Goal: Use online tool/utility: Utilize a website feature to perform a specific function

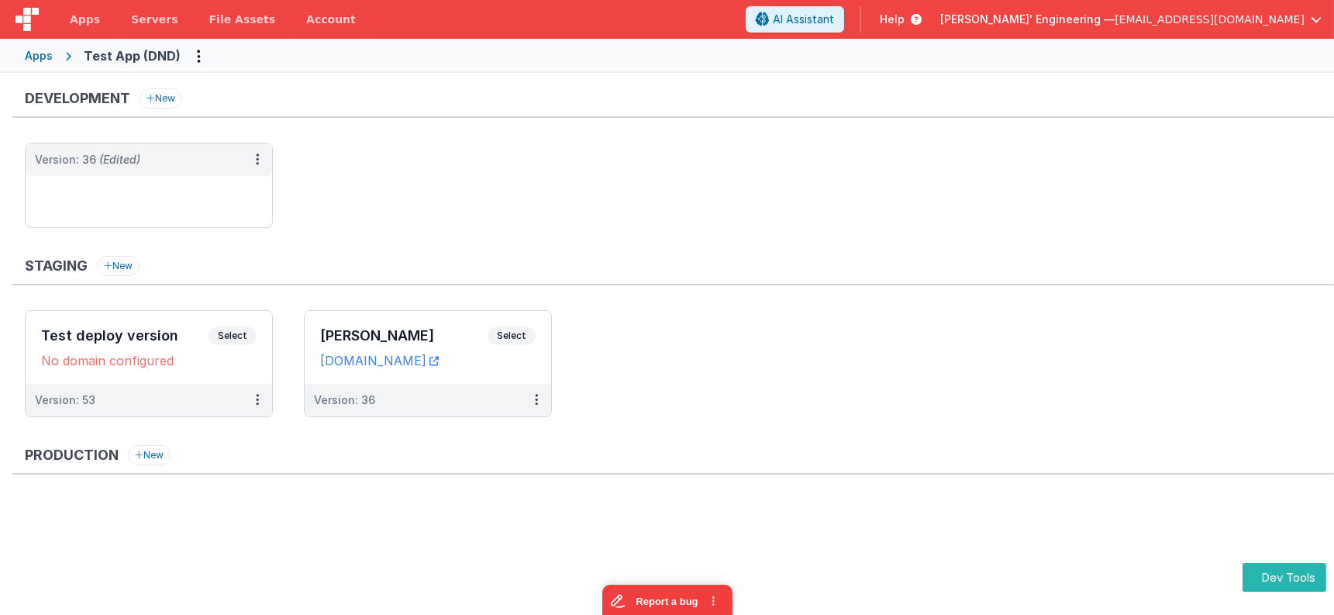
click at [626, 79] on div "Development New Development Environment Select URLs testappdnd.fmbetterforms.co…" at bounding box center [667, 349] width 1334 height 552
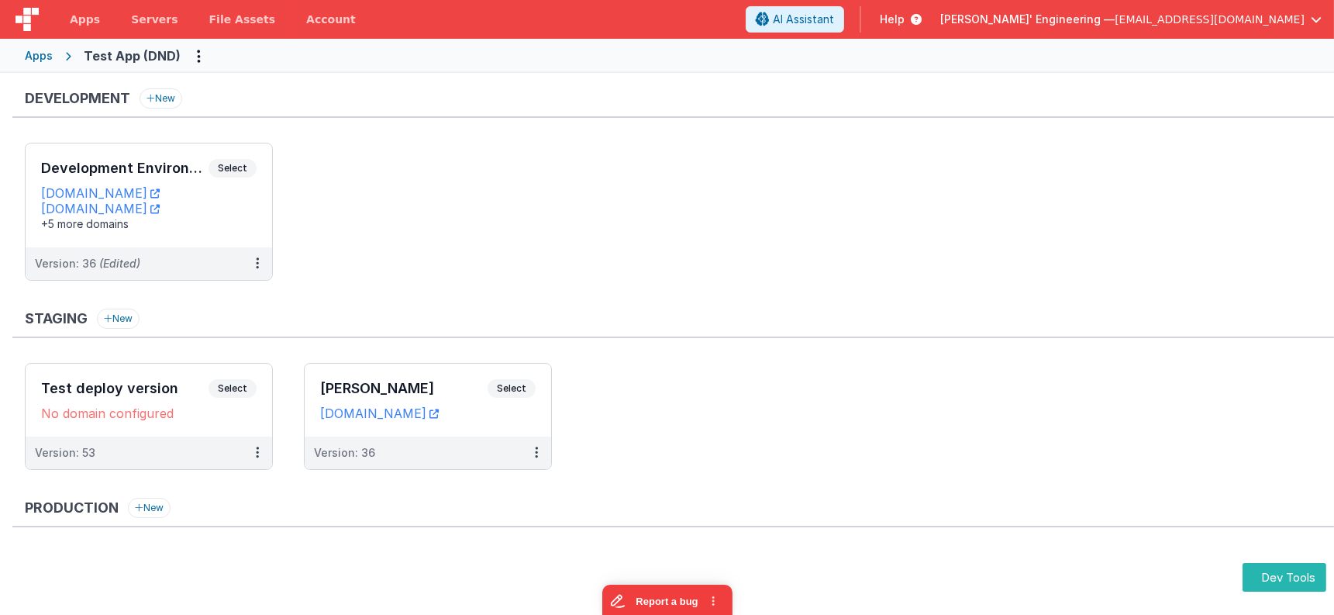
click at [933, 135] on div "Development New Development Environment Select URLs [DOMAIN_NAME] [DOMAIN_NAME]…" at bounding box center [673, 192] width 1322 height 208
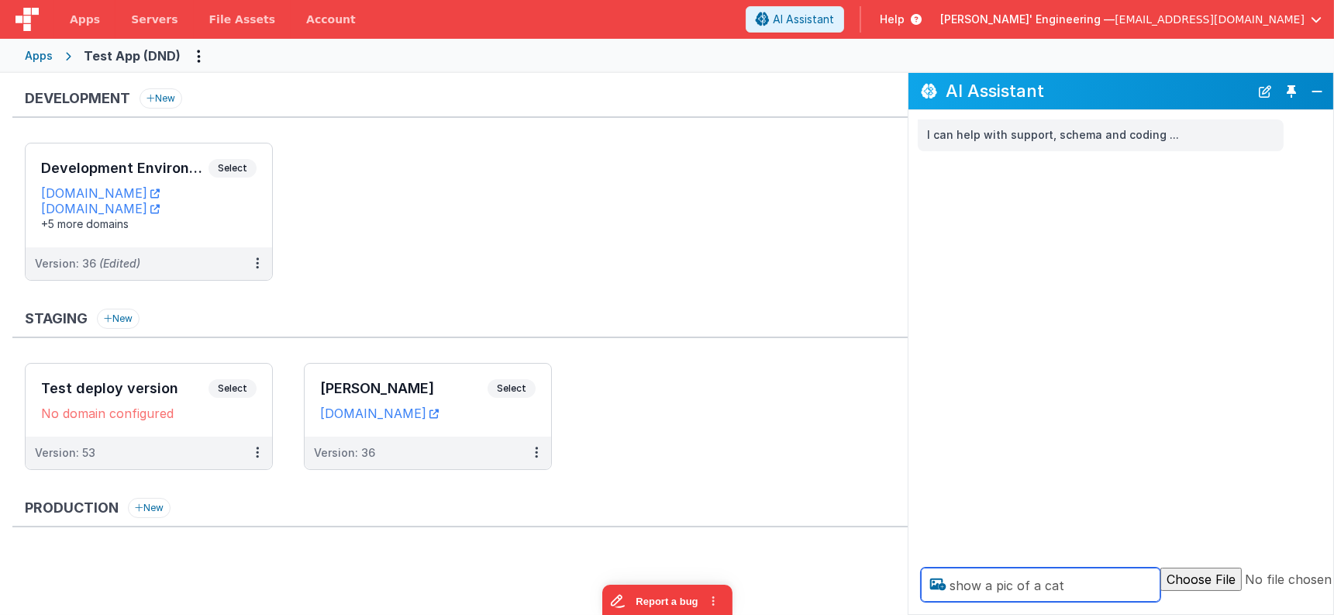
type textarea "show a pic of a cat"
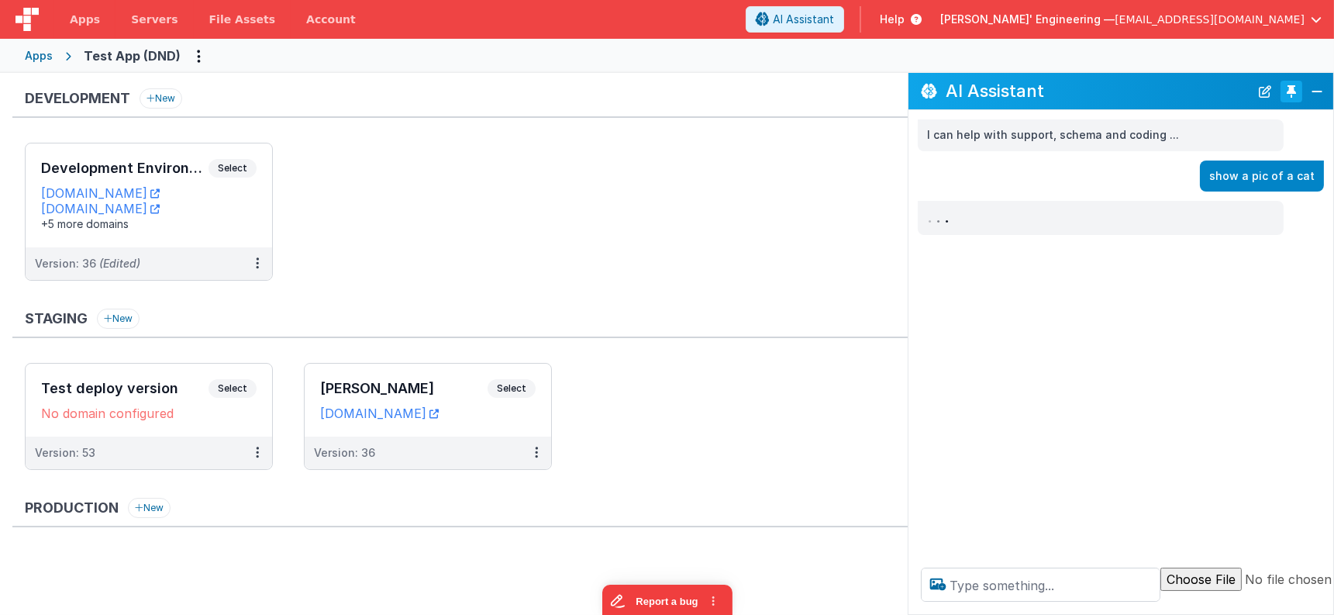
click at [1295, 88] on button "Toggle Pin" at bounding box center [1292, 92] width 22 height 22
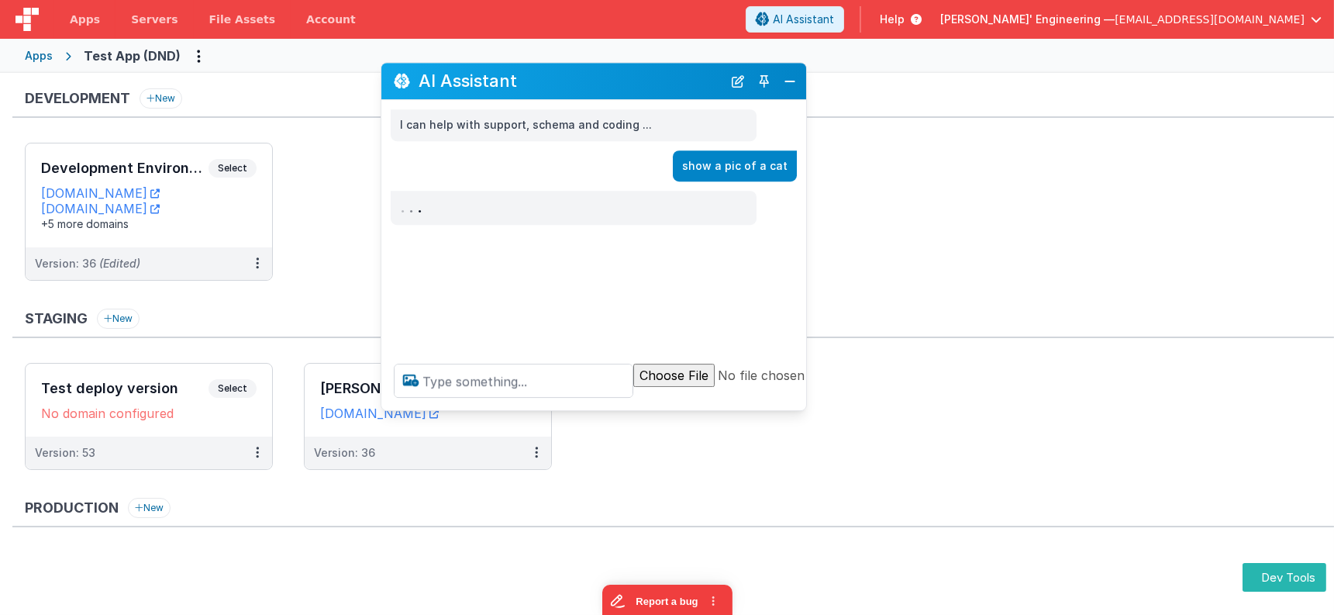
drag, startPoint x: 313, startPoint y: 274, endPoint x: 698, endPoint y: 74, distance: 433.7
click at [693, 72] on h2 "AI Assistant" at bounding box center [571, 81] width 304 height 19
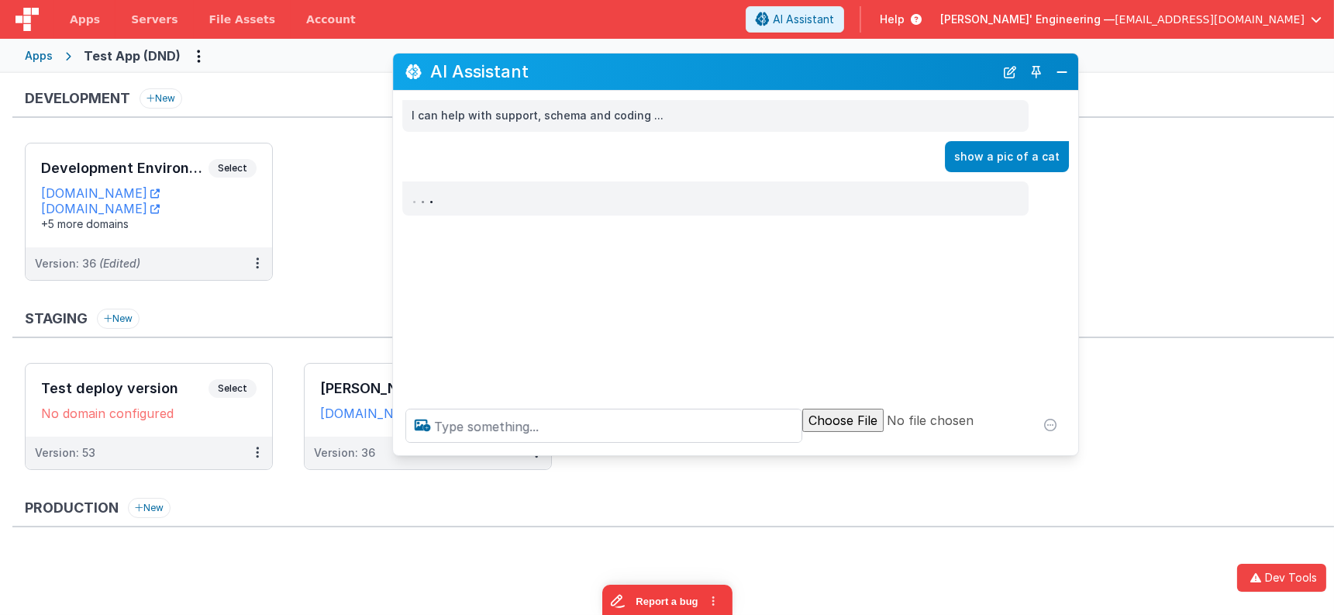
drag, startPoint x: 813, startPoint y: 395, endPoint x: 1088, endPoint y: 453, distance: 281.3
click at [1078, 453] on div at bounding box center [735, 425] width 685 height 59
drag, startPoint x: 275, startPoint y: 66, endPoint x: 225, endPoint y: 1, distance: 82.3
click at [275, 66] on div "Apps Test App (DND)" at bounding box center [667, 56] width 1334 height 34
click at [1080, 69] on button "Close" at bounding box center [1077, 72] width 20 height 22
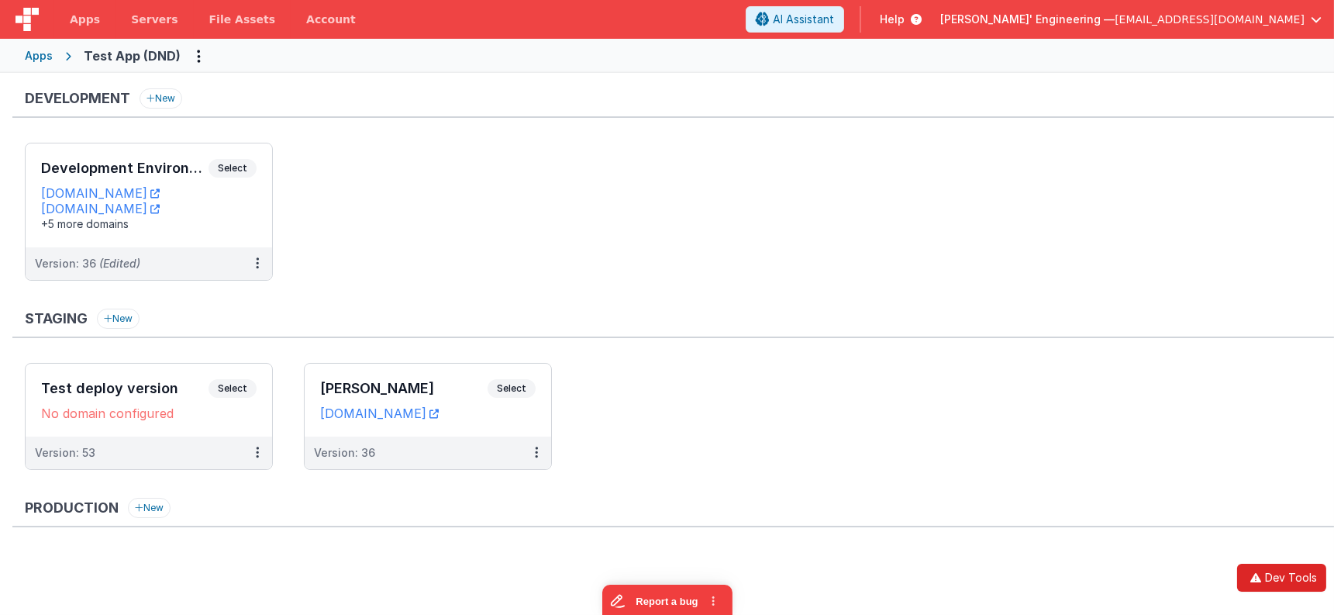
drag, startPoint x: 1274, startPoint y: 578, endPoint x: 1267, endPoint y: 568, distance: 12.3
click at [1275, 578] on button "Dev Tools" at bounding box center [1281, 578] width 89 height 28
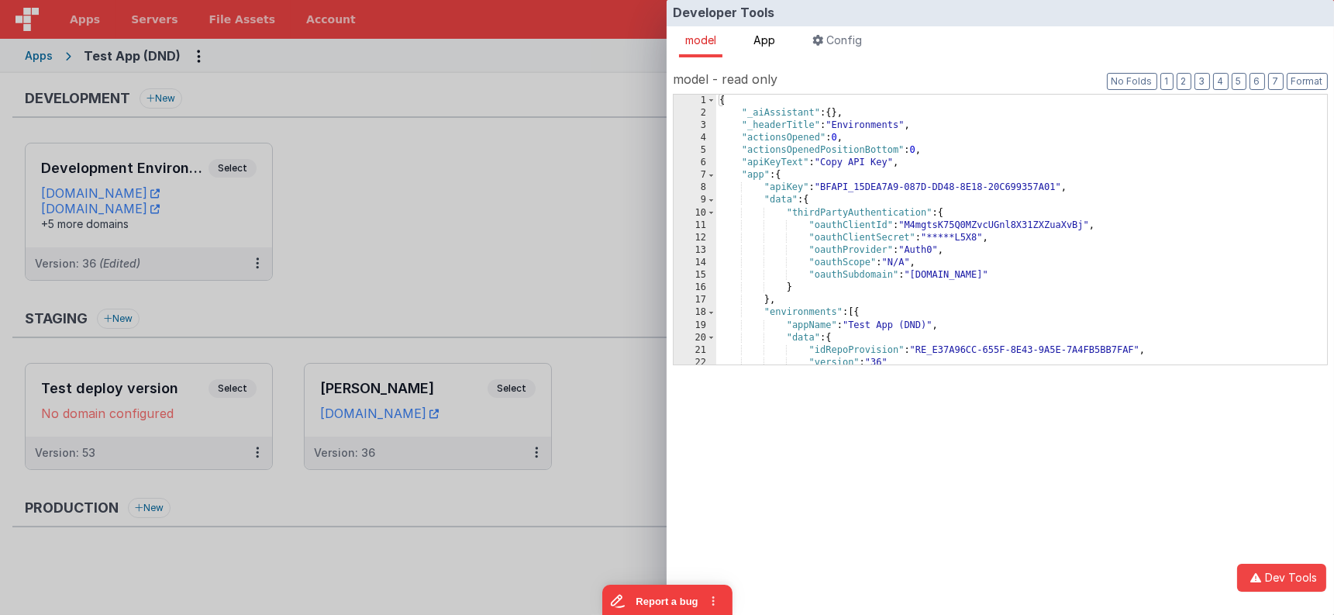
click at [774, 40] on span "App" at bounding box center [764, 39] width 22 height 13
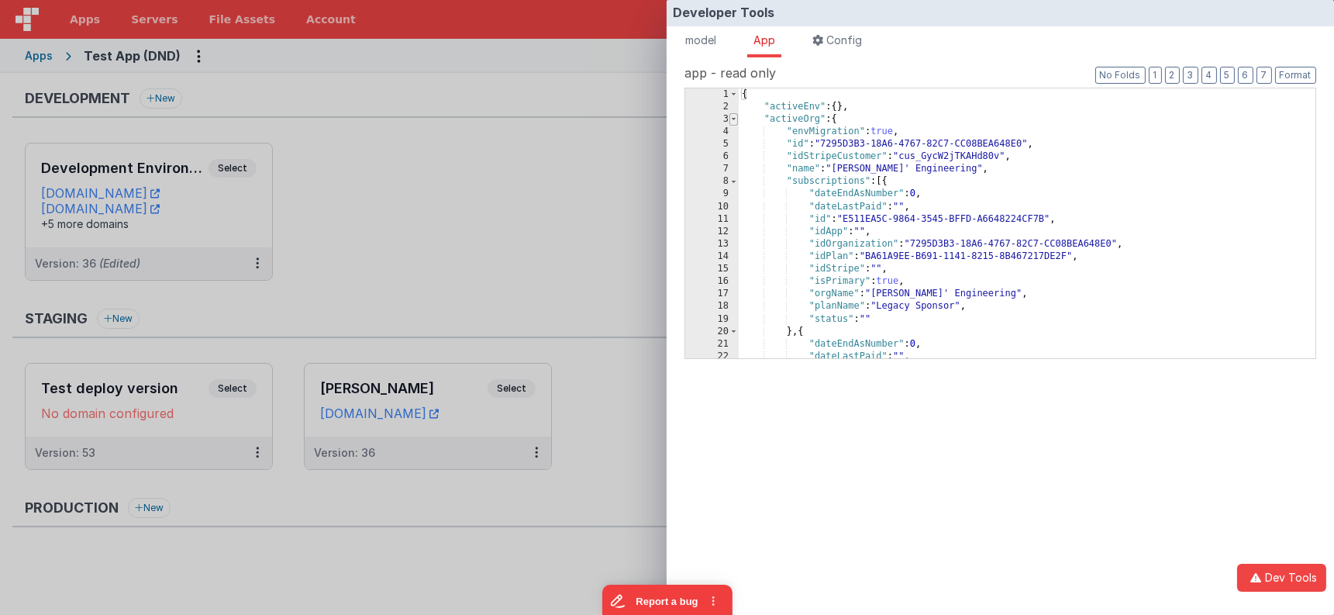
click at [735, 115] on span at bounding box center [733, 119] width 9 height 12
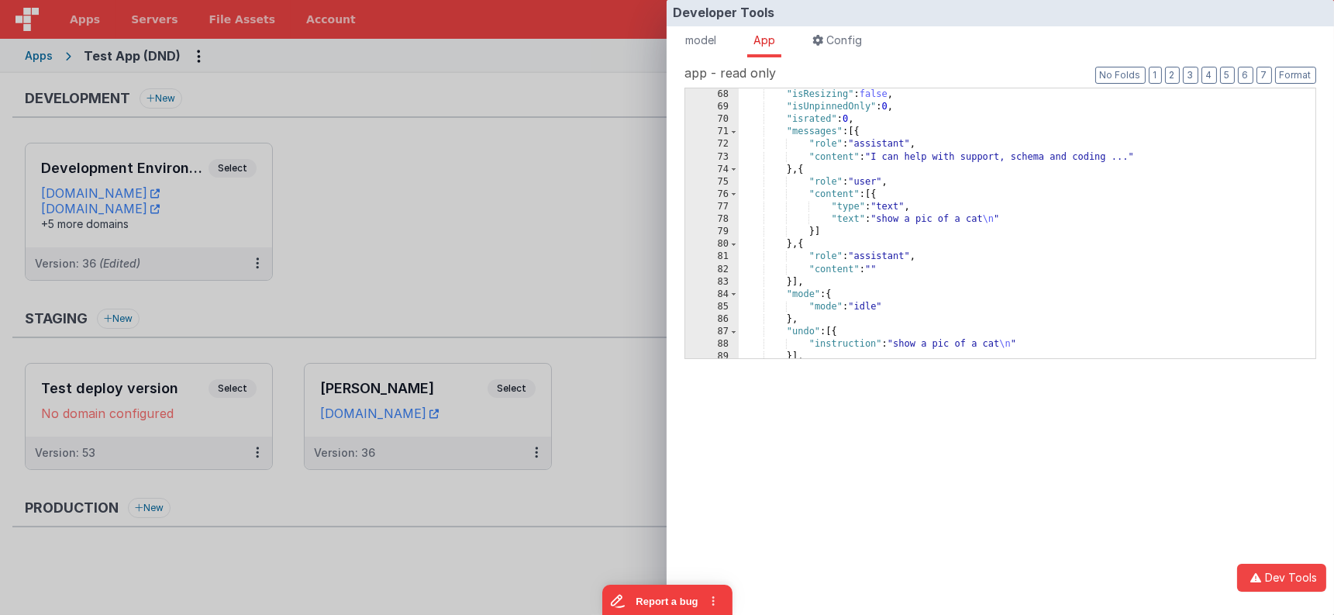
scroll to position [10, 0]
click at [736, 334] on span at bounding box center [733, 333] width 9 height 12
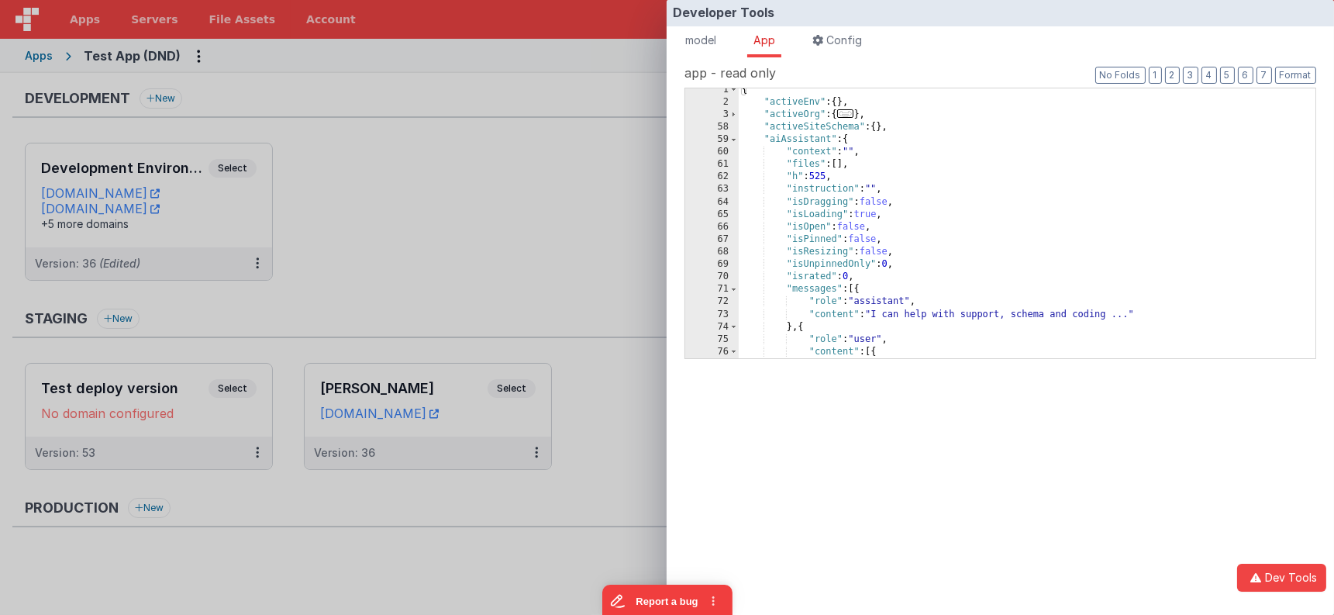
scroll to position [0, 0]
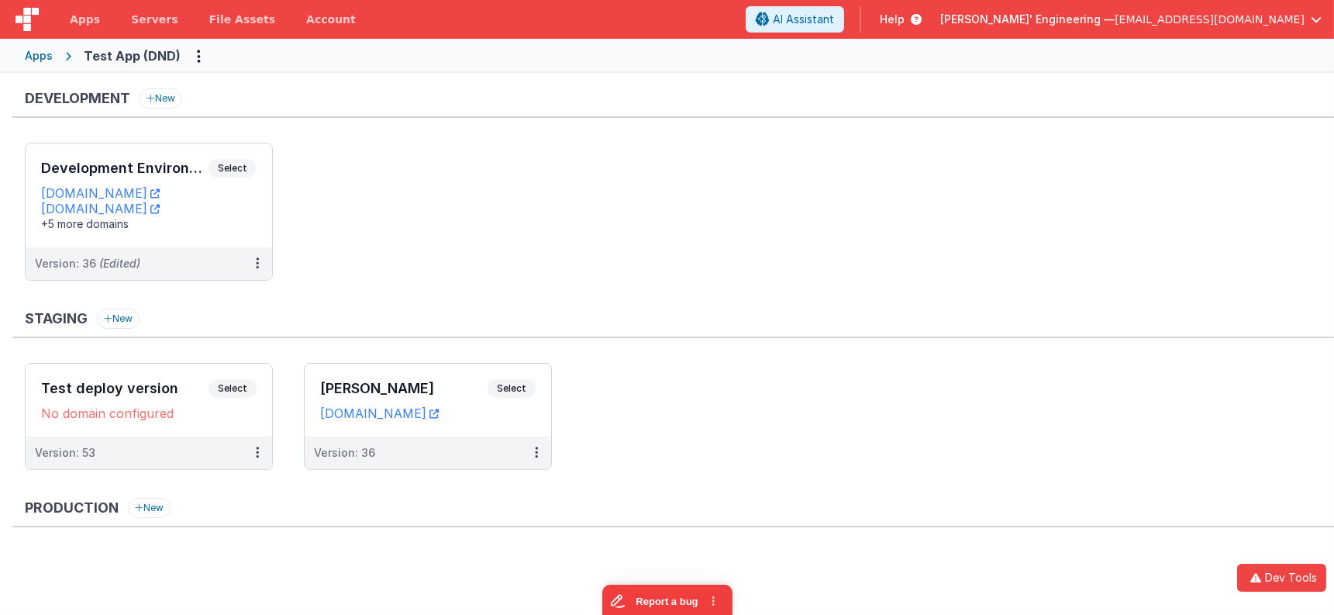
click at [584, 301] on div "Developer Tools model App Params Log (15) Misc Windows Config model - read only…" at bounding box center [667, 307] width 1334 height 615
click at [633, 152] on ul "Development Environment Select URLs testappdnd.fmbetterforms.com test-c9.bfoper…" at bounding box center [679, 219] width 1309 height 153
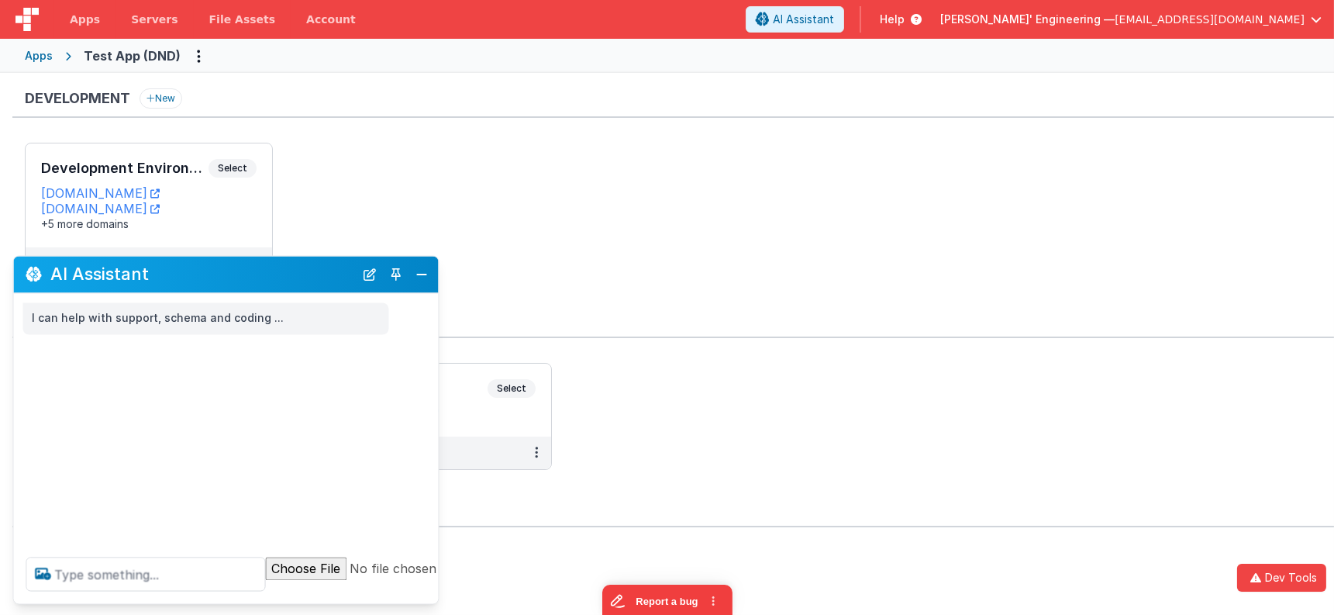
click at [343, 65] on div "Apps Test App (DND)" at bounding box center [667, 56] width 1334 height 34
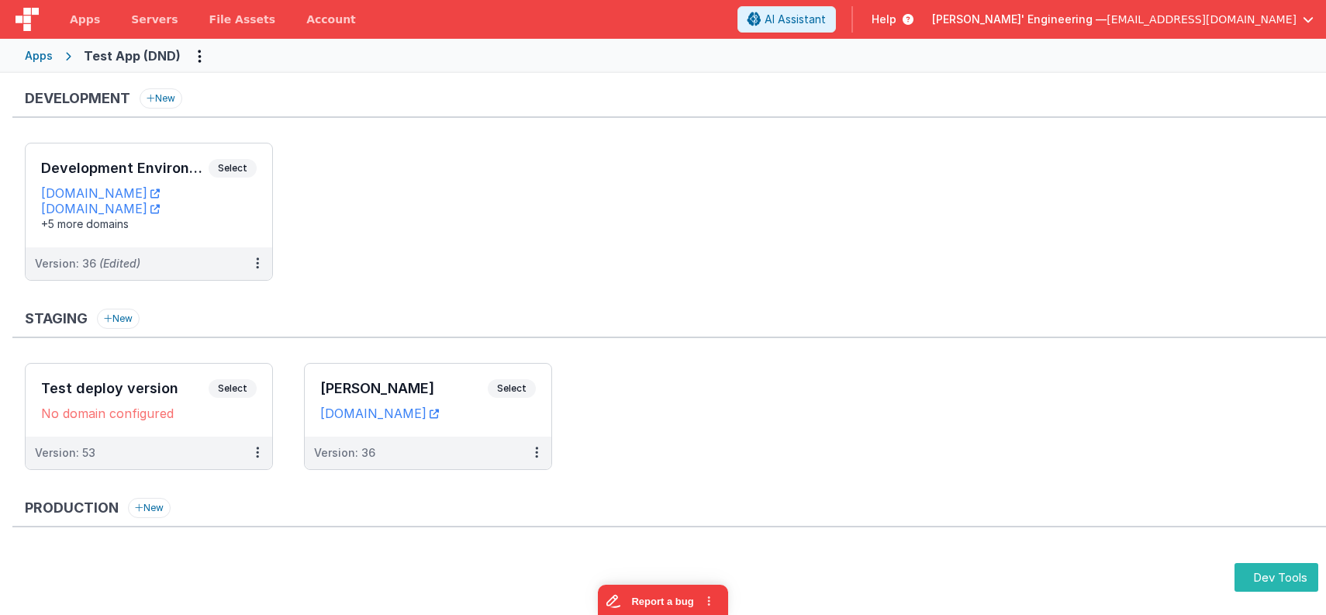
drag, startPoint x: 895, startPoint y: 176, endPoint x: 825, endPoint y: 178, distance: 69.8
click at [895, 176] on ul "Development Environment Select URLs [DOMAIN_NAME] [DOMAIN_NAME] +5 more domains…" at bounding box center [675, 219] width 1301 height 153
click at [526, 185] on ul "Development Environment Select URLs testappdnd.fmbetterforms.com test-c9.bfoper…" at bounding box center [675, 219] width 1301 height 153
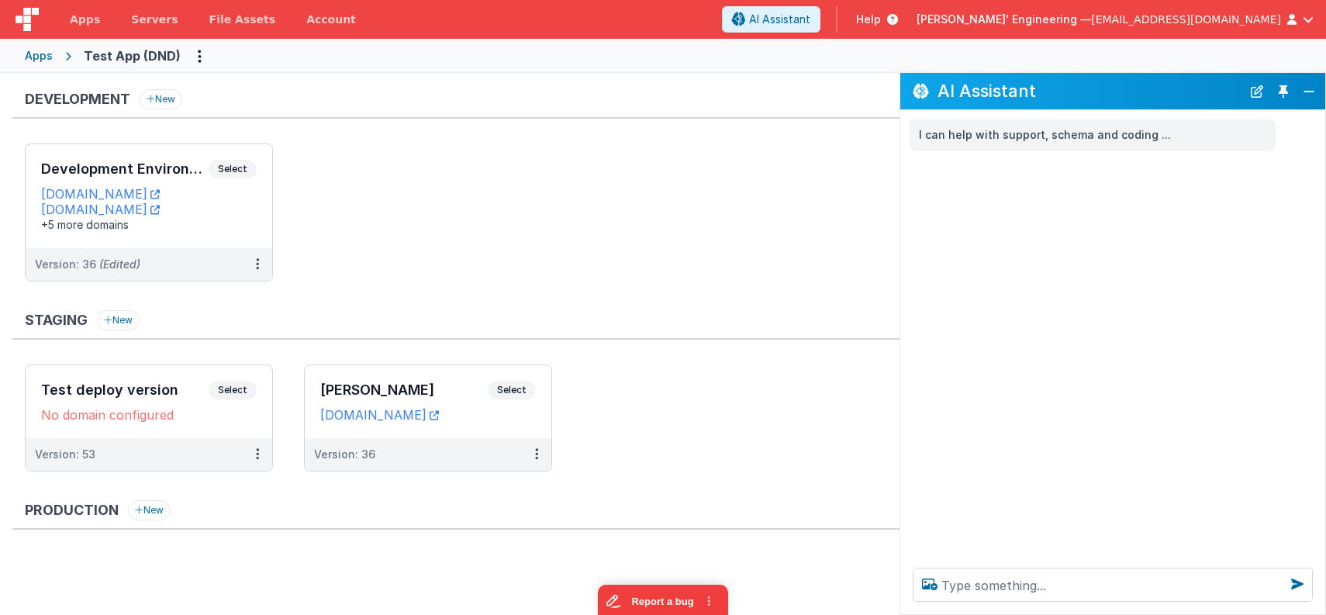
click at [1033, 336] on div "I can help with support, schema and coding ..." at bounding box center [1112, 332] width 425 height 445
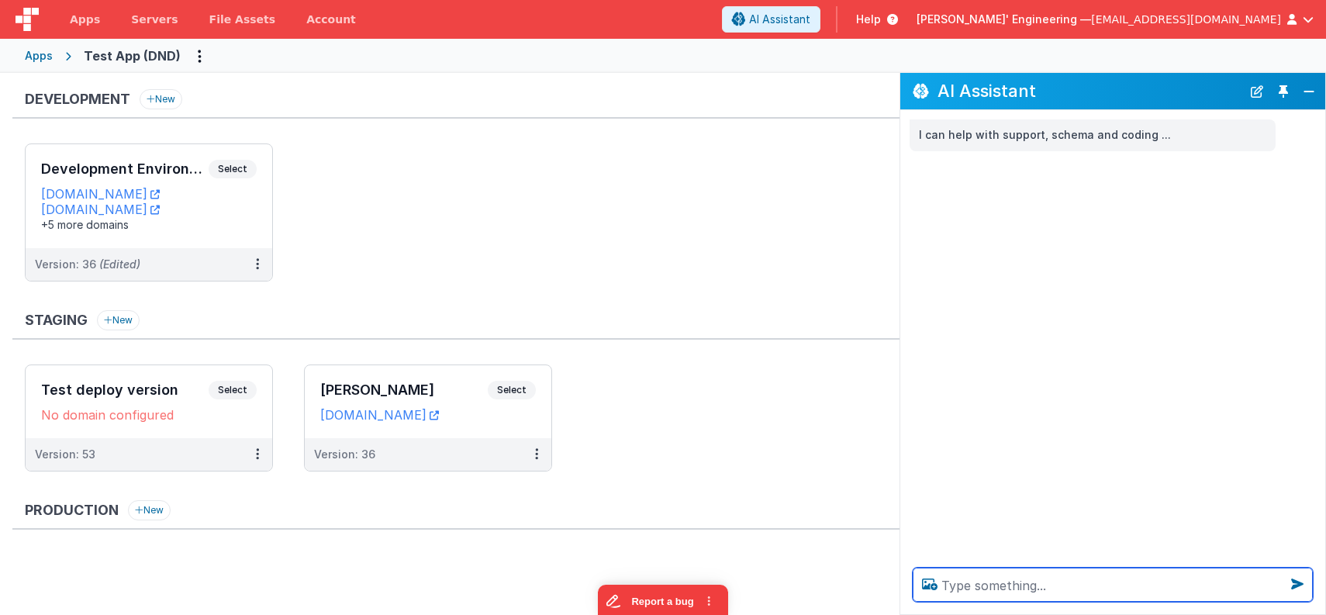
click at [1203, 586] on textarea at bounding box center [1112, 584] width 400 height 34
type textarea "jjj"
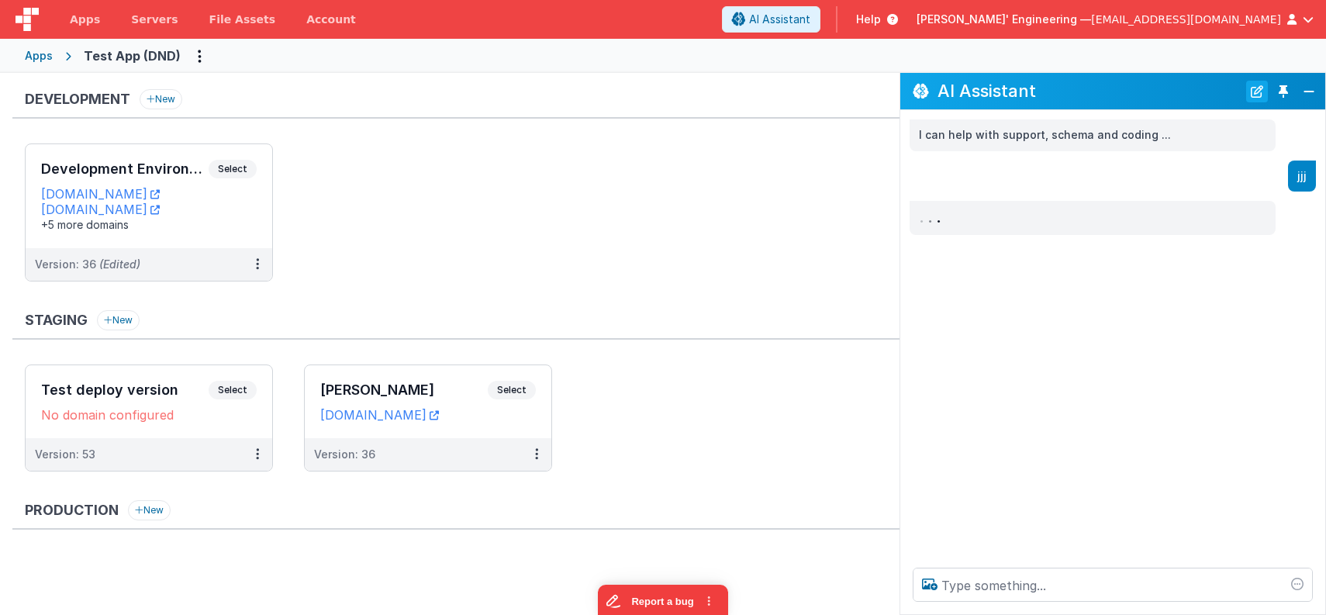
click at [1259, 92] on button "New Chat" at bounding box center [1257, 92] width 22 height 22
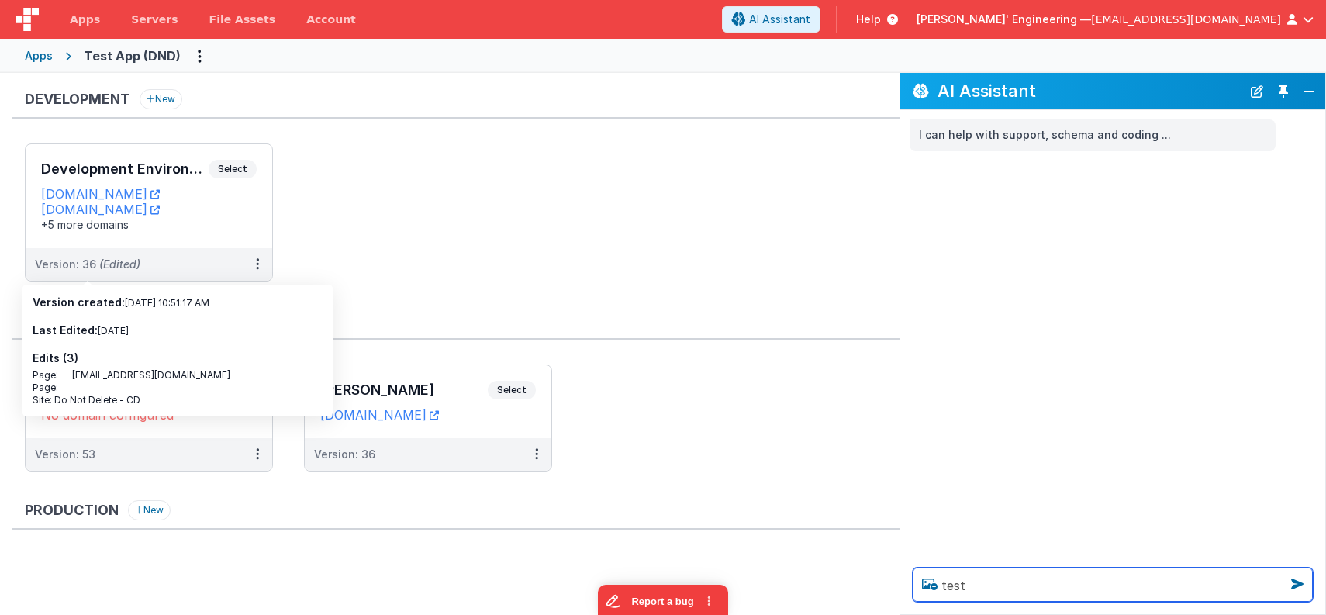
type textarea "test"
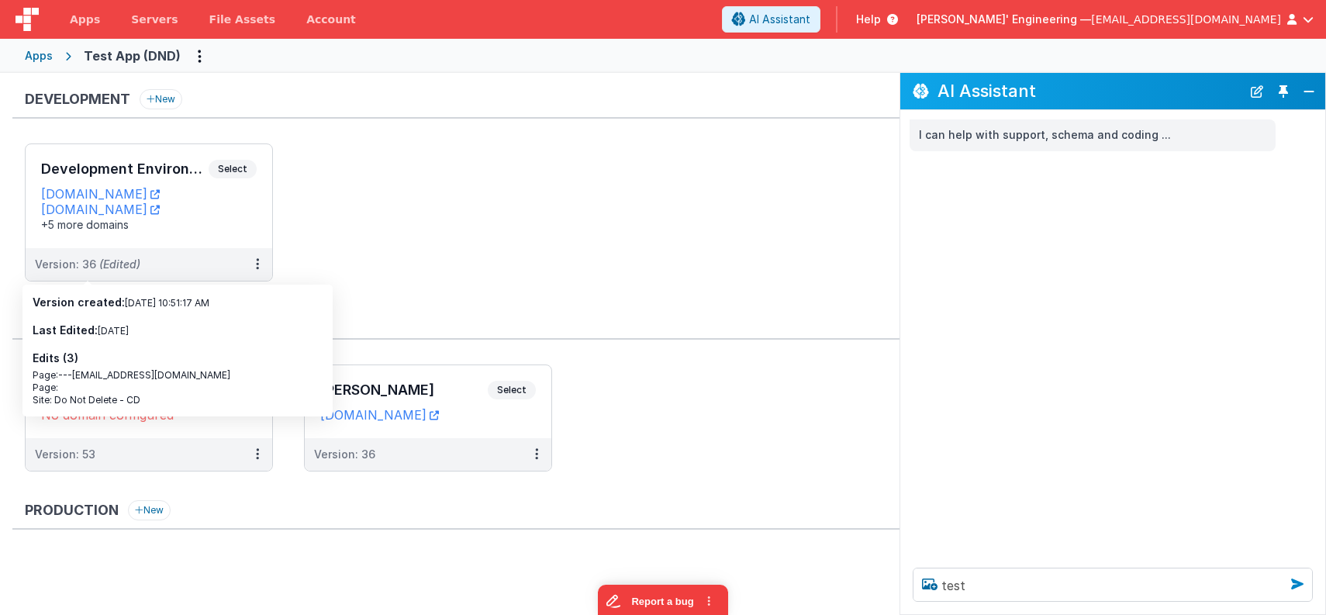
click at [1297, 584] on icon at bounding box center [1296, 583] width 25 height 25
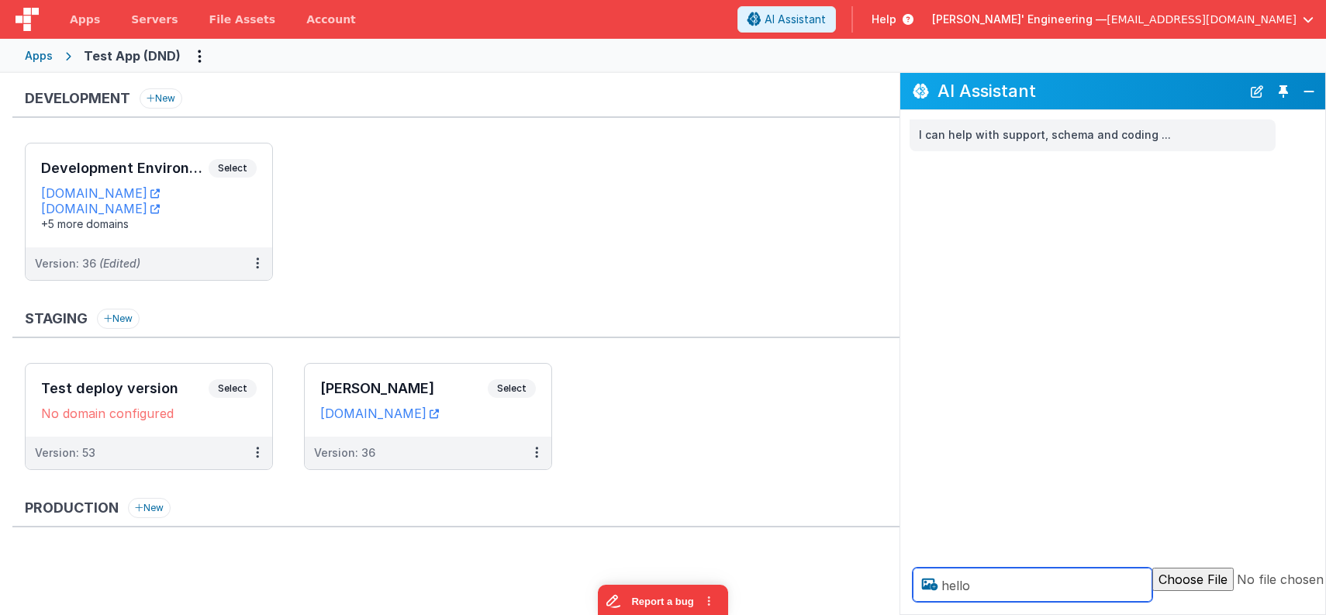
type textarea "hello"
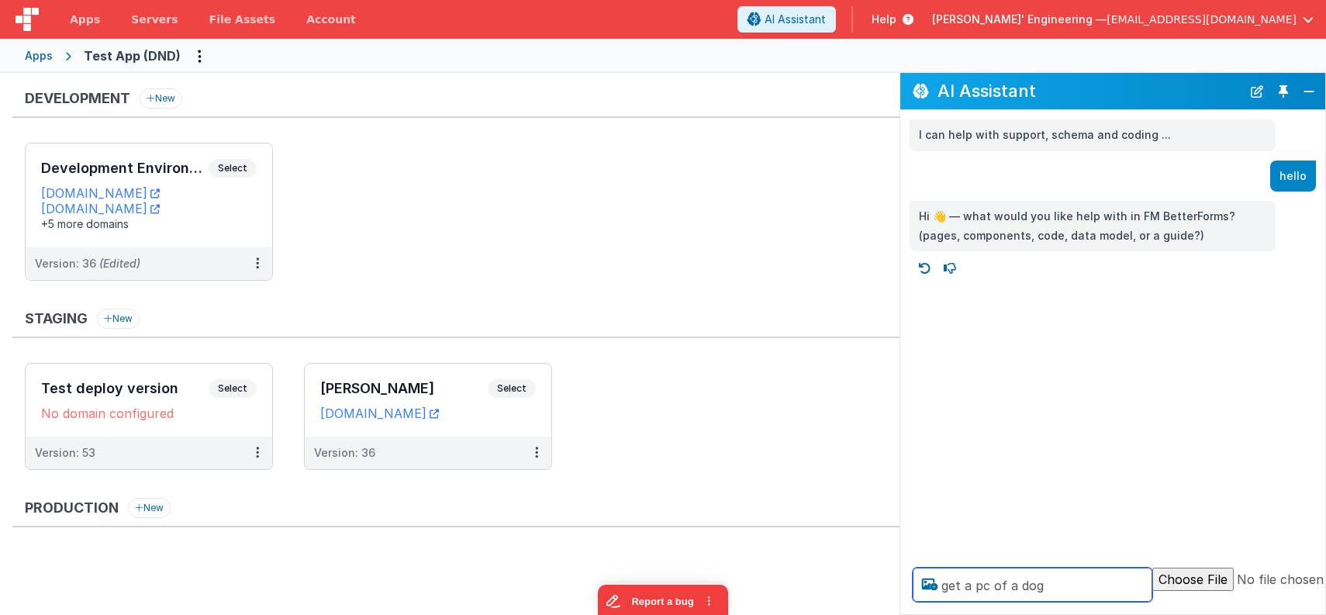
type textarea "get a pc of a dog"
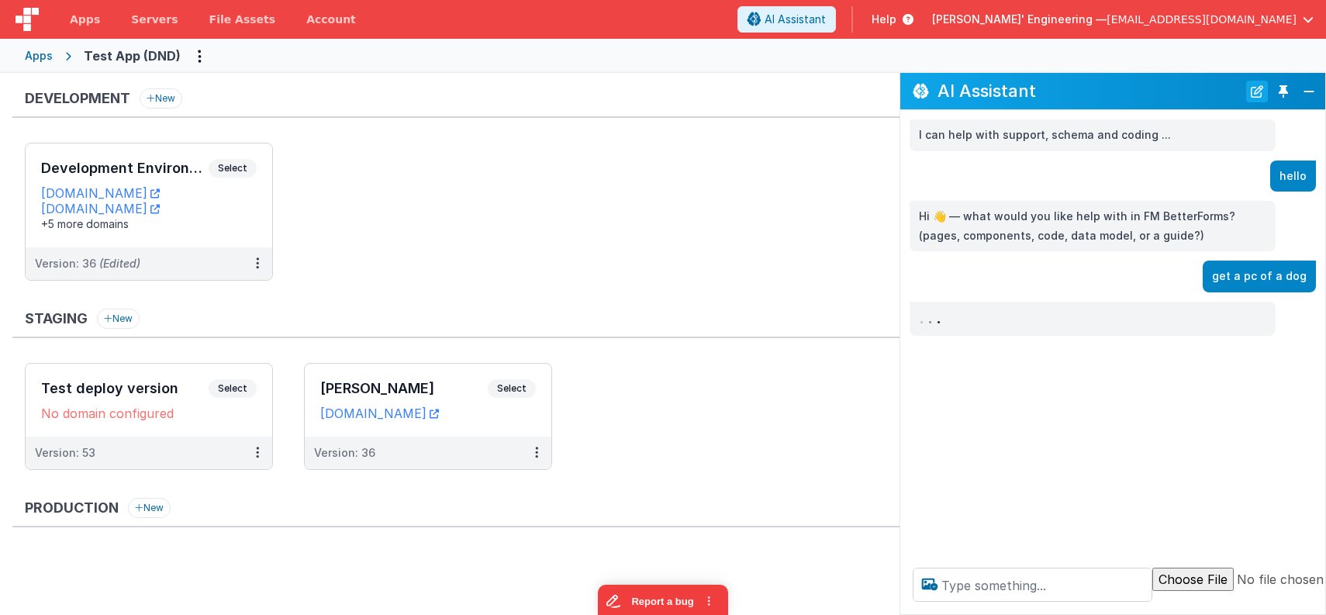
drag, startPoint x: 1145, startPoint y: 92, endPoint x: 1261, endPoint y: 88, distance: 116.4
click at [1097, 88] on h2 "AI Assistant" at bounding box center [1089, 90] width 304 height 19
click at [1285, 91] on button "Toggle Pin" at bounding box center [1283, 92] width 22 height 22
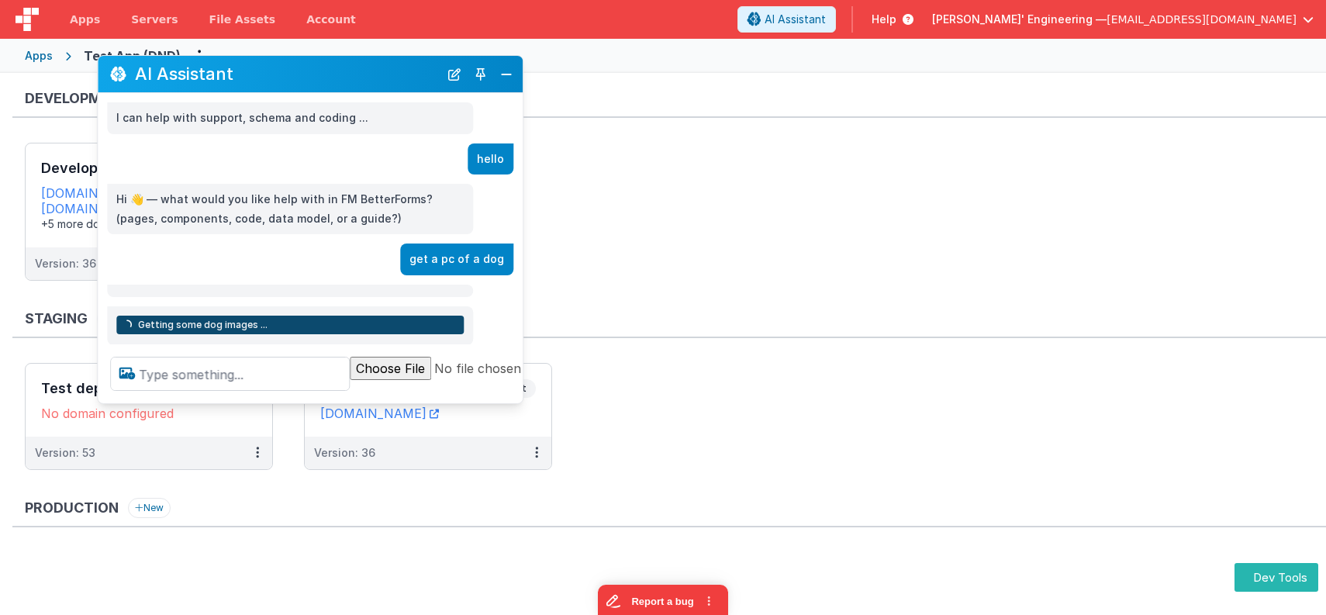
drag, startPoint x: 318, startPoint y: 275, endPoint x: 402, endPoint y: 74, distance: 217.8
click at [402, 74] on h2 "AI Assistant" at bounding box center [287, 73] width 304 height 19
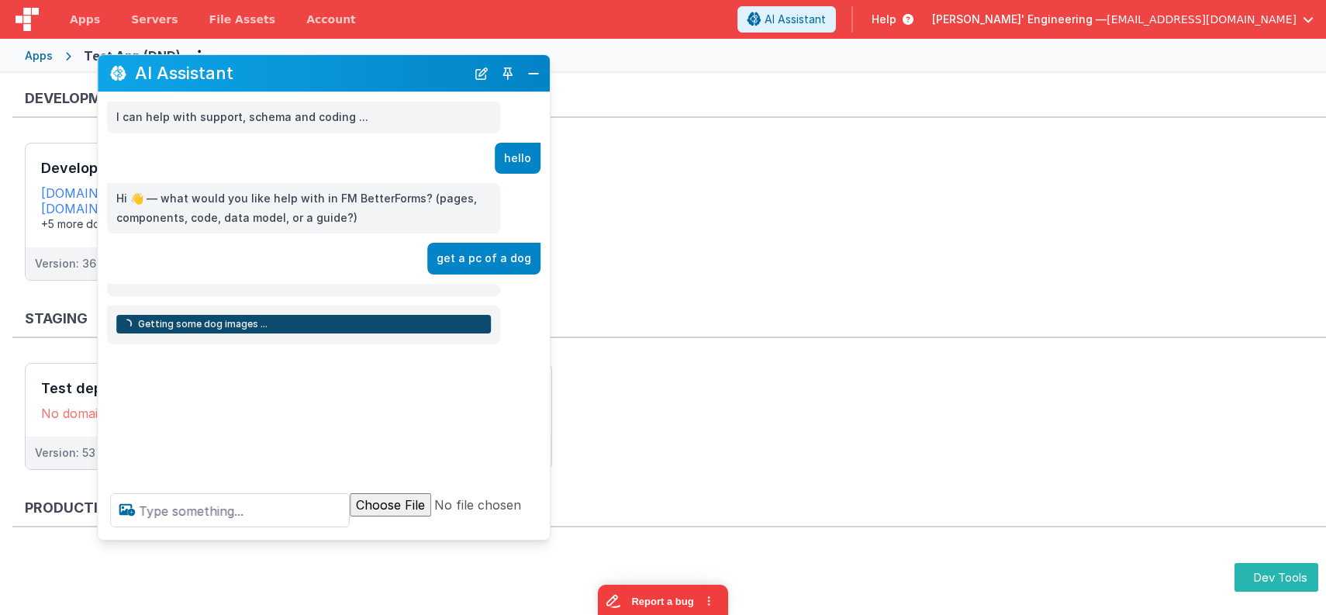
drag, startPoint x: 513, startPoint y: 402, endPoint x: 540, endPoint y: 539, distance: 139.9
click at [540, 539] on div at bounding box center [362, 510] width 528 height 59
click at [1282, 577] on button "Dev Tools" at bounding box center [1276, 577] width 84 height 29
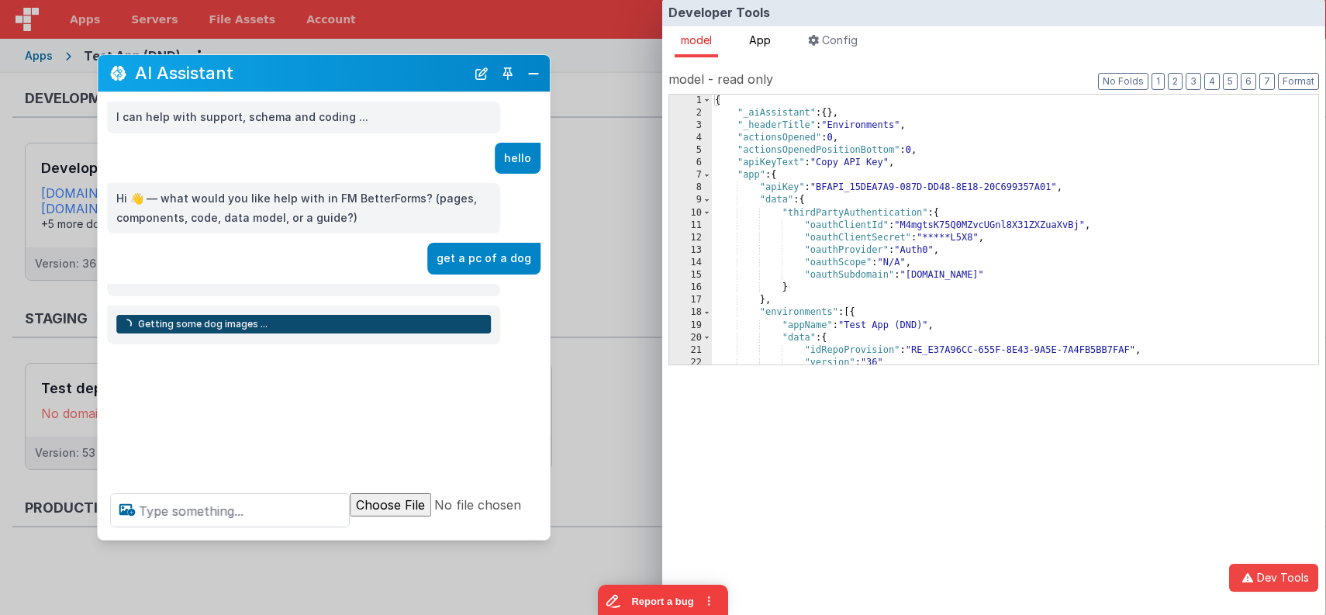
click at [767, 40] on span "App" at bounding box center [760, 39] width 22 height 13
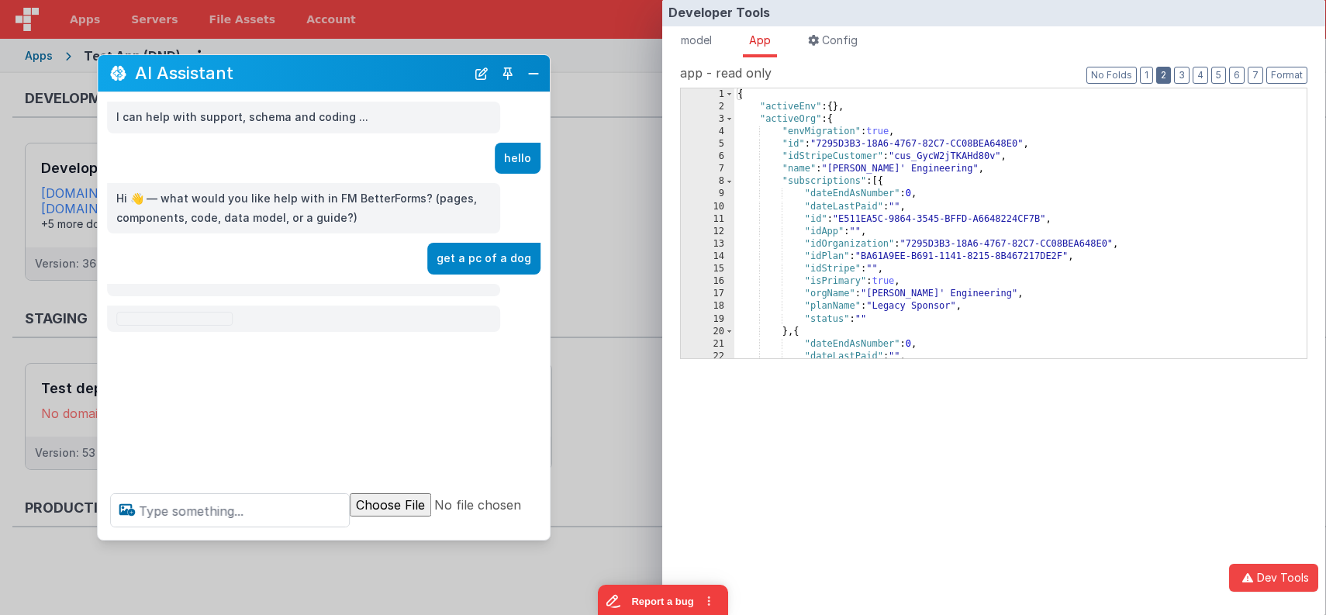
click at [1168, 78] on button "2" at bounding box center [1163, 75] width 15 height 17
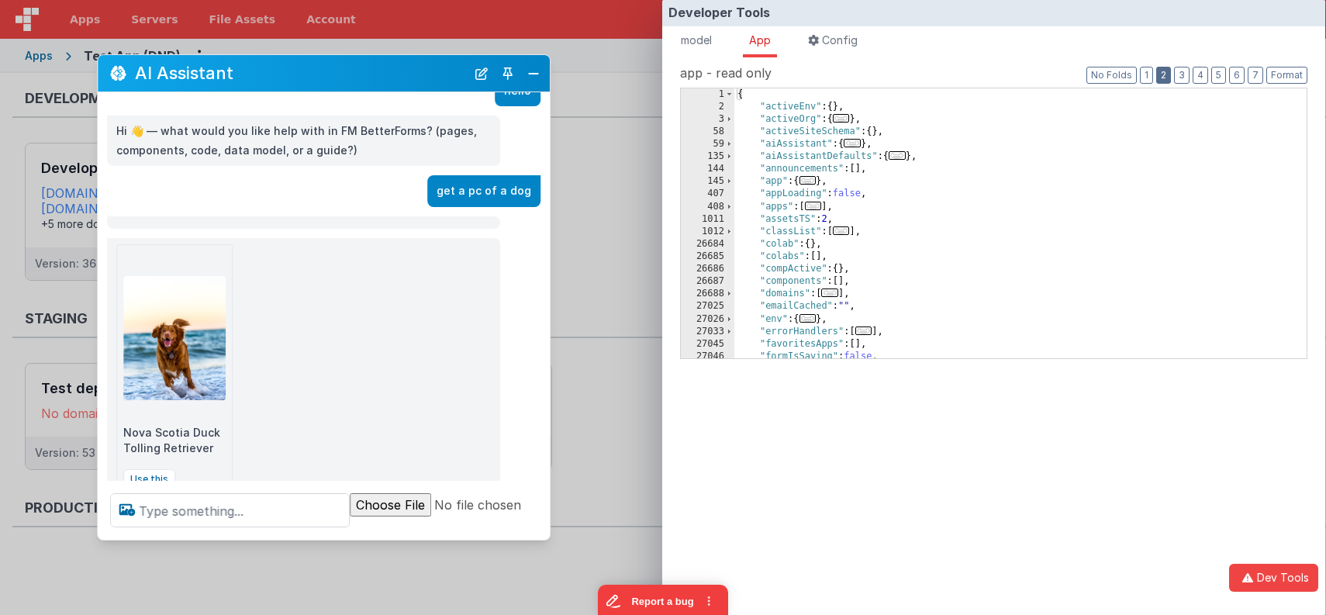
scroll to position [87, 0]
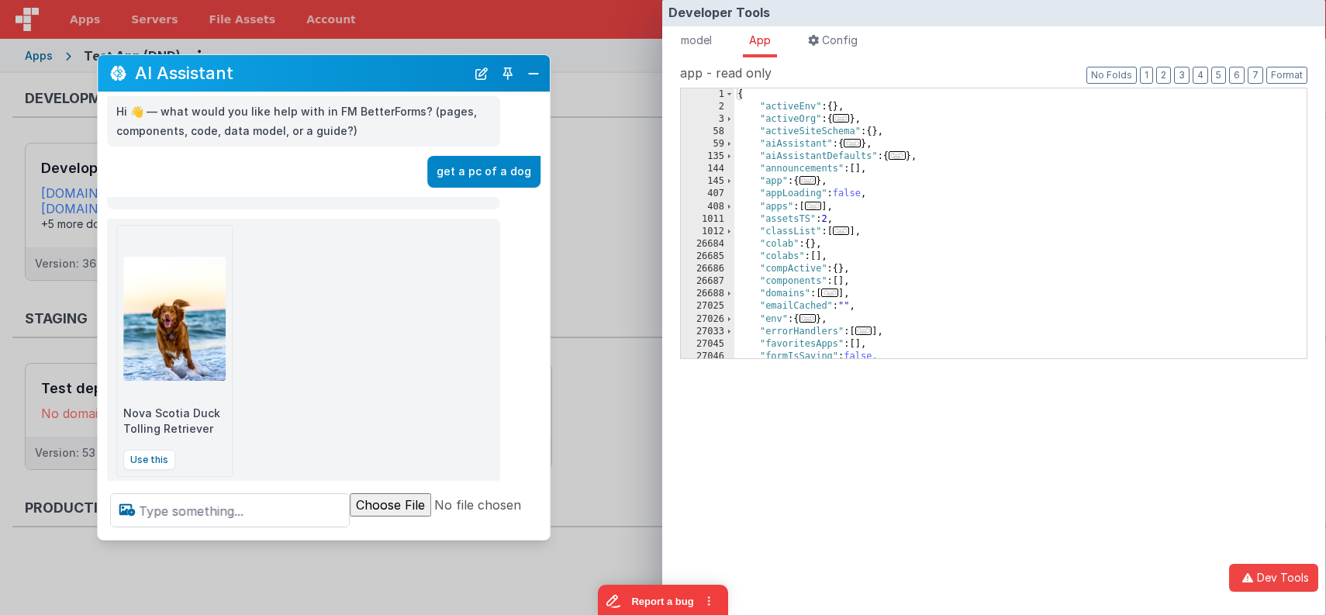
click at [605, 147] on div "Developer Tools model App Params Log (1) Misc Windows Config model - read only …" at bounding box center [663, 307] width 1326 height 615
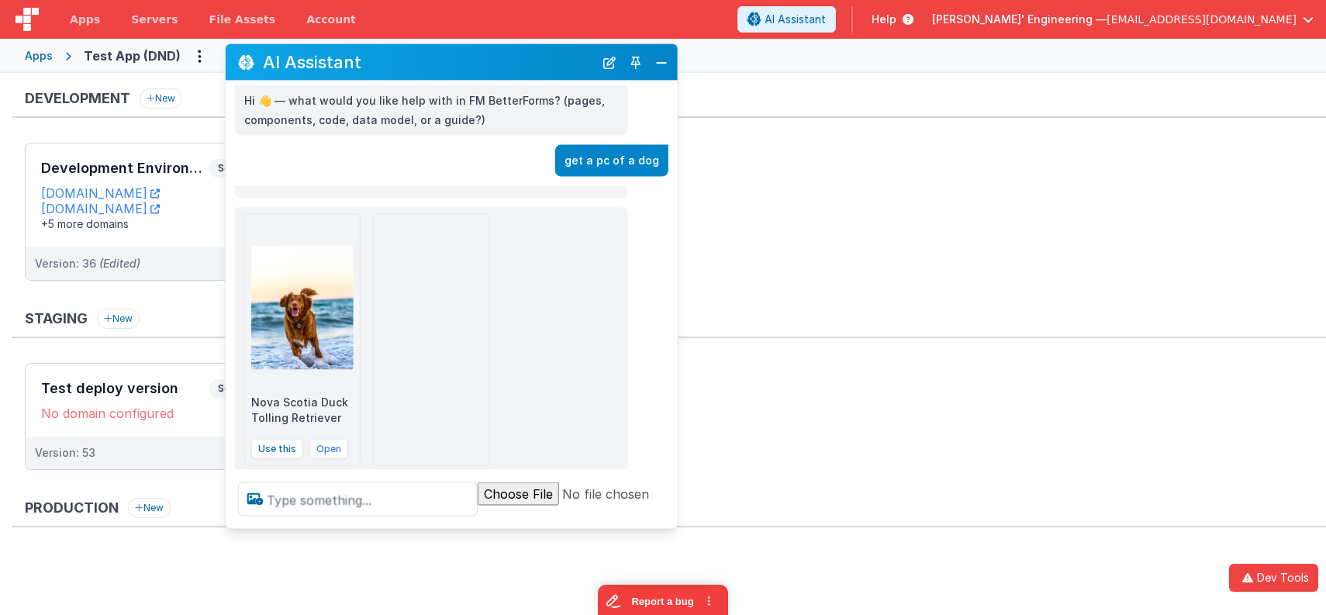
drag, startPoint x: 422, startPoint y: 70, endPoint x: 519, endPoint y: 61, distance: 96.5
click at [517, 60] on h2 "AI Assistant" at bounding box center [428, 62] width 331 height 19
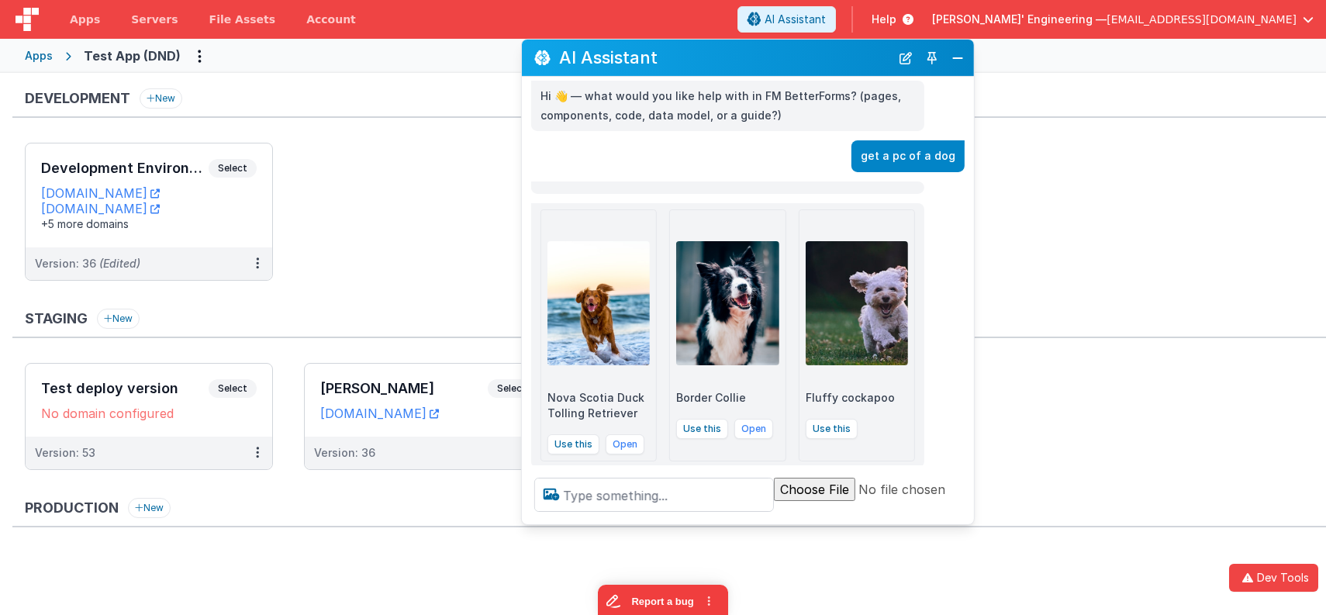
drag, startPoint x: 750, startPoint y: 64, endPoint x: 828, endPoint y: 64, distance: 77.5
click at [828, 64] on h2 "AI Assistant" at bounding box center [724, 57] width 331 height 19
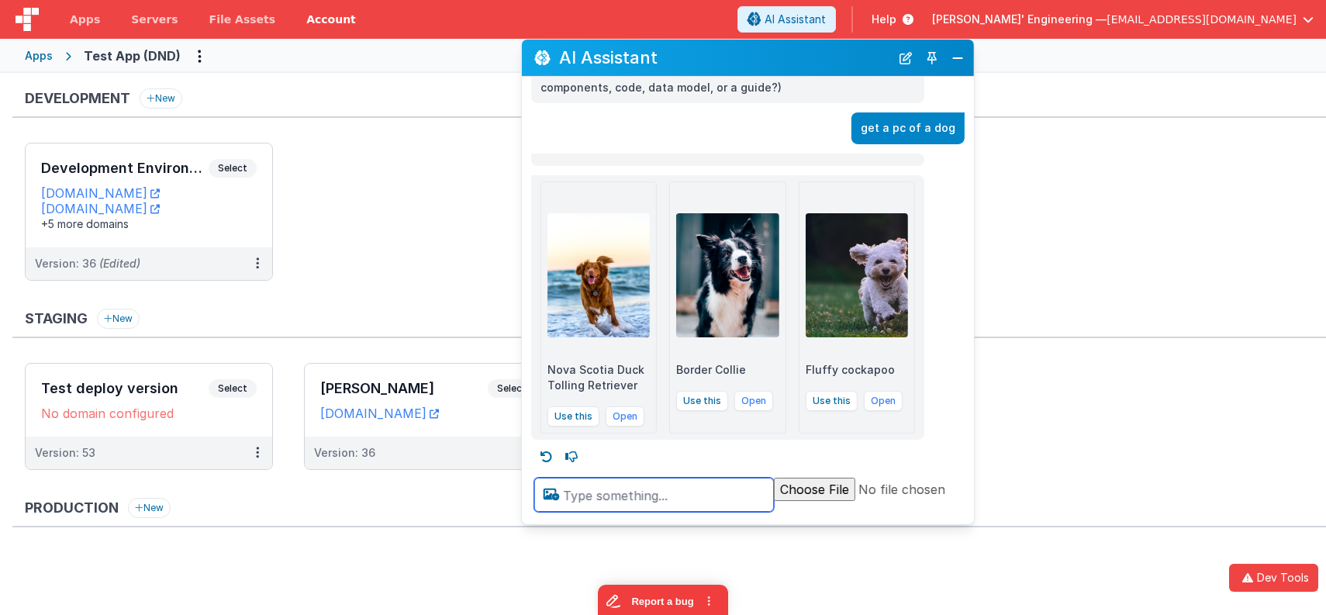
scroll to position [116, 0]
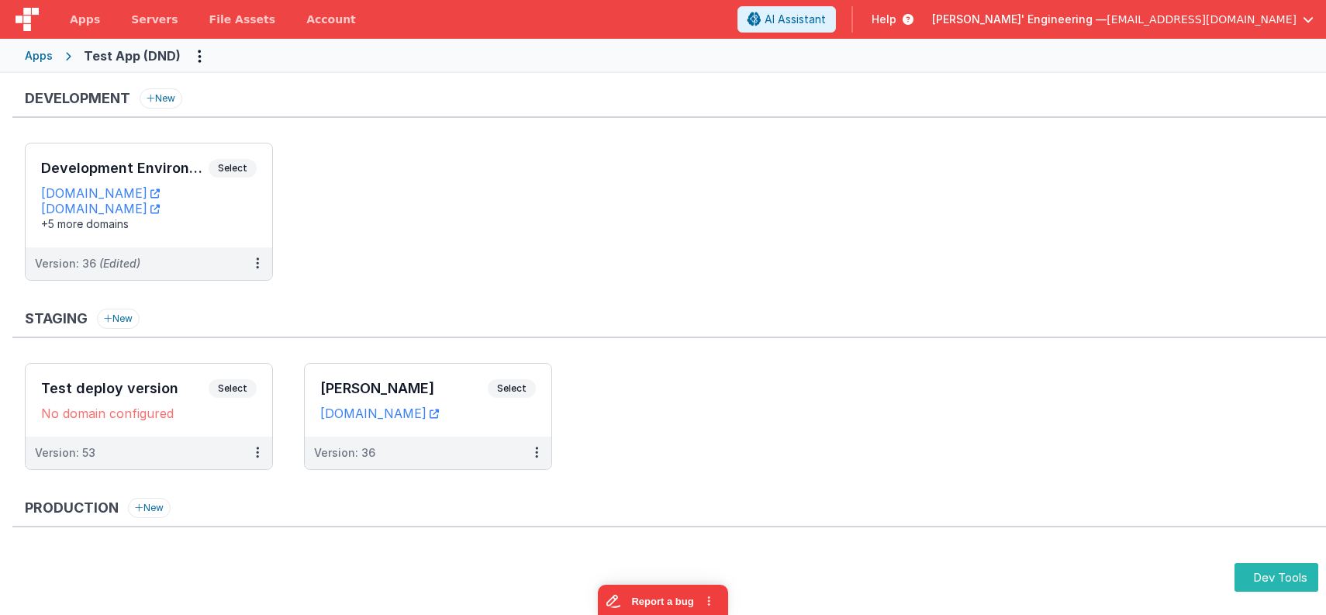
click at [766, 374] on ul "Test deploy version Select URLs No domain configured Version: 53 [PERSON_NAME] …" at bounding box center [675, 424] width 1301 height 122
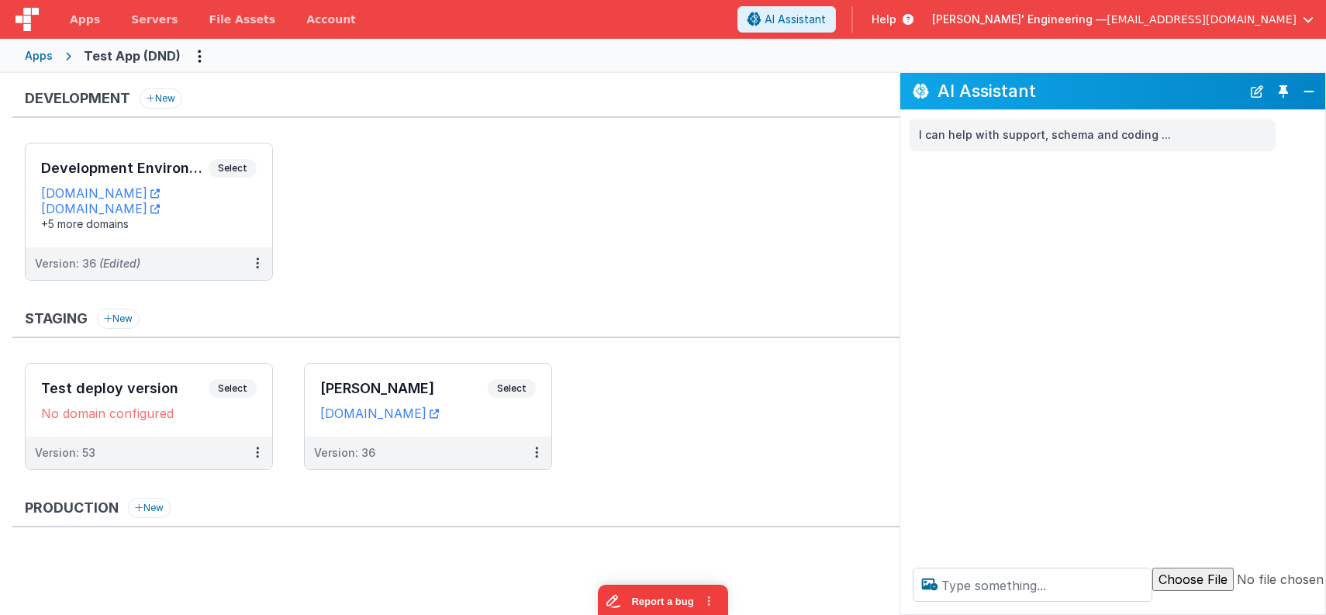
drag, startPoint x: 1141, startPoint y: 84, endPoint x: 1097, endPoint y: 67, distance: 47.6
click at [1096, 66] on div "Apps Servers File Assets Account Some FUTURE Slot AI Assistant Help Delfs' Engi…" at bounding box center [663, 307] width 1326 height 615
click at [1030, 583] on textarea at bounding box center [1032, 584] width 240 height 34
type textarea "hello"
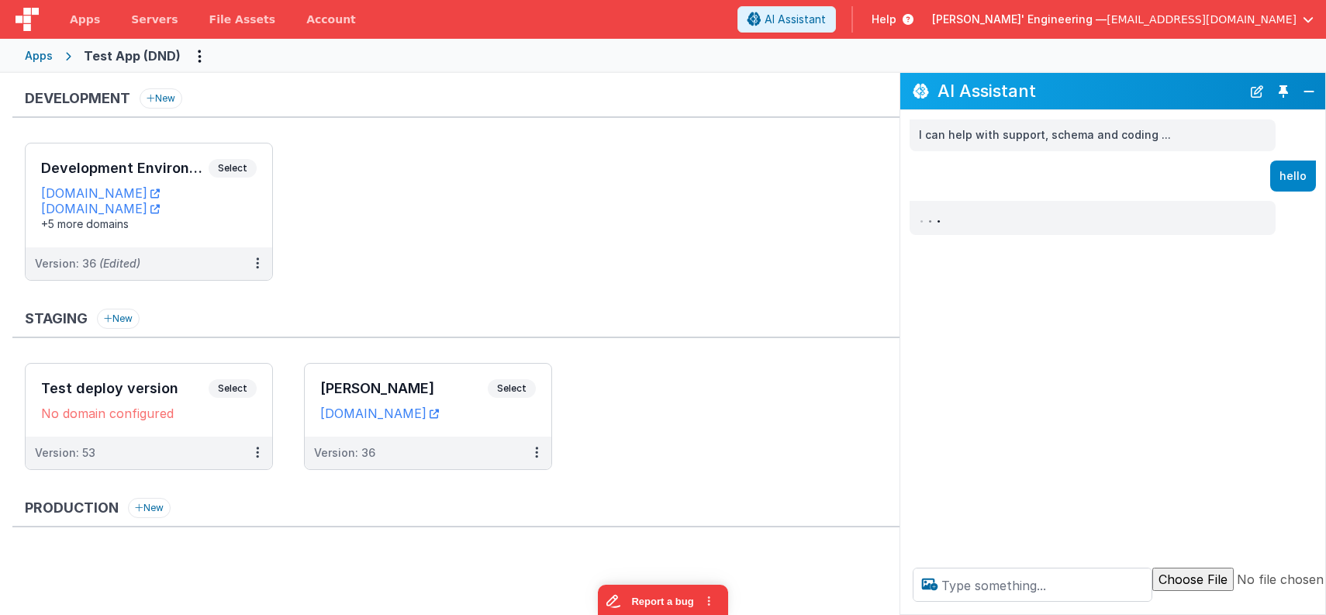
click at [1290, 95] on button "Toggle Pin" at bounding box center [1283, 92] width 22 height 22
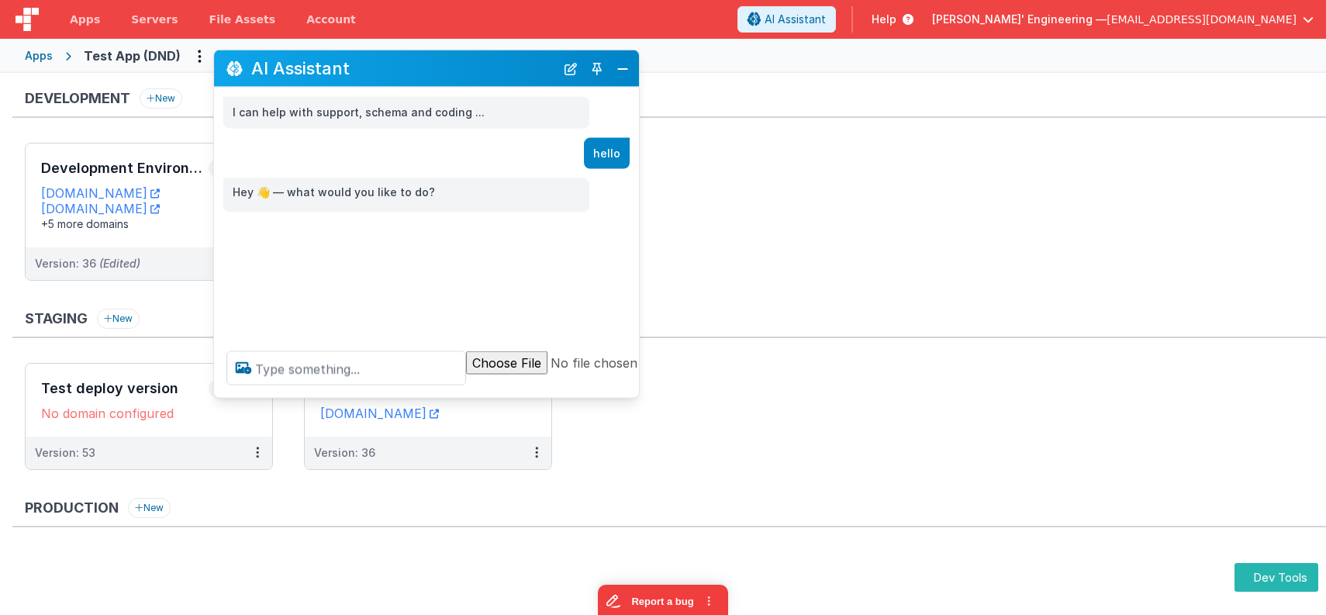
drag, startPoint x: 314, startPoint y: 281, endPoint x: 517, endPoint y: 73, distance: 290.5
click at [516, 73] on h2 "AI Assistant" at bounding box center [403, 68] width 304 height 19
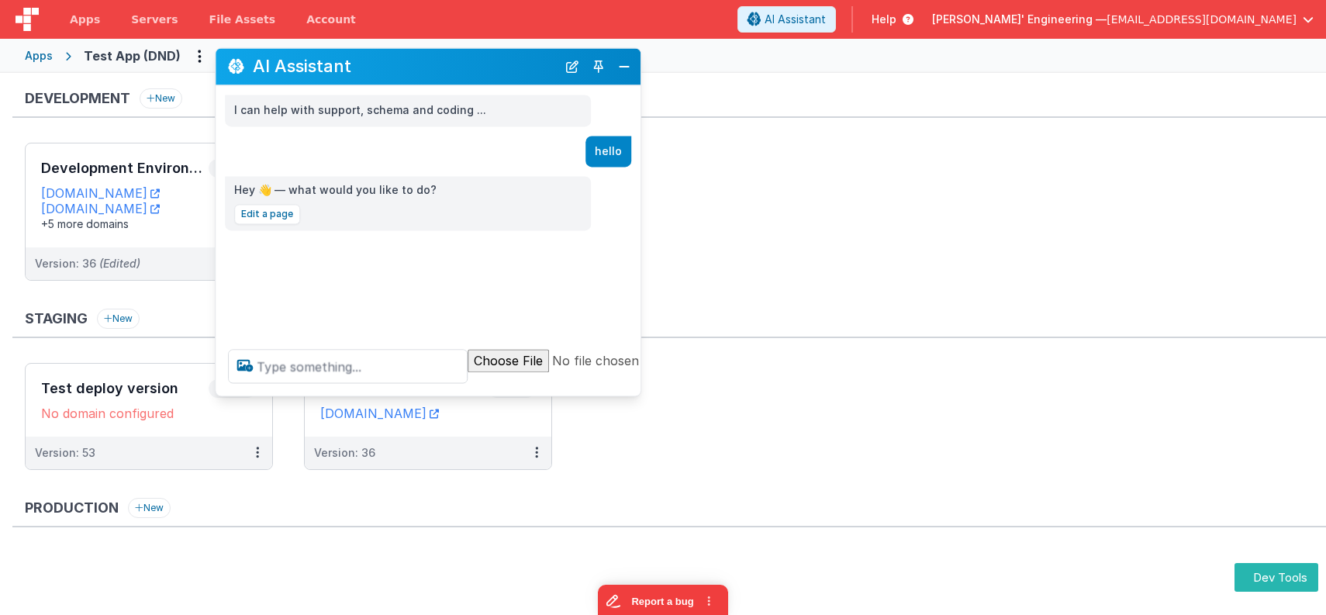
click at [519, 73] on h2 "AI Assistant" at bounding box center [405, 66] width 304 height 19
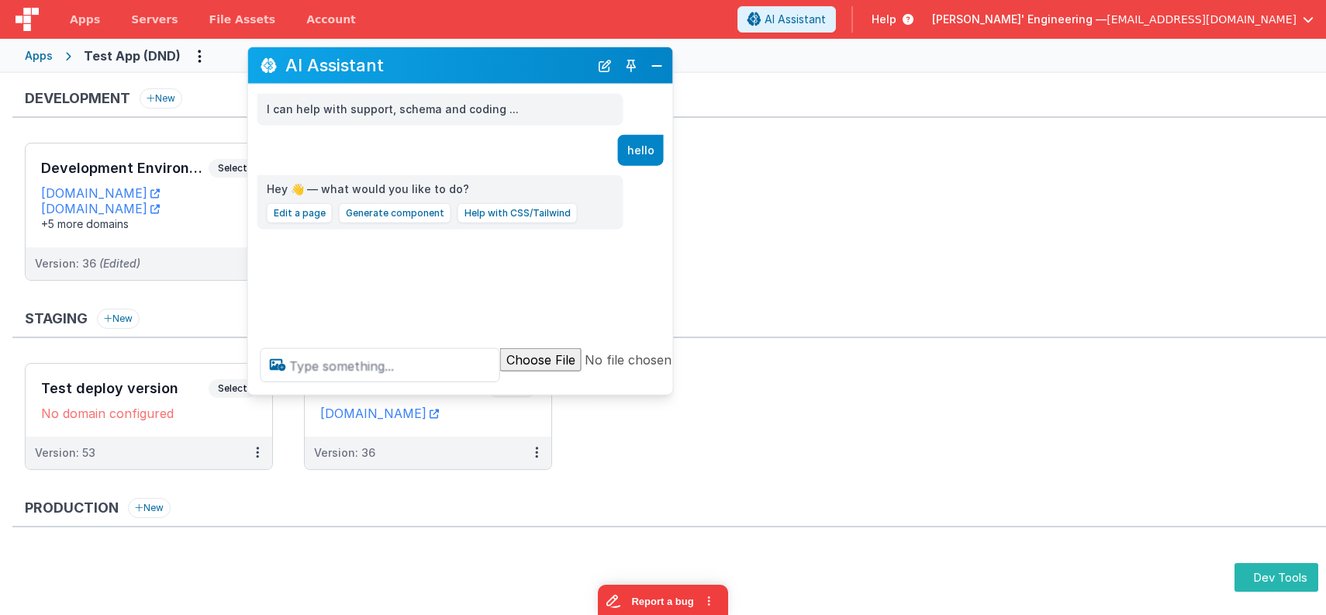
drag, startPoint x: 530, startPoint y: 81, endPoint x: 563, endPoint y: 81, distance: 32.6
click at [558, 81] on div "AI Assistant" at bounding box center [460, 65] width 425 height 36
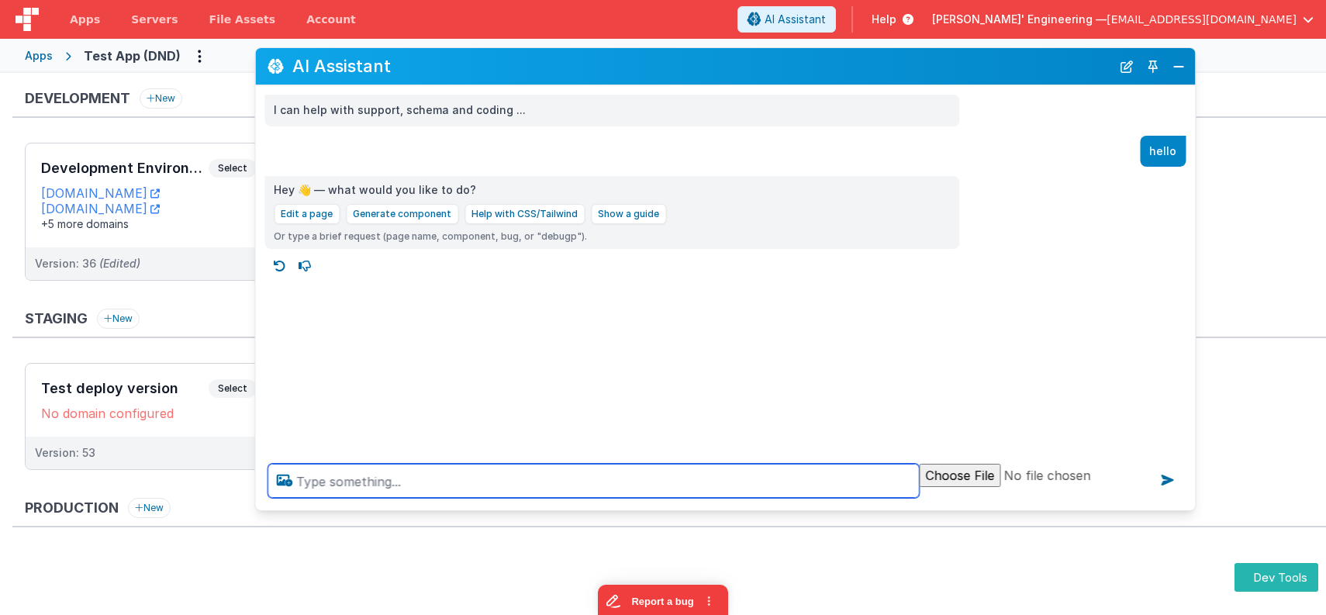
drag, startPoint x: 673, startPoint y: 391, endPoint x: 1076, endPoint y: 502, distance: 418.0
click at [1188, 505] on div at bounding box center [724, 480] width 939 height 59
click at [643, 481] on textarea at bounding box center [592, 481] width 651 height 34
type textarea "get a pic of a dog"
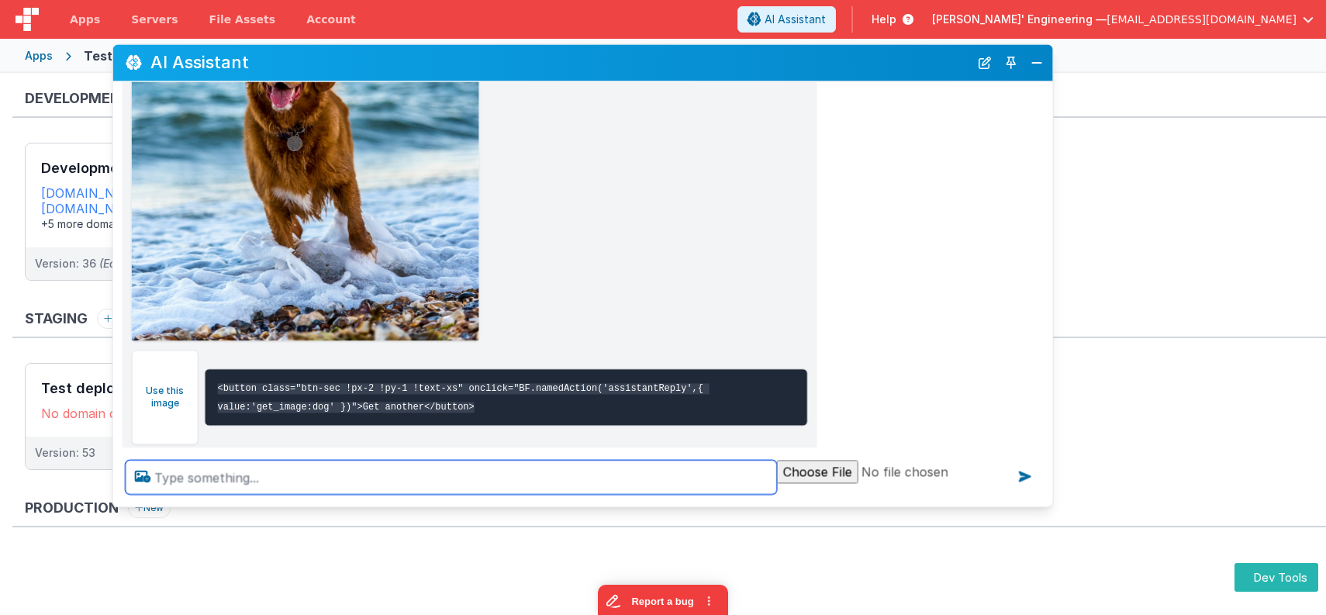
scroll to position [558, 0]
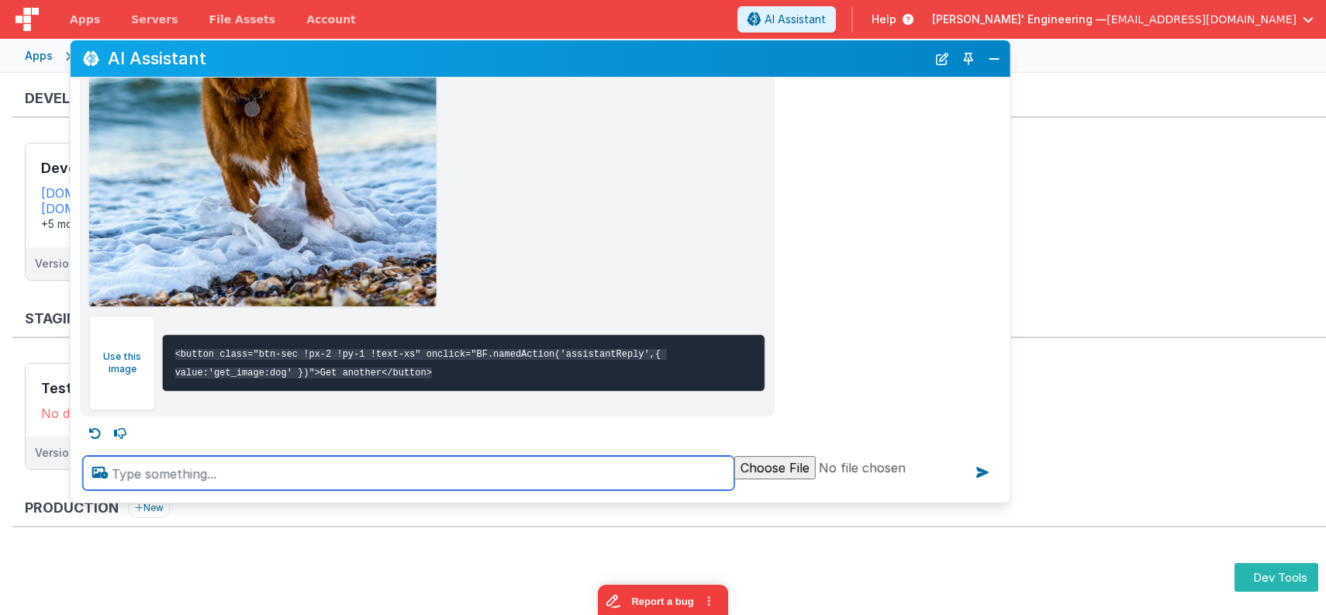
drag, startPoint x: 731, startPoint y: 69, endPoint x: 538, endPoint y: 60, distance: 193.2
click at [538, 60] on h2 "AI Assistant" at bounding box center [517, 58] width 819 height 19
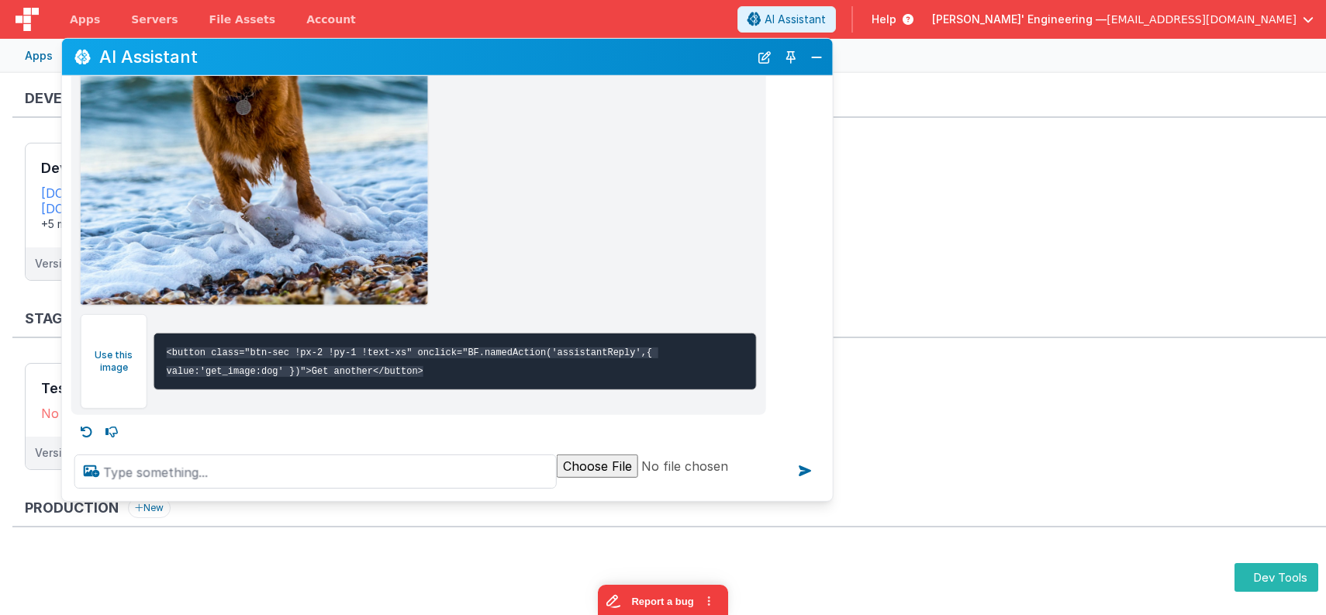
drag, startPoint x: 1000, startPoint y: 153, endPoint x: 830, endPoint y: 153, distance: 169.8
click at [830, 153] on div "Here's a dog image 🐶 Use this image <button class="btn-sec !px-2 !py-1 !text-xs…" at bounding box center [447, 83] width 771 height 661
click at [1268, 570] on button "Dev Tools" at bounding box center [1276, 577] width 84 height 29
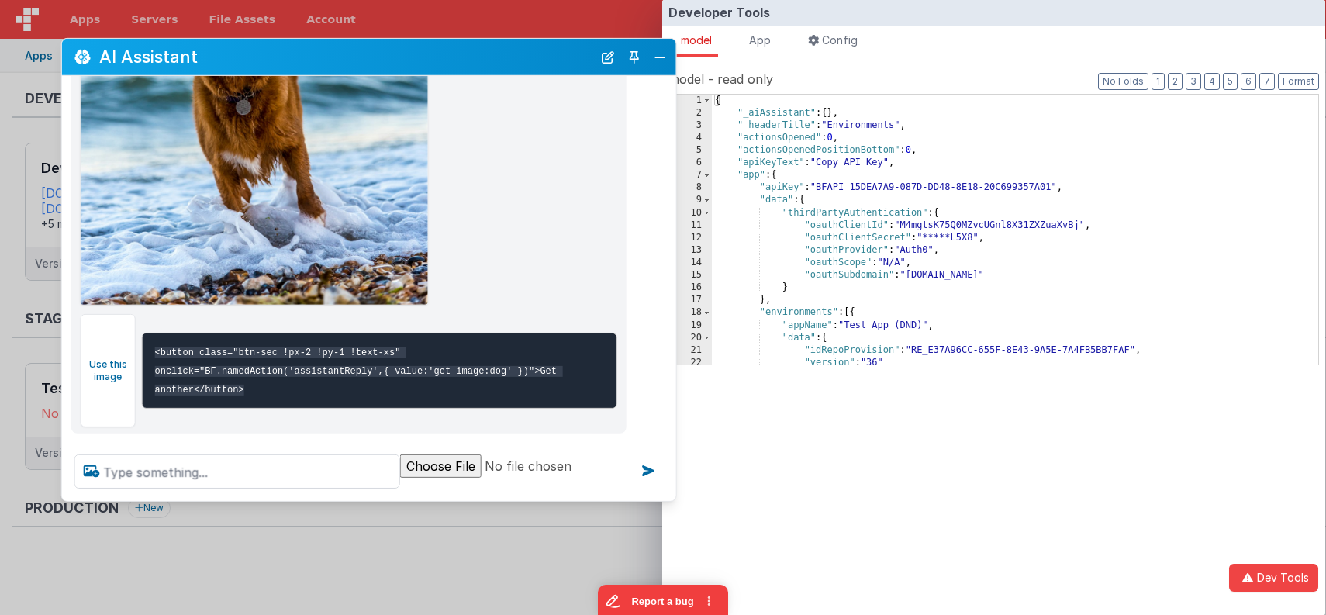
drag, startPoint x: 831, startPoint y: 144, endPoint x: 772, endPoint y: 64, distance: 99.8
click at [675, 139] on div "Here's a dog image 🐶 Use this image <button class="btn-sec !px-2 !py-1 !text-xs…" at bounding box center [369, 93] width 614 height 680
drag, startPoint x: 768, startPoint y: 36, endPoint x: 815, endPoint y: 39, distance: 46.6
click at [768, 36] on span "App" at bounding box center [760, 39] width 22 height 13
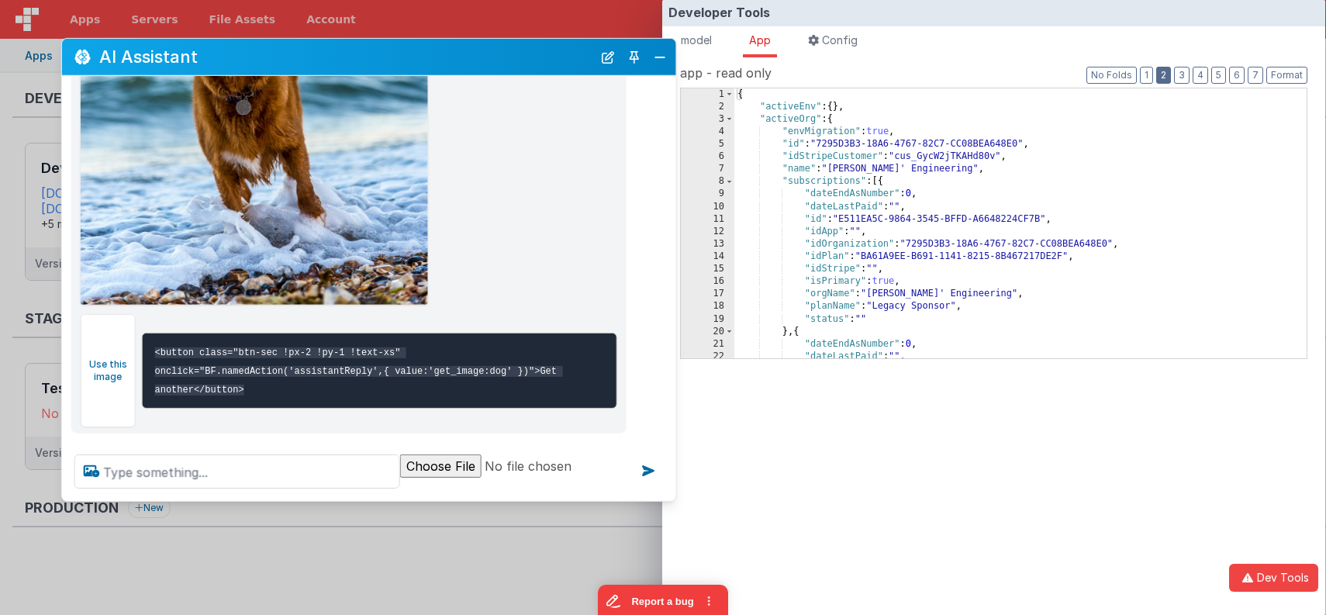
click at [1170, 71] on button "2" at bounding box center [1163, 75] width 15 height 17
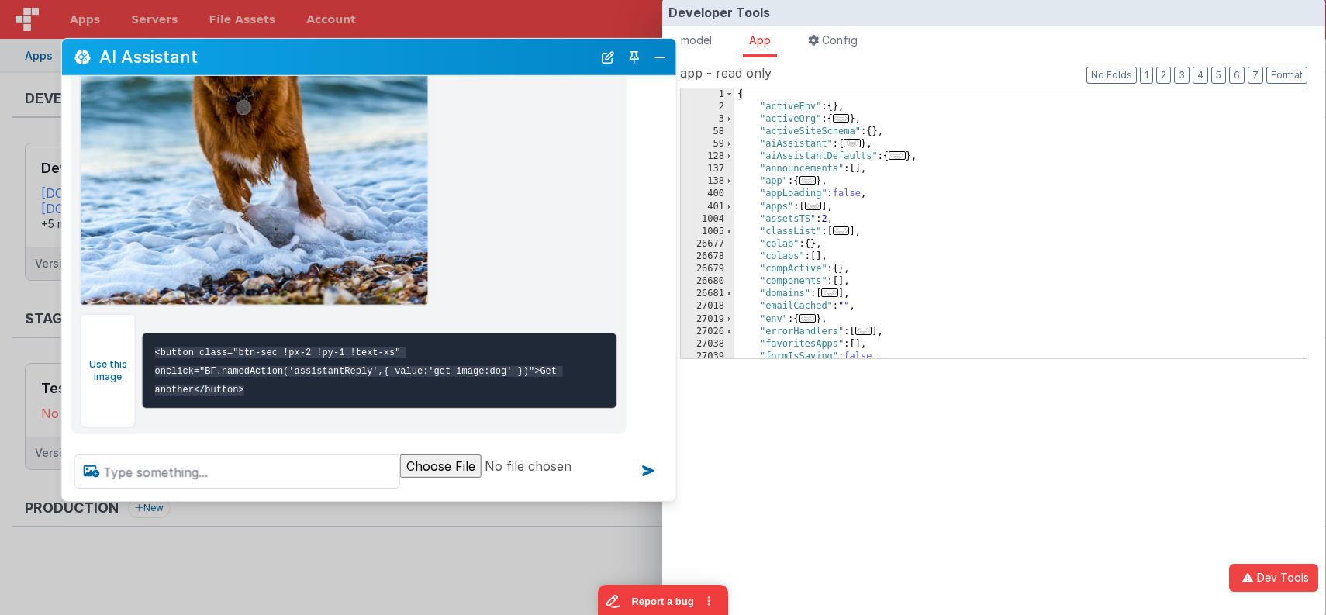
click at [857, 143] on span "..." at bounding box center [851, 143] width 17 height 9
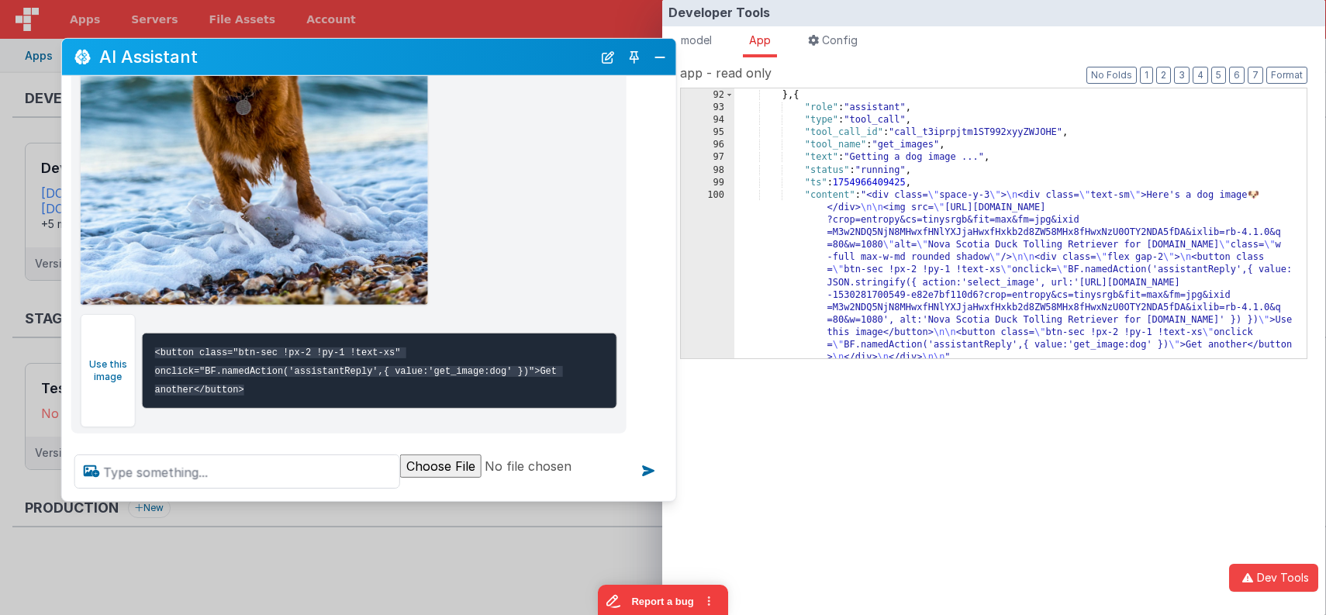
scroll to position [599, 0]
click at [838, 322] on div "} , { "role" : "assistant" , "type" : "tool_call" , "tool_call_id" : "call_t3ip…" at bounding box center [1020, 235] width 573 height 295
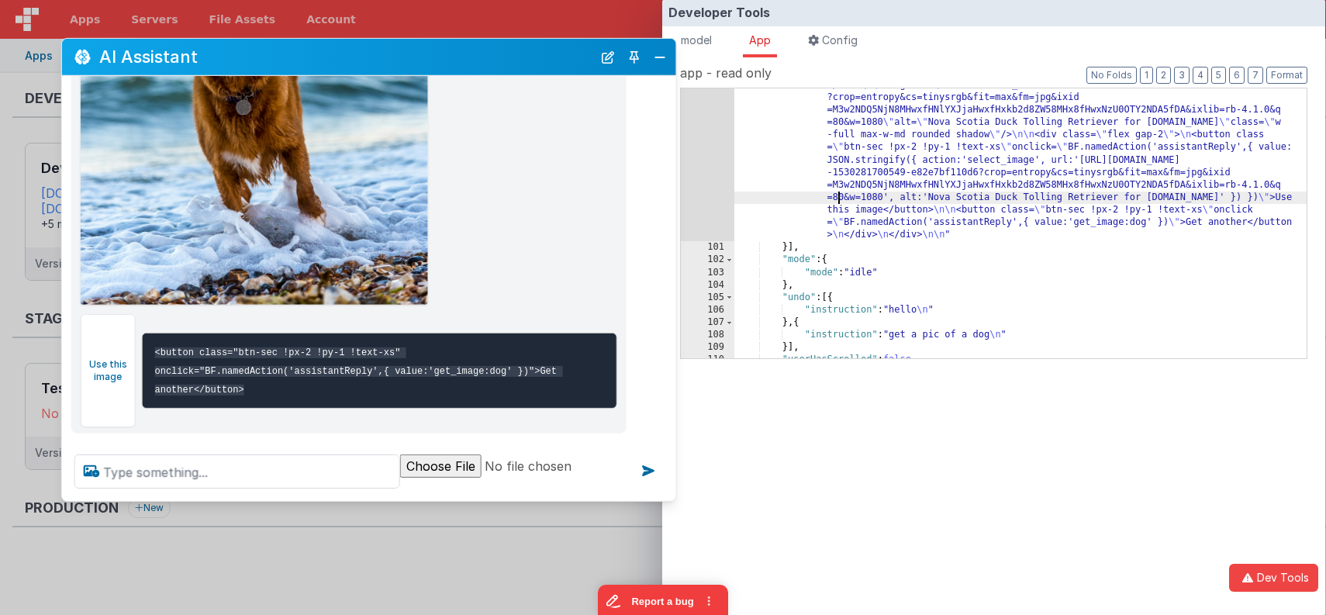
scroll to position [722, 0]
click at [612, 66] on button "New Chat" at bounding box center [608, 57] width 22 height 22
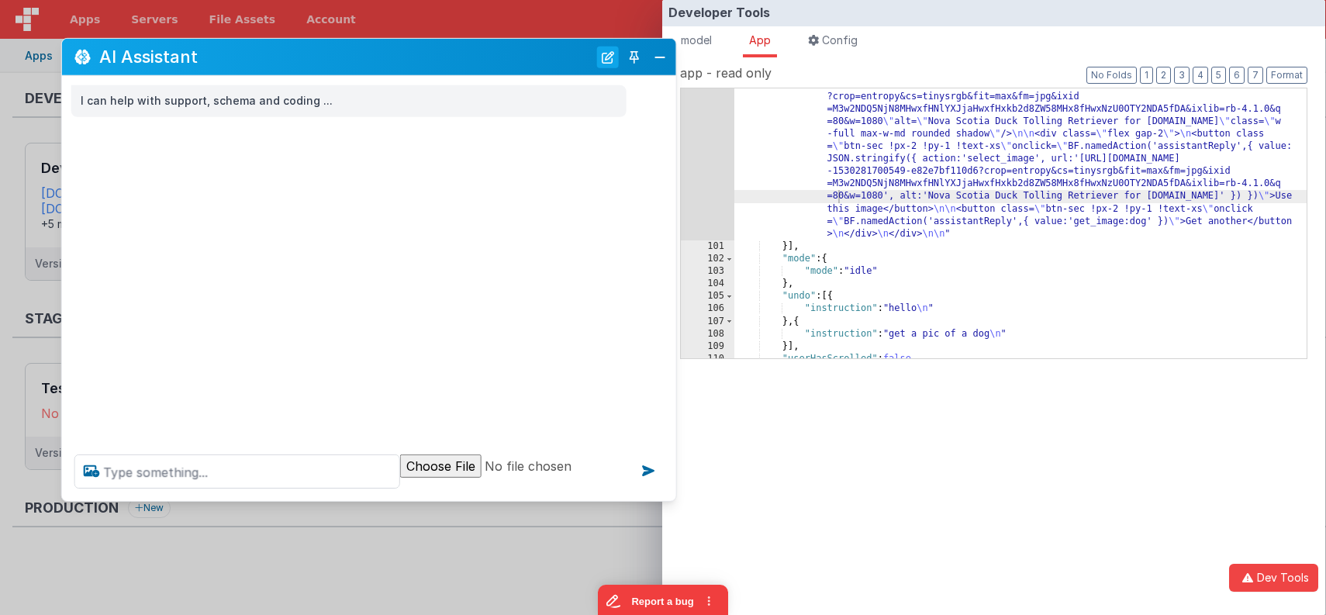
scroll to position [0, 0]
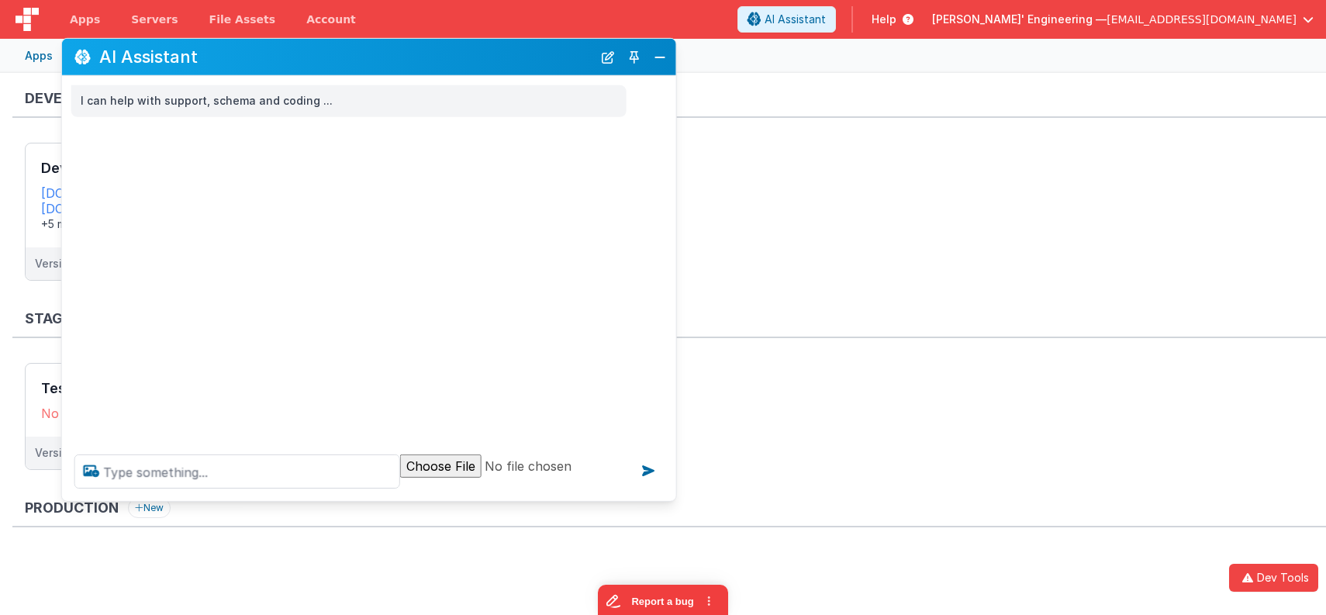
click at [632, 17] on div "Developer Tools model App Params Log (1) Misc Windows Config model - read only …" at bounding box center [663, 307] width 1326 height 615
click at [328, 466] on textarea at bounding box center [237, 471] width 326 height 34
type textarea "get a pic of a hippo"
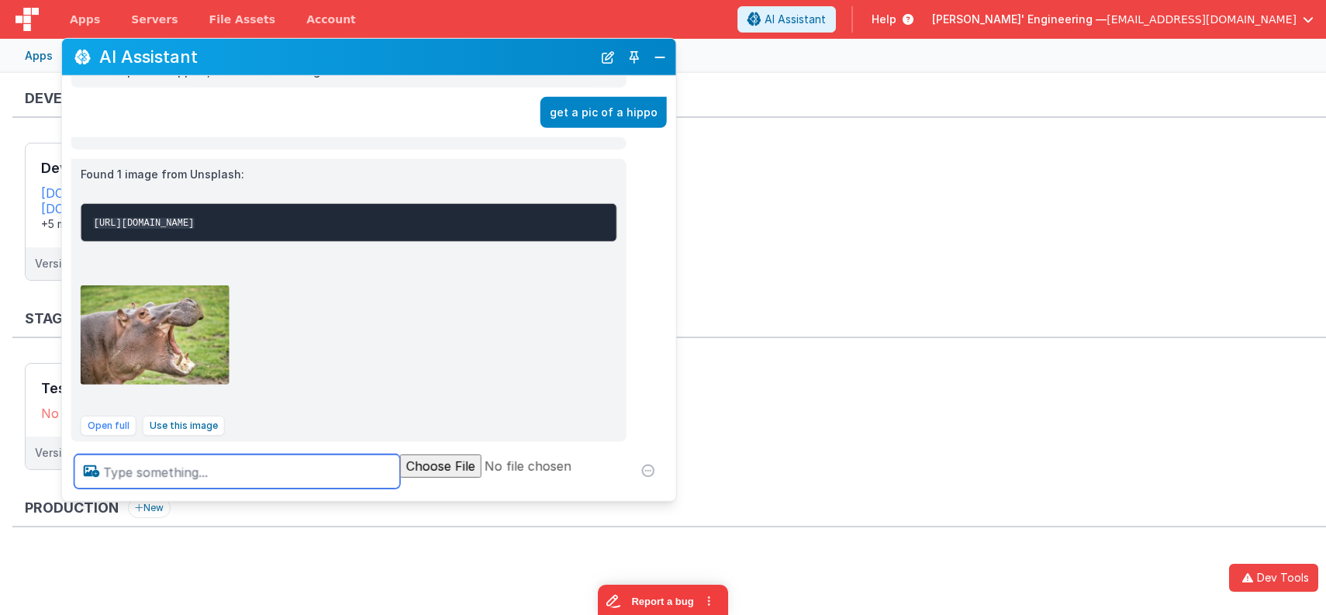
scroll to position [94, 0]
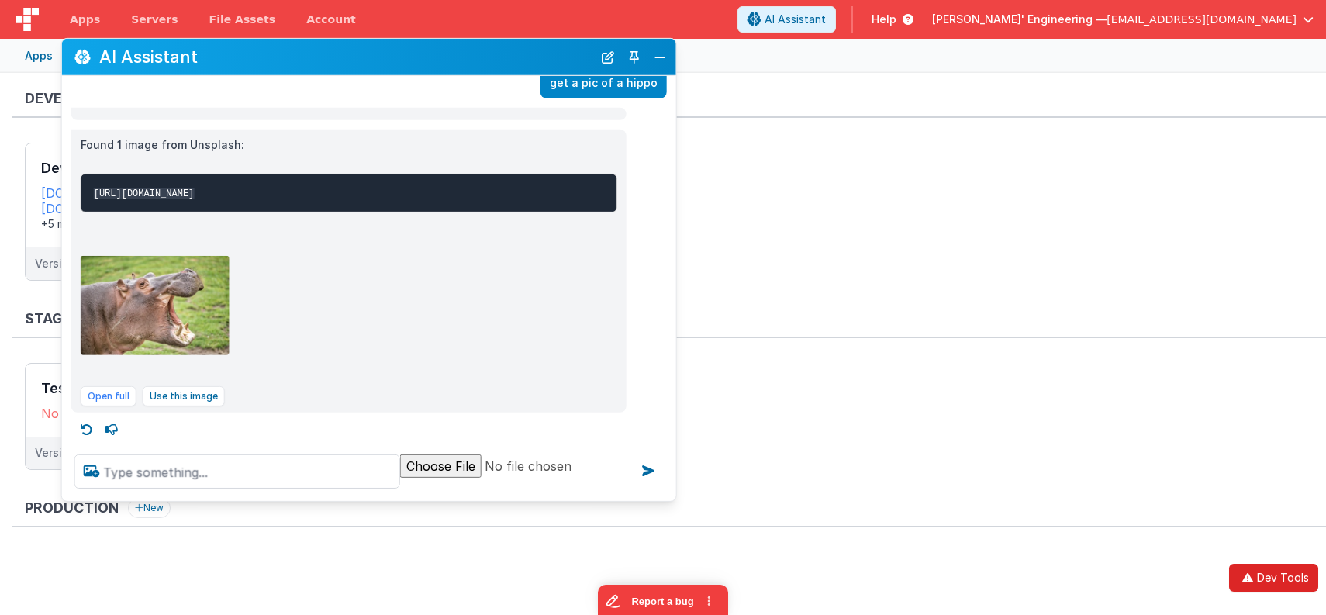
click at [1263, 576] on button "Dev Tools" at bounding box center [1273, 578] width 89 height 28
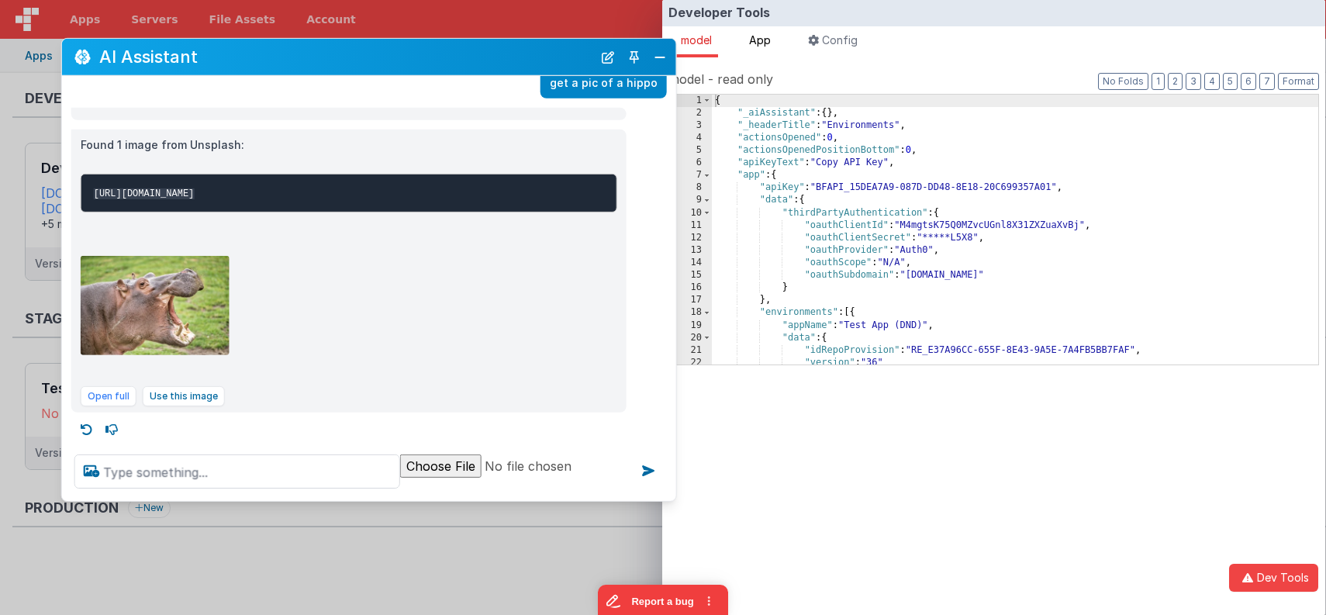
click at [771, 43] on span "App" at bounding box center [760, 39] width 22 height 13
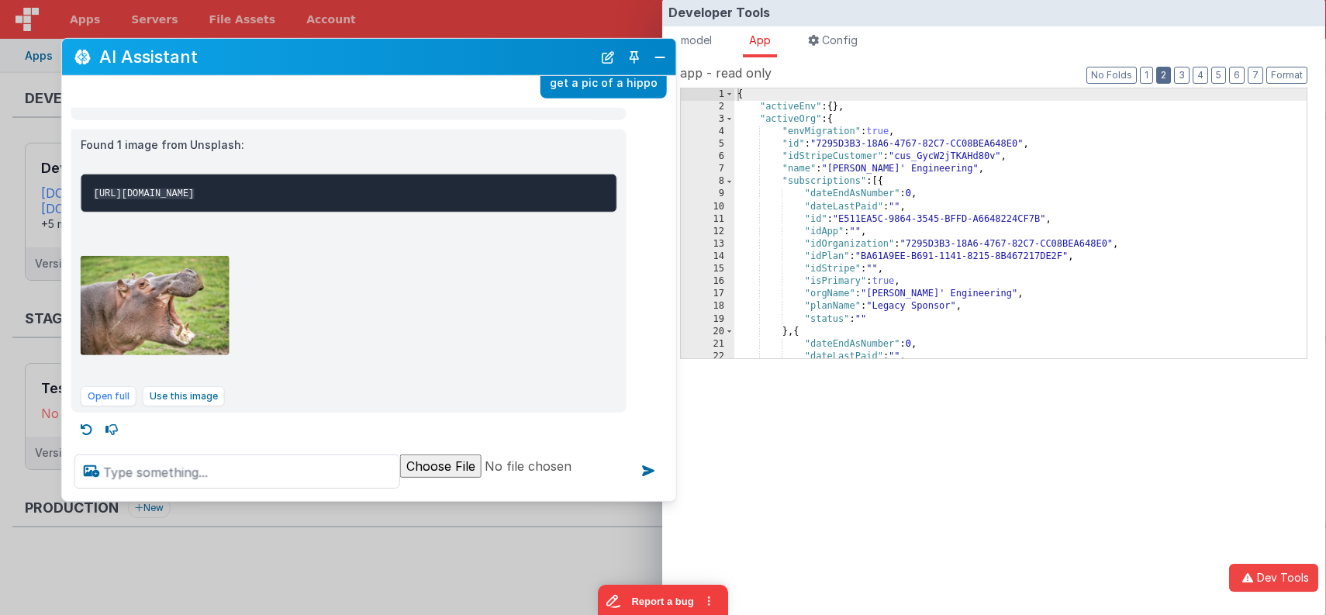
click at [1169, 76] on button "2" at bounding box center [1163, 75] width 15 height 17
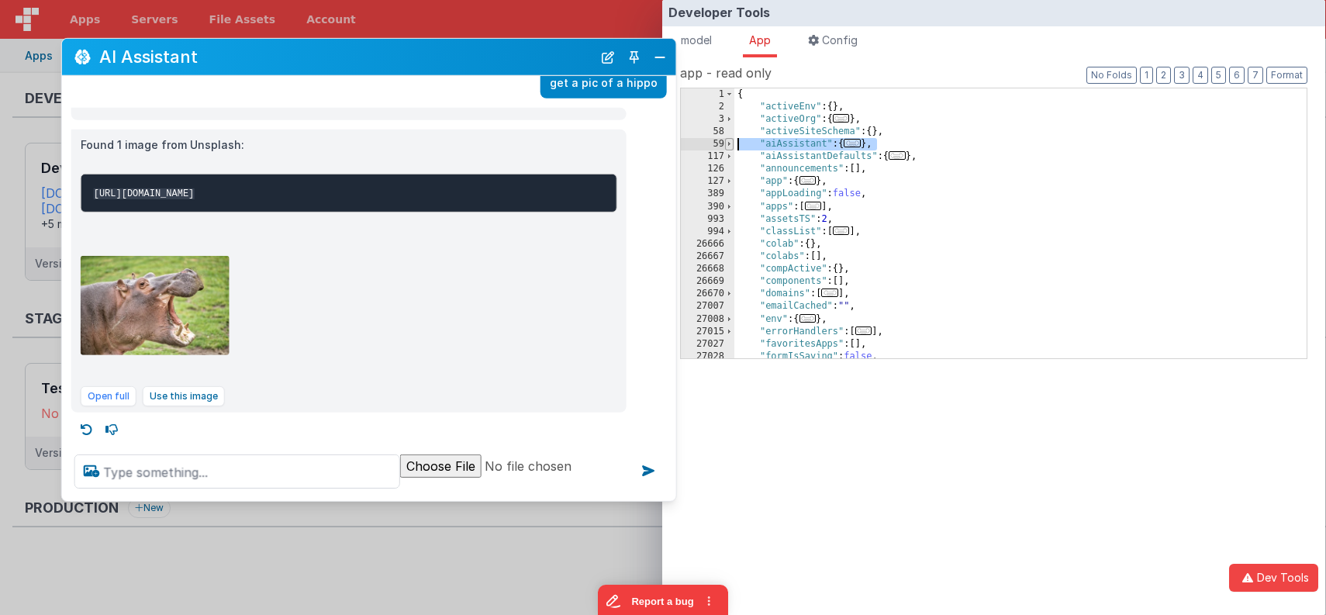
drag, startPoint x: 920, startPoint y: 146, endPoint x: 733, endPoint y: 138, distance: 187.7
click at [733, 138] on div "1 2 3 58 59 117 126 127 389 390 993 994 26666 26667 26668 26669 26670 27007 270…" at bounding box center [993, 223] width 627 height 271
click at [552, 556] on div "Developer Tools model App Params Log (2) Misc Windows Config model - read only …" at bounding box center [663, 307] width 1326 height 615
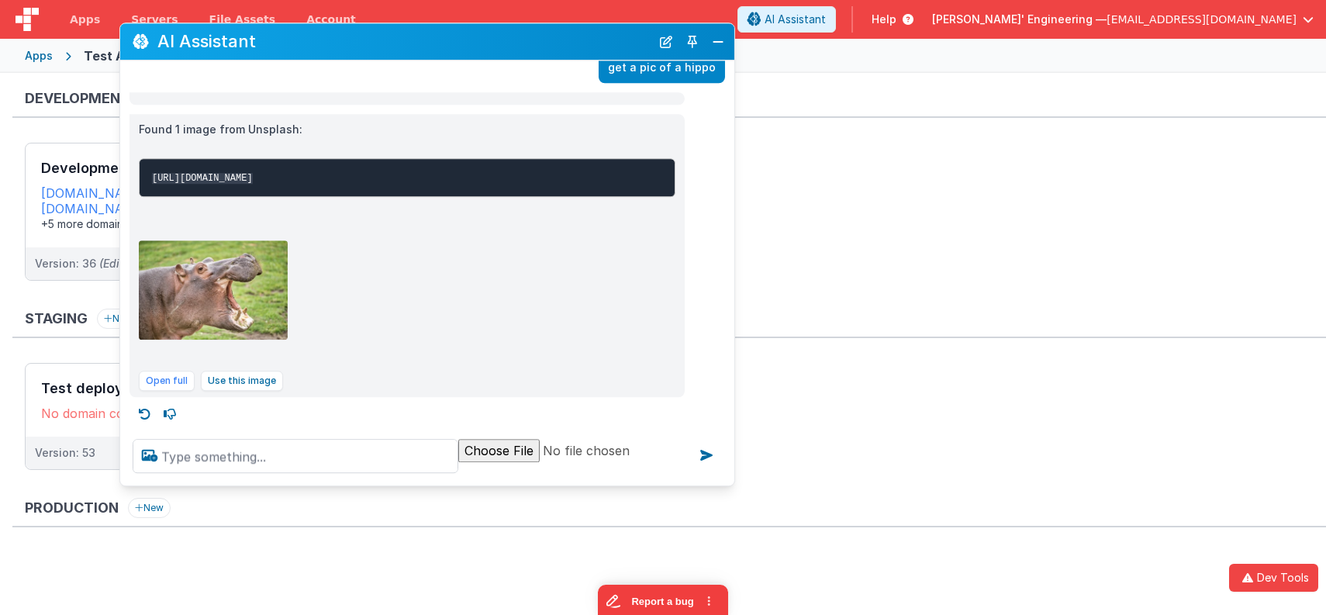
drag, startPoint x: 542, startPoint y: 57, endPoint x: 629, endPoint y: 39, distance: 88.6
click at [626, 38] on h2 "AI Assistant" at bounding box center [403, 42] width 493 height 19
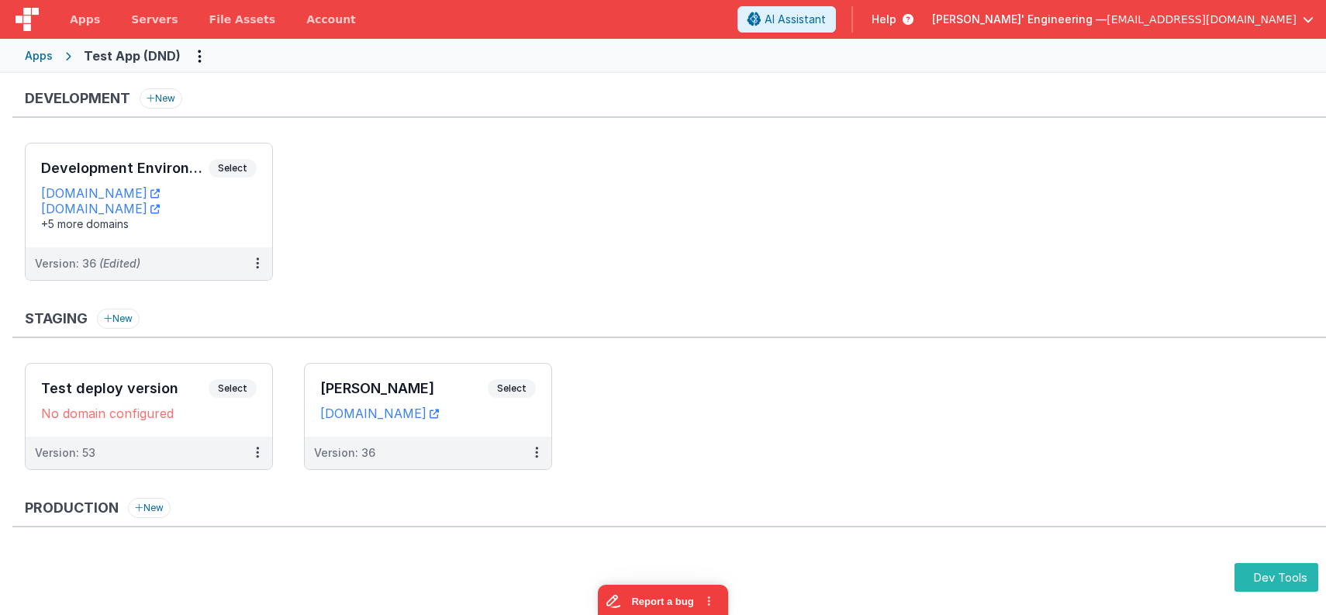
click at [604, 328] on div "Staging New" at bounding box center [668, 323] width 1313 height 29
click at [573, 240] on ul "Development Environment Select URLs [DOMAIN_NAME] [DOMAIN_NAME] +5 more domains…" at bounding box center [675, 219] width 1301 height 153
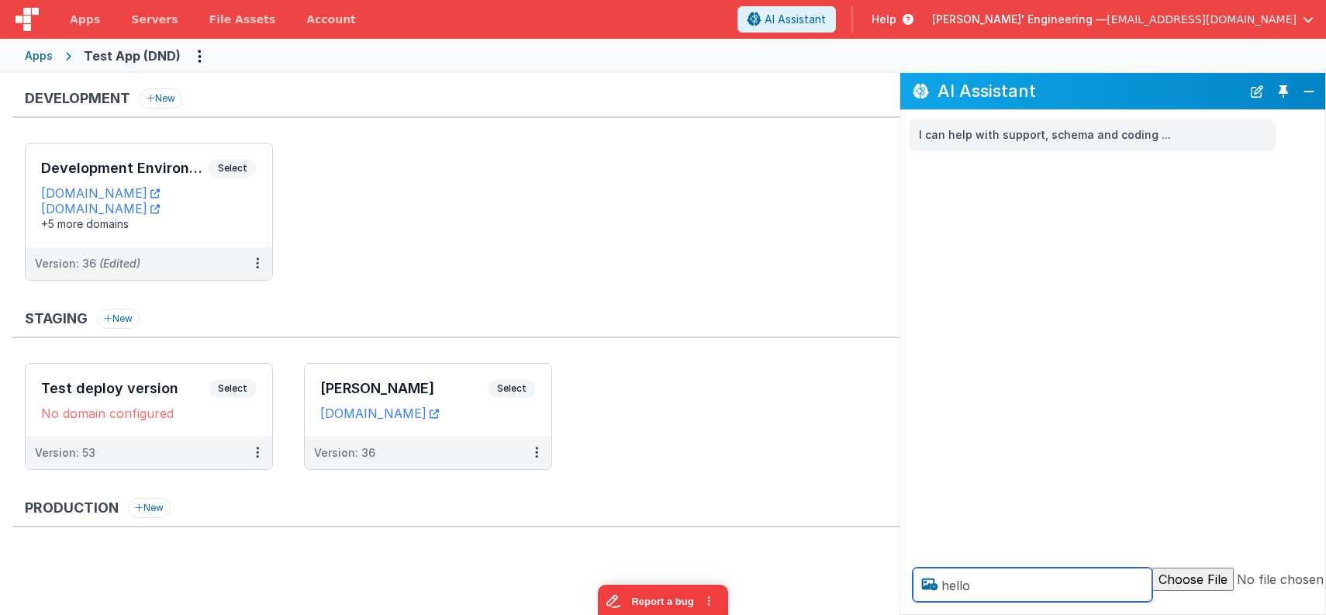
type textarea "hello"
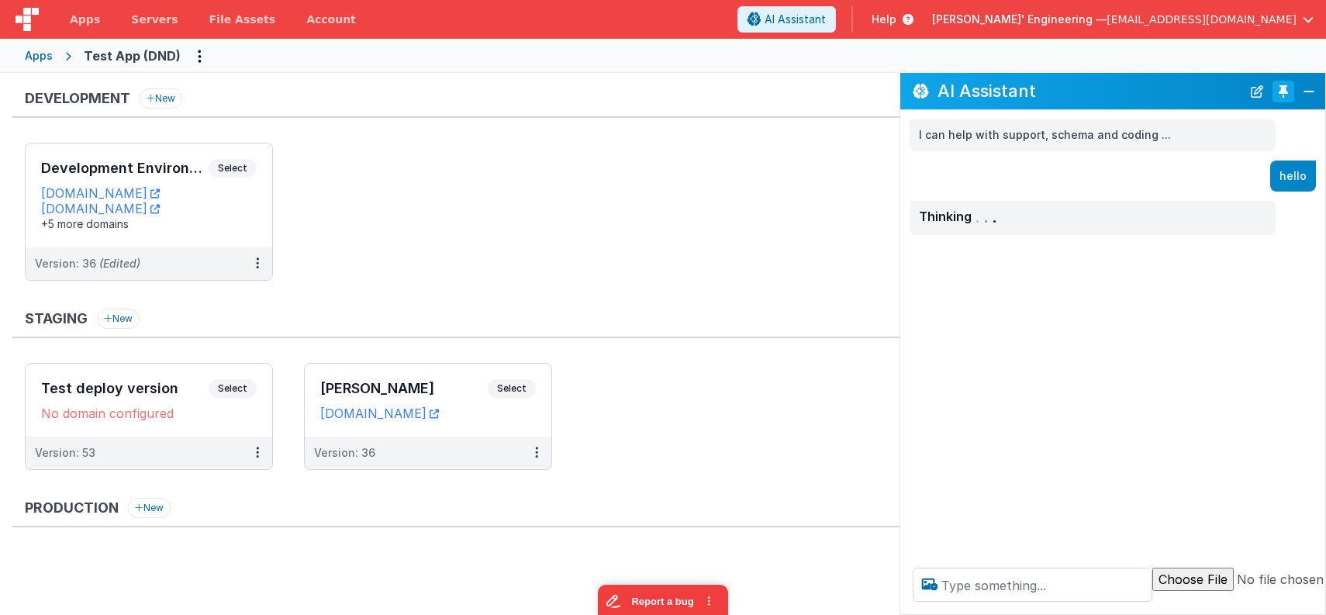
click at [1284, 92] on button "Toggle Pin" at bounding box center [1283, 92] width 22 height 22
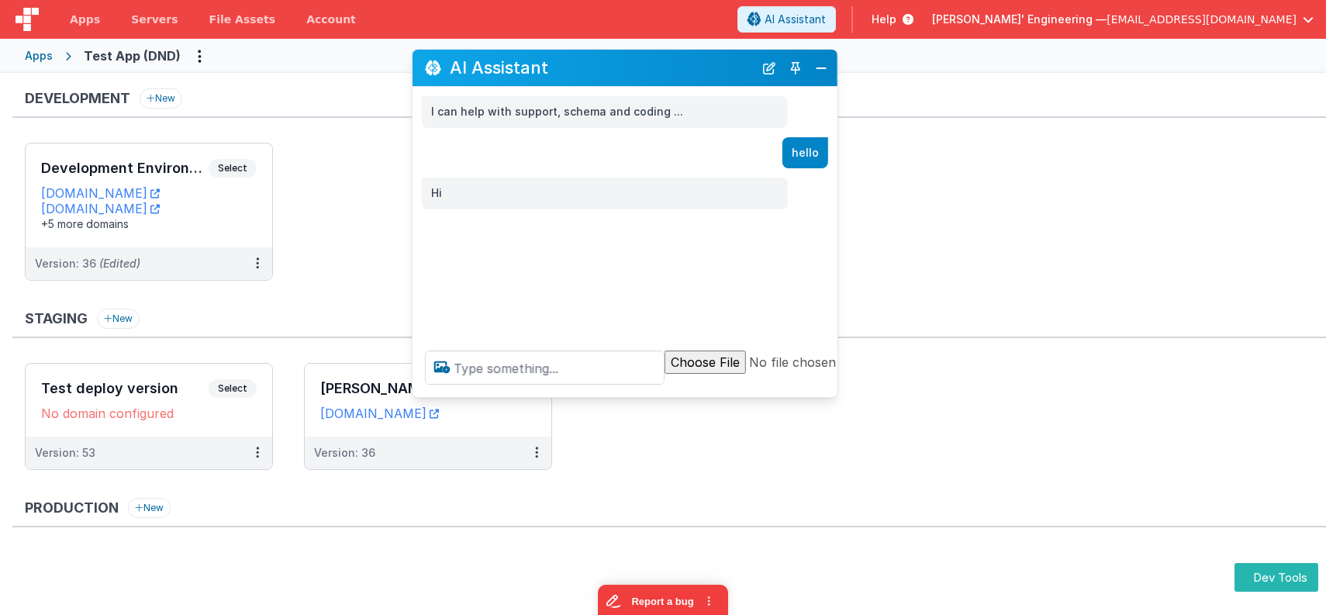
drag, startPoint x: 563, startPoint y: 171, endPoint x: 705, endPoint y: 77, distance: 171.1
click at [705, 77] on h2 "AI Assistant" at bounding box center [602, 67] width 304 height 19
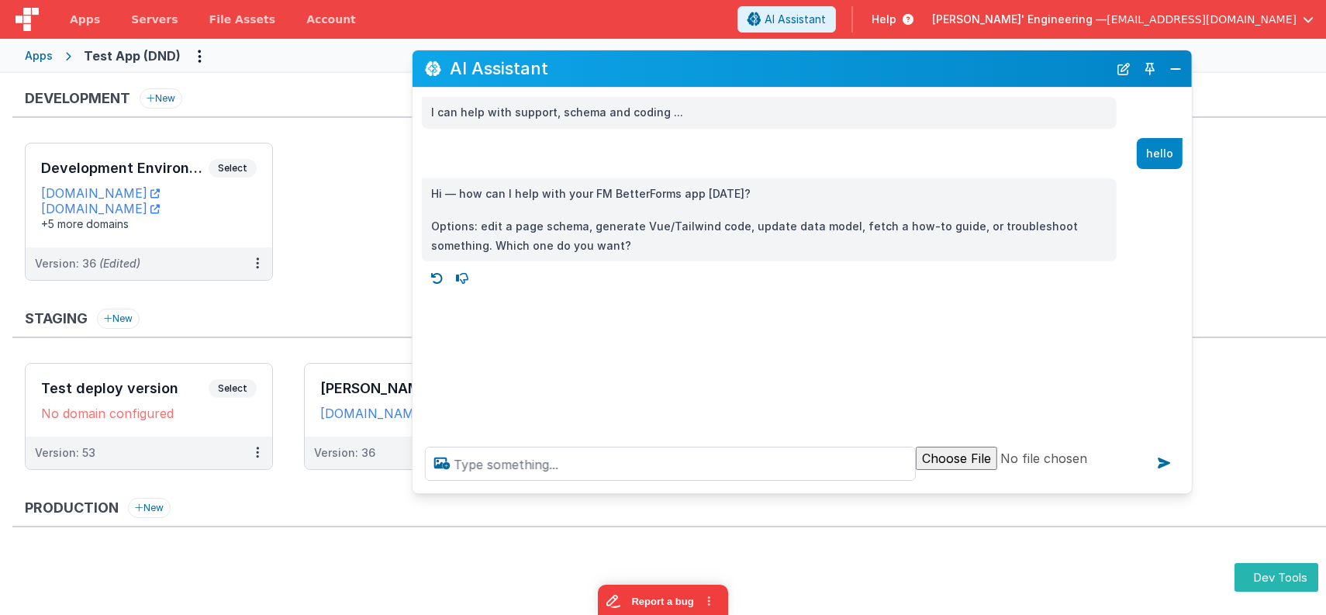
drag, startPoint x: 832, startPoint y: 394, endPoint x: 1181, endPoint y: 485, distance: 361.4
click at [1185, 489] on div at bounding box center [801, 463] width 779 height 59
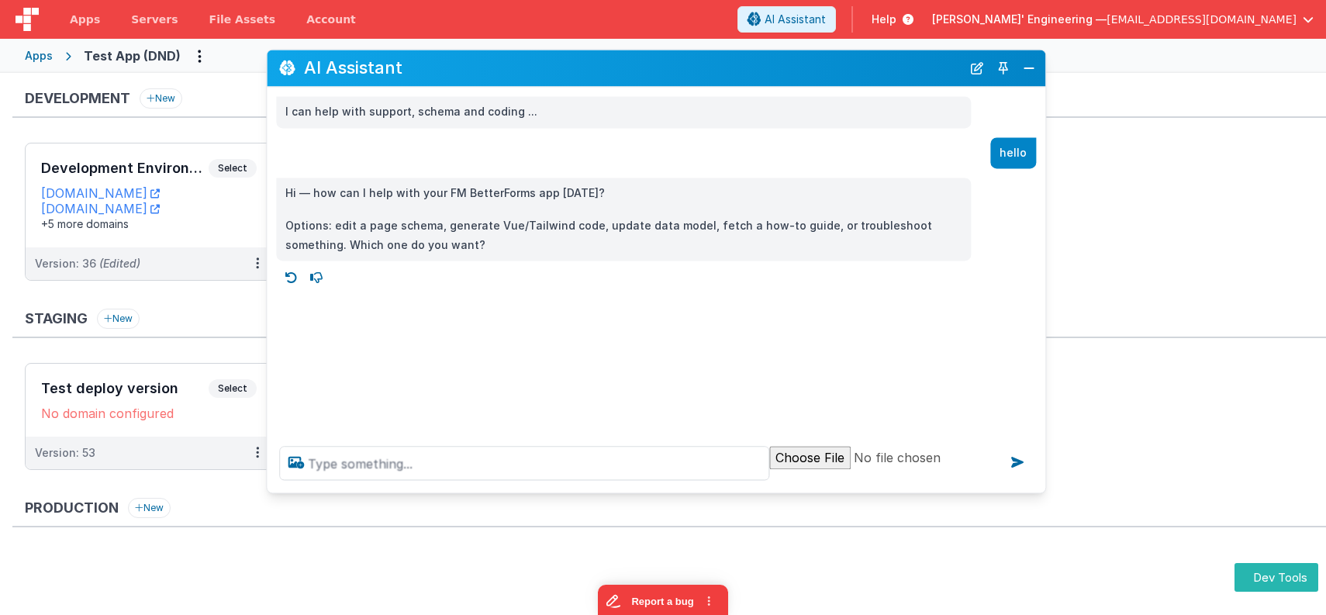
drag, startPoint x: 805, startPoint y: 69, endPoint x: 659, endPoint y: 68, distance: 145.7
click at [659, 68] on h2 "AI Assistant" at bounding box center [632, 68] width 657 height 19
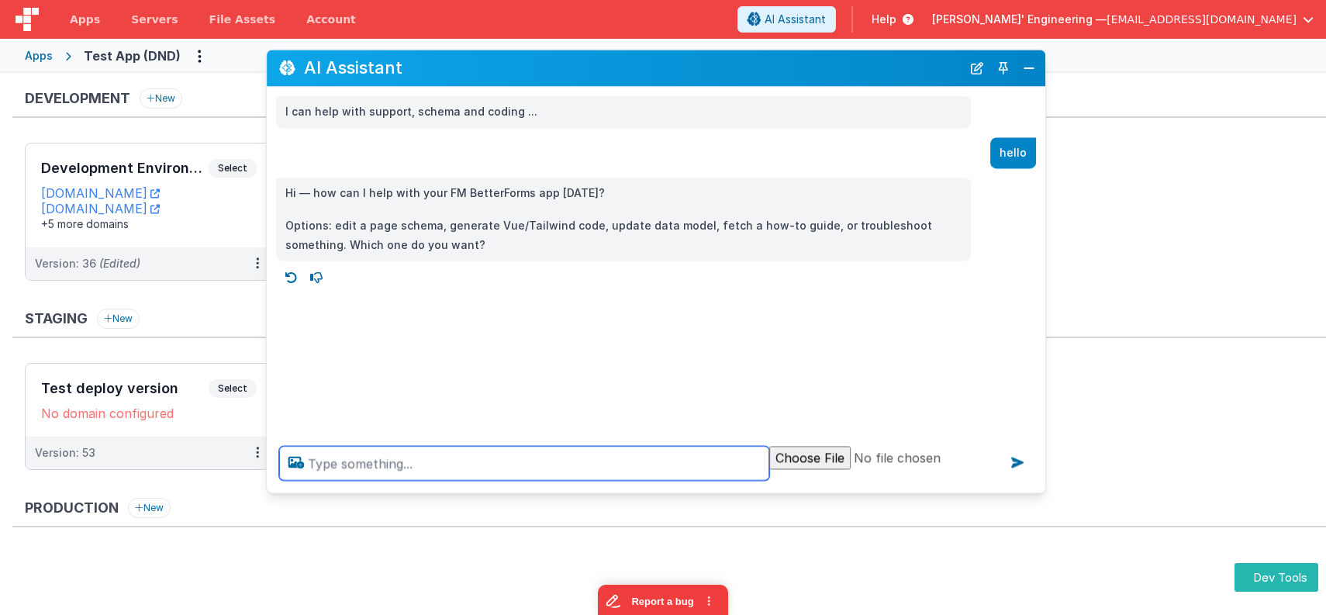
click at [492, 457] on textarea at bounding box center [524, 463] width 490 height 34
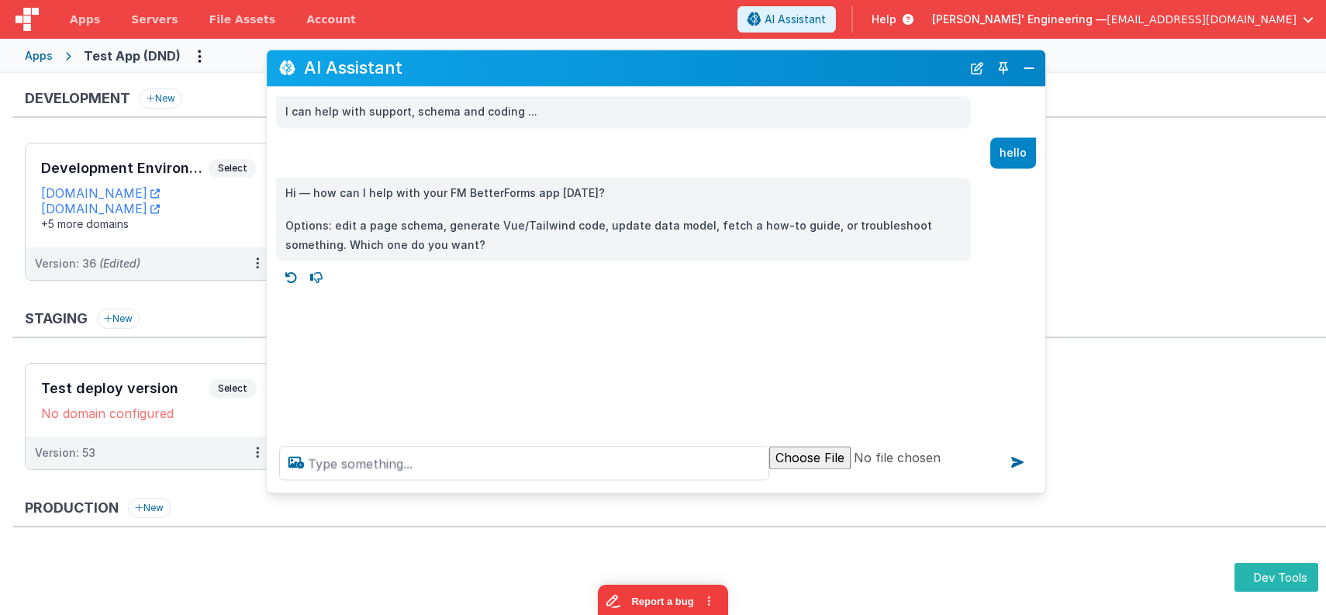
drag, startPoint x: 975, startPoint y: 68, endPoint x: 903, endPoint y: 145, distance: 105.3
click at [975, 68] on button "New Chat" at bounding box center [977, 68] width 22 height 22
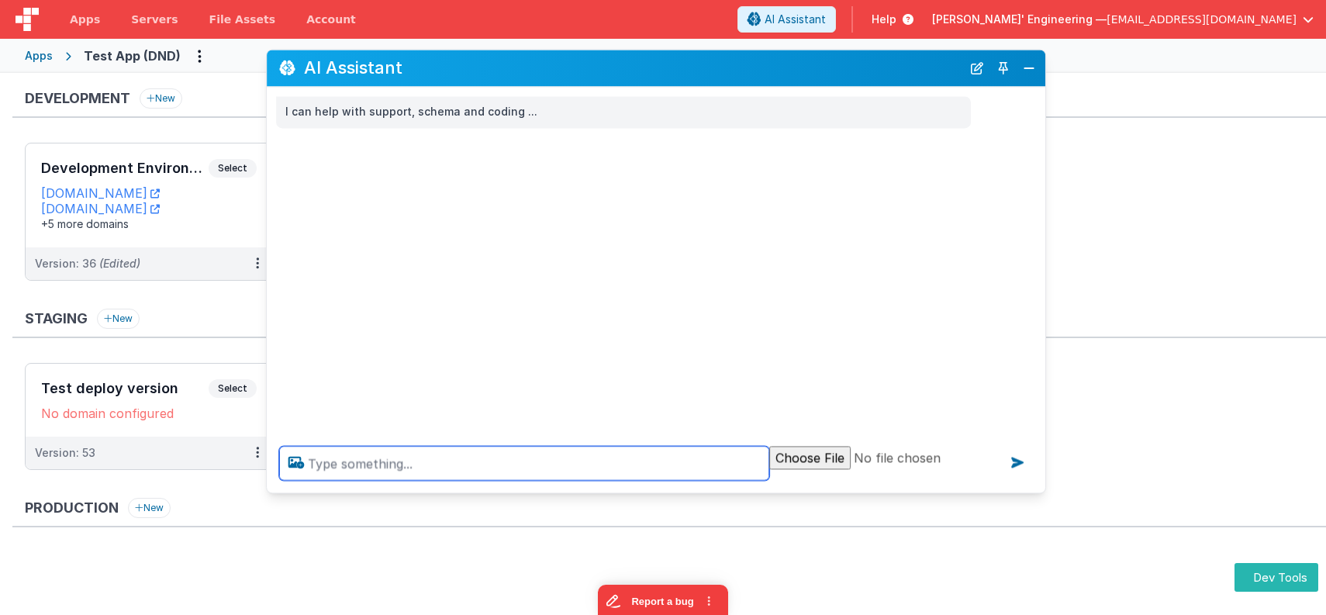
click at [574, 467] on textarea at bounding box center [524, 463] width 490 height 34
type textarea "get a pic of a dog"
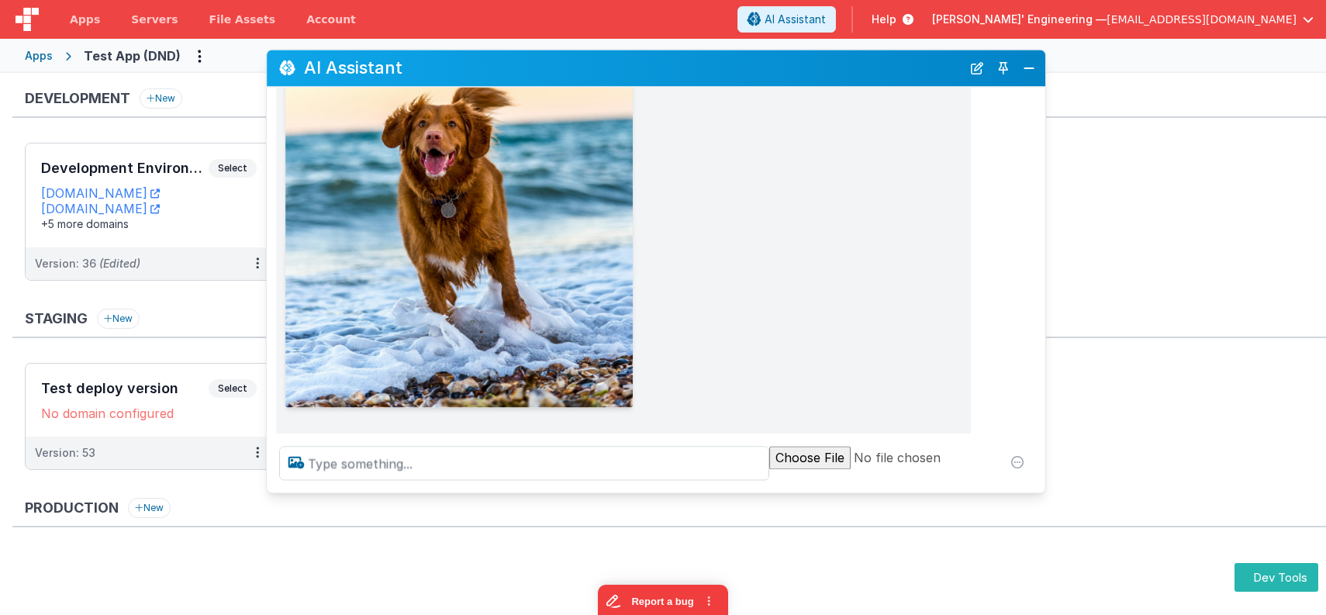
scroll to position [400, 0]
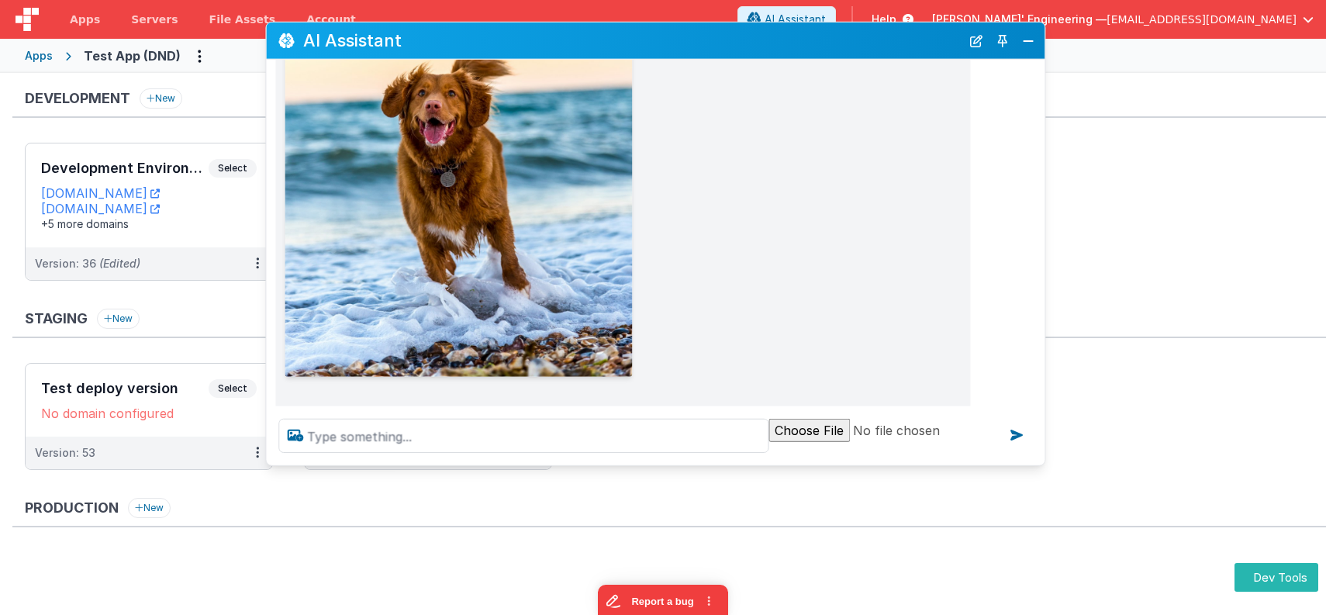
click at [705, 45] on h2 "AI Assistant" at bounding box center [631, 40] width 657 height 19
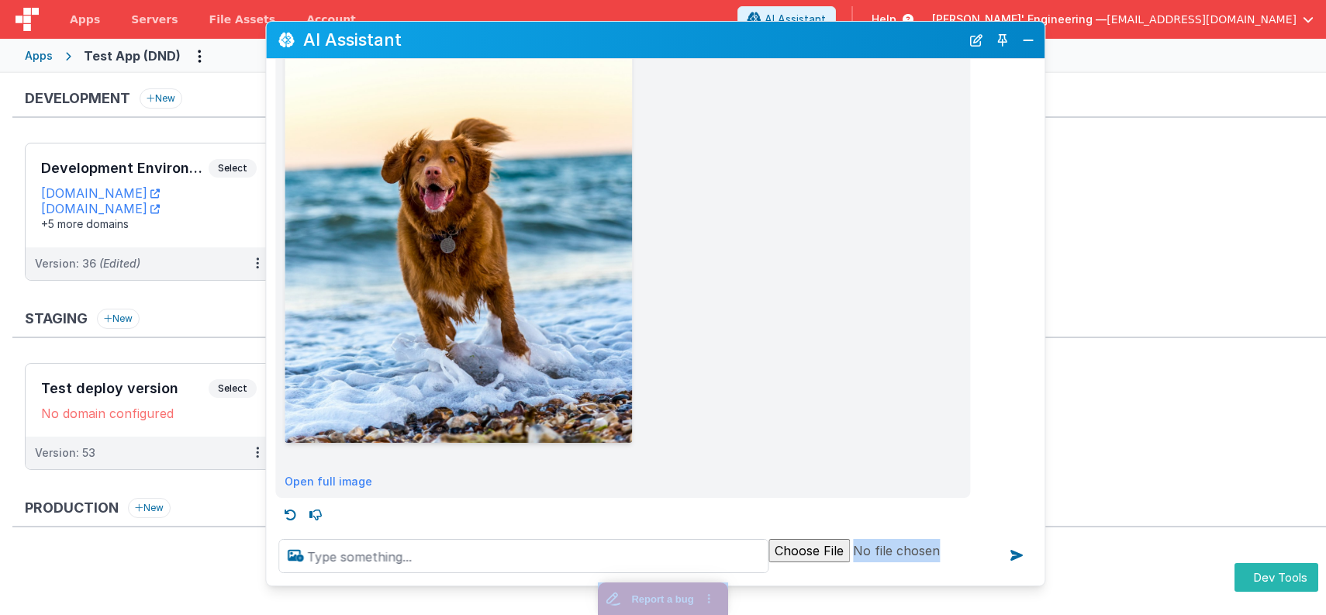
drag, startPoint x: 1254, startPoint y: 1044, endPoint x: 653, endPoint y: 583, distance: 757.4
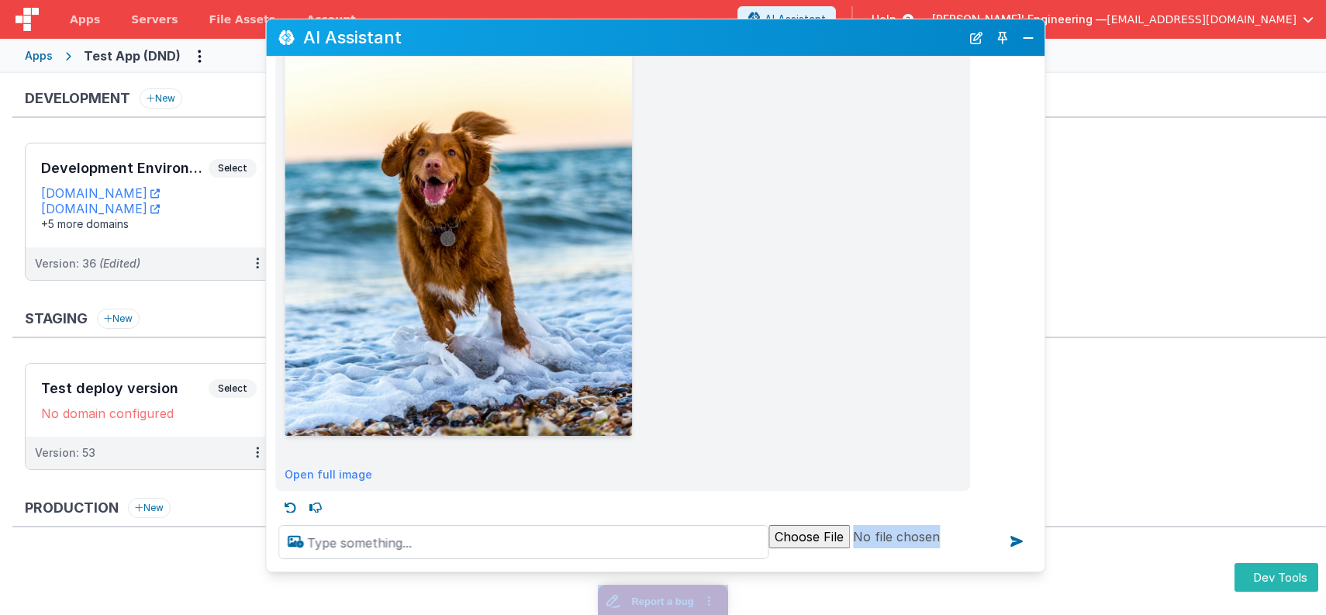
scroll to position [338, 0]
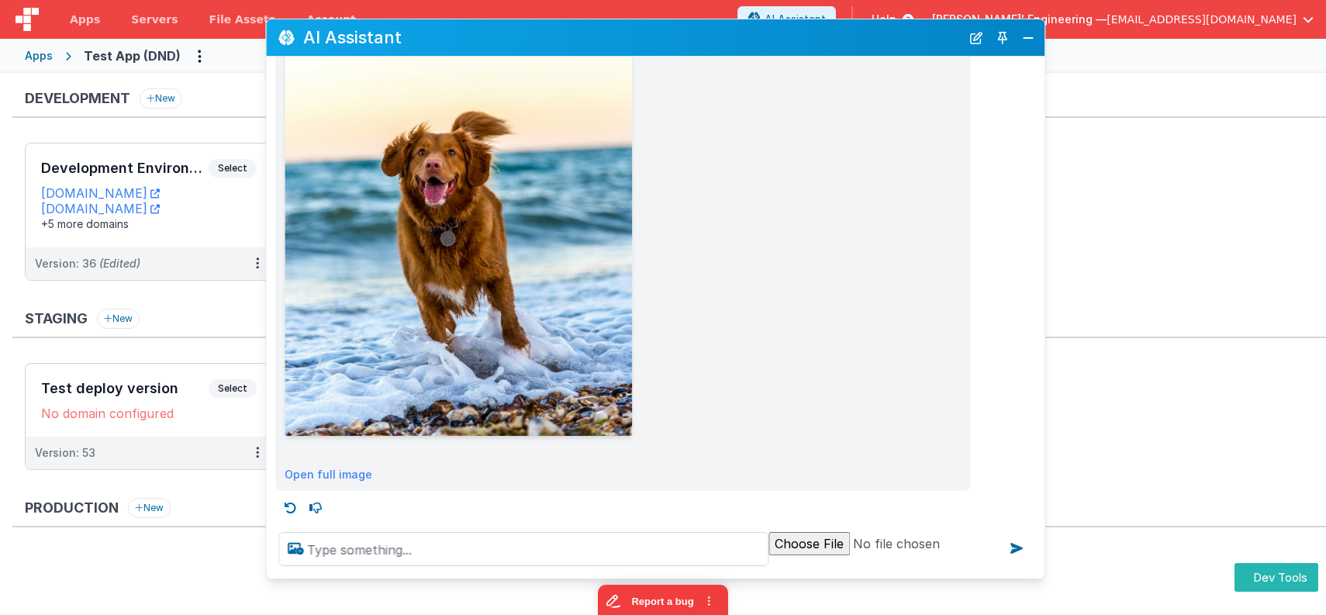
click at [660, 577] on div at bounding box center [655, 548] width 778 height 59
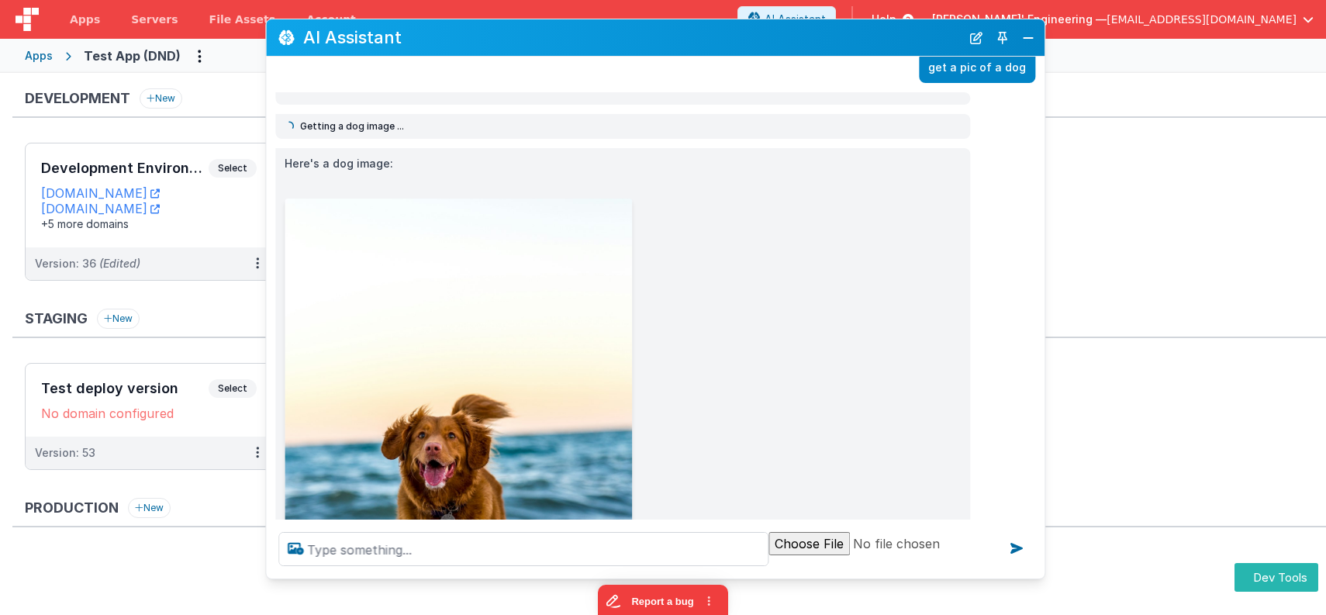
scroll to position [0, 0]
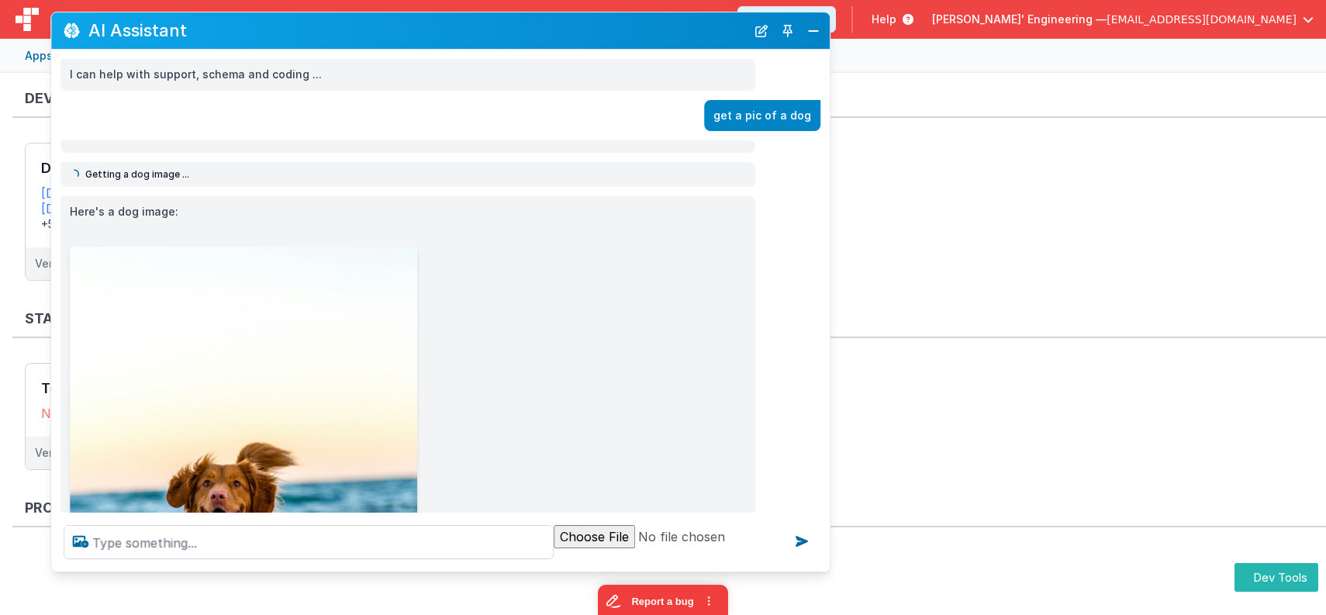
drag, startPoint x: 890, startPoint y: 32, endPoint x: 707, endPoint y: 42, distance: 183.2
click at [677, 26] on h2 "AI Assistant" at bounding box center [416, 31] width 657 height 19
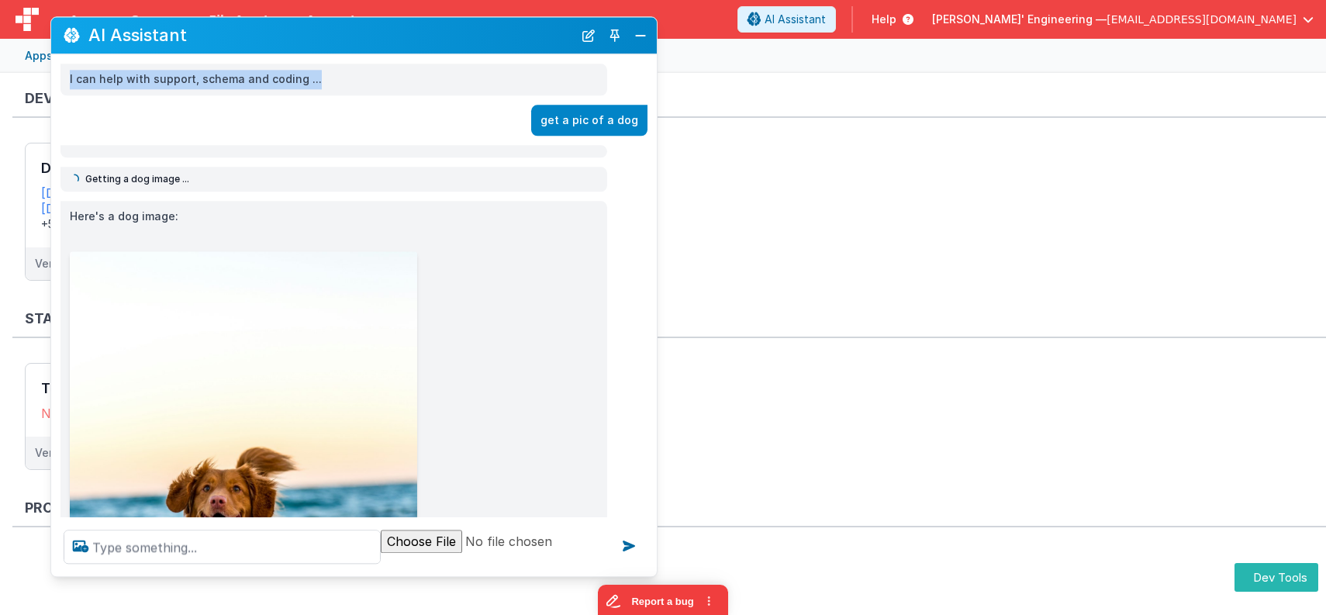
drag, startPoint x: 807, startPoint y: 76, endPoint x: 656, endPoint y: 70, distance: 151.3
click at [657, 70] on div "I can help with support, schema and coding ..." at bounding box center [353, 80] width 605 height 32
click at [449, 109] on div "get a pic of a dog" at bounding box center [349, 121] width 596 height 32
drag, startPoint x: 1285, startPoint y: 577, endPoint x: 1281, endPoint y: 569, distance: 9.4
click at [1283, 577] on button "Dev Tools" at bounding box center [1276, 577] width 84 height 29
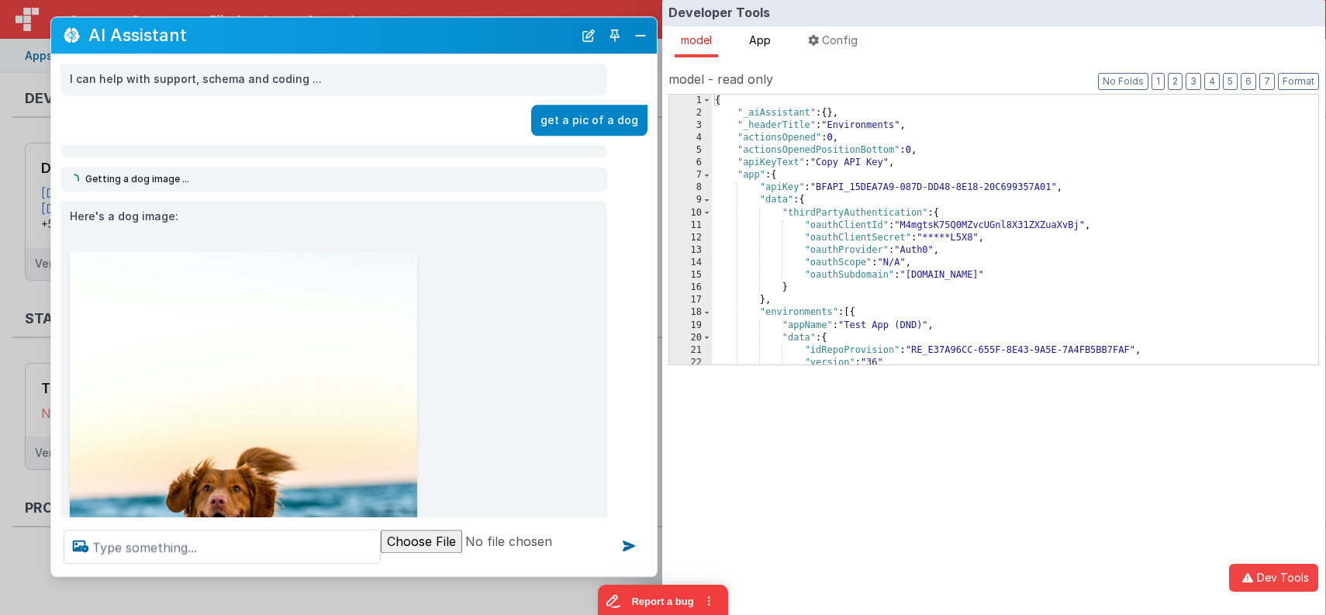
click at [766, 36] on span "App" at bounding box center [760, 39] width 22 height 13
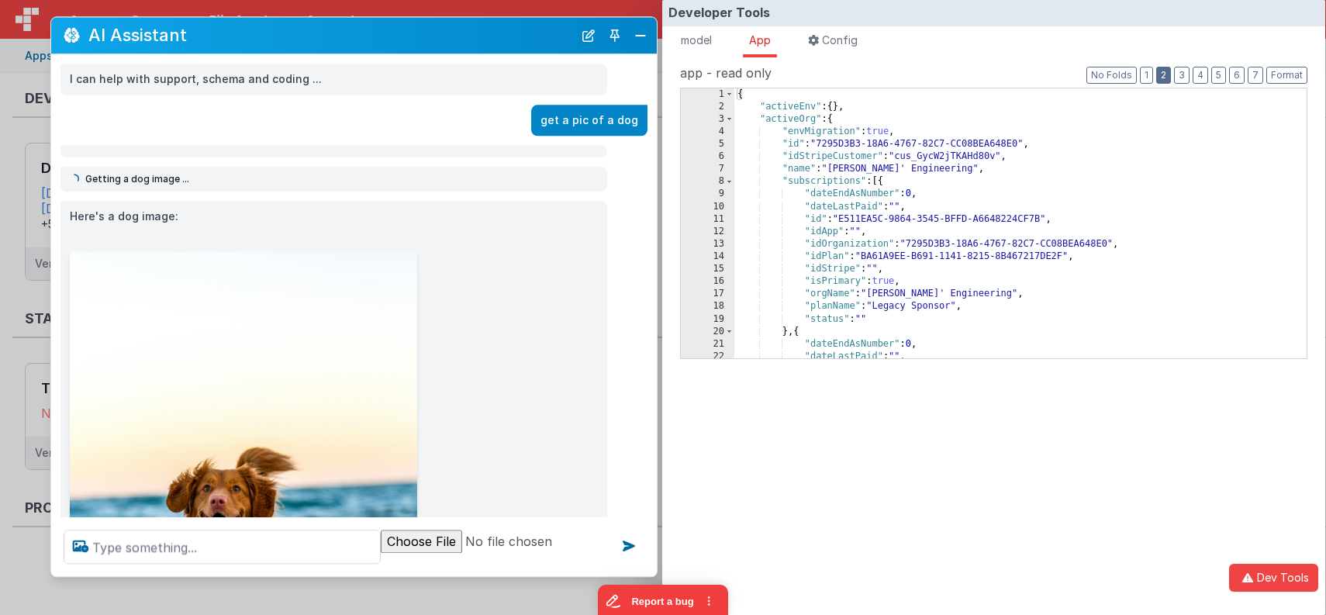
click at [1169, 74] on button "2" at bounding box center [1163, 75] width 15 height 17
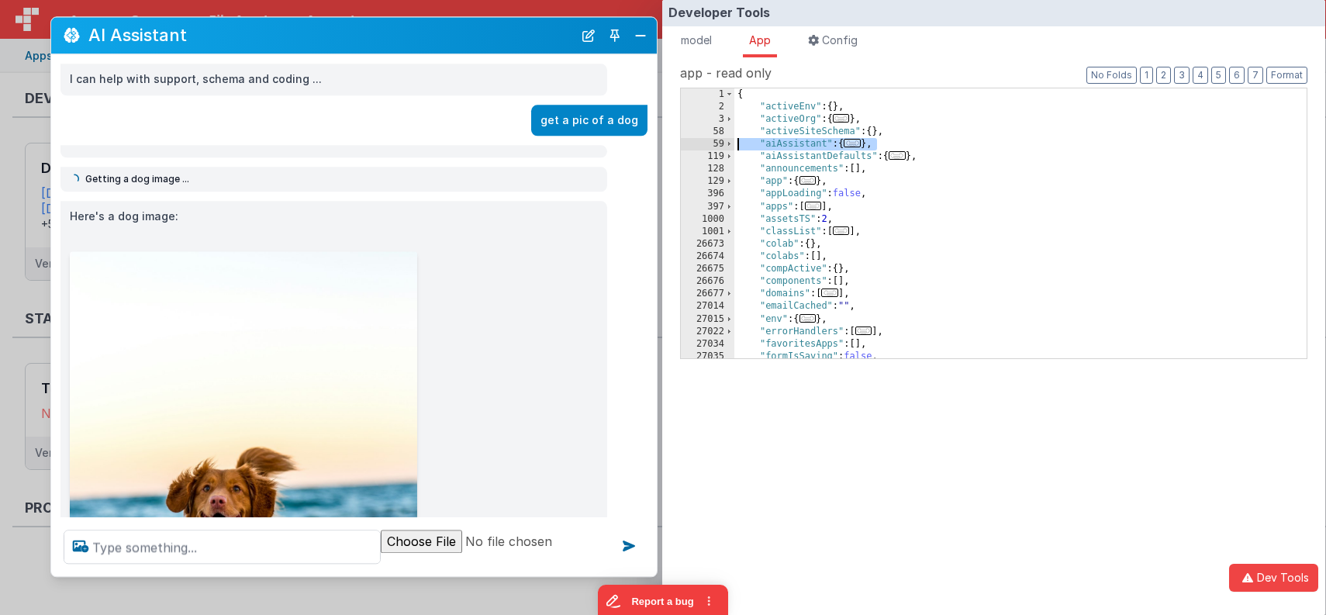
drag, startPoint x: 894, startPoint y: 144, endPoint x: 702, endPoint y: 147, distance: 191.5
click at [702, 147] on div "1 2 3 58 59 119 128 129 396 397 1000 1001 26673 26674 26675 26676 26677 27014 2…" at bounding box center [993, 223] width 627 height 271
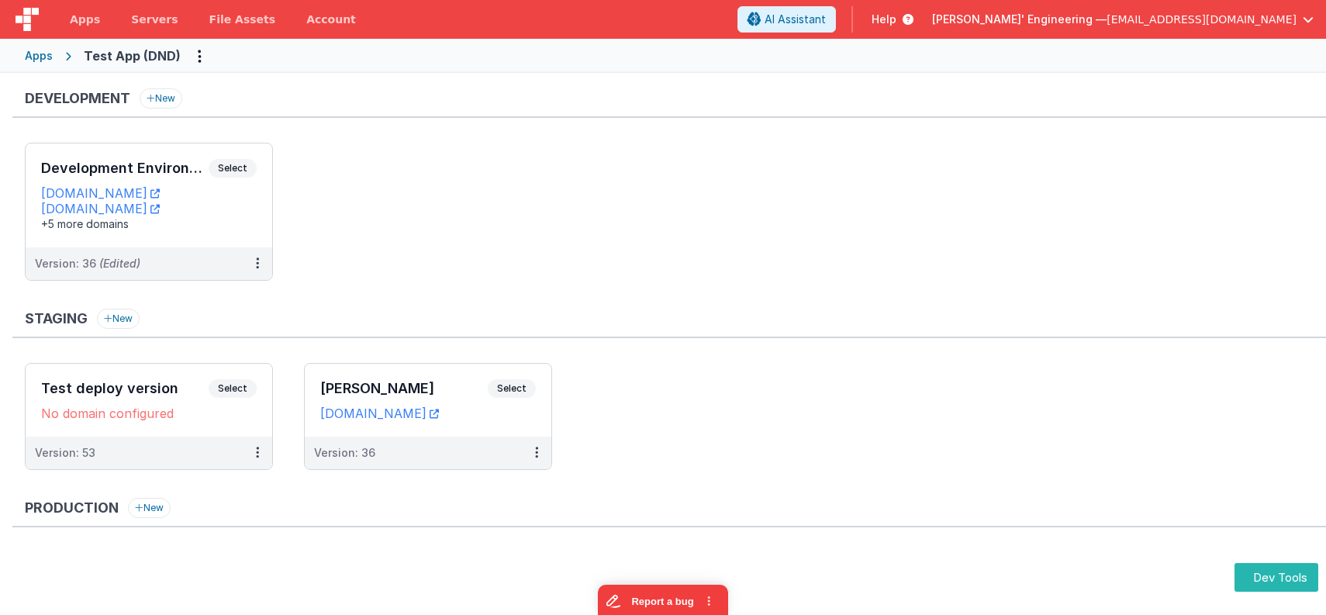
drag, startPoint x: 646, startPoint y: 171, endPoint x: 614, endPoint y: 174, distance: 31.9
click at [646, 171] on ul "Development Environment Select URLs testappdnd.fmbetterforms.com test-c9.bfoper…" at bounding box center [675, 219] width 1301 height 153
click at [614, 174] on ul "Development Environment Select URLs testappdnd.fmbetterforms.com test-c9.bfoper…" at bounding box center [675, 219] width 1301 height 153
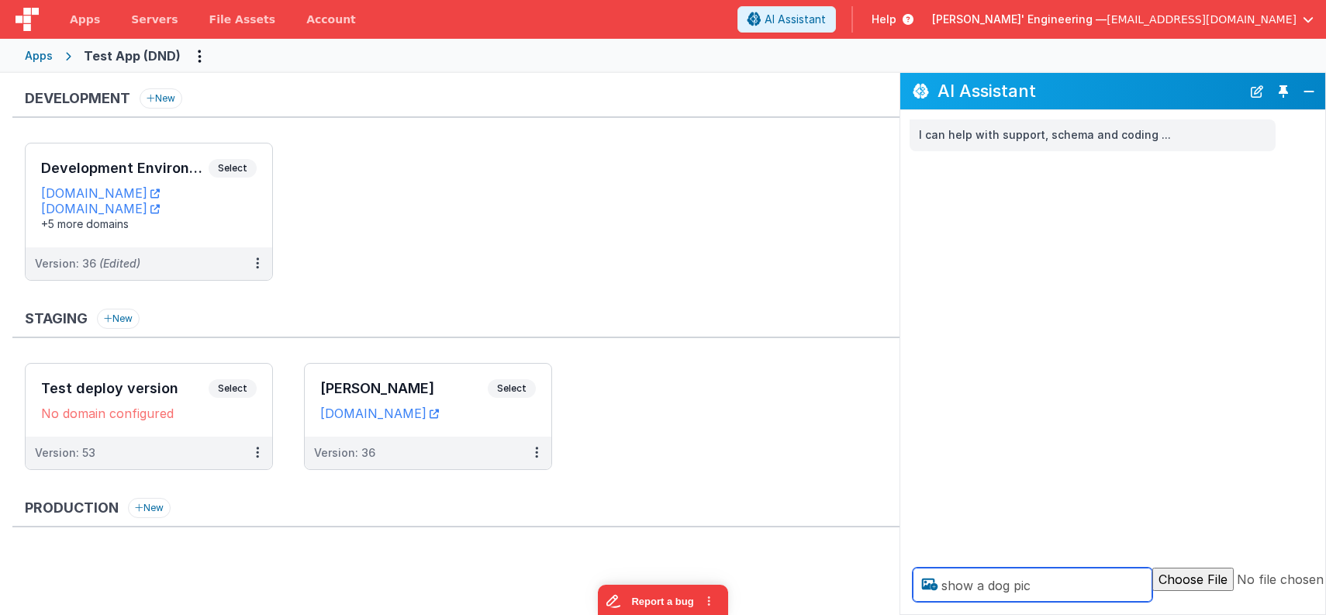
type textarea "show a dog pic"
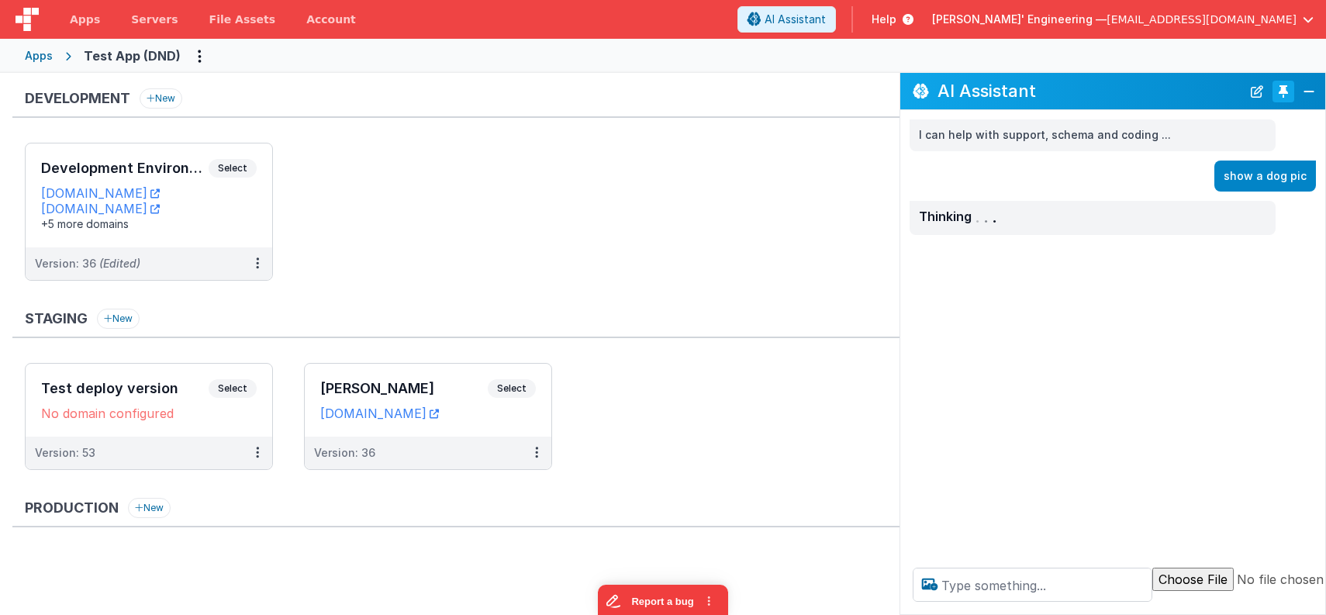
click at [1277, 89] on button "Toggle Pin" at bounding box center [1283, 92] width 22 height 22
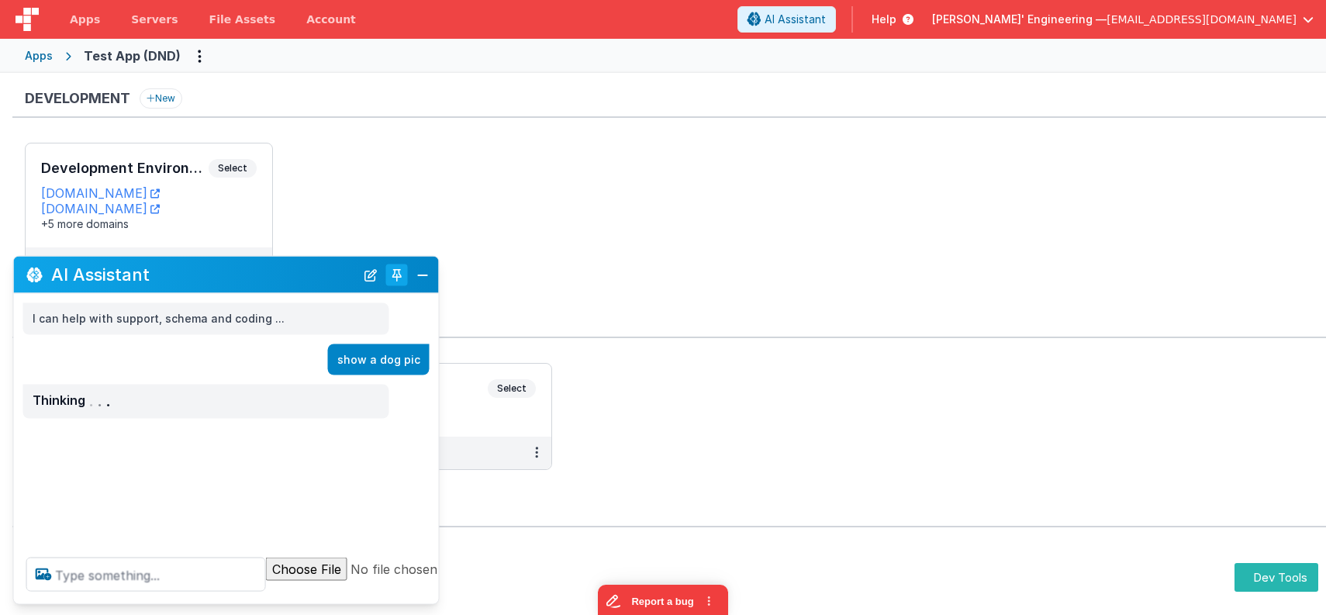
click at [1277, 89] on div "Development New" at bounding box center [668, 102] width 1313 height 29
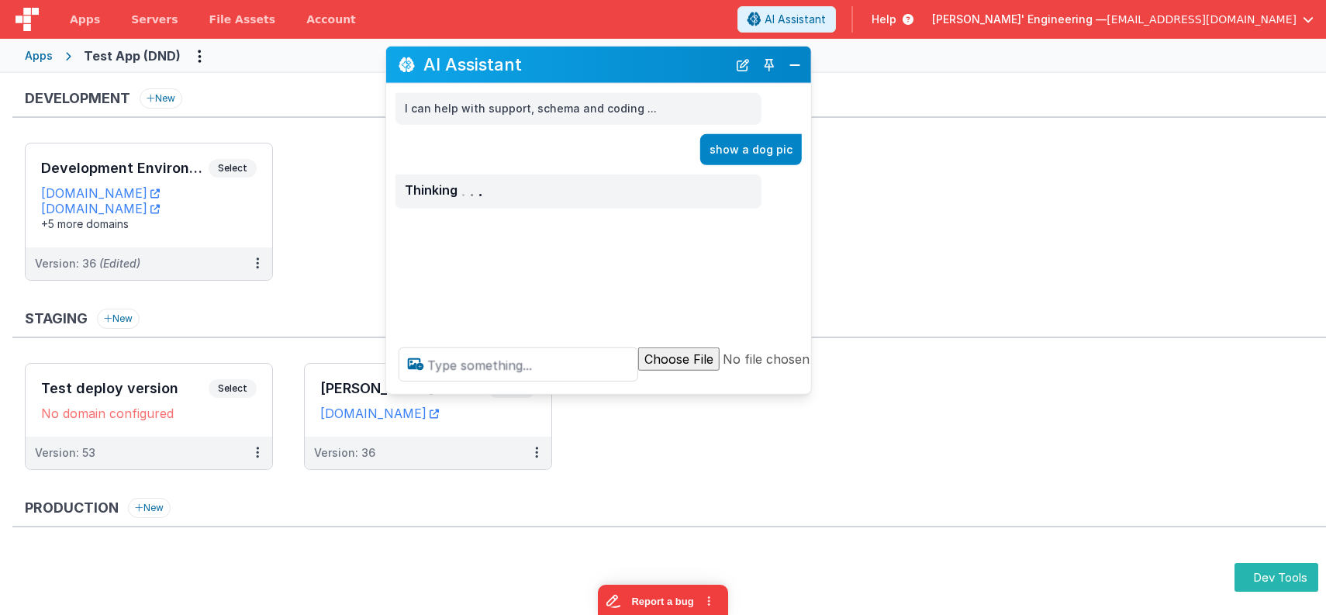
drag, startPoint x: 294, startPoint y: 278, endPoint x: 664, endPoint y: 70, distance: 424.5
click at [664, 70] on h2 "AI Assistant" at bounding box center [575, 64] width 304 height 19
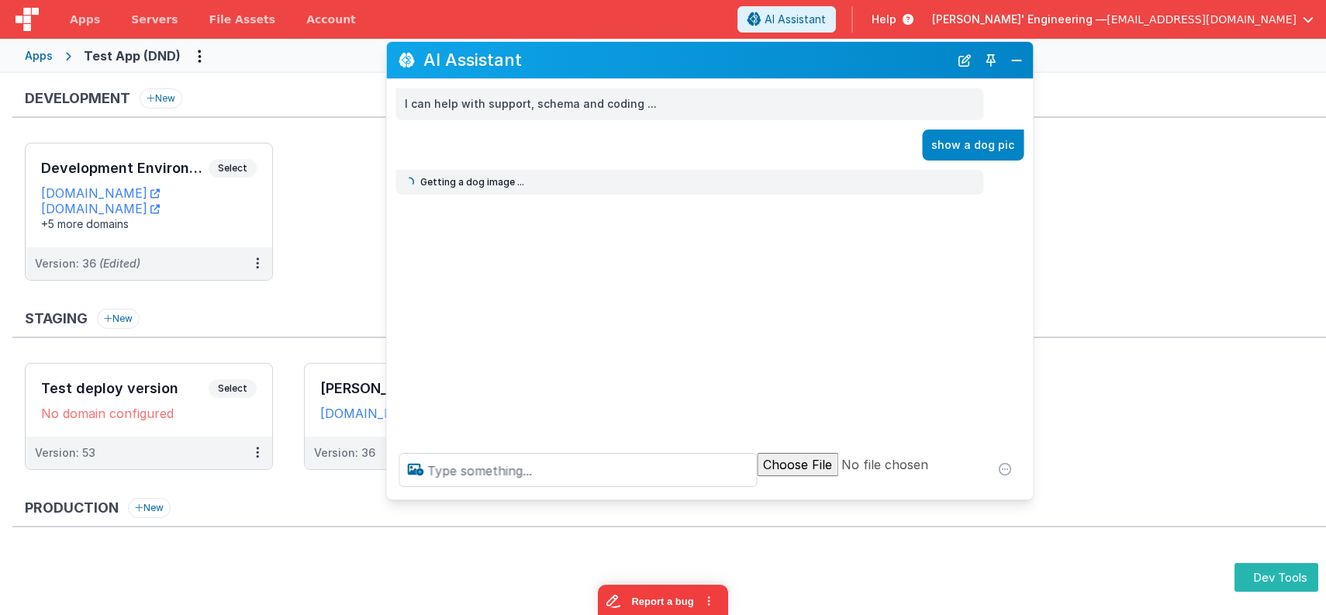
drag, startPoint x: 808, startPoint y: 391, endPoint x: 1029, endPoint y: 502, distance: 247.5
click at [1029, 502] on section "Development New Development Environment Select URLs testappdnd.fmbetterforms.co…" at bounding box center [663, 344] width 1326 height 542
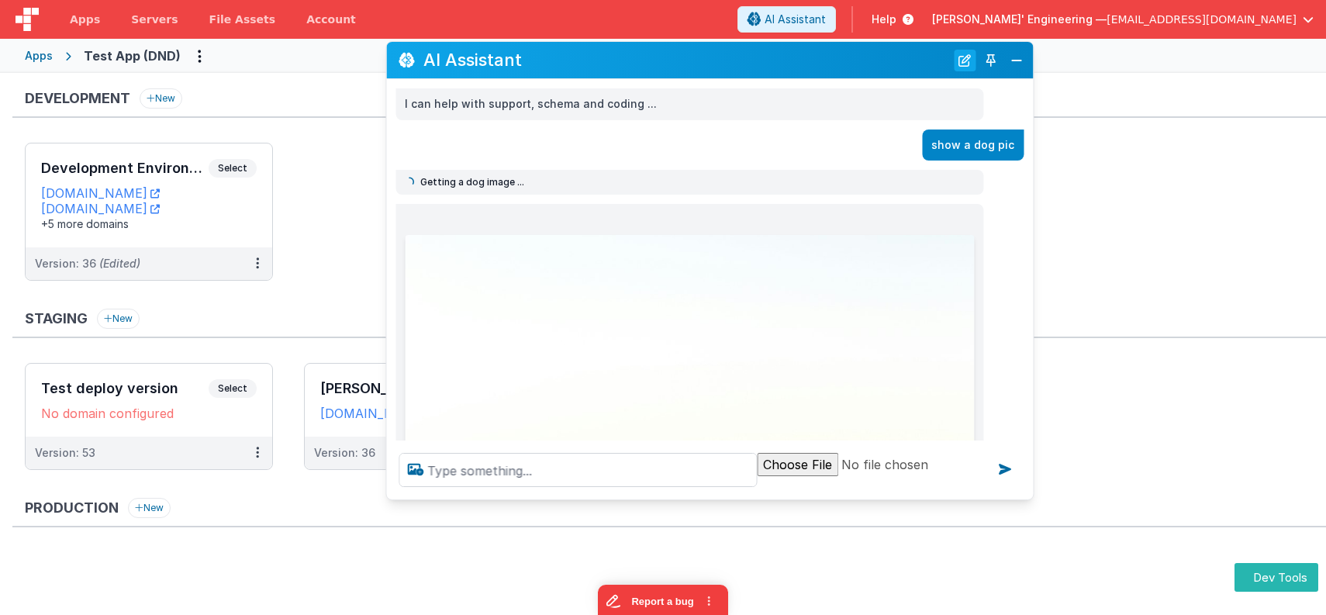
click at [963, 60] on button "New Chat" at bounding box center [964, 61] width 22 height 22
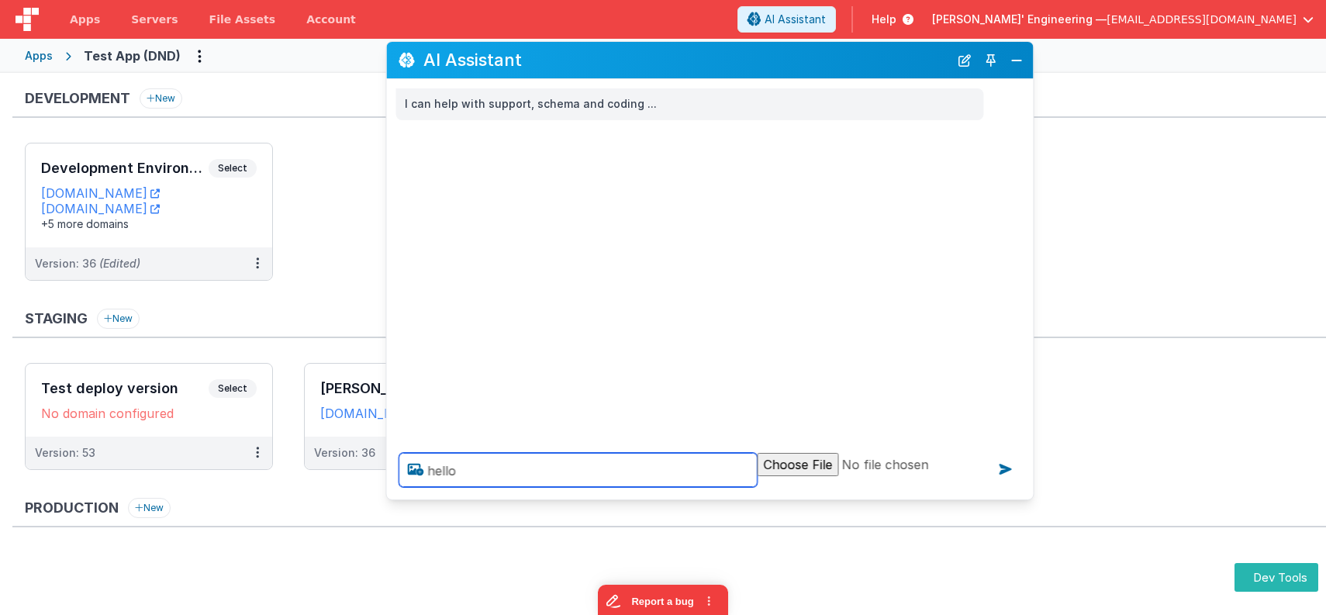
type textarea "hello"
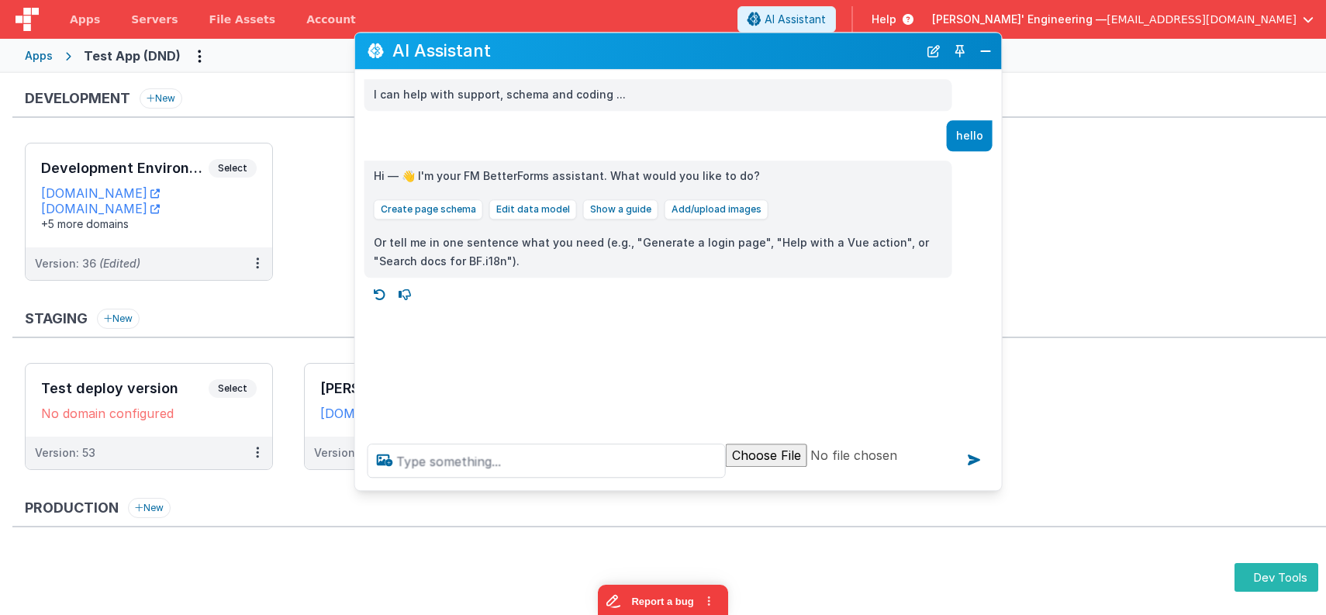
drag, startPoint x: 603, startPoint y: 74, endPoint x: 571, endPoint y: 65, distance: 33.1
click at [571, 65] on div "AI Assistant" at bounding box center [678, 51] width 646 height 36
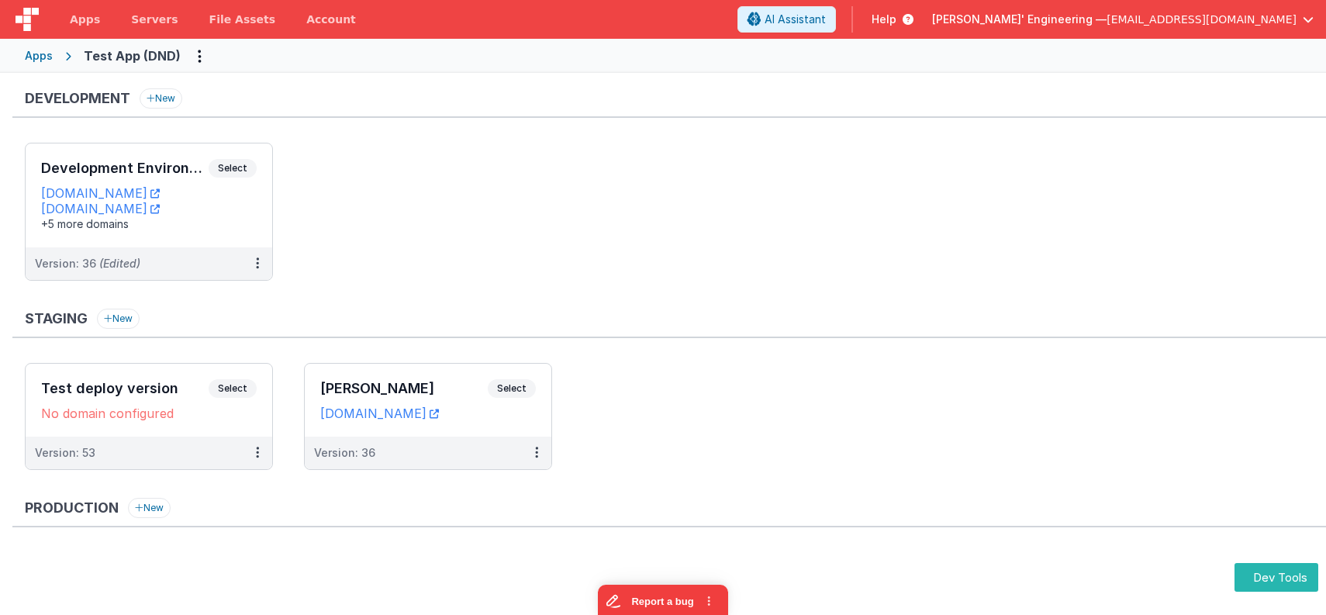
click at [1106, 24] on span "[PERSON_NAME]' Engineering —" at bounding box center [1019, 20] width 174 height 16
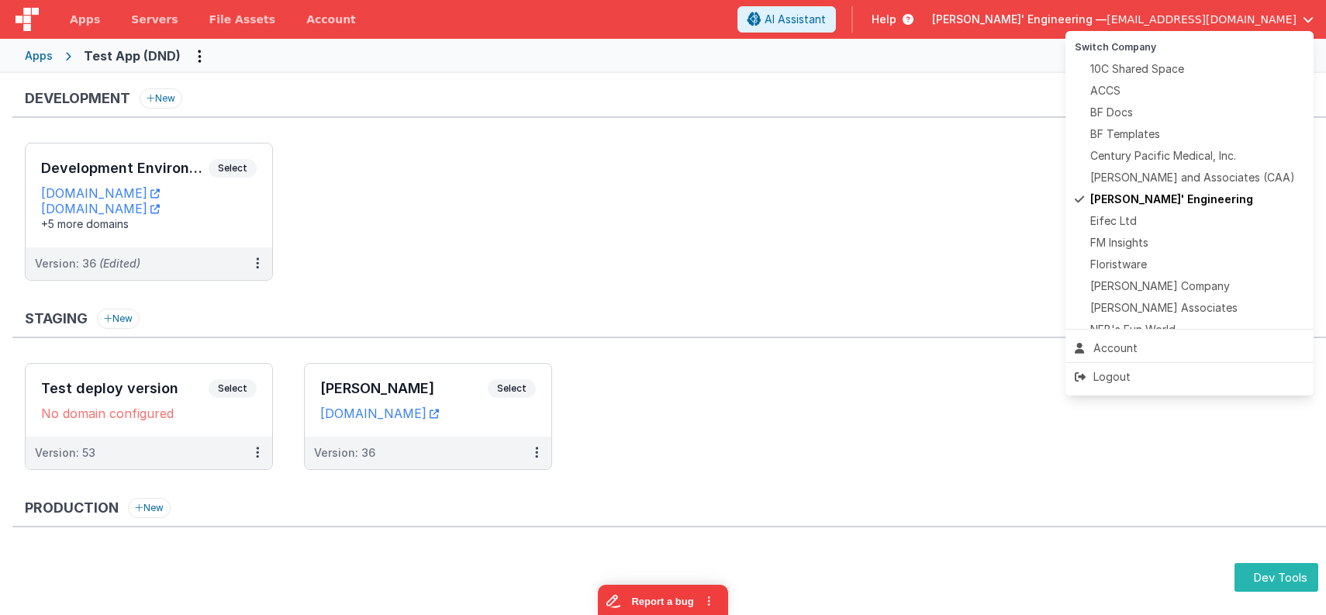
drag, startPoint x: 978, startPoint y: 41, endPoint x: 949, endPoint y: 22, distance: 35.3
click at [978, 41] on button at bounding box center [663, 307] width 1326 height 615
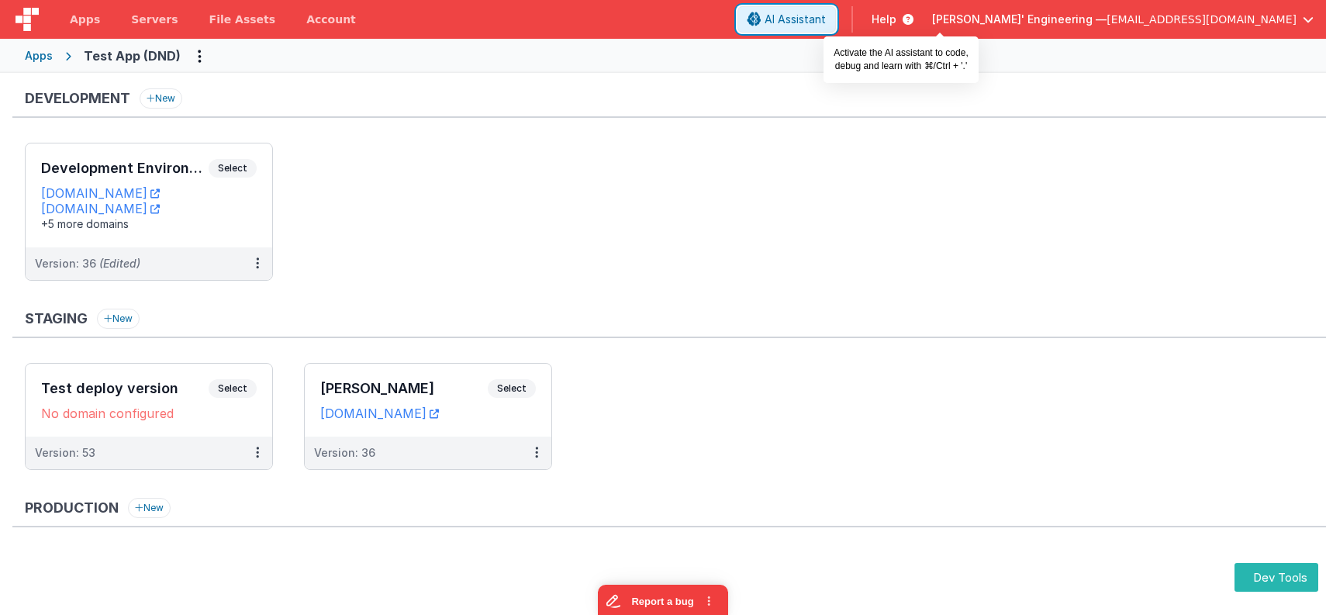
click at [826, 14] on span "AI Assistant" at bounding box center [794, 20] width 61 height 16
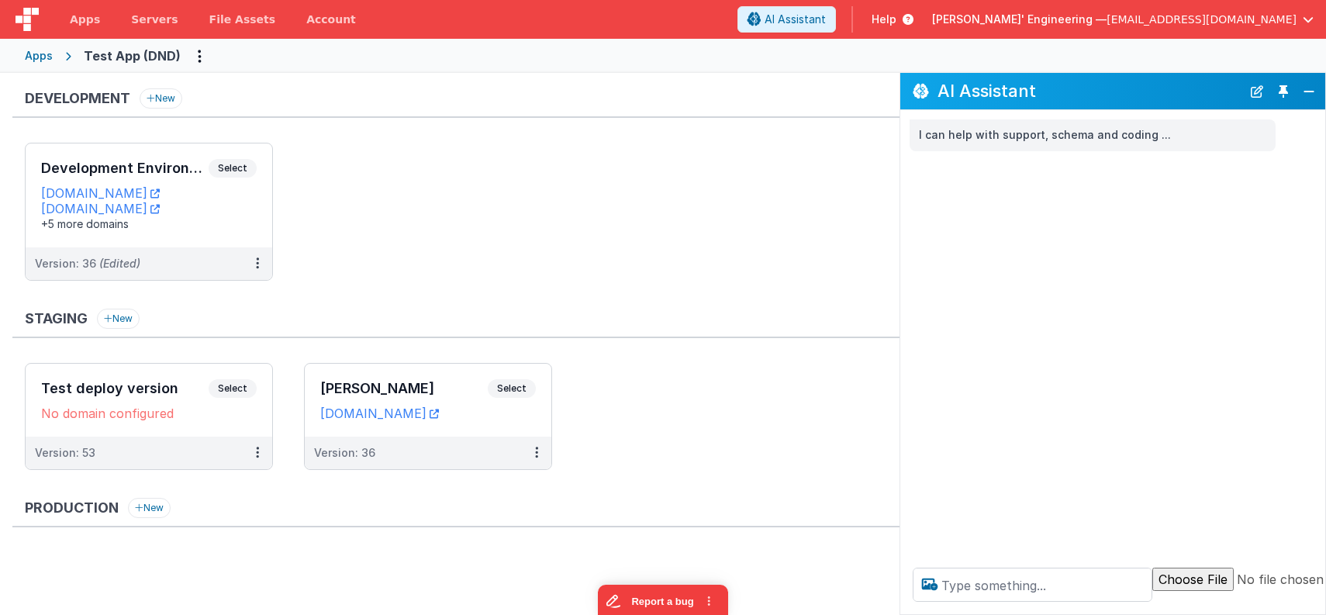
drag, startPoint x: 1279, startPoint y: 89, endPoint x: 1221, endPoint y: 95, distance: 58.5
click at [1279, 89] on button "Toggle Pin" at bounding box center [1283, 92] width 22 height 22
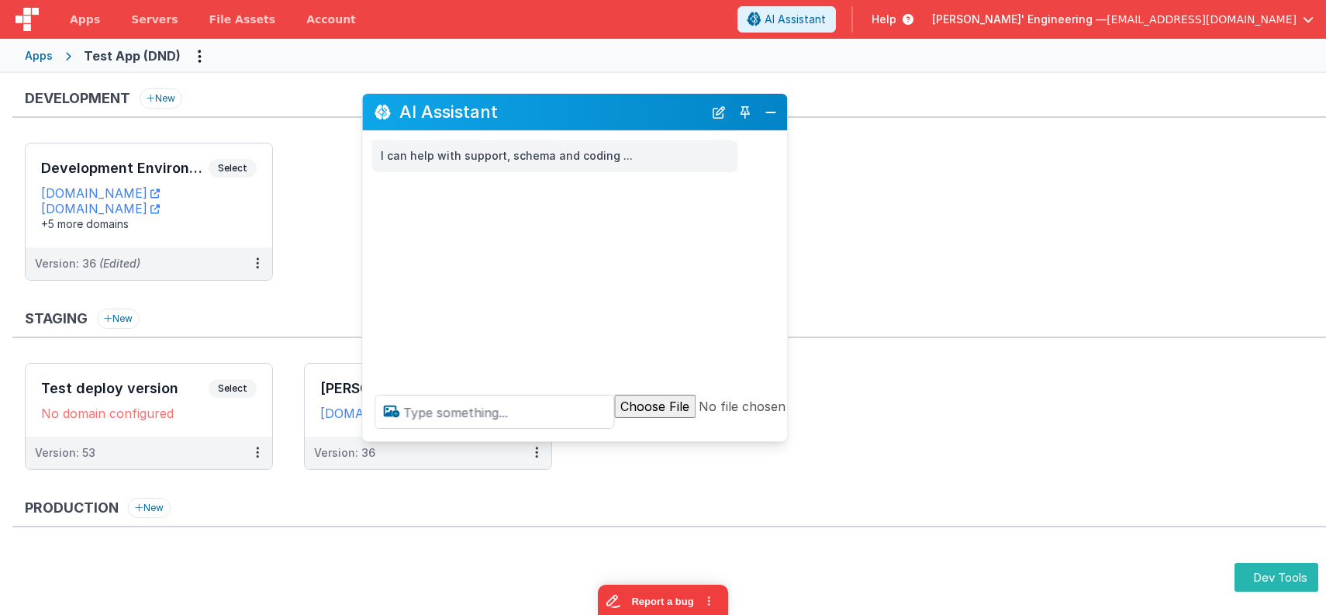
drag, startPoint x: 300, startPoint y: 284, endPoint x: 641, endPoint y: 118, distance: 379.3
click at [641, 118] on div "AI Assistant" at bounding box center [574, 112] width 425 height 36
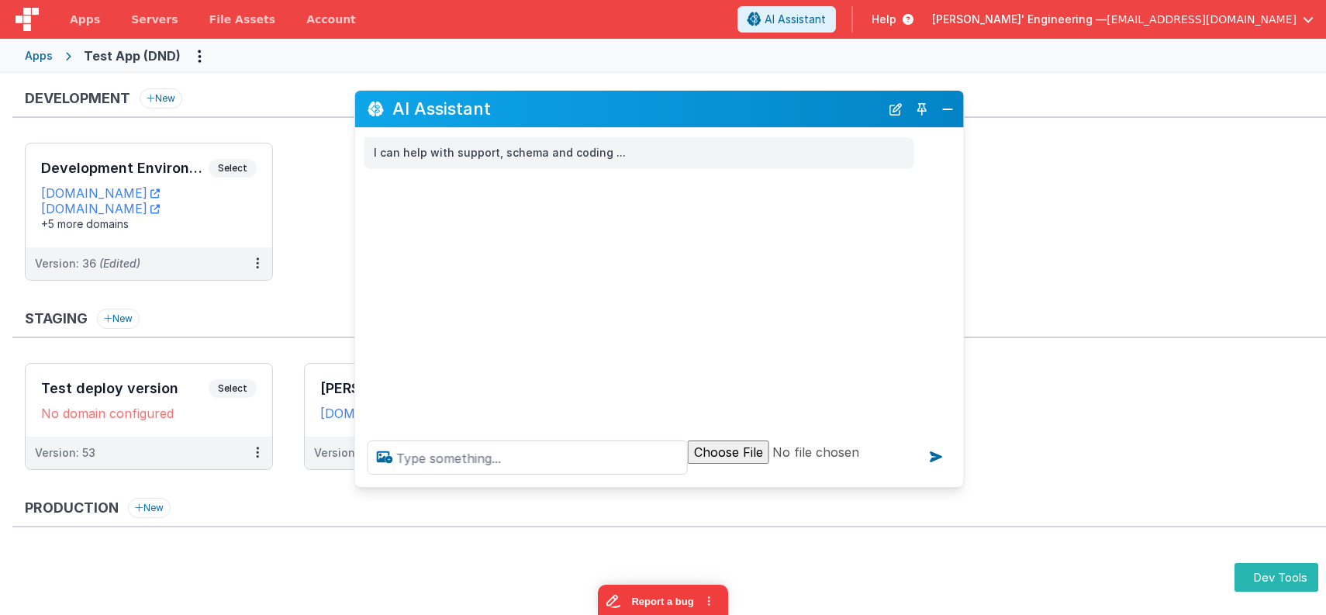
drag, startPoint x: 770, startPoint y: 432, endPoint x: 797, endPoint y: 486, distance: 60.7
click at [951, 481] on div at bounding box center [659, 457] width 608 height 59
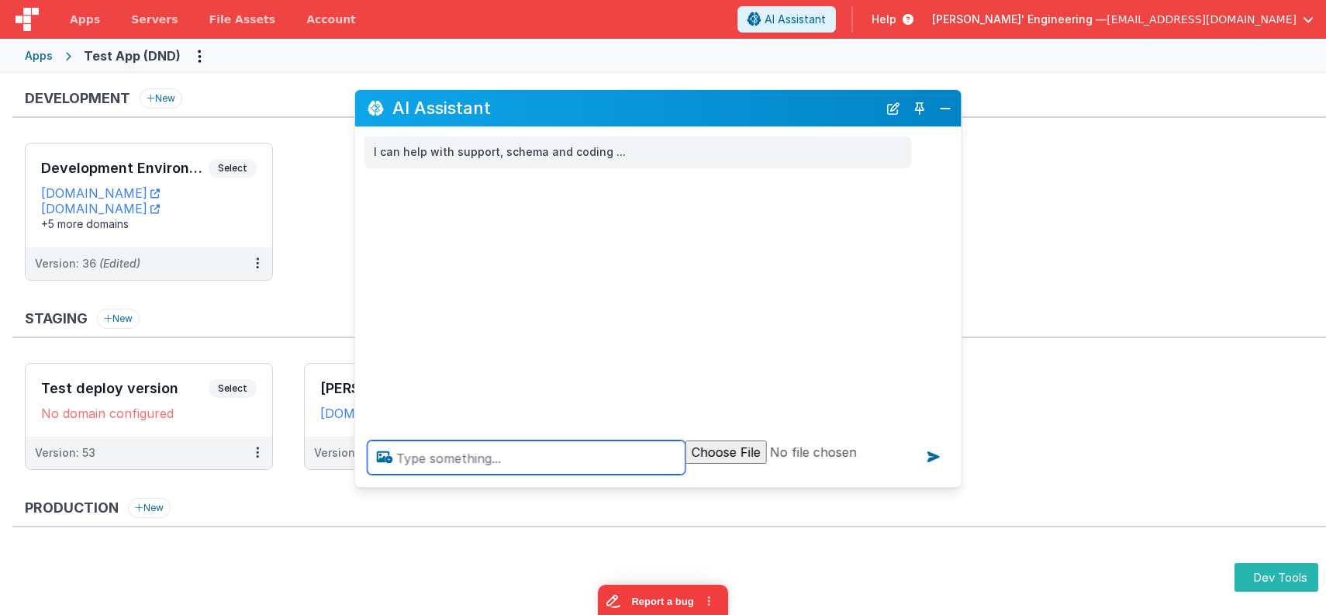
click at [621, 464] on textarea at bounding box center [526, 457] width 318 height 34
type textarea "get a dog pic"
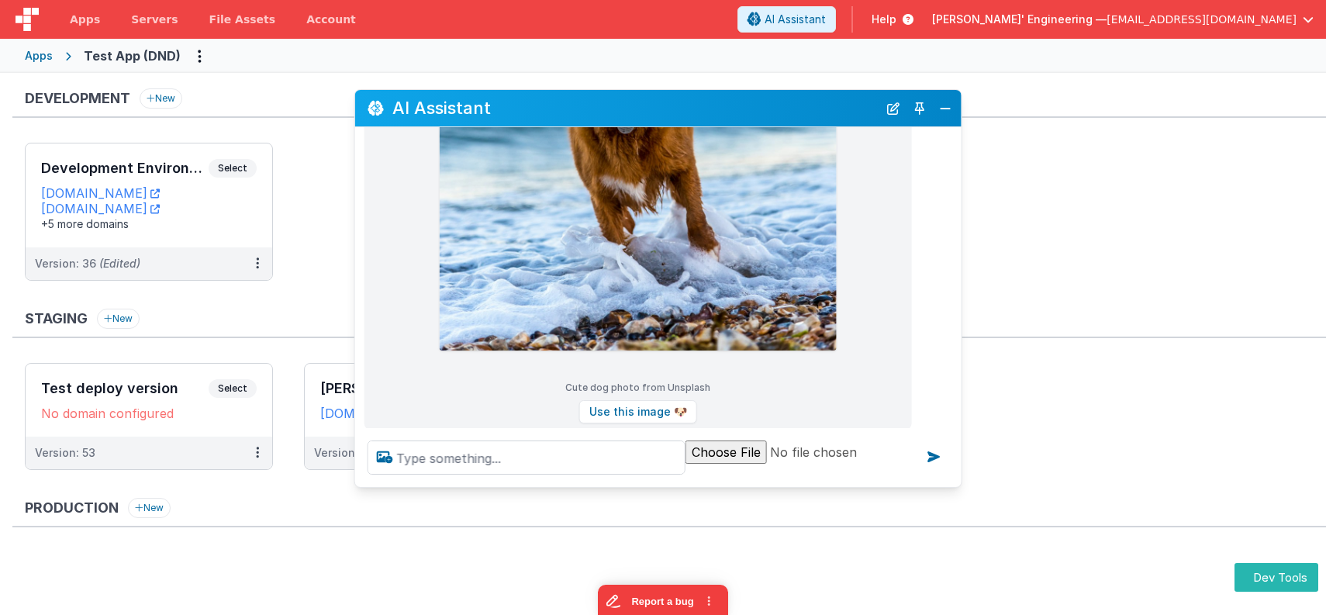
scroll to position [552, 0]
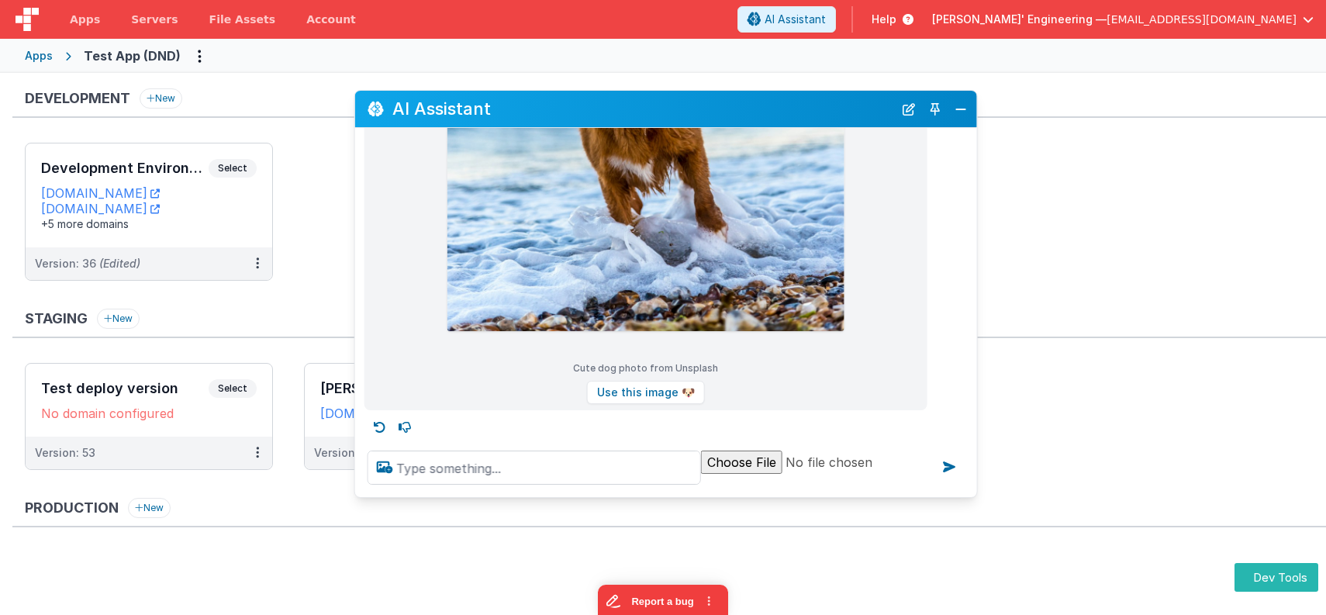
drag, startPoint x: 954, startPoint y: 484, endPoint x: 969, endPoint y: 495, distance: 17.8
click at [970, 495] on div at bounding box center [666, 467] width 622 height 59
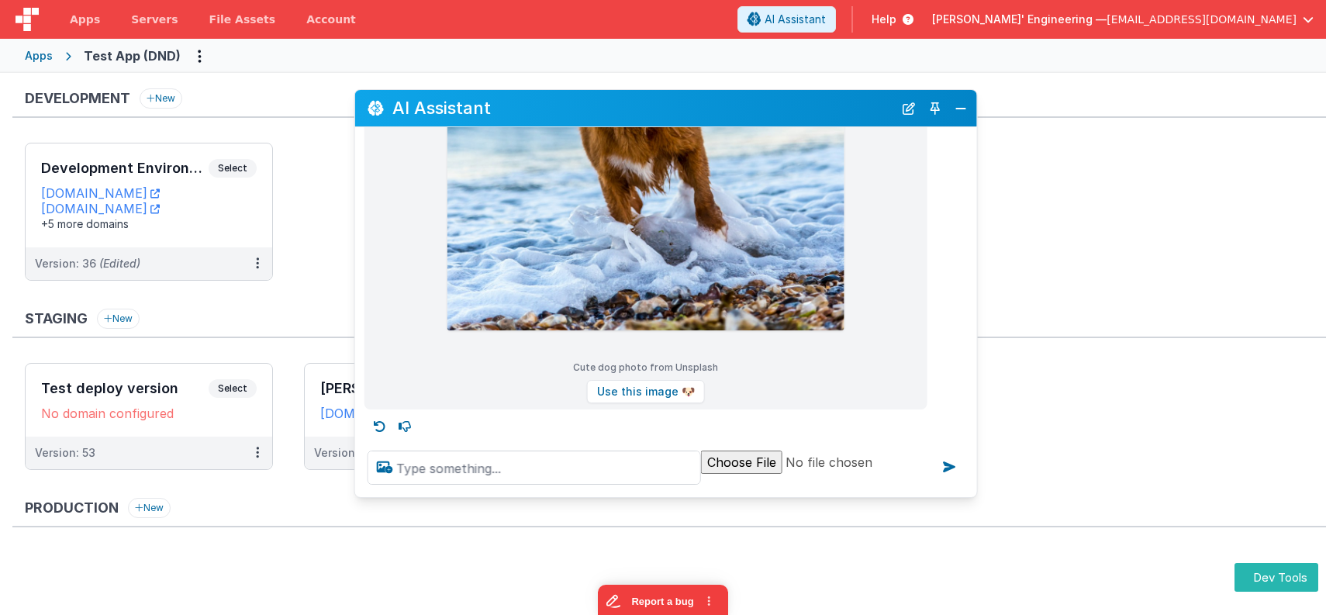
scroll to position [546, 0]
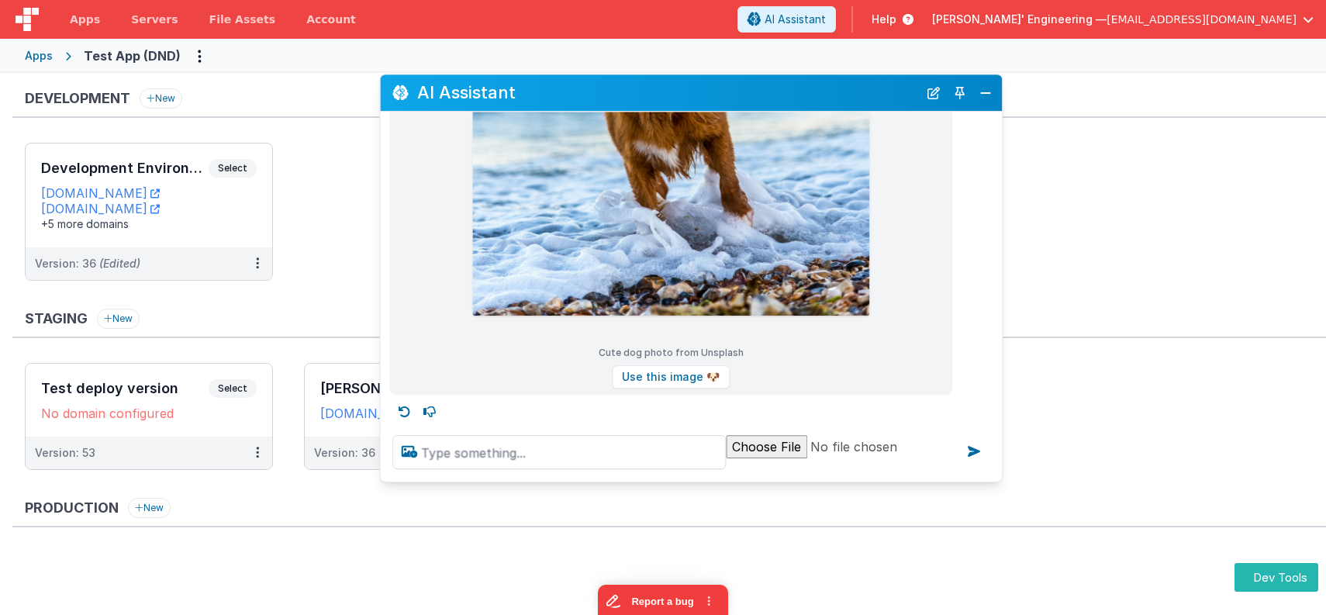
drag, startPoint x: 821, startPoint y: 112, endPoint x: 859, endPoint y: 108, distance: 38.3
click at [845, 98] on h2 "AI Assistant" at bounding box center [667, 93] width 501 height 19
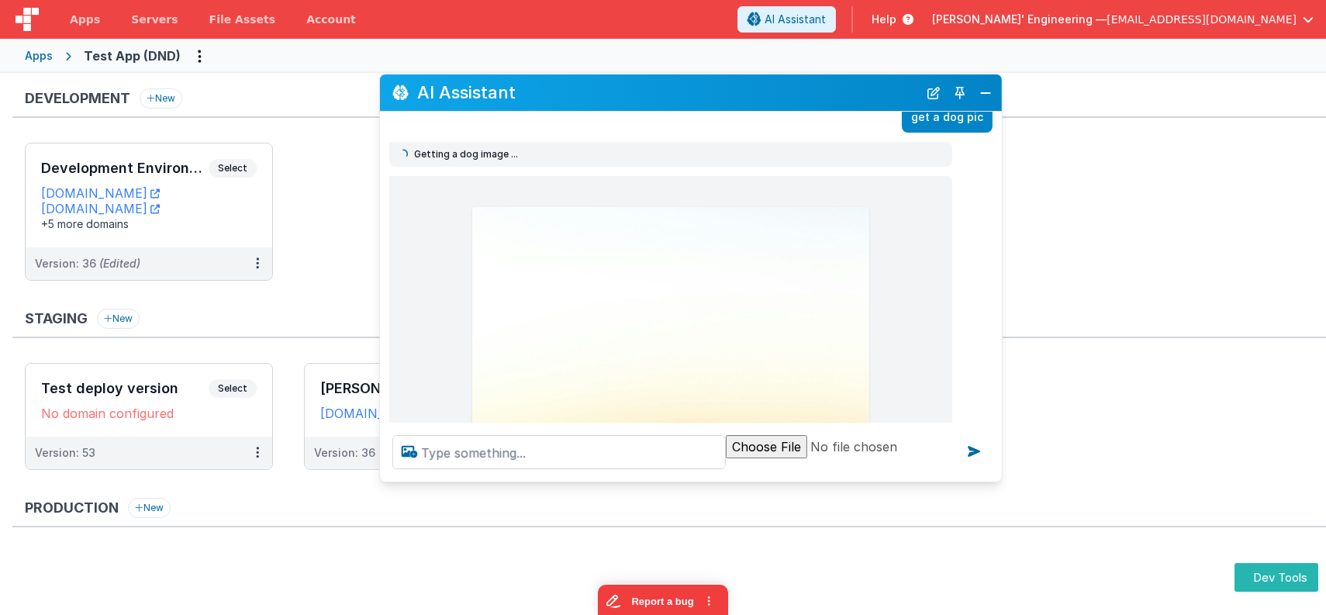
scroll to position [0, 0]
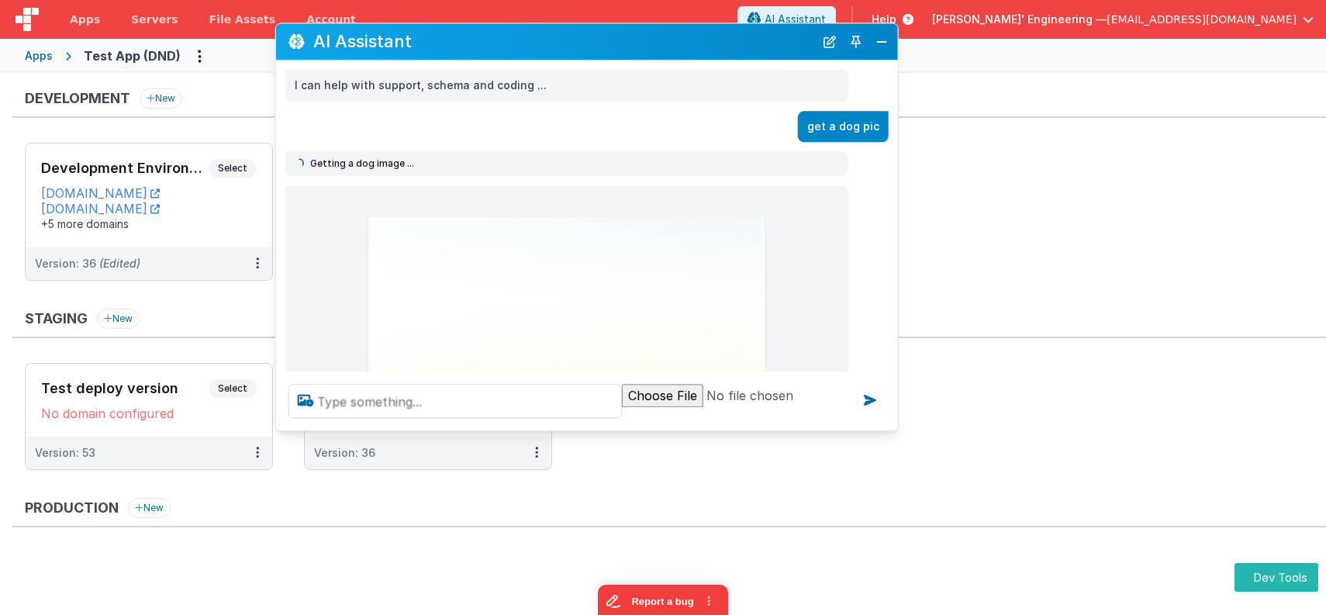
drag, startPoint x: 701, startPoint y: 84, endPoint x: 613, endPoint y: 42, distance: 97.4
click at [608, 40] on h2 "AI Assistant" at bounding box center [563, 42] width 501 height 19
drag, startPoint x: 898, startPoint y: 429, endPoint x: 1044, endPoint y: 499, distance: 162.3
click at [1065, 512] on div "Development New Development Environment Select URLs [DOMAIN_NAME] [DOMAIN_NAME]…" at bounding box center [668, 370] width 1313 height 564
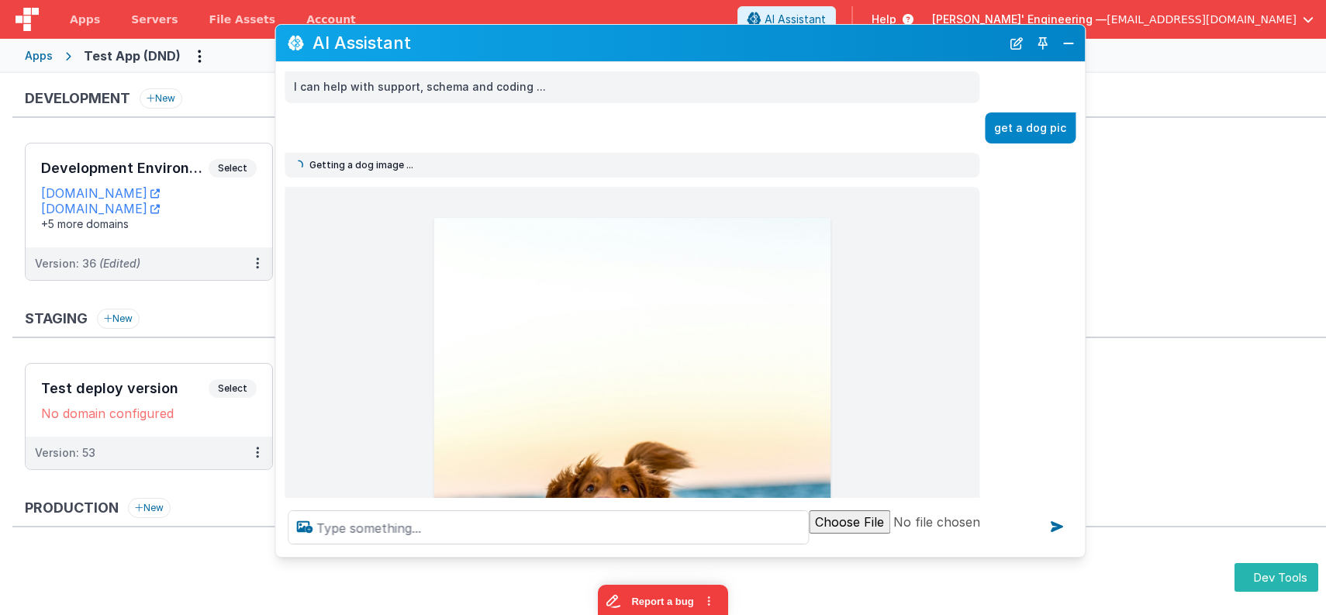
drag, startPoint x: 887, startPoint y: 422, endPoint x: 1074, endPoint y: 547, distance: 225.3
click at [1074, 547] on div at bounding box center [679, 527] width 809 height 59
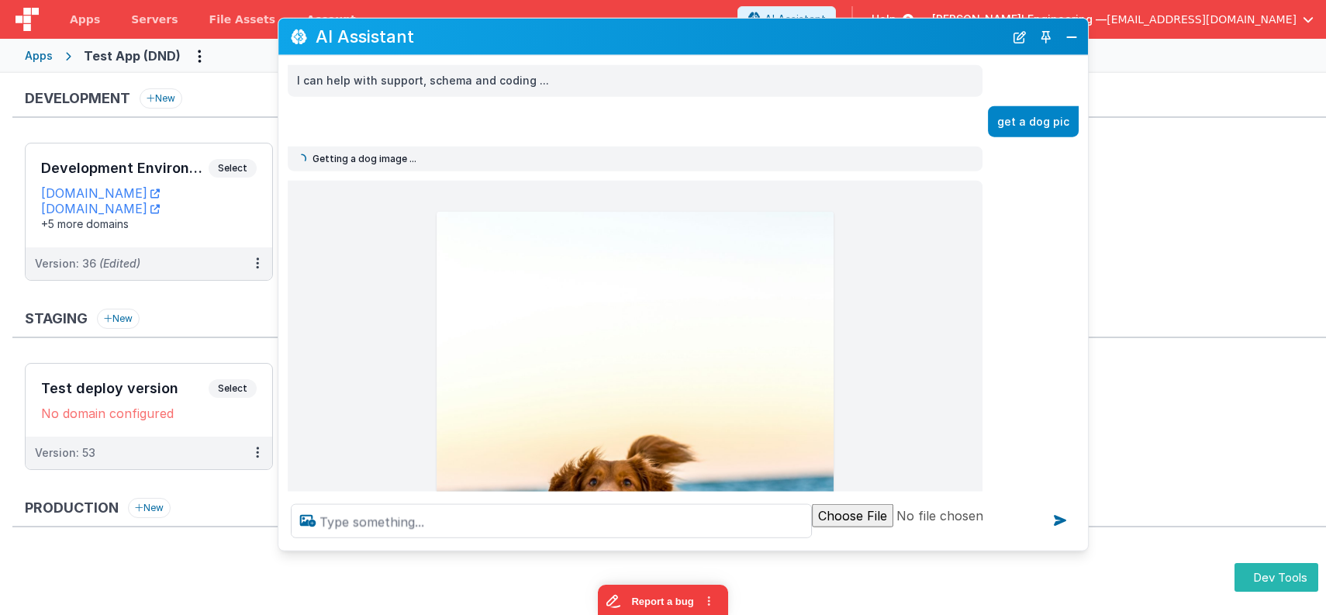
click at [658, 36] on h2 "AI Assistant" at bounding box center [659, 36] width 688 height 19
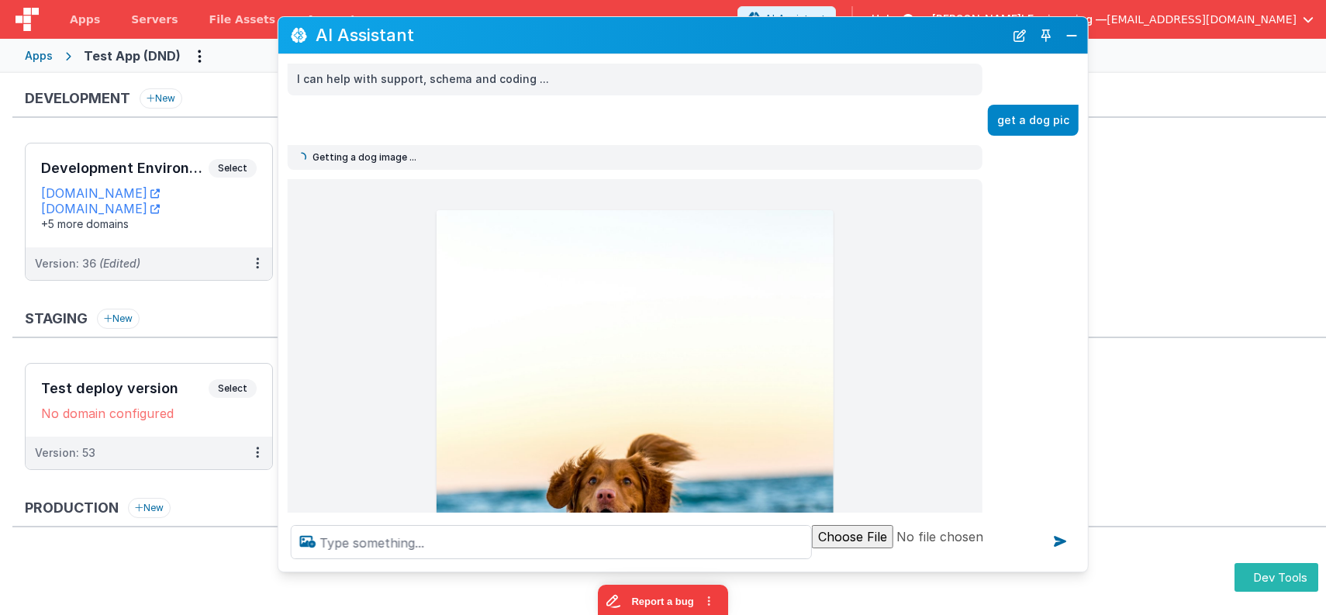
drag, startPoint x: 680, startPoint y: 543, endPoint x: 671, endPoint y: 558, distance: 18.1
click at [674, 565] on div at bounding box center [682, 541] width 809 height 59
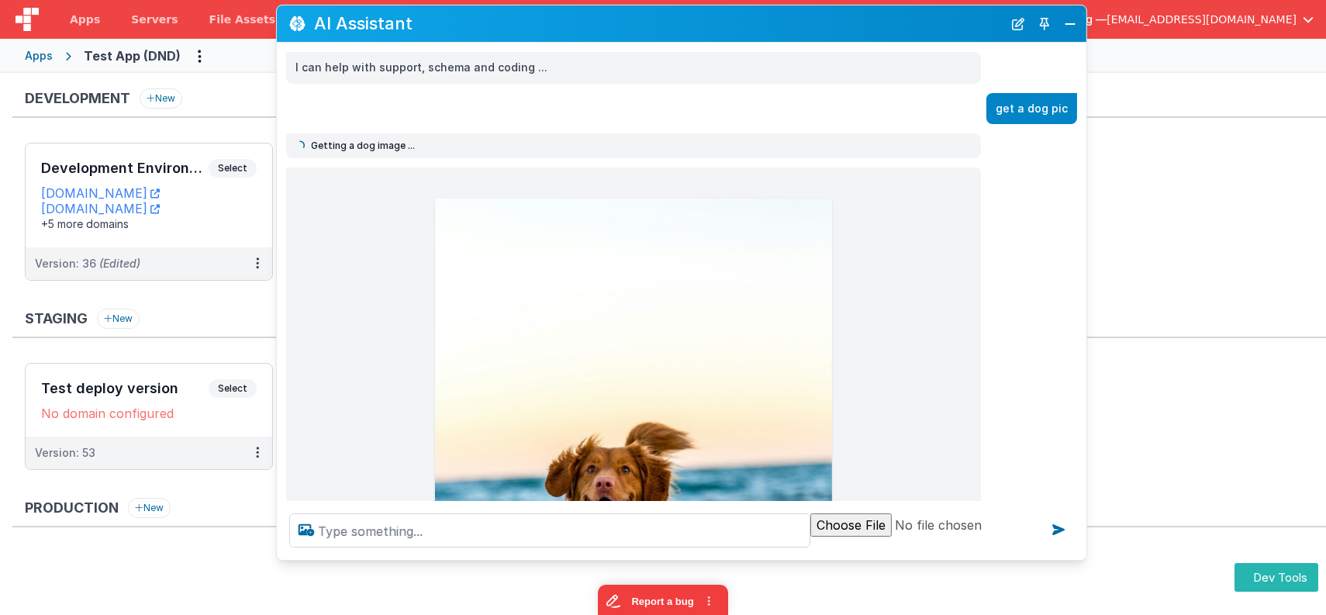
drag, startPoint x: 688, startPoint y: 24, endPoint x: 687, endPoint y: 12, distance: 11.7
click at [687, 12] on div "AI Assistant" at bounding box center [681, 23] width 809 height 36
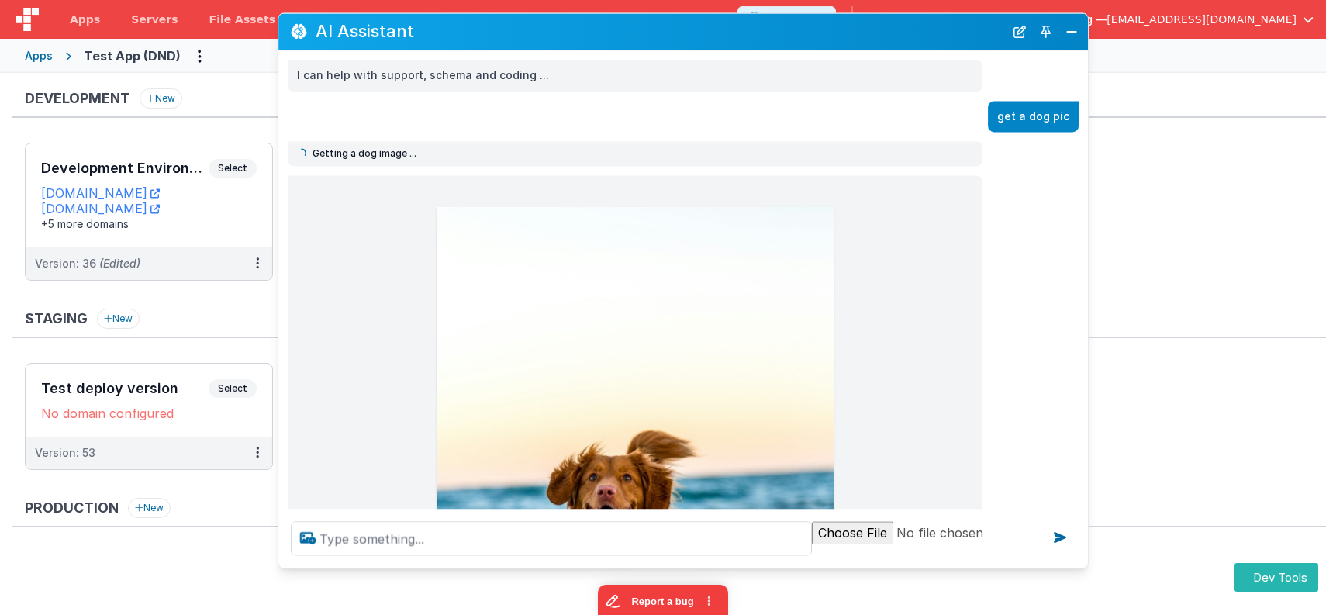
click at [834, 27] on h2 "AI Assistant" at bounding box center [659, 31] width 688 height 19
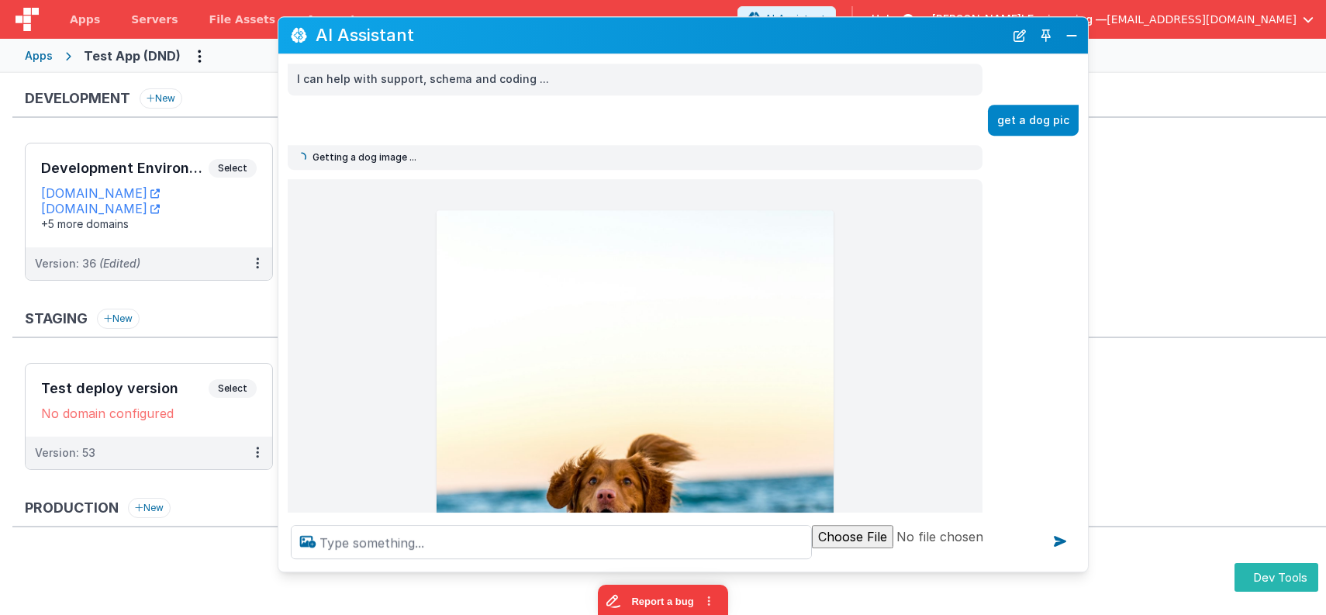
drag, startPoint x: 1012, startPoint y: 38, endPoint x: 1012, endPoint y: 47, distance: 8.6
click at [1011, 38] on button "New Chat" at bounding box center [1019, 36] width 22 height 22
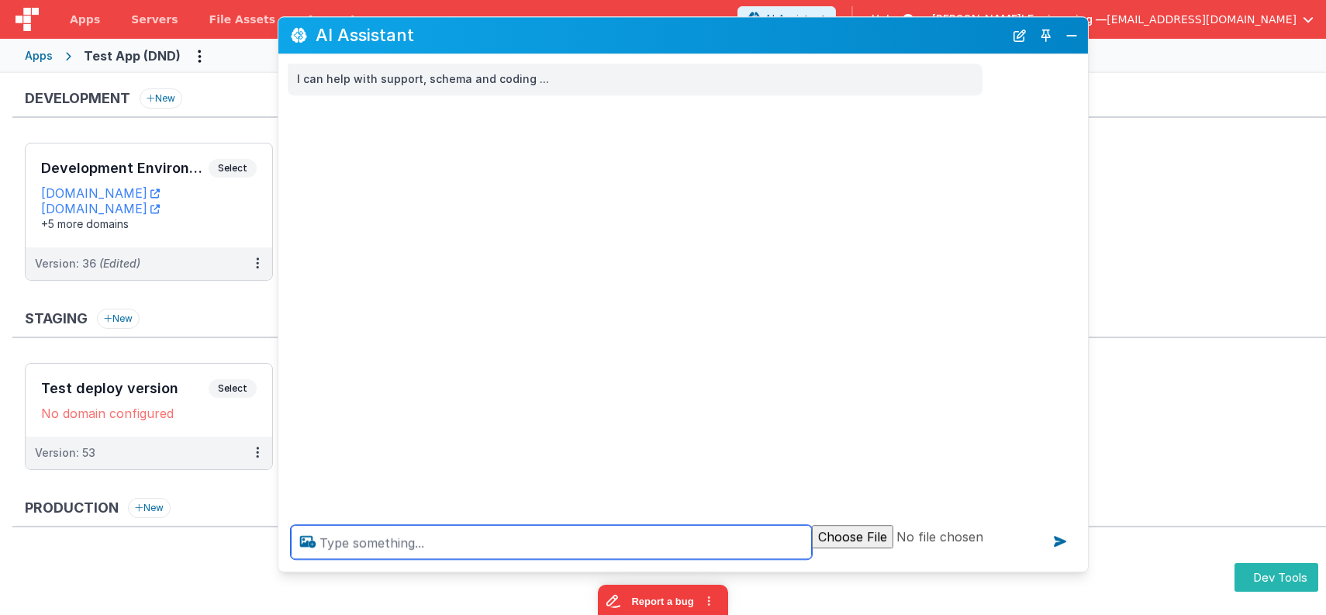
click at [666, 550] on textarea at bounding box center [551, 542] width 521 height 34
type textarea "get a pic of a dog"
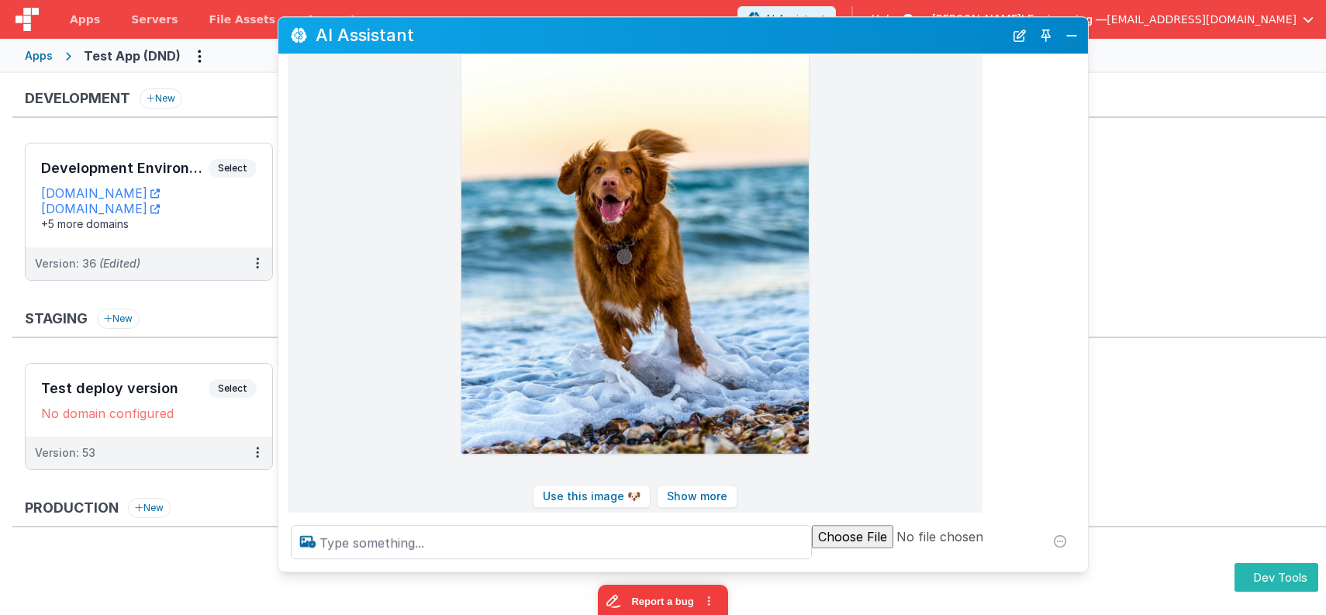
scroll to position [306, 0]
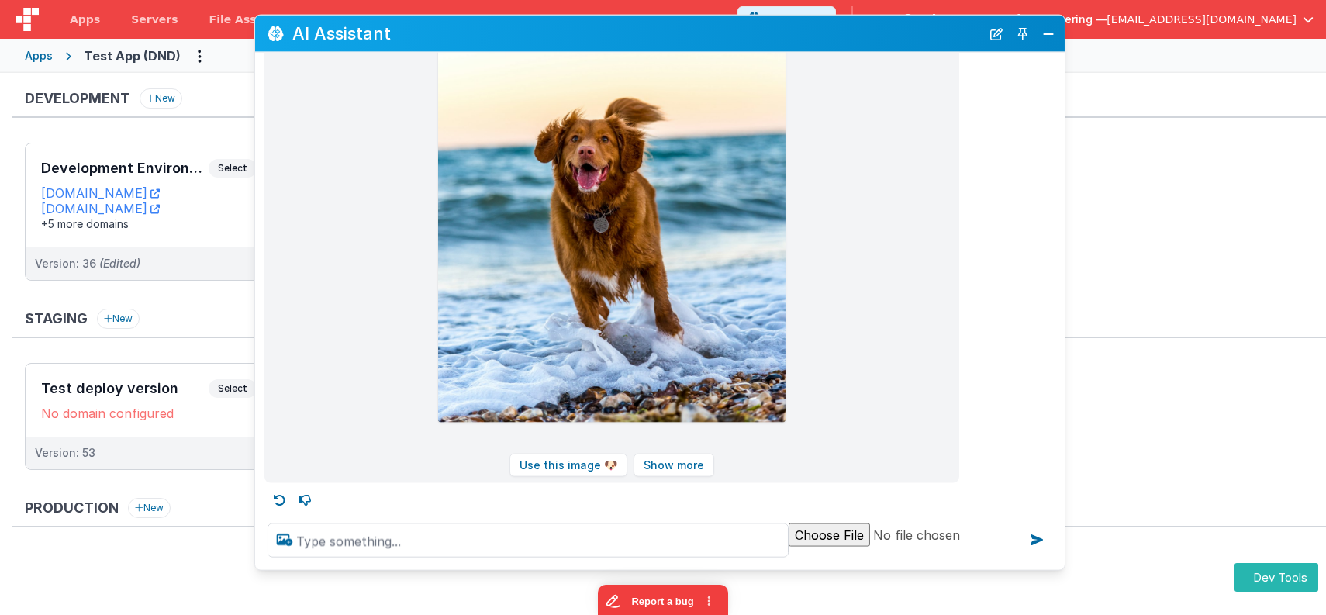
drag, startPoint x: 815, startPoint y: 33, endPoint x: 791, endPoint y: 31, distance: 23.3
click at [791, 30] on h2 "AI Assistant" at bounding box center [636, 33] width 688 height 19
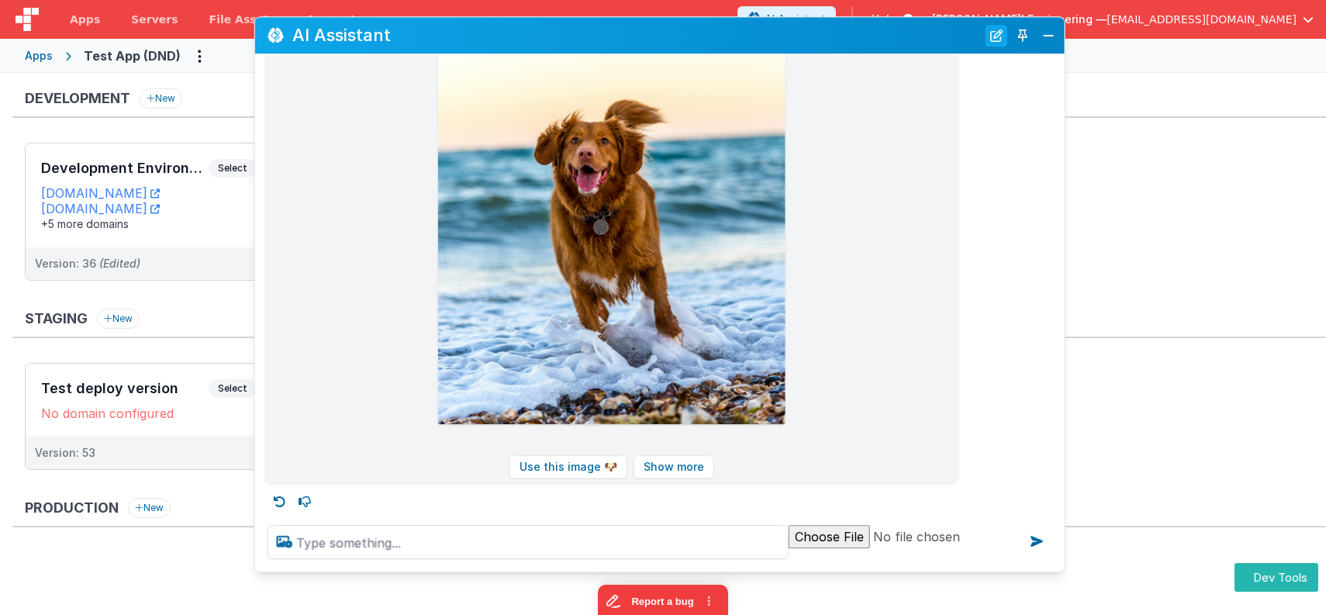
drag, startPoint x: 994, startPoint y: 32, endPoint x: 998, endPoint y: 39, distance: 8.0
click at [993, 32] on button "New Chat" at bounding box center [996, 36] width 22 height 22
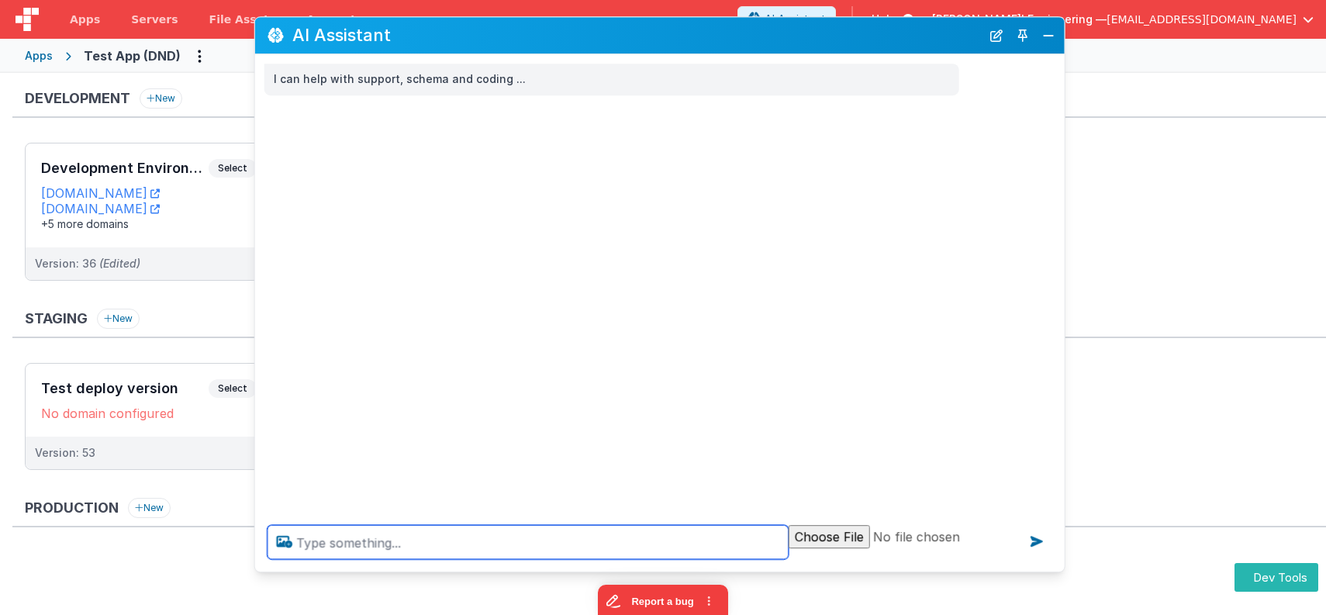
click at [651, 548] on textarea at bounding box center [527, 542] width 521 height 34
type textarea "get a pic of a snake"
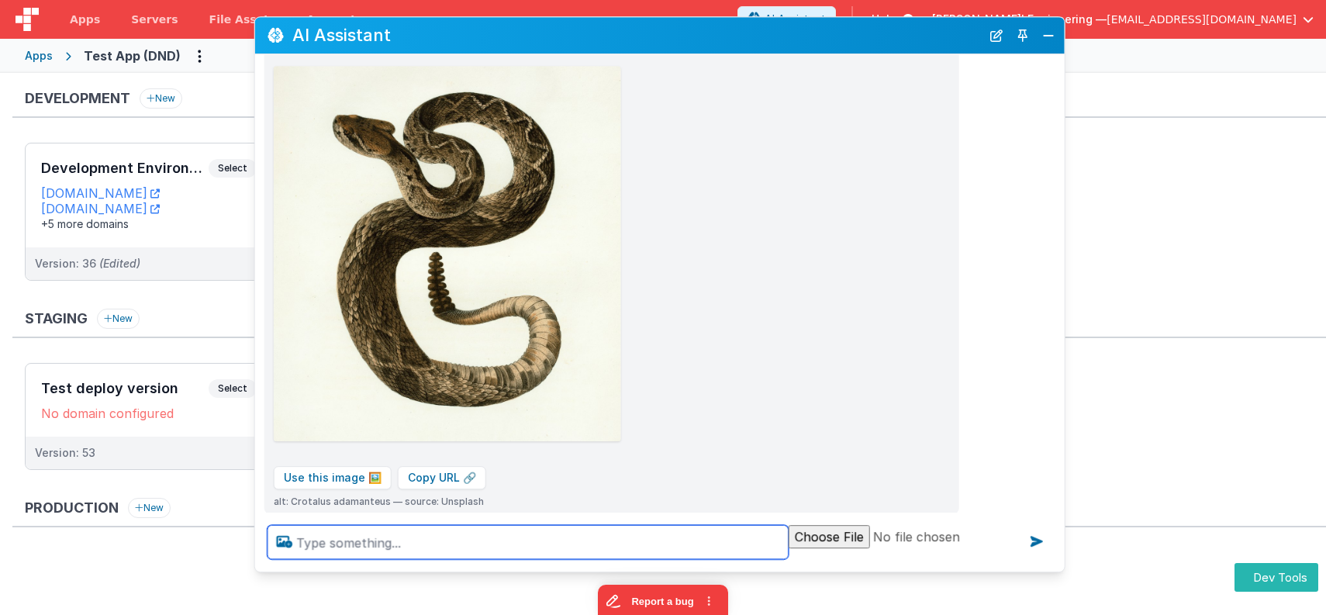
scroll to position [193, 0]
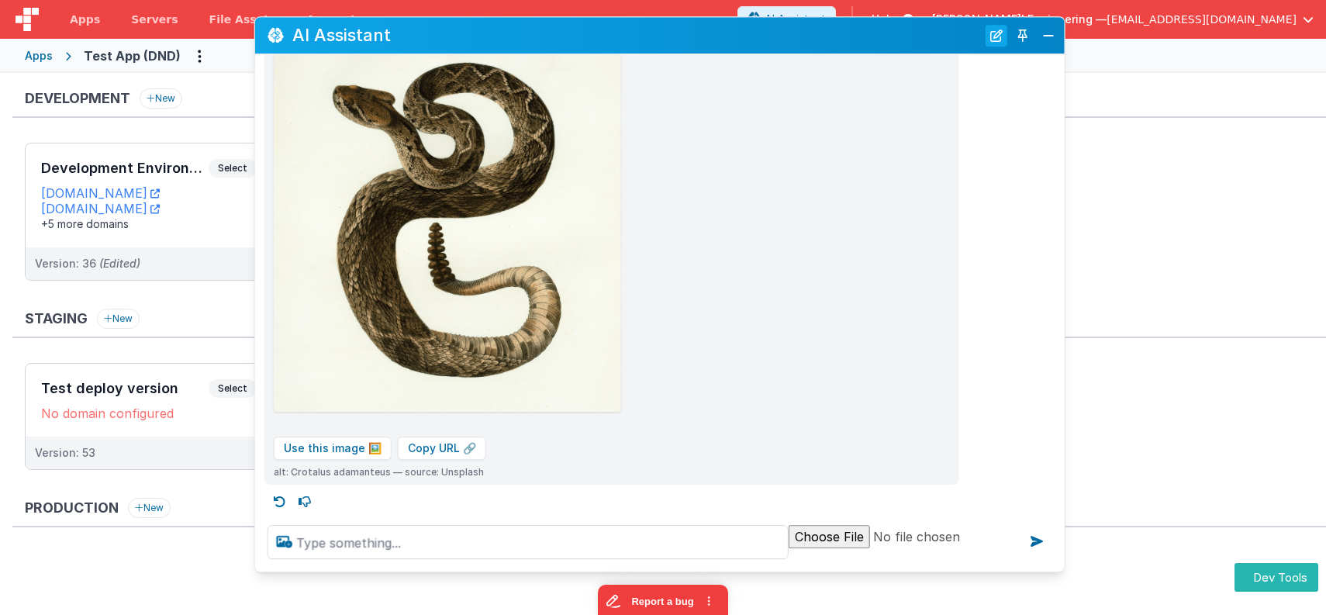
click at [993, 39] on button "New Chat" at bounding box center [996, 36] width 22 height 22
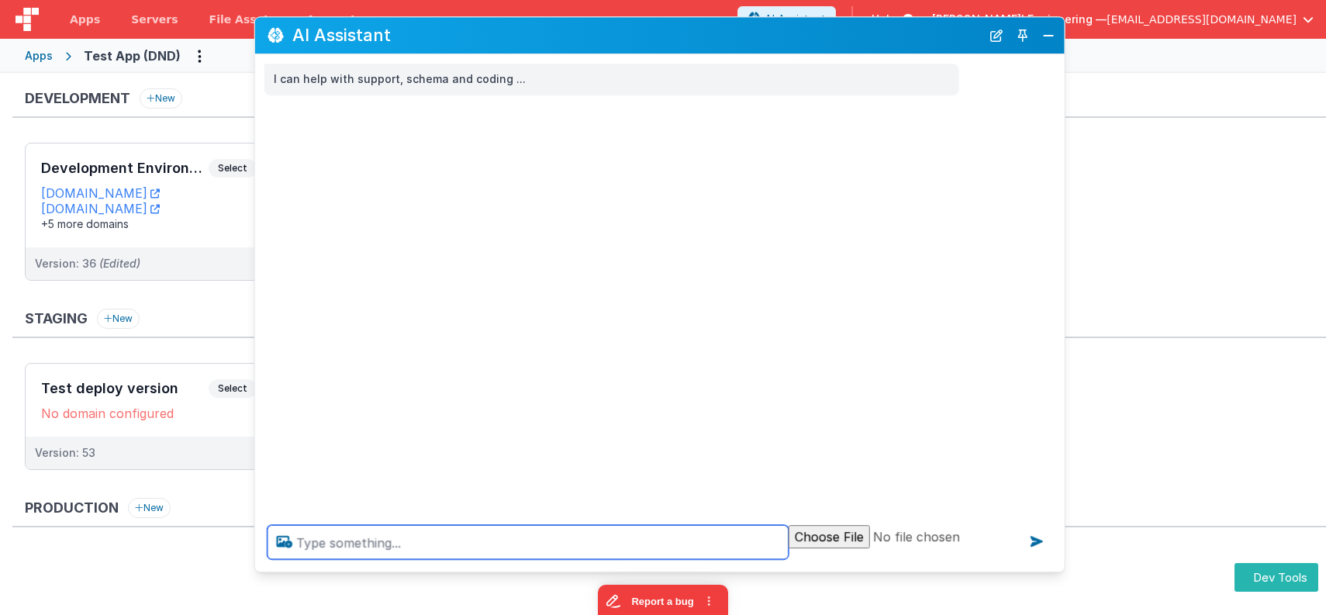
scroll to position [1, 0]
click at [528, 546] on textarea at bounding box center [527, 542] width 521 height 34
type textarea "get a pic of a zebra"
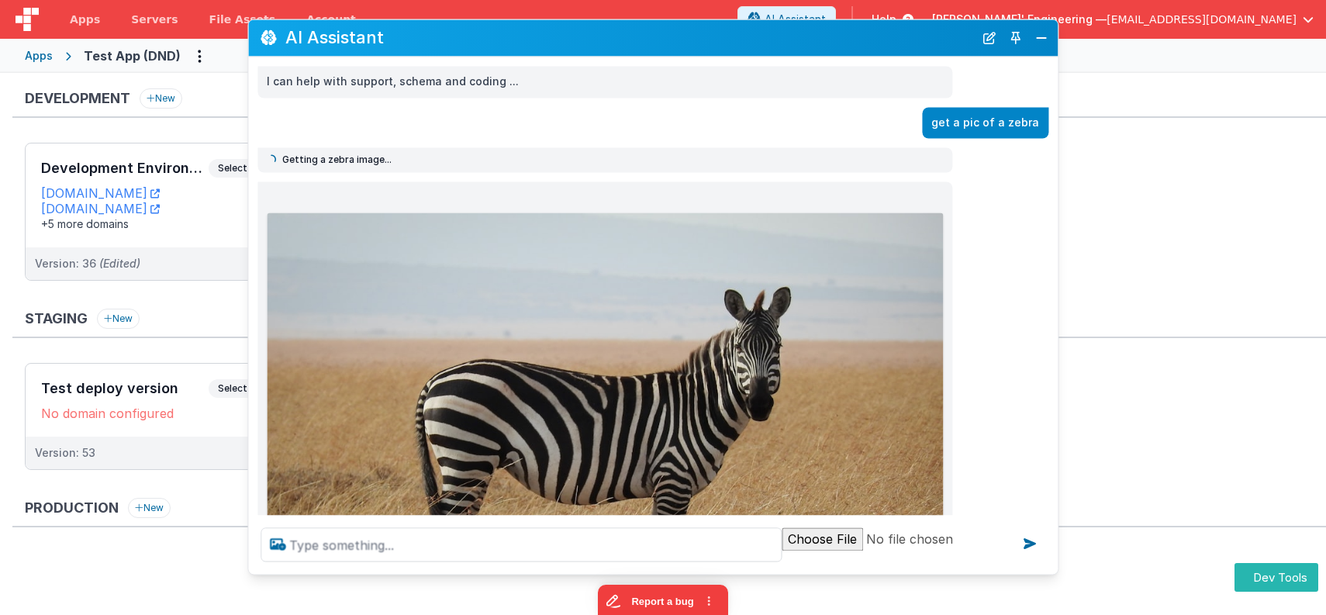
drag, startPoint x: 543, startPoint y: 29, endPoint x: 598, endPoint y: 20, distance: 55.1
click at [537, 33] on h2 "AI Assistant" at bounding box center [629, 38] width 688 height 19
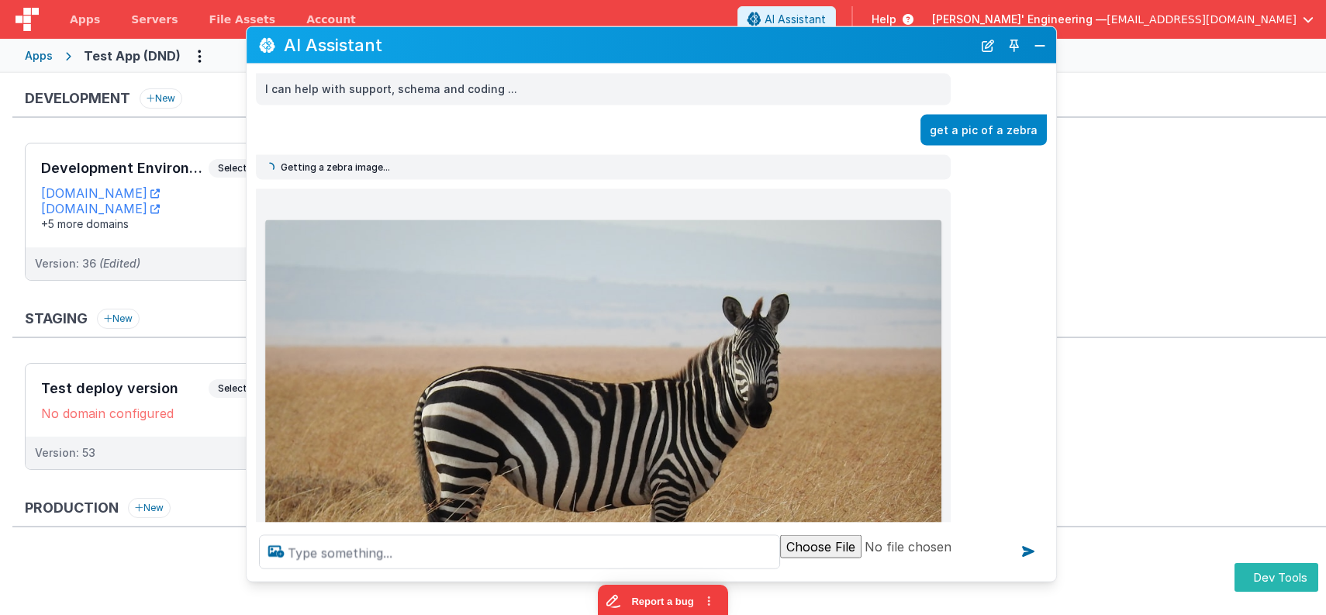
drag, startPoint x: 619, startPoint y: 37, endPoint x: 495, endPoint y: 21, distance: 125.9
click at [617, 44] on h2 "AI Assistant" at bounding box center [628, 45] width 688 height 19
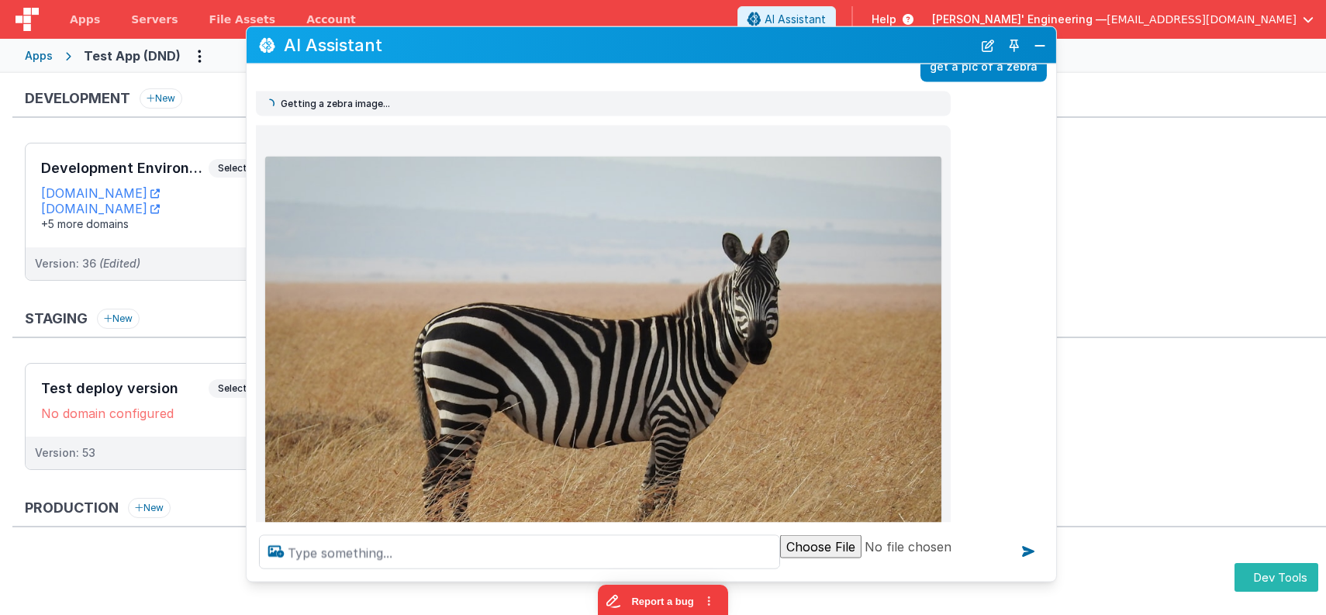
scroll to position [59, 0]
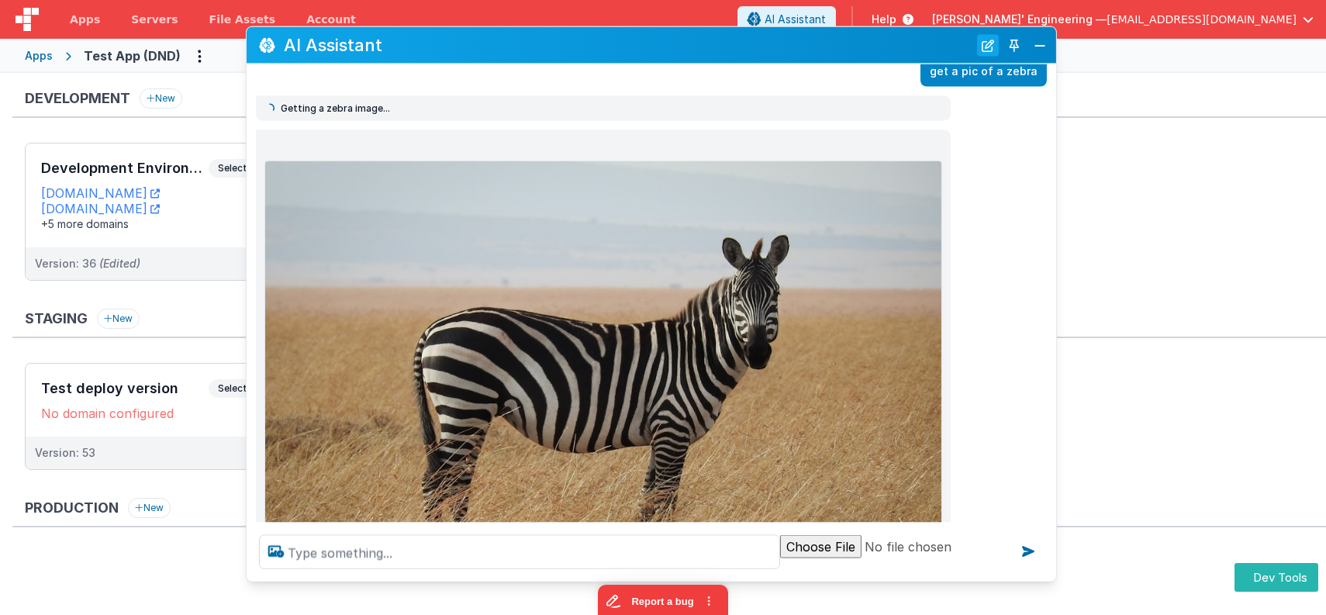
click at [990, 49] on button "New Chat" at bounding box center [988, 45] width 22 height 22
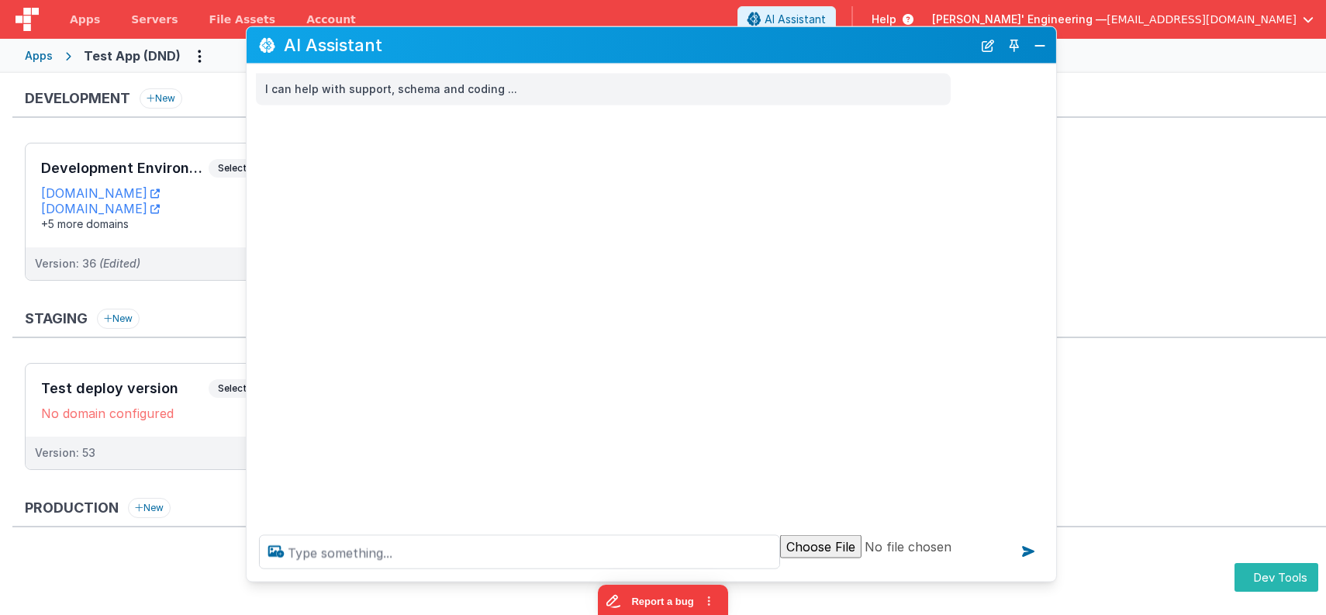
scroll to position [0, 0]
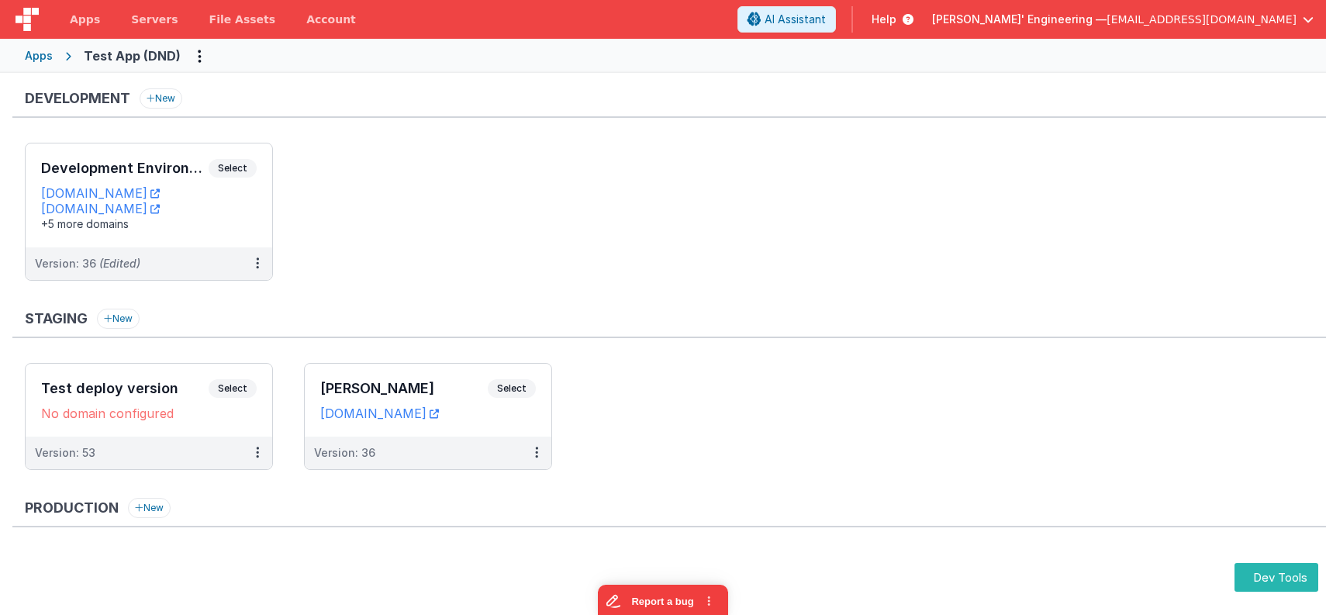
click at [888, 226] on ul "Development Environment Select URLs [DOMAIN_NAME] [DOMAIN_NAME] +5 more domains…" at bounding box center [675, 219] width 1301 height 153
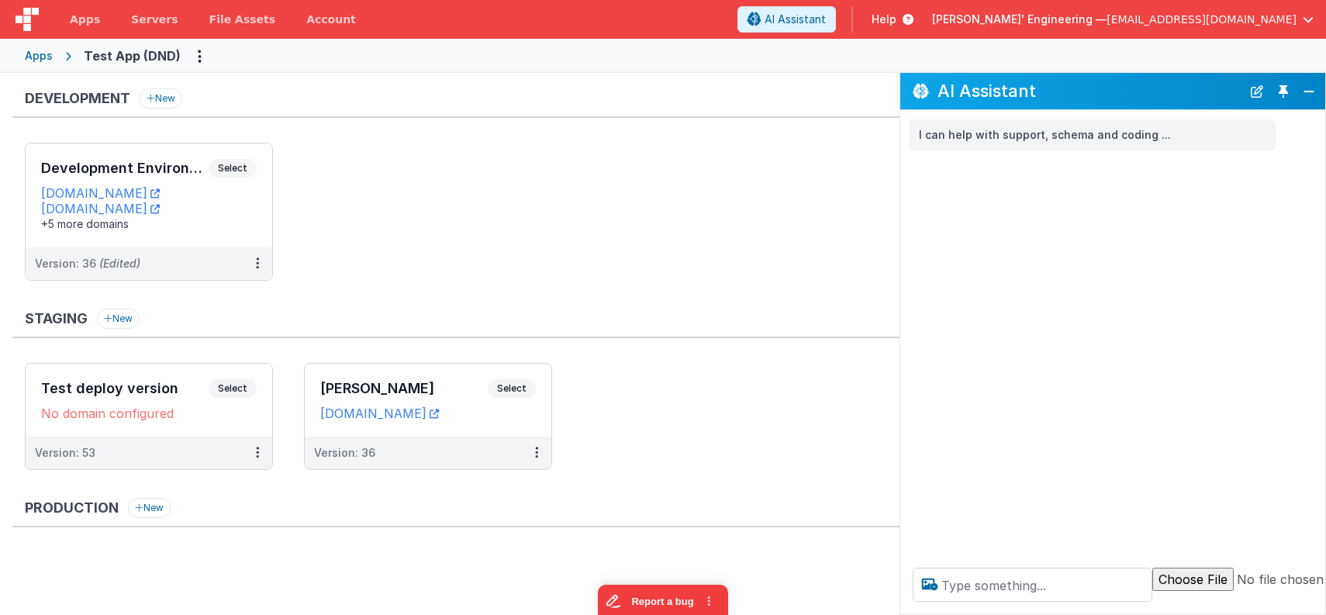
drag, startPoint x: 1285, startPoint y: 89, endPoint x: 1264, endPoint y: 93, distance: 22.0
click at [1284, 89] on button "Toggle Pin" at bounding box center [1283, 92] width 22 height 22
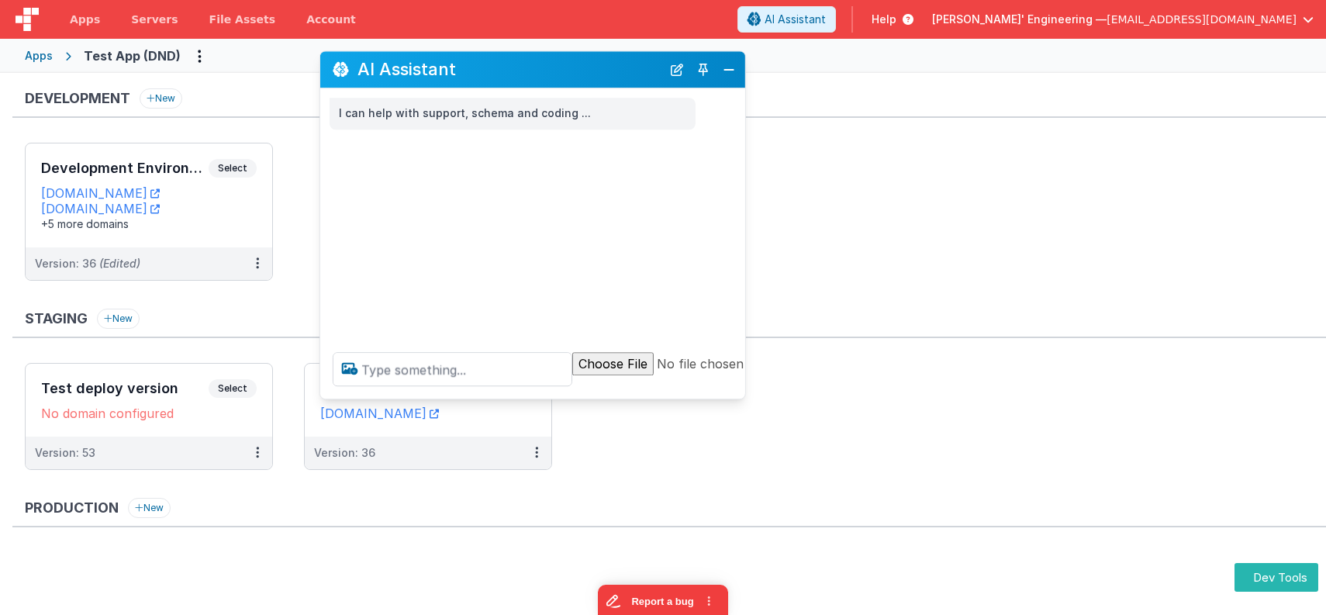
drag, startPoint x: 279, startPoint y: 266, endPoint x: 543, endPoint y: 80, distance: 322.6
click at [543, 79] on h2 "AI Assistant" at bounding box center [509, 69] width 304 height 19
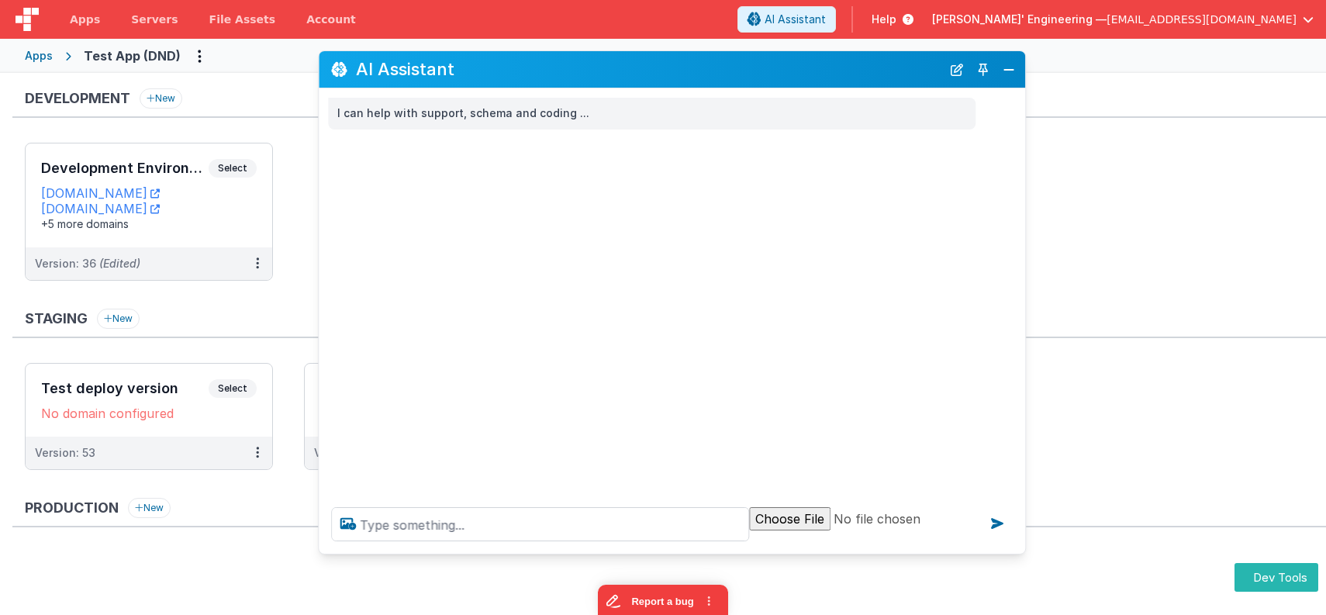
drag, startPoint x: 735, startPoint y: 394, endPoint x: 1017, endPoint y: 549, distance: 321.9
click at [1017, 549] on div at bounding box center [672, 524] width 706 height 59
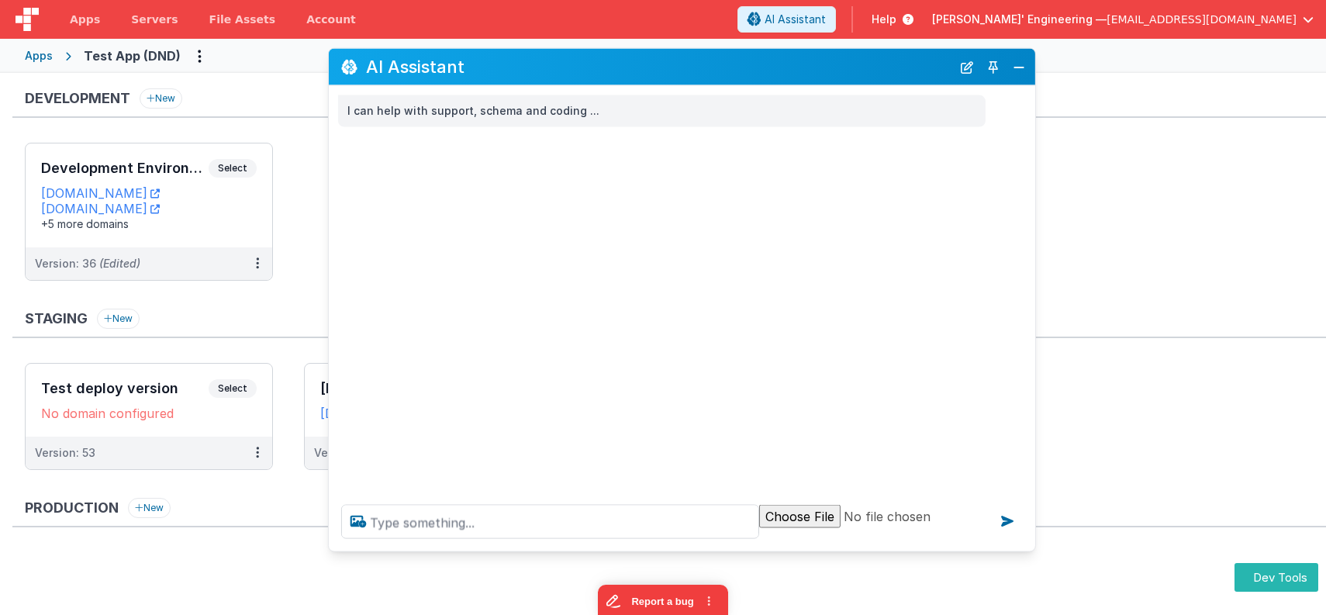
drag, startPoint x: 657, startPoint y: 64, endPoint x: 672, endPoint y: 105, distance: 43.2
click at [666, 62] on h2 "AI Assistant" at bounding box center [658, 66] width 585 height 19
click at [495, 530] on textarea at bounding box center [550, 522] width 418 height 34
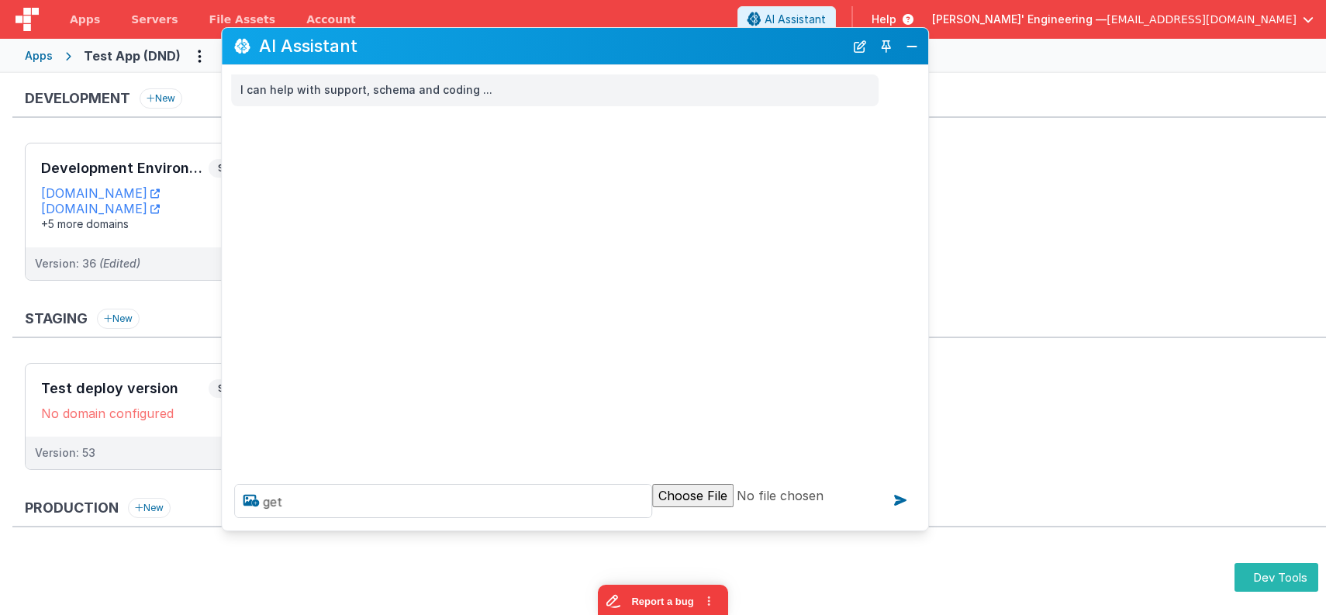
drag, startPoint x: 562, startPoint y: 64, endPoint x: 455, endPoint y: 43, distance: 109.0
click at [455, 43] on h2 "AI Assistant" at bounding box center [551, 45] width 585 height 19
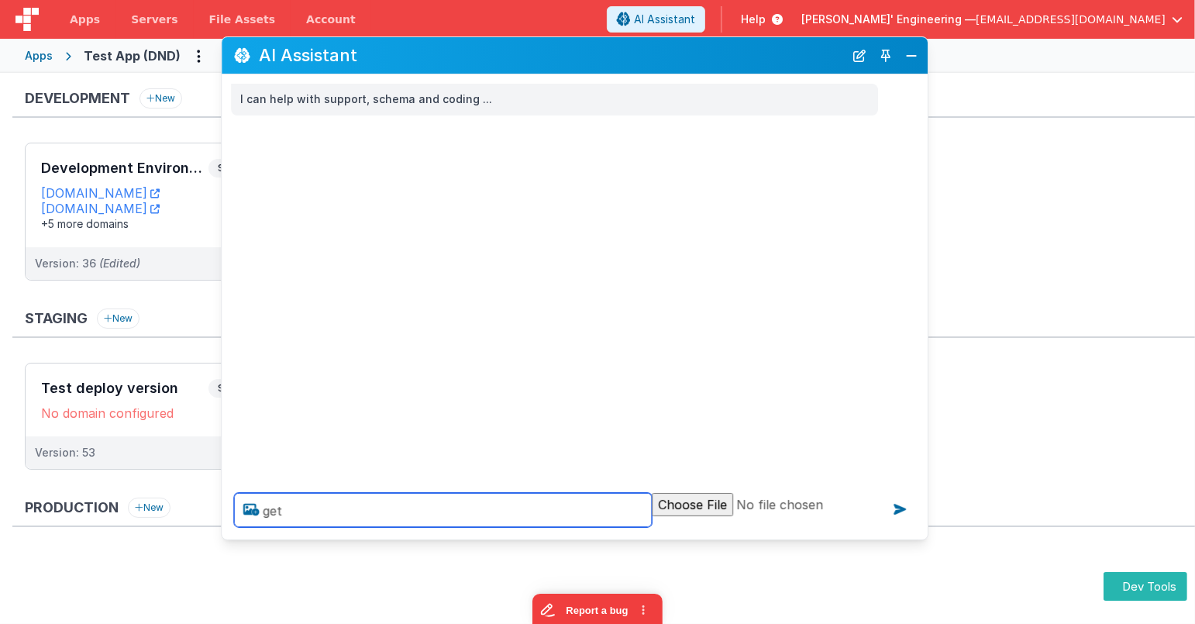
click at [564, 515] on textarea "get" at bounding box center [443, 510] width 418 height 34
type textarea "get a ape picture"
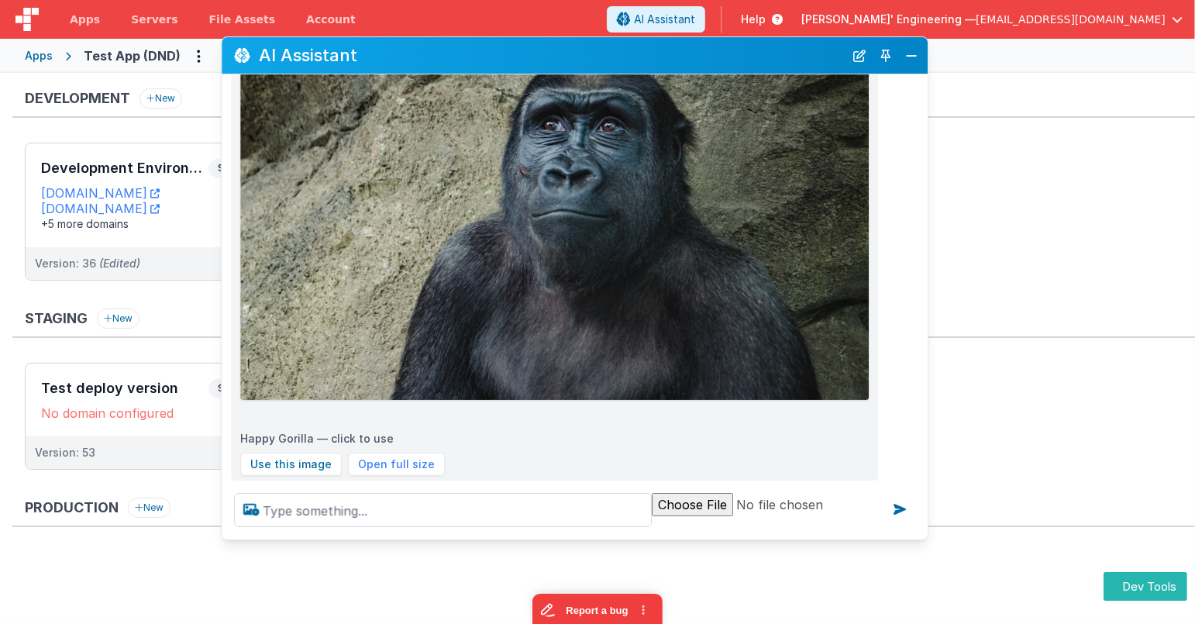
scroll to position [271, 0]
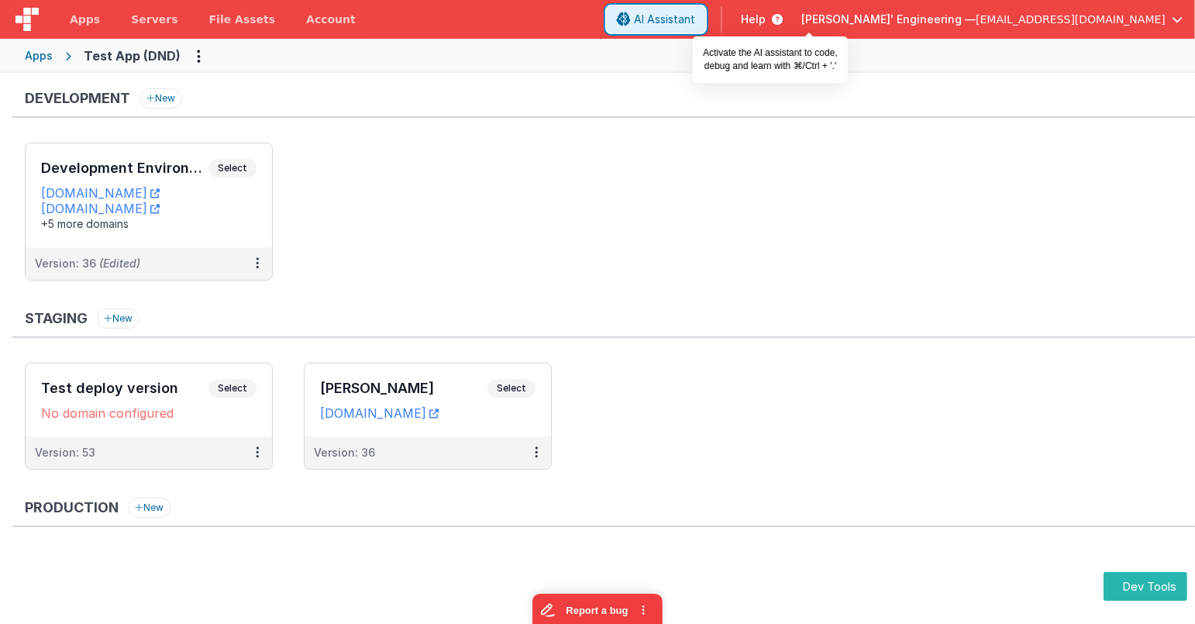
drag, startPoint x: 839, startPoint y: 19, endPoint x: 836, endPoint y: 28, distance: 9.8
click at [695, 19] on span "AI Assistant" at bounding box center [664, 20] width 61 height 16
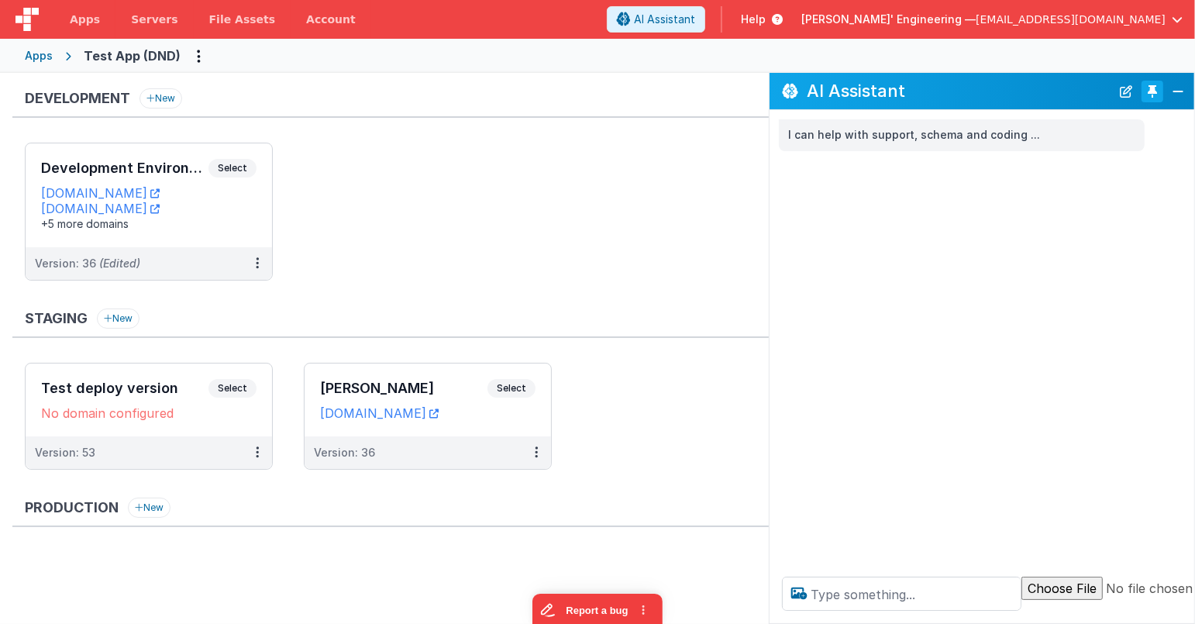
click at [1154, 93] on button "Toggle Pin" at bounding box center [1153, 92] width 22 height 22
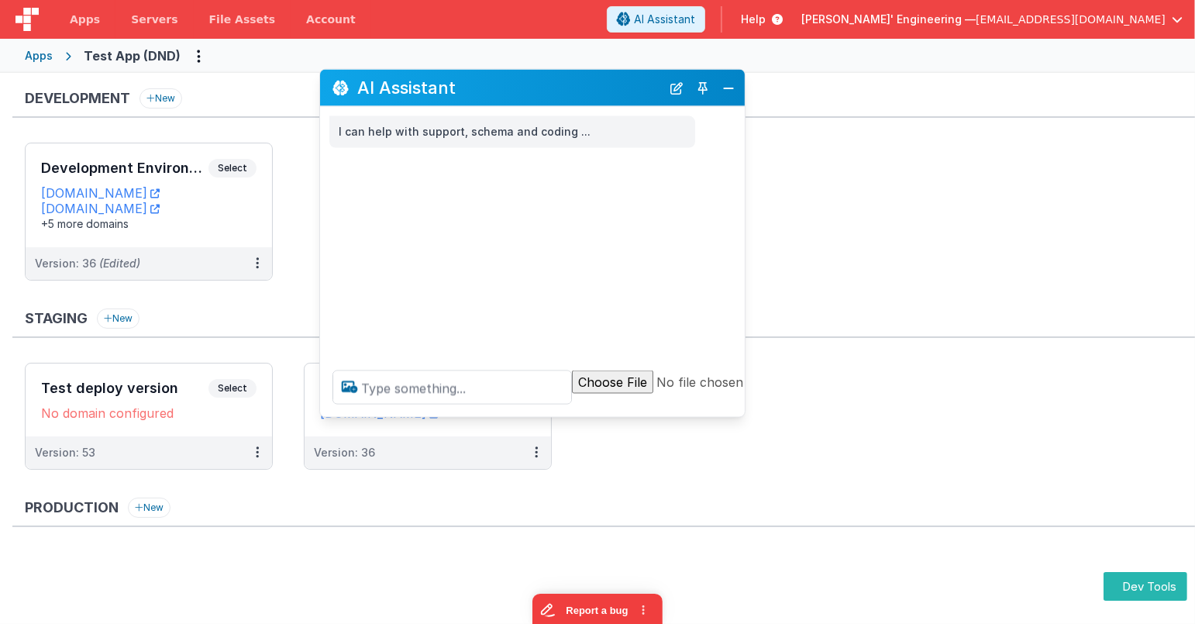
drag, startPoint x: 296, startPoint y: 288, endPoint x: 602, endPoint y: 92, distance: 363.6
click at [602, 92] on h2 "AI Assistant" at bounding box center [509, 87] width 304 height 19
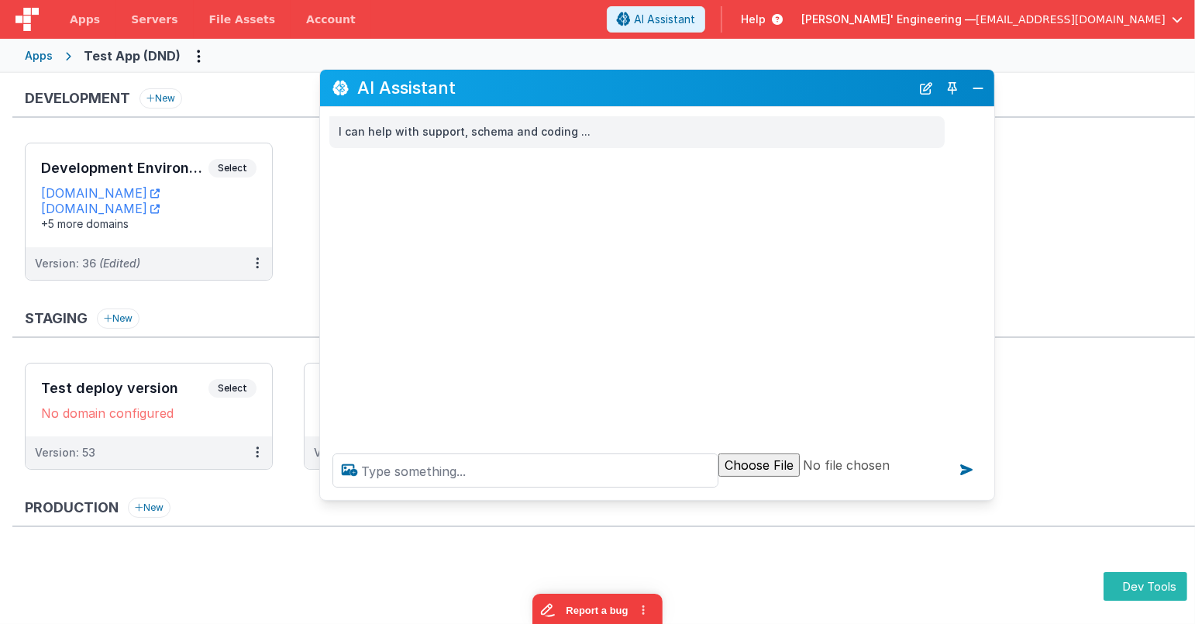
drag, startPoint x: 974, startPoint y: 488, endPoint x: 988, endPoint y: 493, distance: 14.7
click at [992, 493] on div at bounding box center [657, 470] width 674 height 59
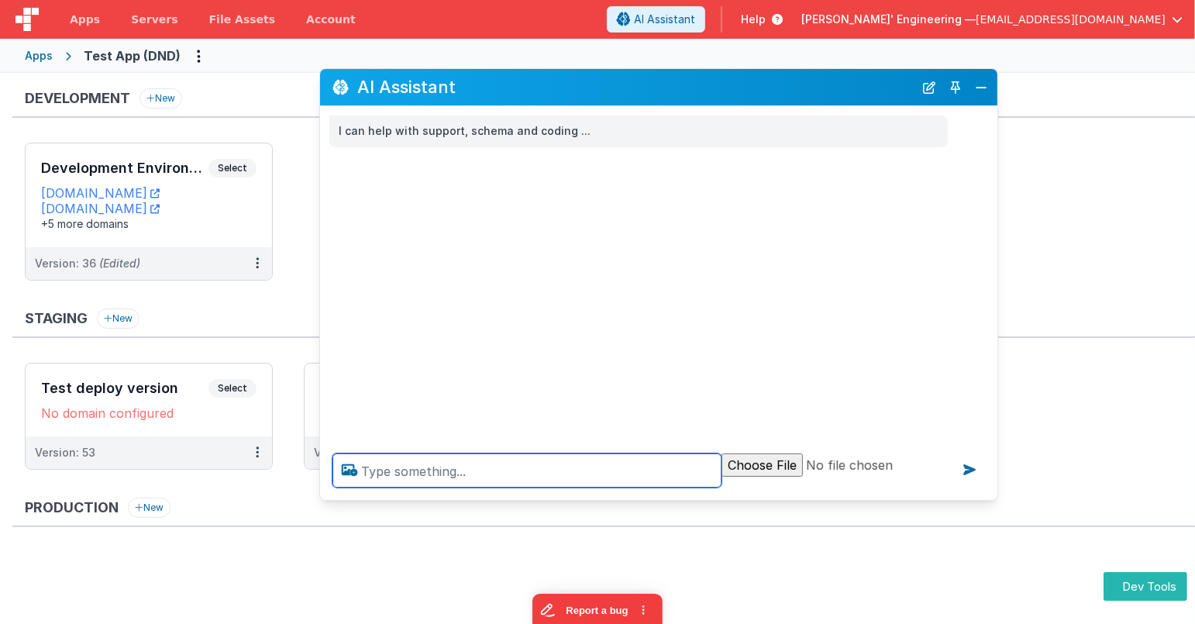
click at [683, 465] on textarea at bounding box center [527, 470] width 389 height 34
type textarea "get a aligator pic"
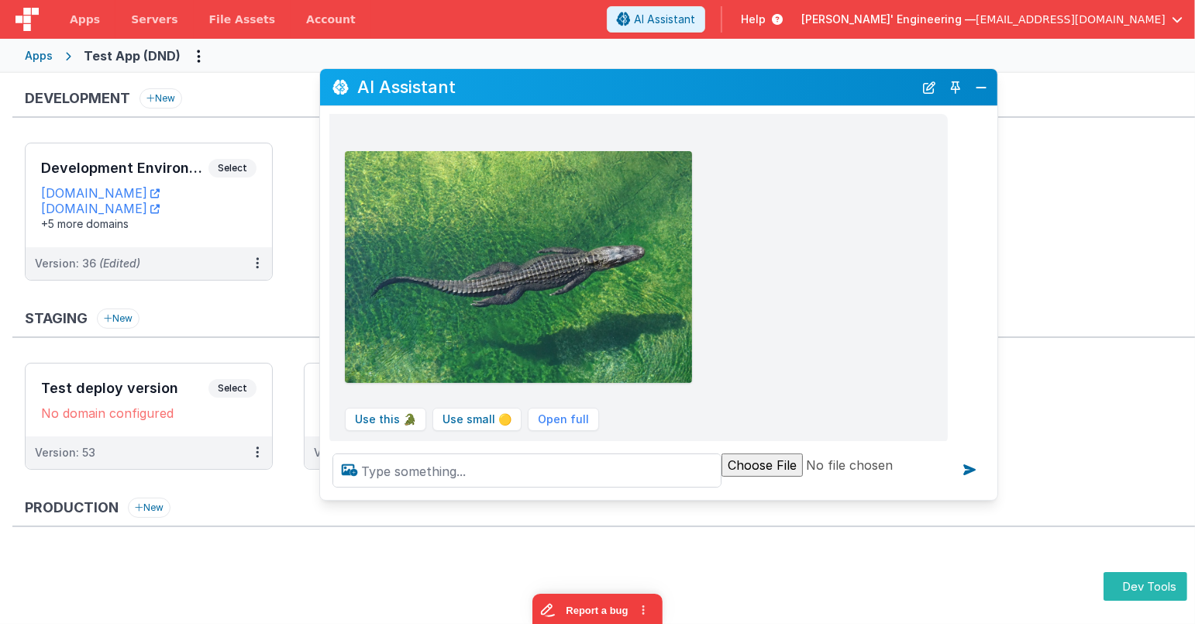
scroll to position [142, 0]
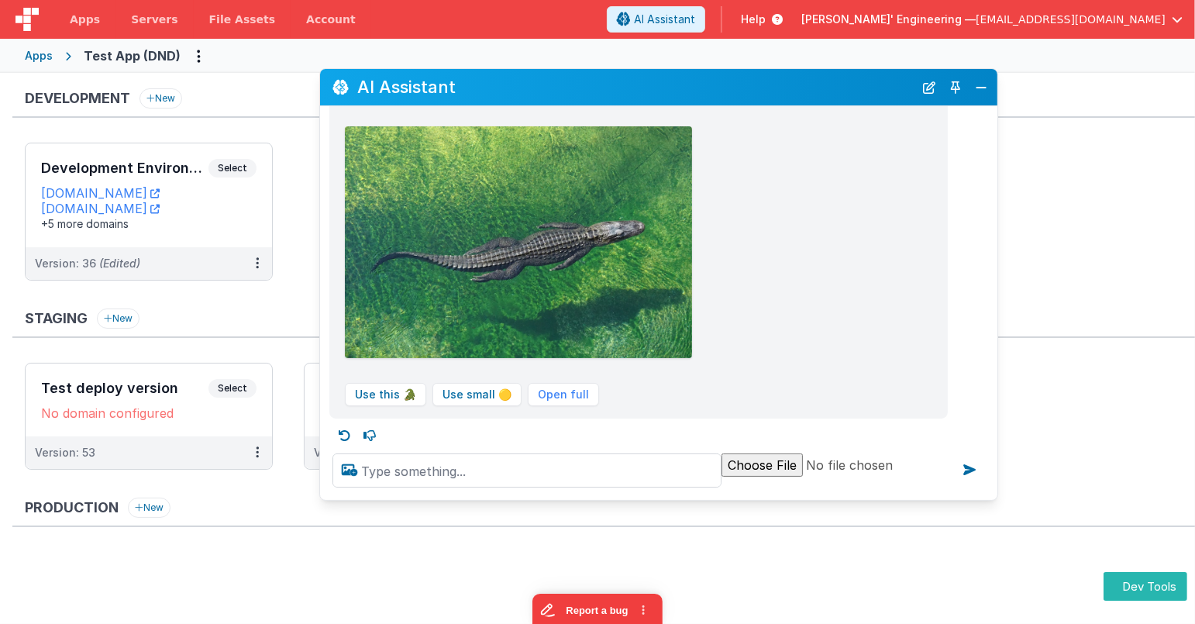
click at [899, 211] on div "Use this 🐊 Use small 🟡 Open full" at bounding box center [639, 253] width 600 height 317
click at [757, 154] on div "Use this 🐊 Use small 🟡 Open full" at bounding box center [639, 253] width 600 height 317
click at [340, 426] on icon at bounding box center [345, 435] width 25 height 25
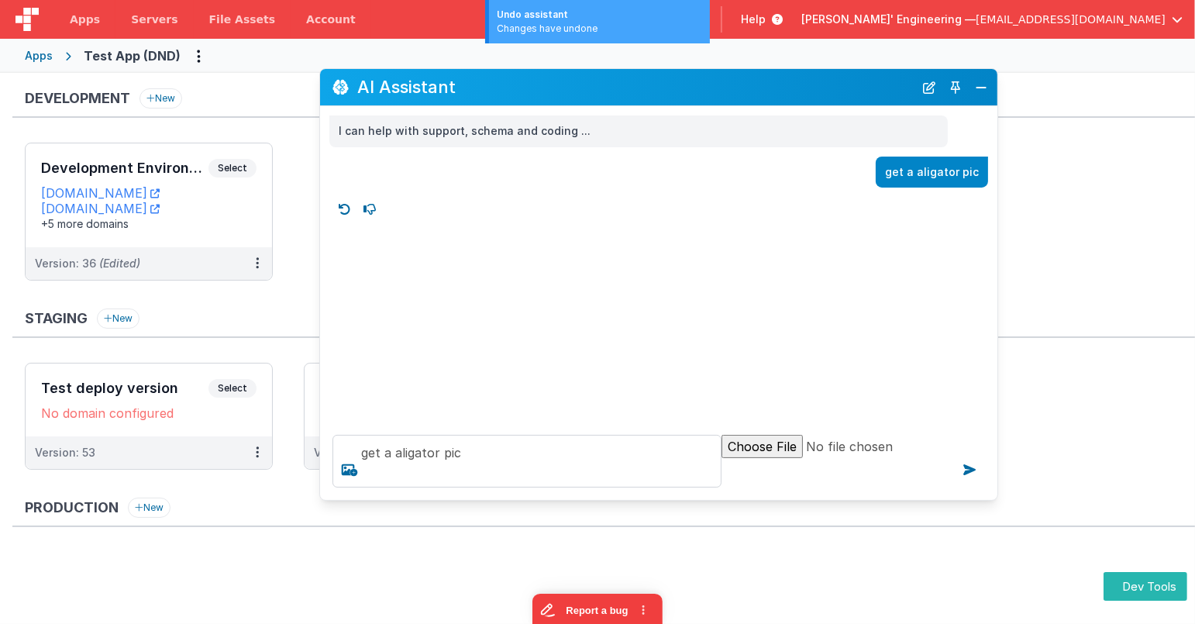
scroll to position [0, 0]
click at [340, 208] on icon at bounding box center [345, 209] width 25 height 25
type textarea "I can help with support, schema and coding ..."
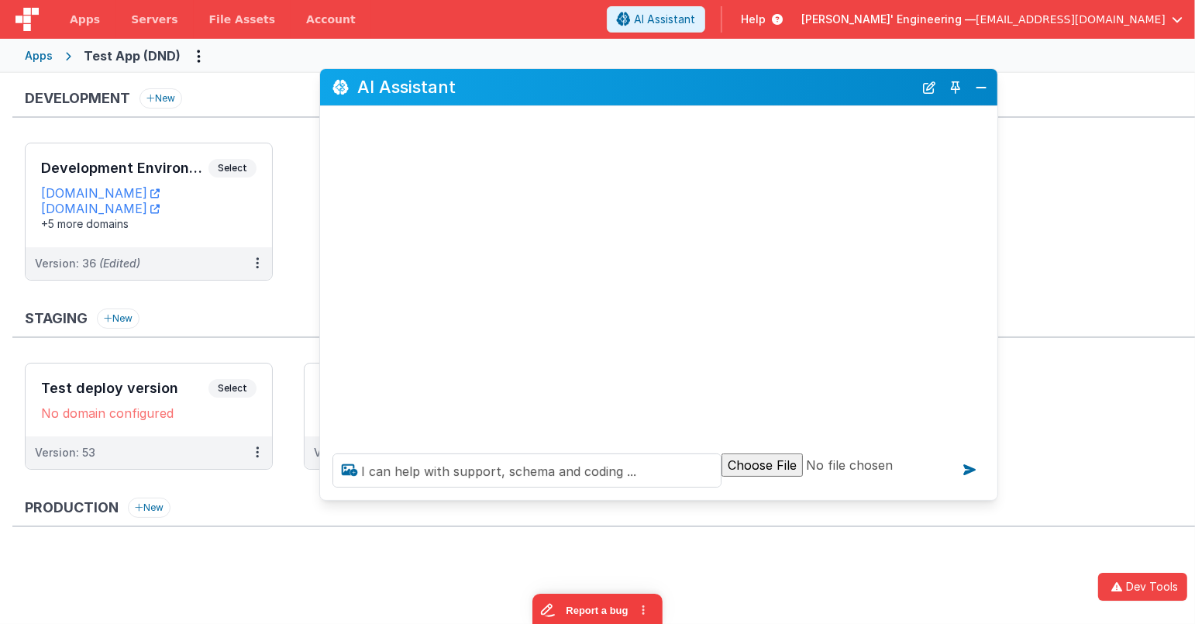
click at [867, 218] on div at bounding box center [658, 273] width 677 height 335
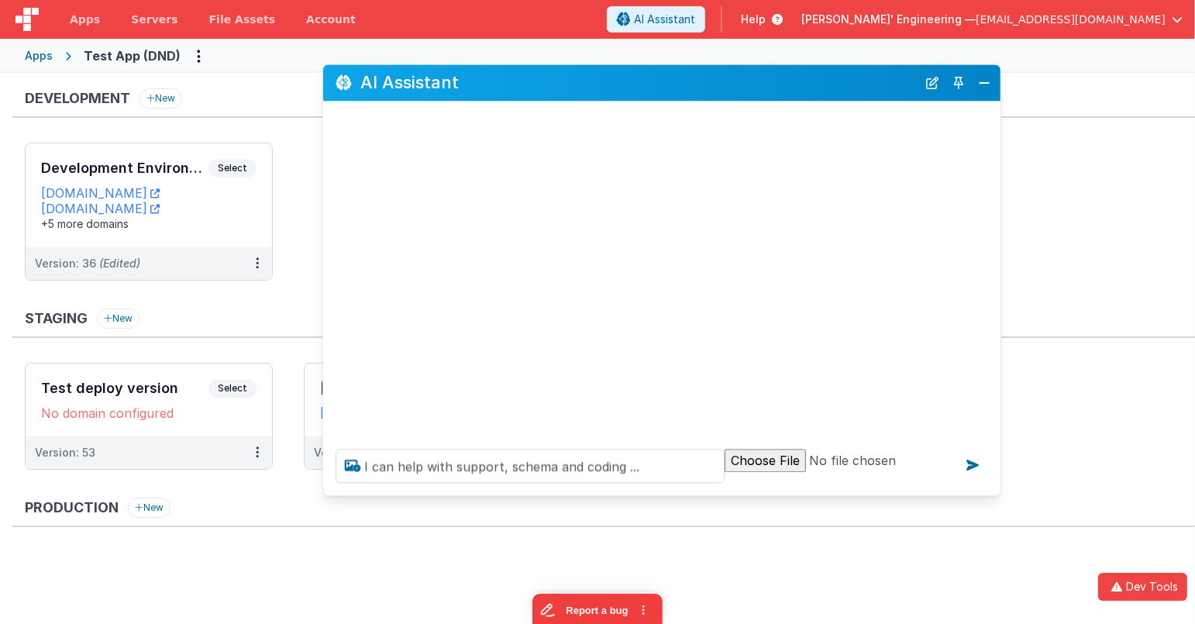
click at [758, 88] on h2 "AI Assistant" at bounding box center [638, 83] width 557 height 19
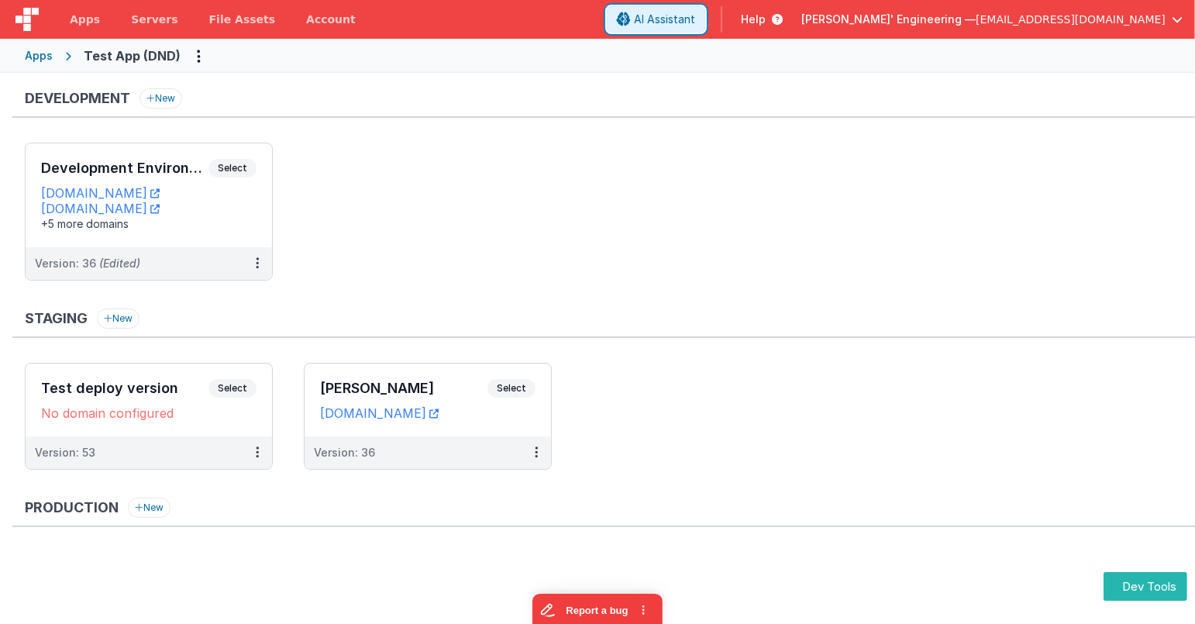
click at [705, 27] on button "AI Assistant" at bounding box center [656, 19] width 98 height 26
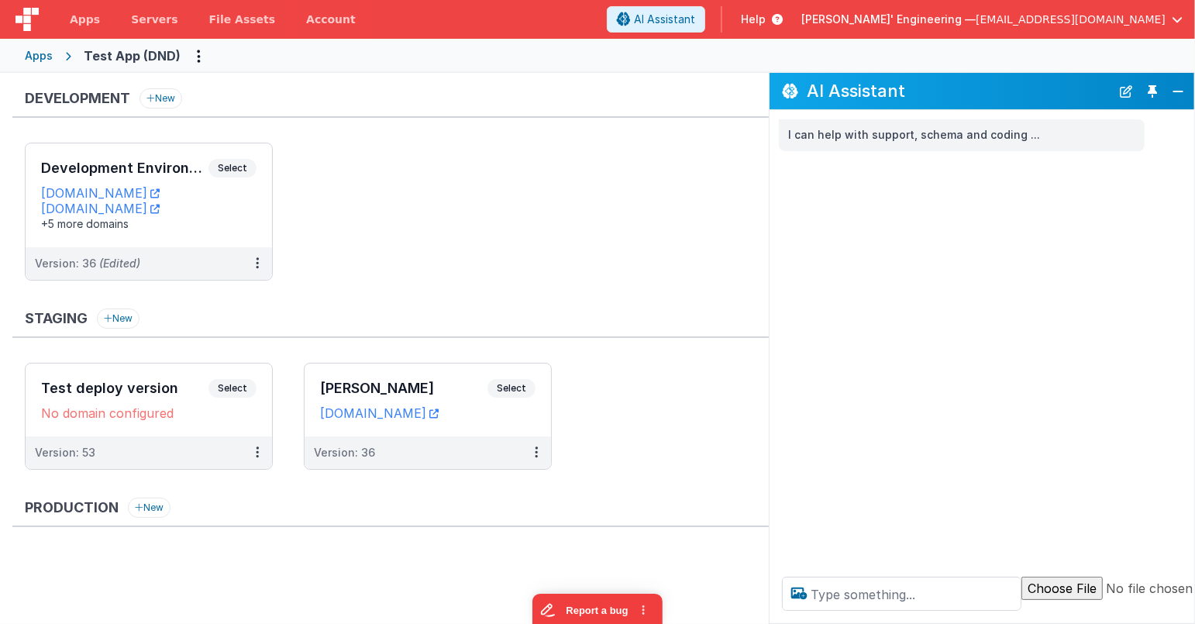
click at [1153, 95] on button "Toggle Pin" at bounding box center [1153, 92] width 22 height 22
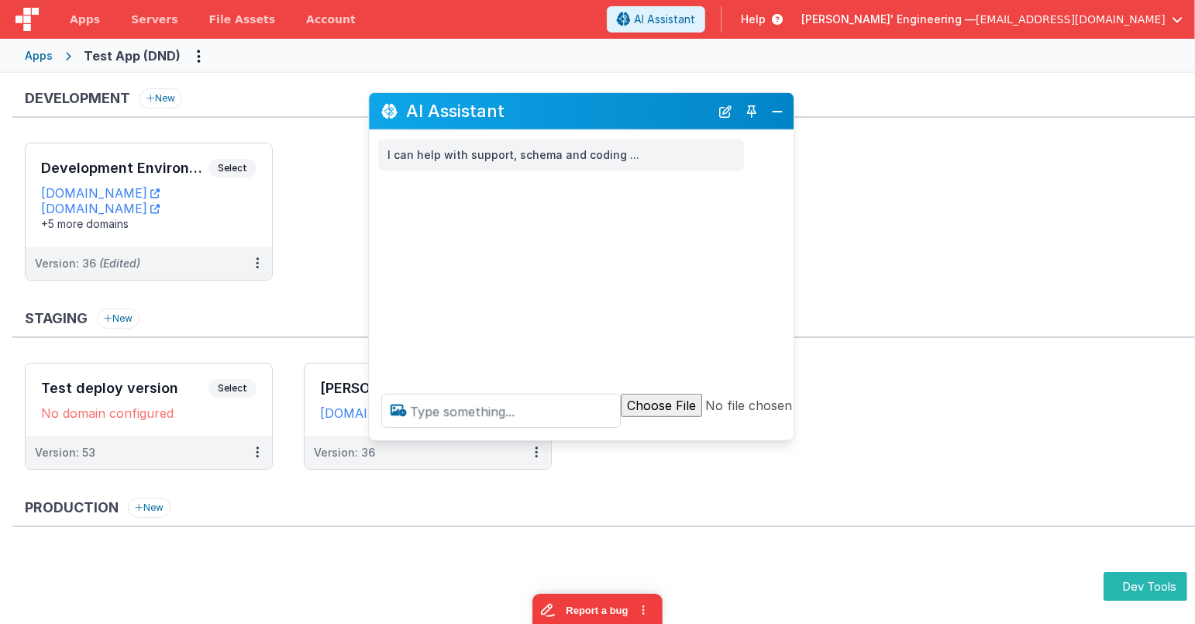
drag, startPoint x: 291, startPoint y: 289, endPoint x: 647, endPoint y: 117, distance: 395.2
click at [647, 117] on h2 "AI Assistant" at bounding box center [558, 111] width 304 height 19
click at [497, 413] on textarea at bounding box center [501, 411] width 240 height 34
type textarea "get a cat pic"
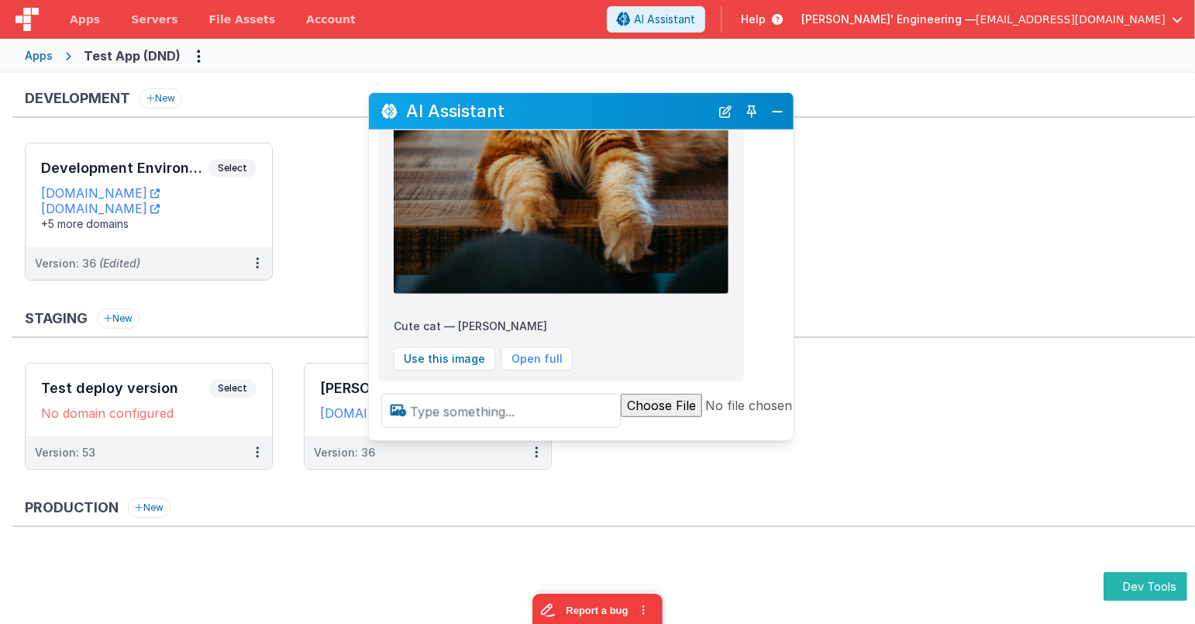
scroll to position [492, 0]
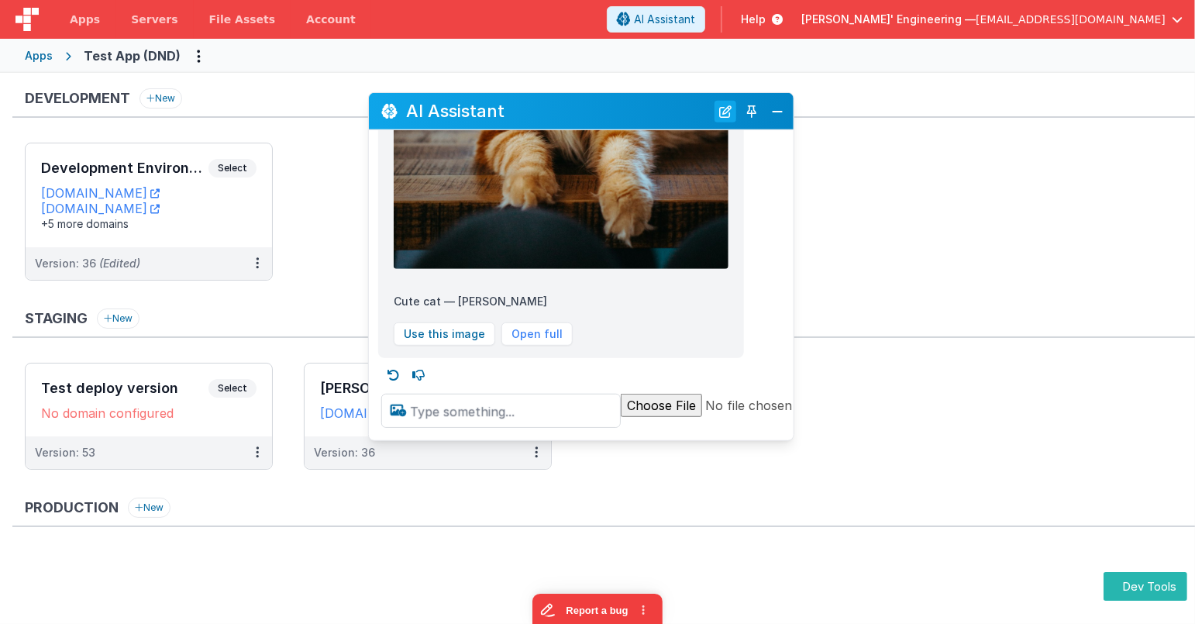
click at [726, 109] on button "New Chat" at bounding box center [726, 111] width 22 height 22
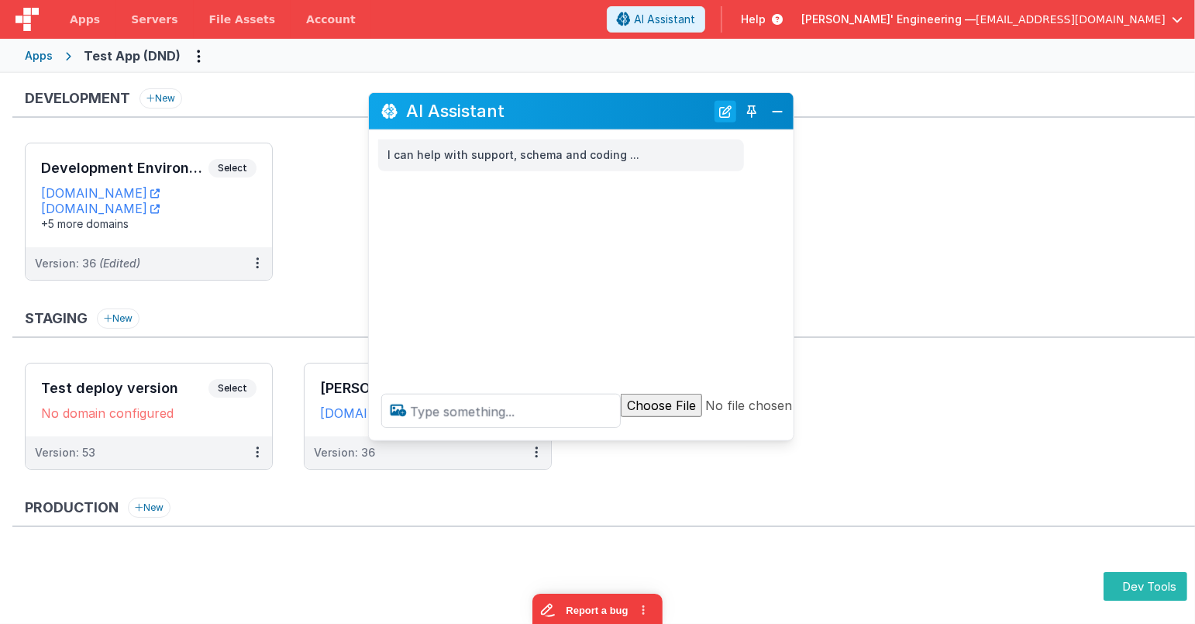
scroll to position [0, 0]
type textarea "get a dog pic"
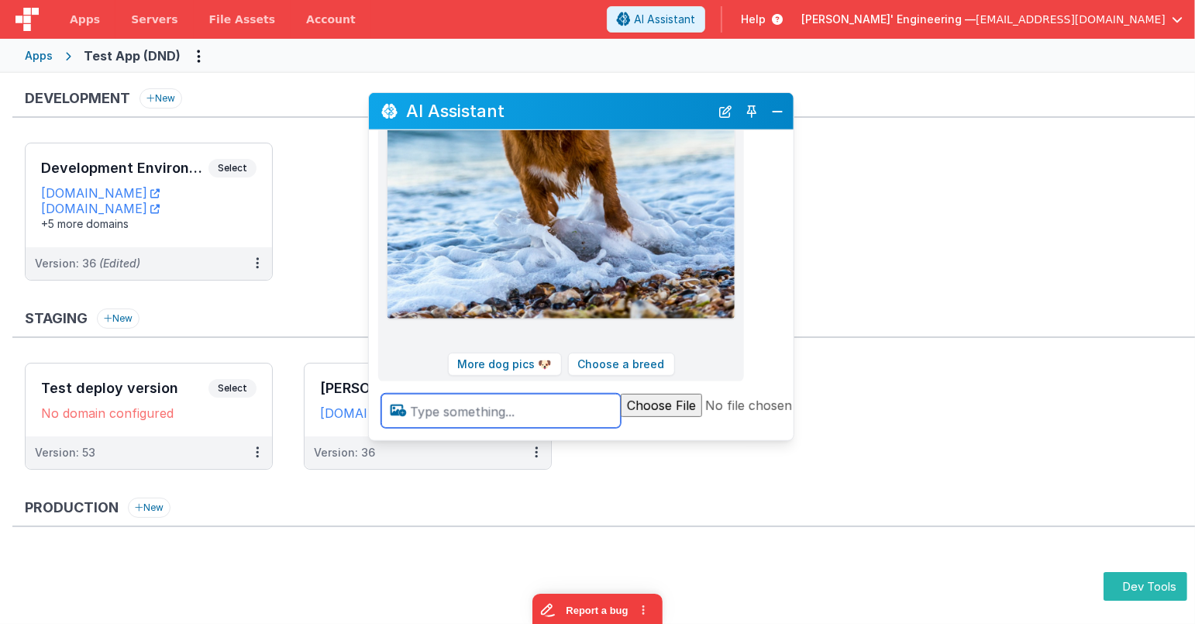
scroll to position [517, 0]
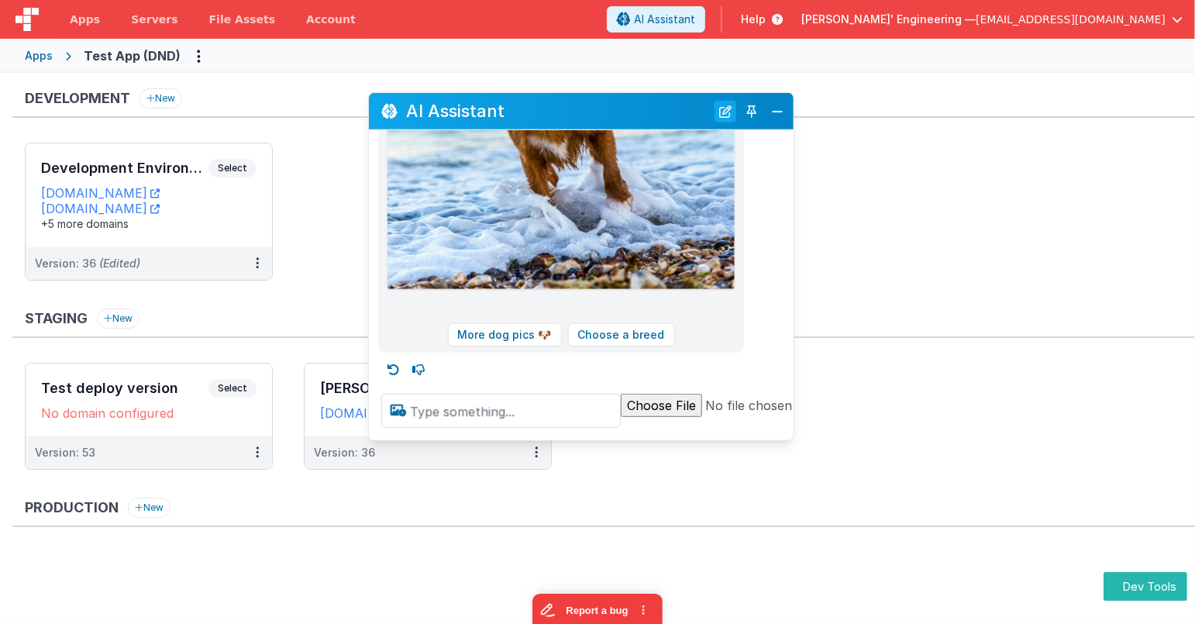
click at [730, 119] on button "New Chat" at bounding box center [726, 111] width 22 height 22
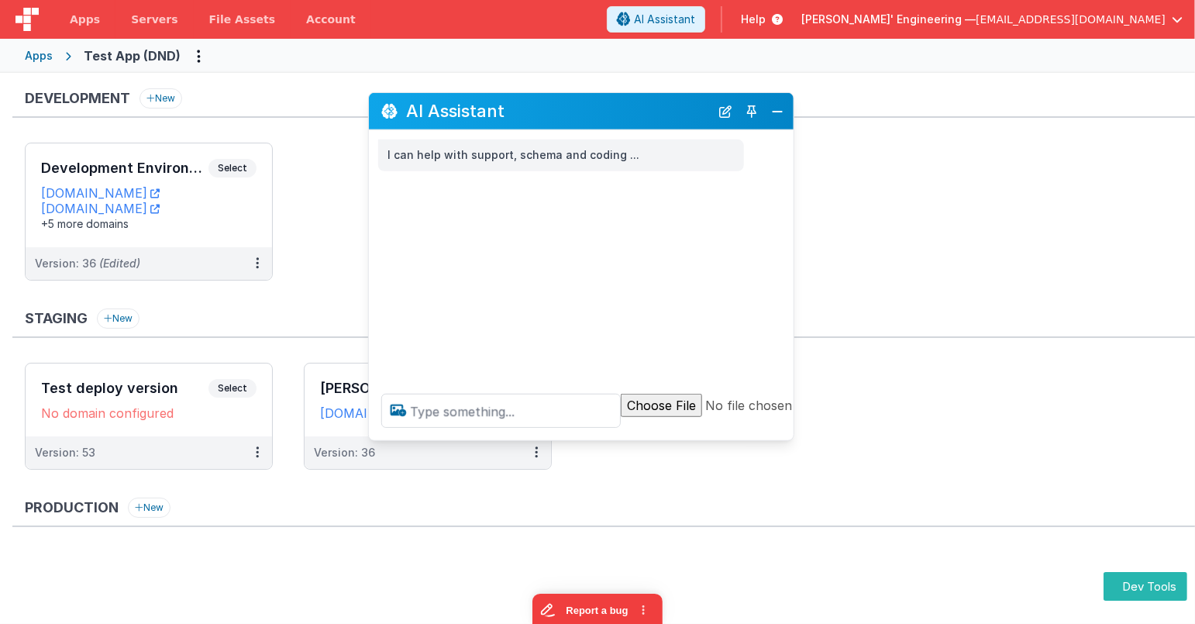
scroll to position [0, 0]
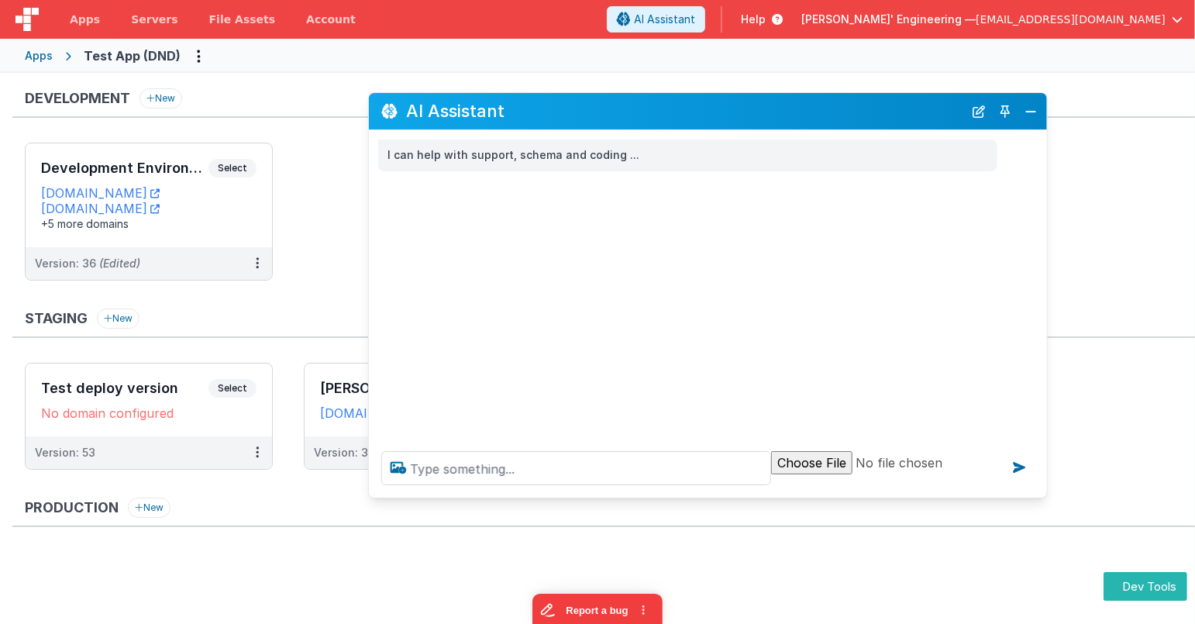
drag, startPoint x: 818, startPoint y: 453, endPoint x: 906, endPoint y: 488, distance: 94.7
click at [1045, 494] on div at bounding box center [708, 468] width 678 height 59
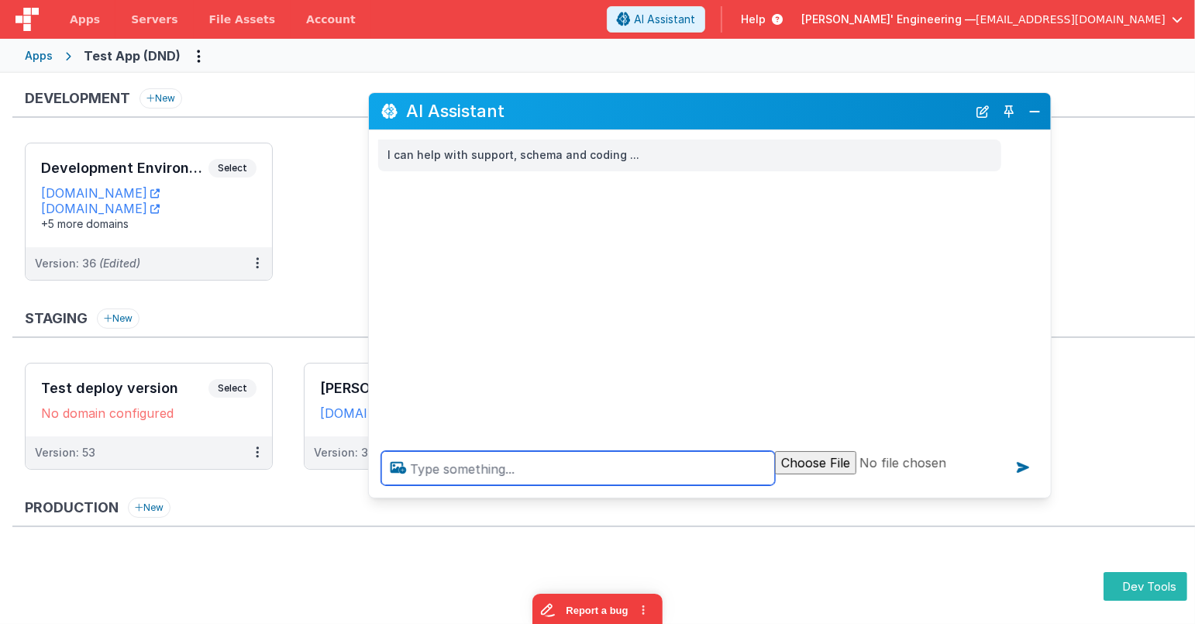
click at [670, 464] on textarea at bounding box center [578, 468] width 394 height 34
type textarea "call get images 4 times for diggeren animals"
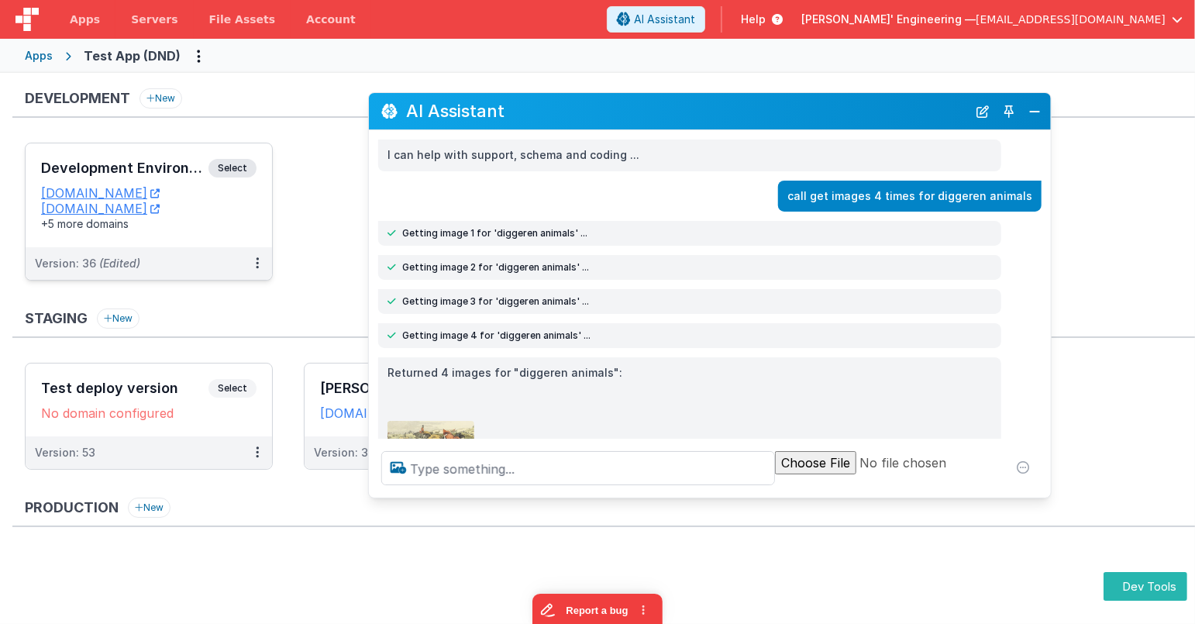
scroll to position [12, 0]
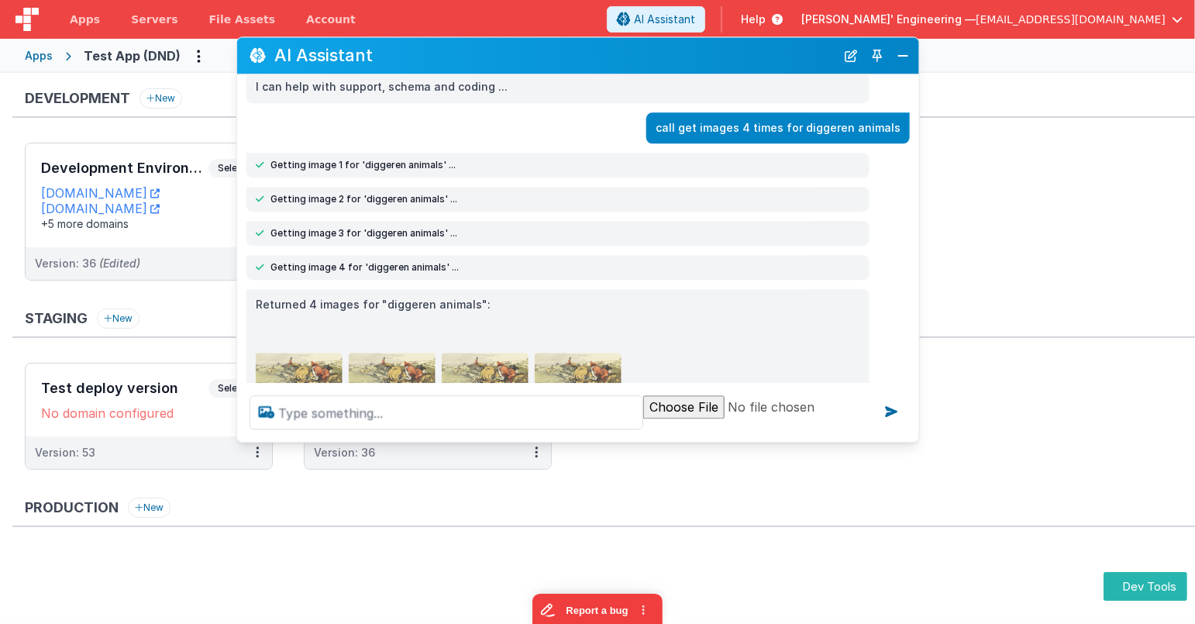
drag, startPoint x: 591, startPoint y: 109, endPoint x: 467, endPoint y: 53, distance: 136.3
click at [466, 53] on h2 "AI Assistant" at bounding box center [554, 56] width 561 height 19
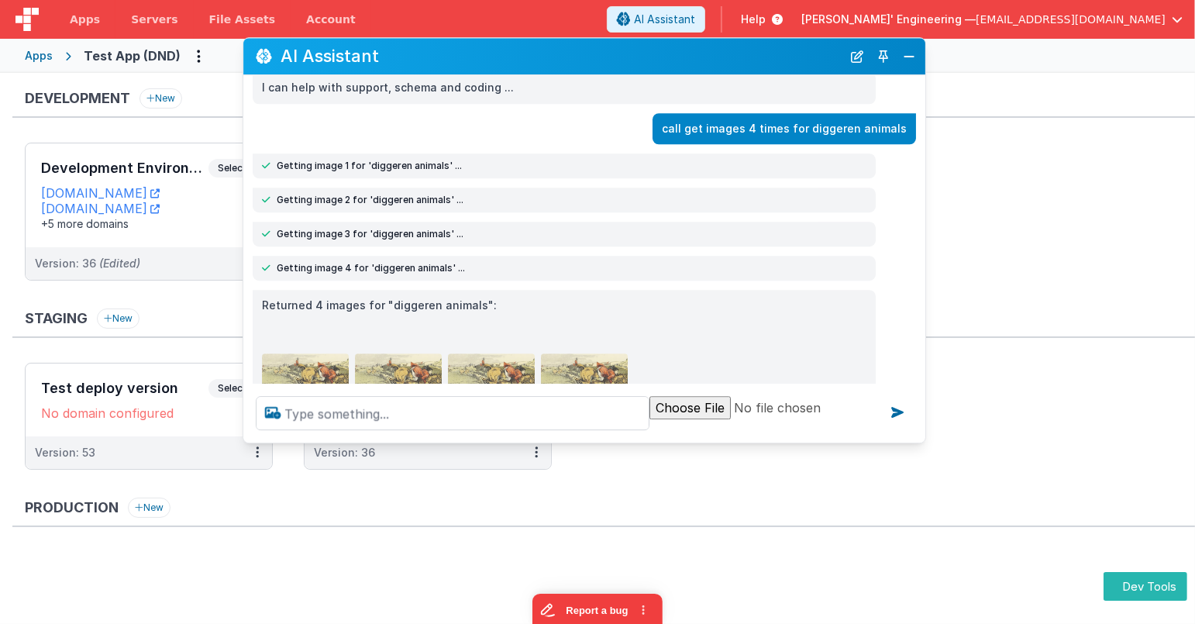
click at [472, 53] on h2 "AI Assistant" at bounding box center [561, 56] width 561 height 19
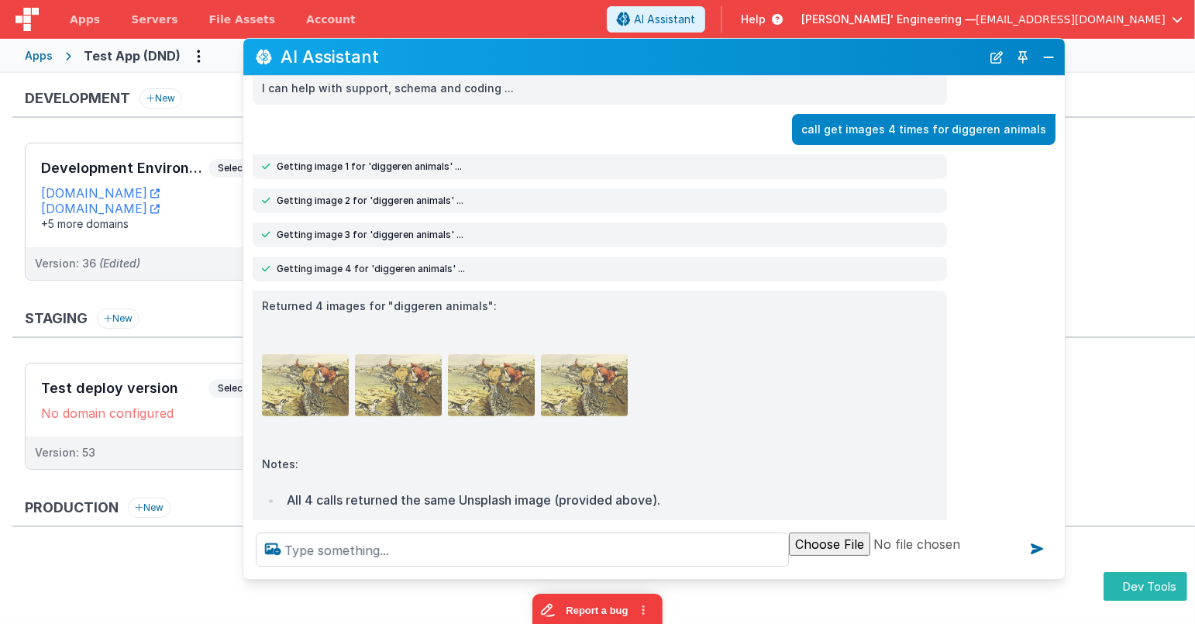
drag, startPoint x: 915, startPoint y: 435, endPoint x: 1054, endPoint y: 571, distance: 194.6
click at [1054, 571] on div at bounding box center [654, 549] width 822 height 59
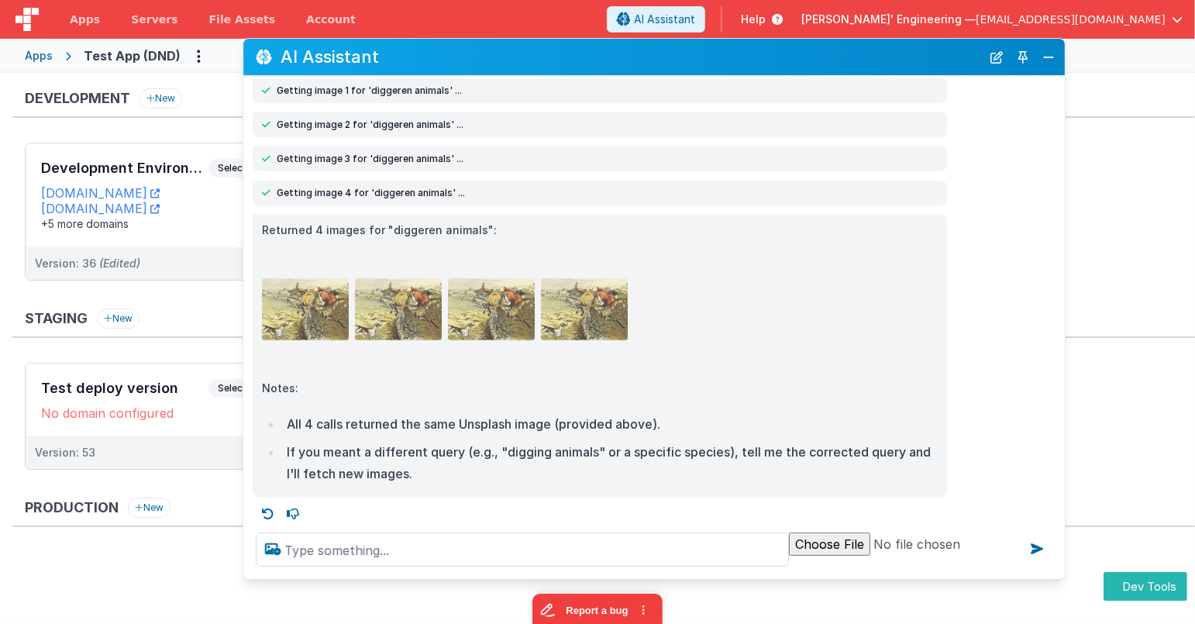
scroll to position [94, 0]
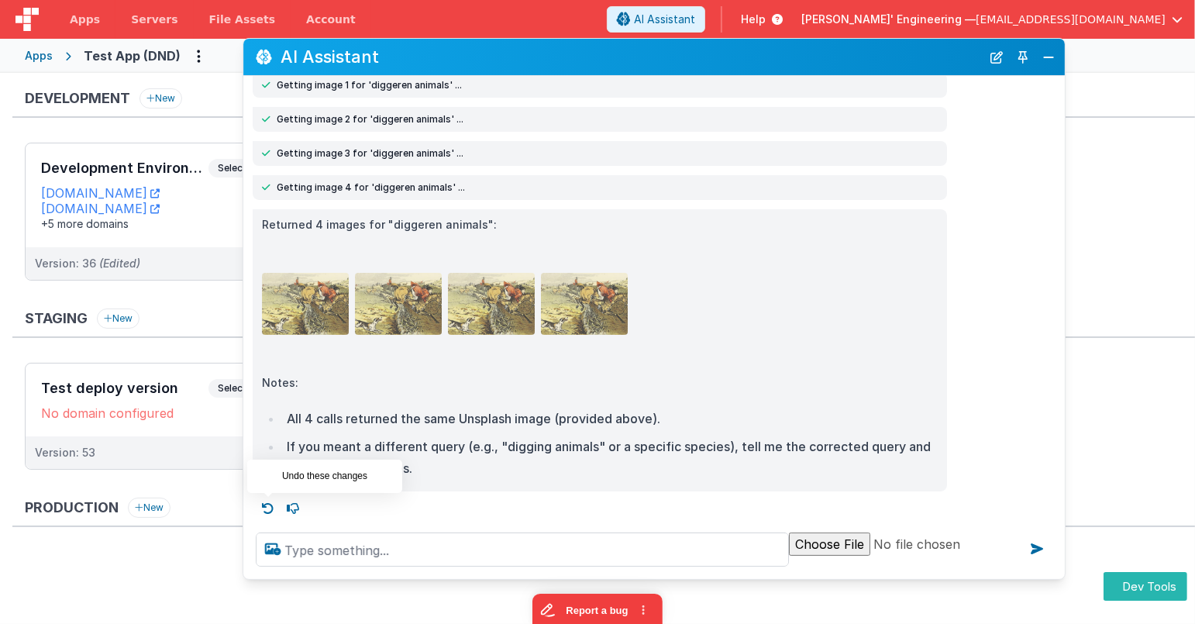
click at [267, 510] on icon at bounding box center [268, 508] width 25 height 25
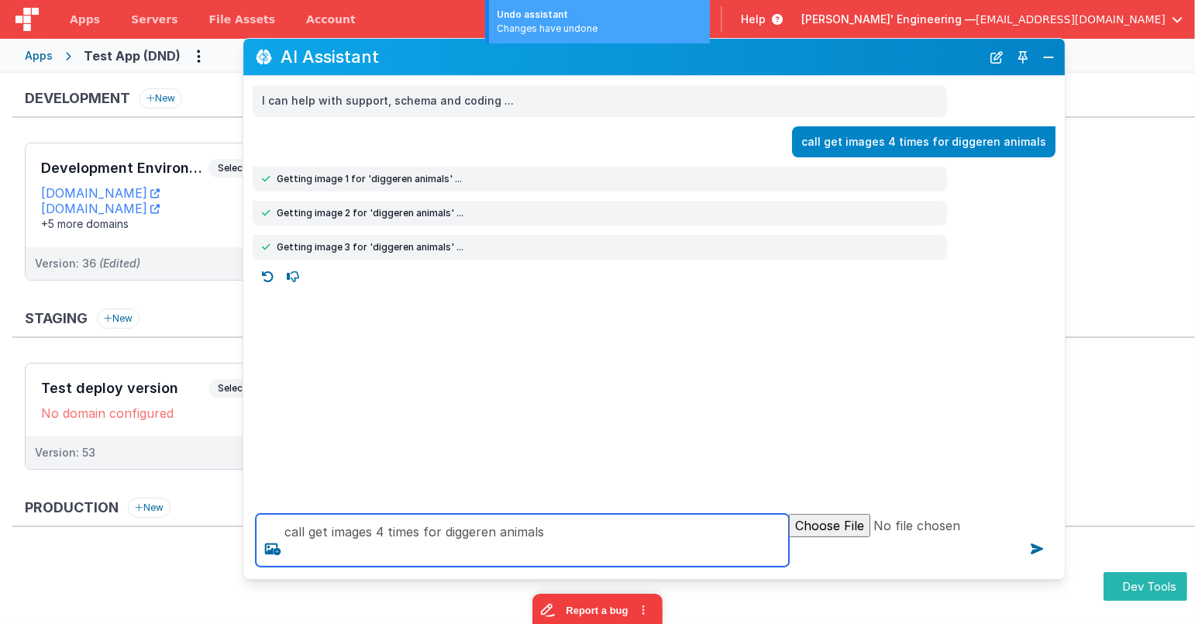
click at [577, 540] on textarea "call get images 4 times for diggeren animals" at bounding box center [522, 540] width 533 height 53
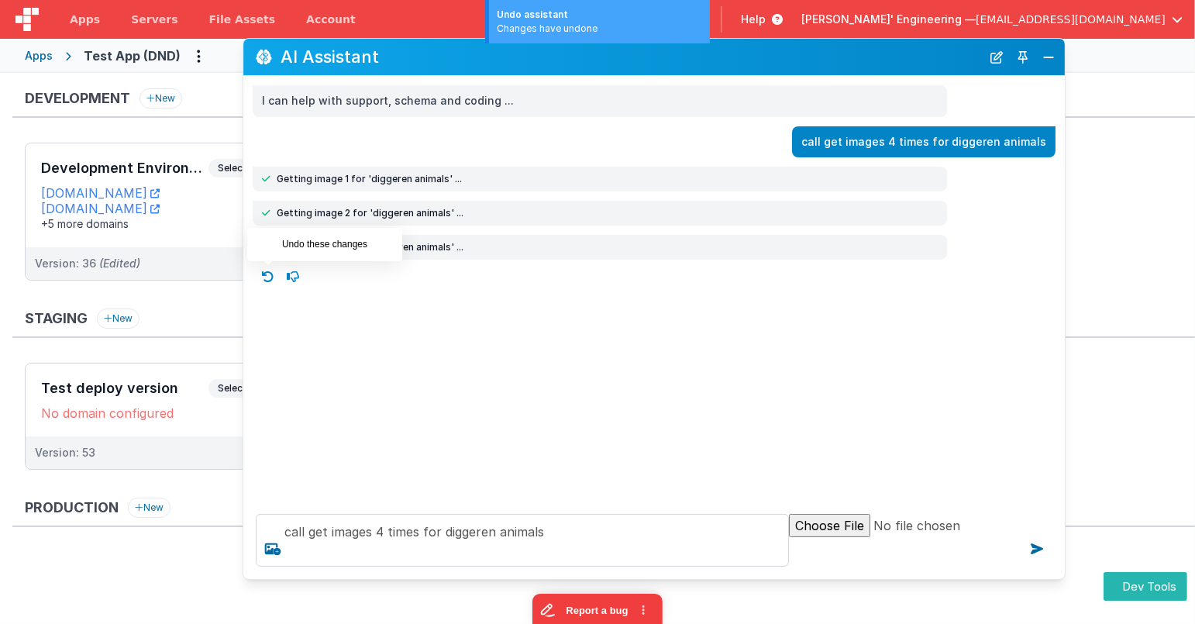
click at [265, 274] on icon at bounding box center [268, 276] width 25 height 25
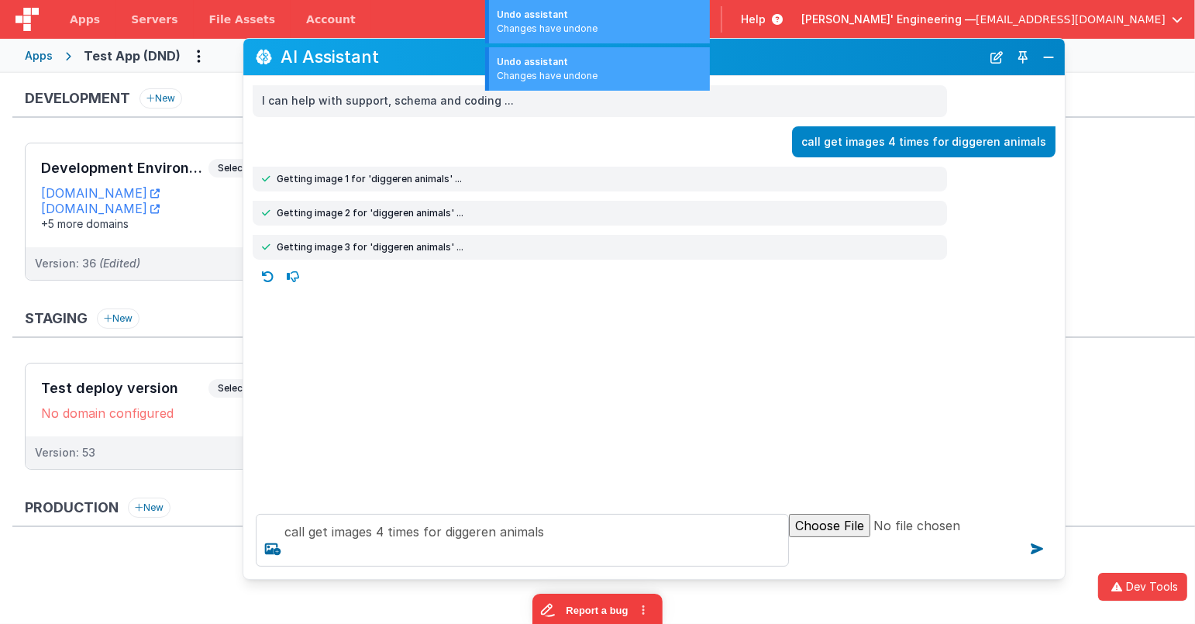
click at [265, 274] on icon at bounding box center [268, 276] width 25 height 25
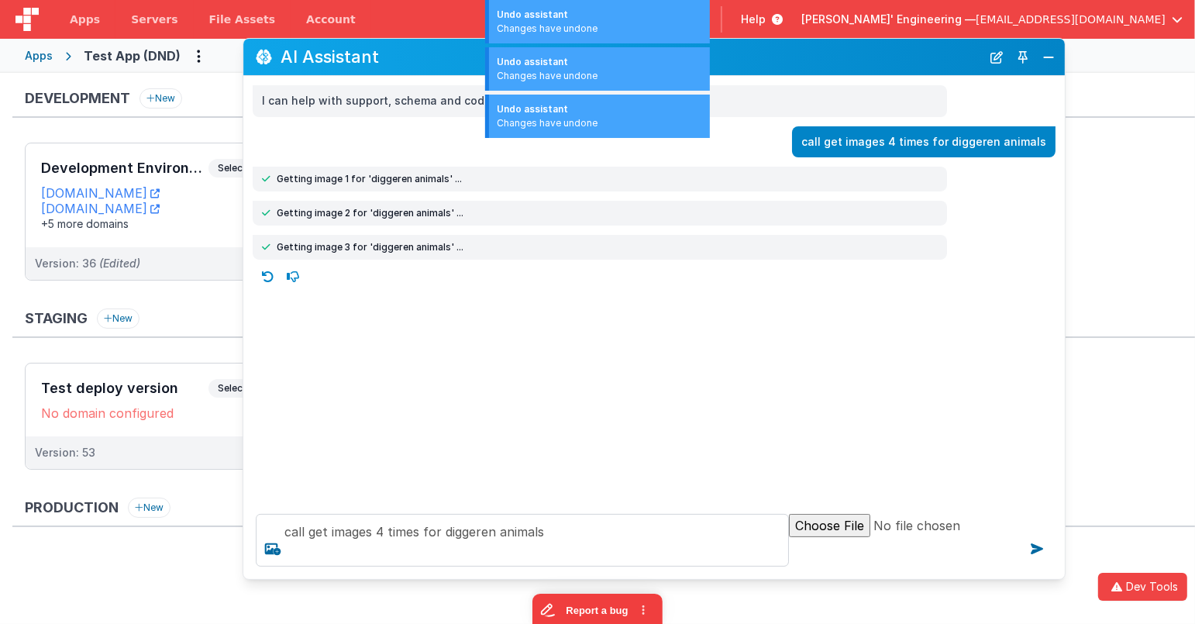
click at [265, 274] on icon at bounding box center [268, 276] width 25 height 25
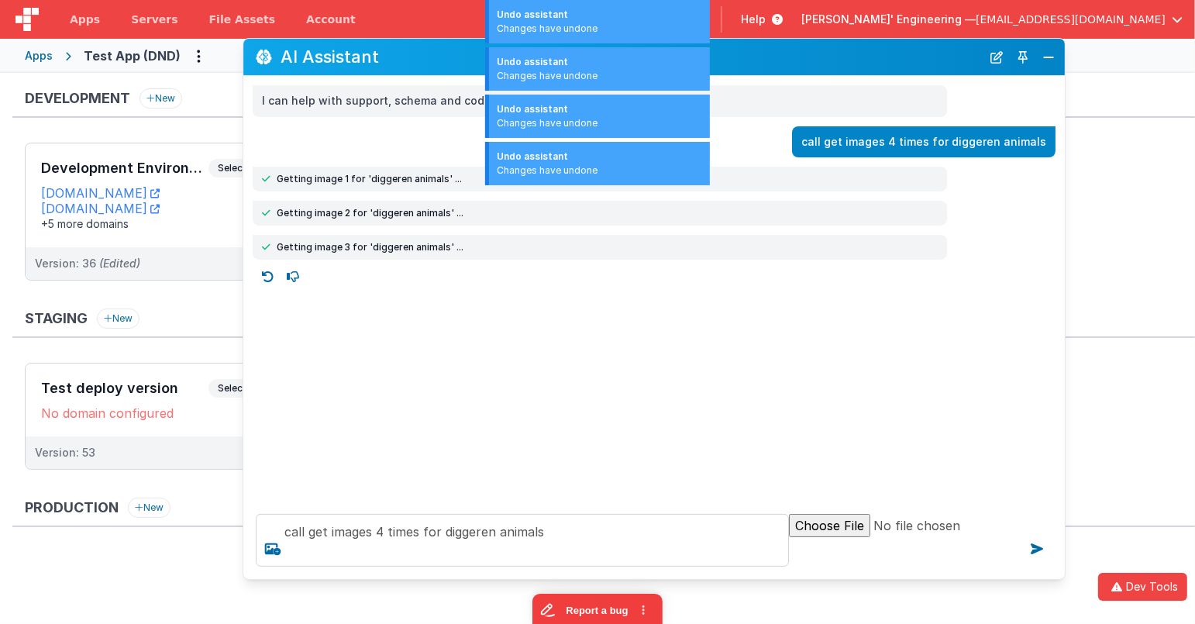
click at [469, 346] on div "I can help with support, schema and coding ... call get images 4 times for digg…" at bounding box center [654, 289] width 822 height 426
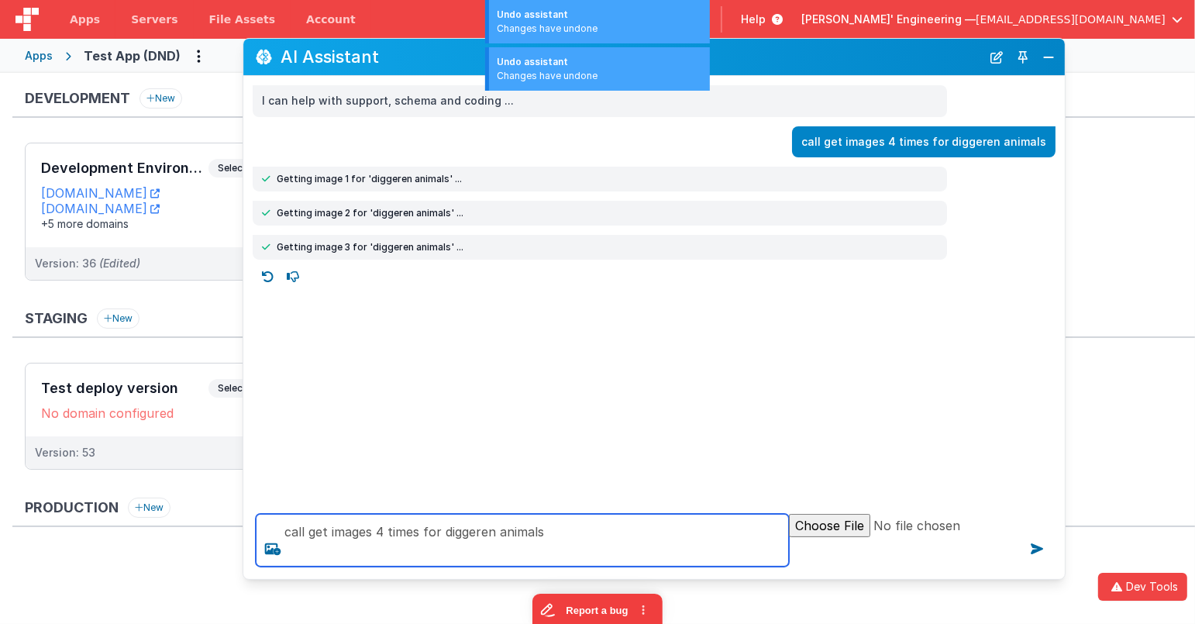
click at [627, 543] on textarea "call get images 4 times for diggeren animals" at bounding box center [522, 540] width 533 height 53
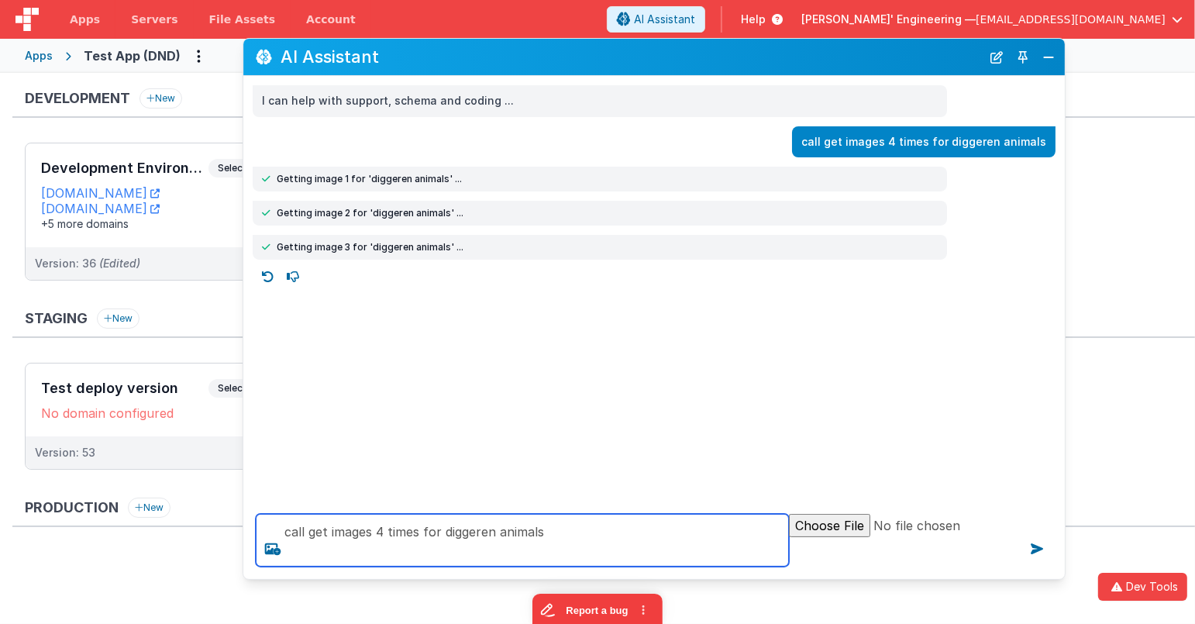
click at [477, 536] on textarea "call get images 4 times for diggeren animals" at bounding box center [522, 540] width 533 height 53
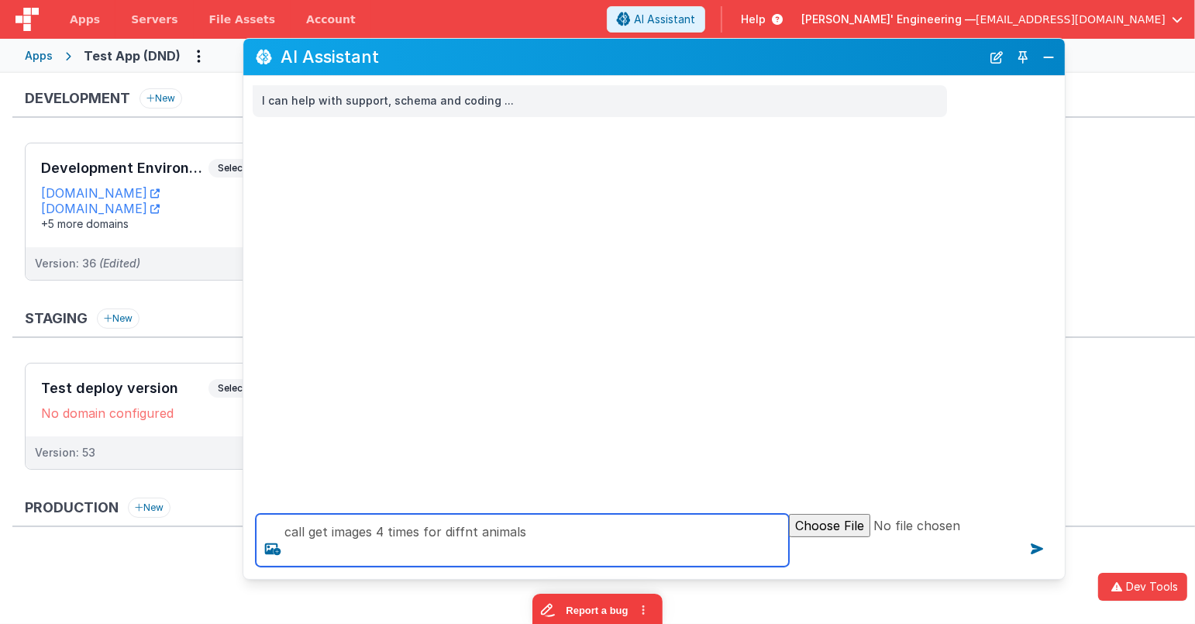
type textarea "call get images 4 times for diffnt animals"
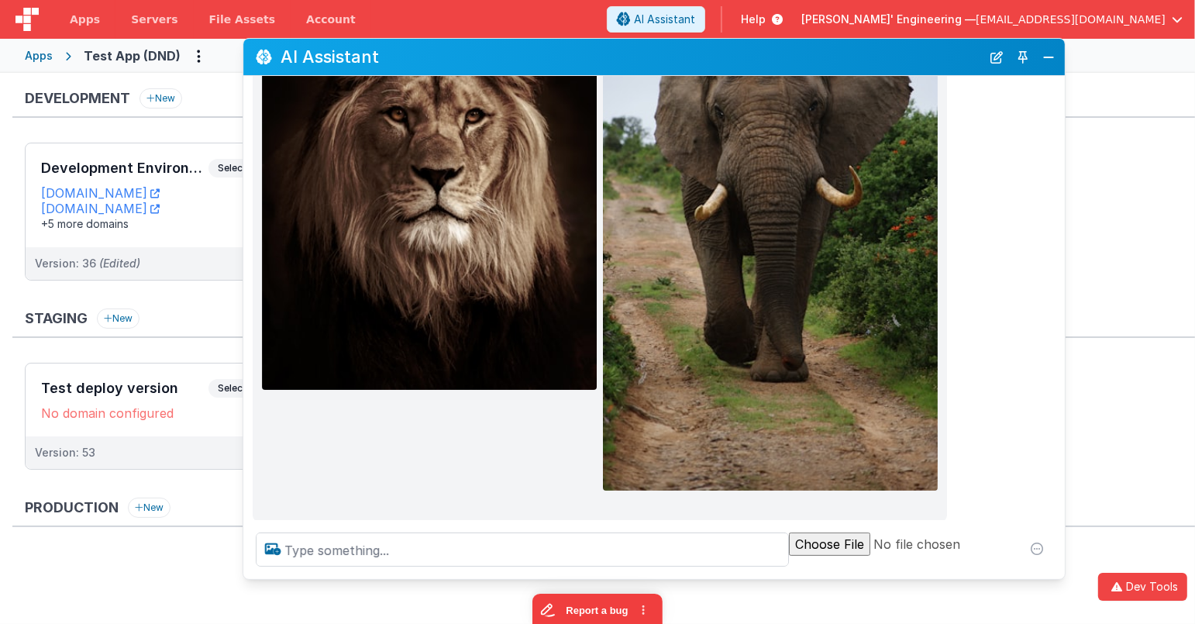
scroll to position [384, 0]
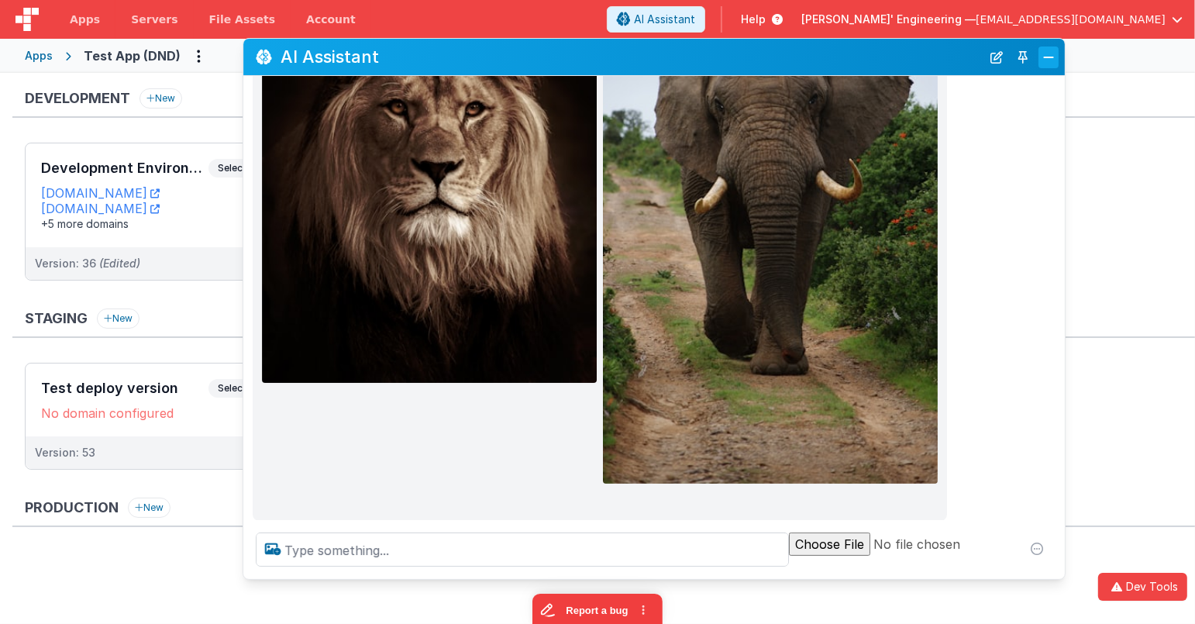
click at [1050, 64] on button "Close" at bounding box center [1049, 58] width 20 height 22
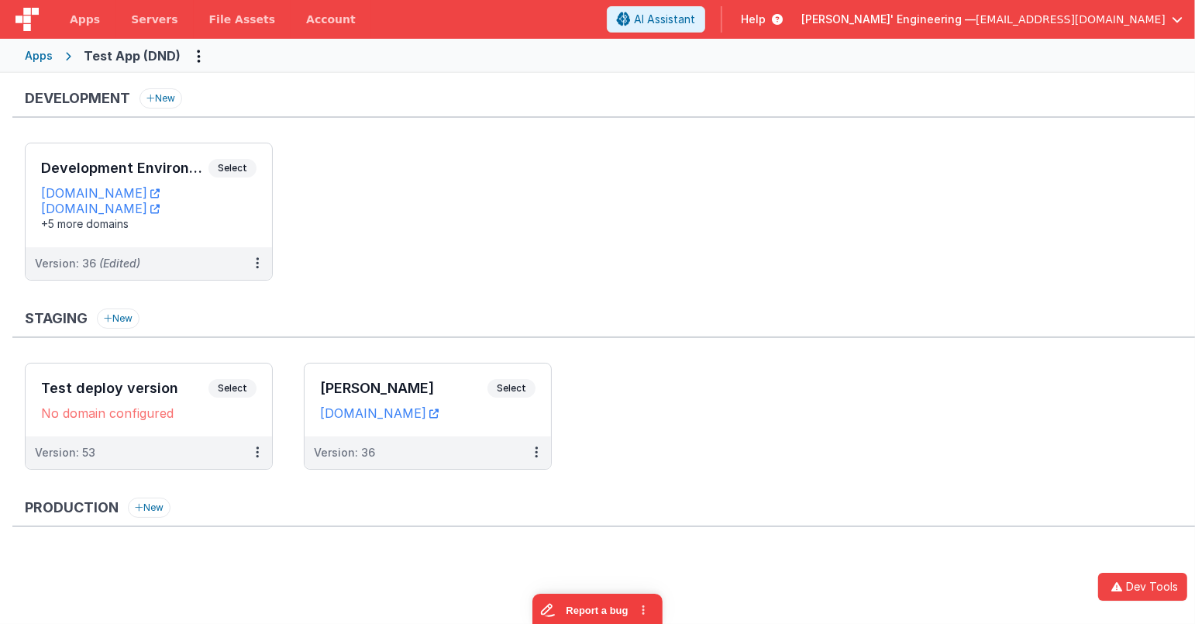
scroll to position [456, 0]
click at [715, 143] on ul "Development Environment Select URLs testappdnd.fmbetterforms.com test-c9.bfoper…" at bounding box center [610, 219] width 1170 height 153
click at [695, 21] on span "AI Assistant" at bounding box center [664, 20] width 61 height 16
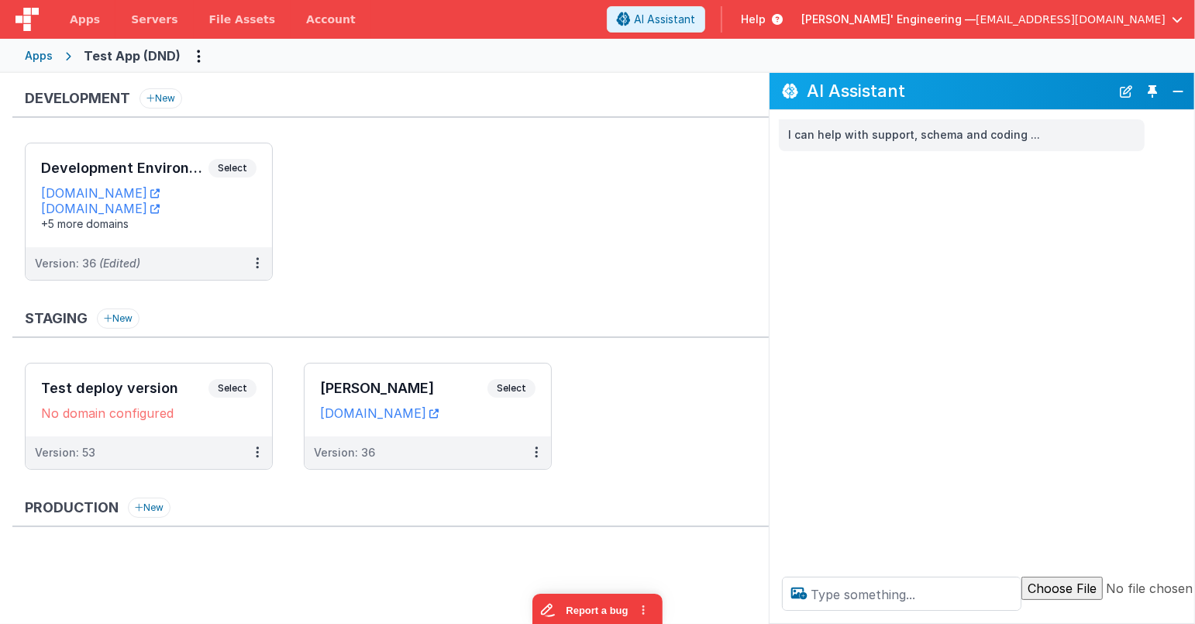
click at [1149, 87] on button "Toggle Pin" at bounding box center [1153, 92] width 22 height 22
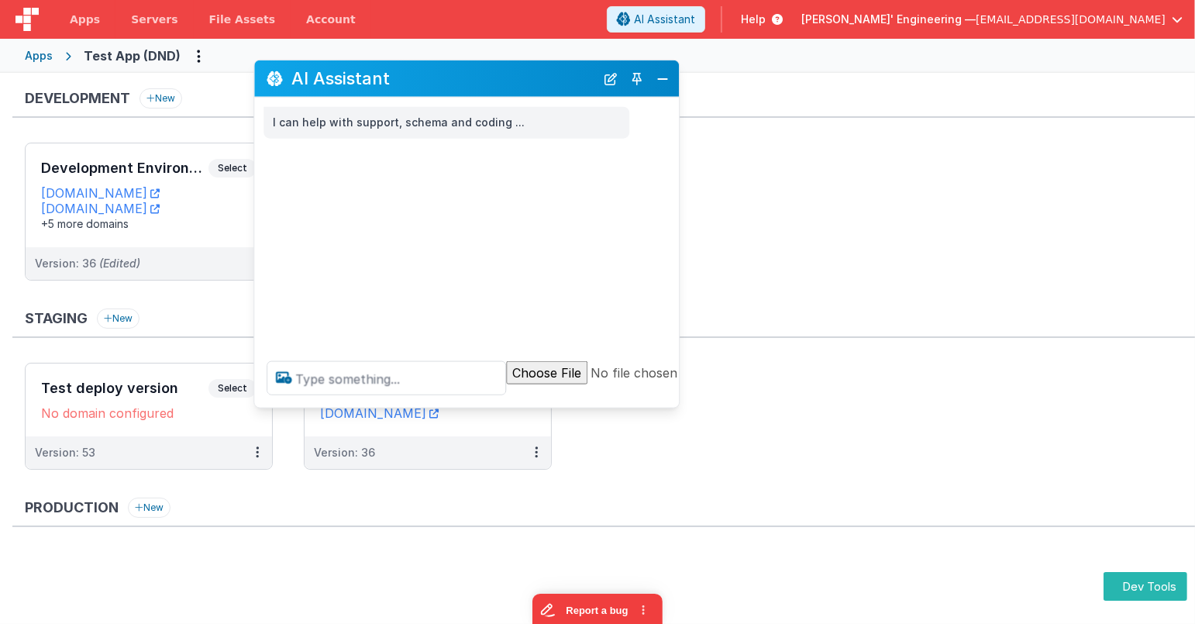
drag, startPoint x: 334, startPoint y: 261, endPoint x: 593, endPoint y: 120, distance: 294.8
click at [547, 83] on h2 "AI Assistant" at bounding box center [443, 78] width 304 height 19
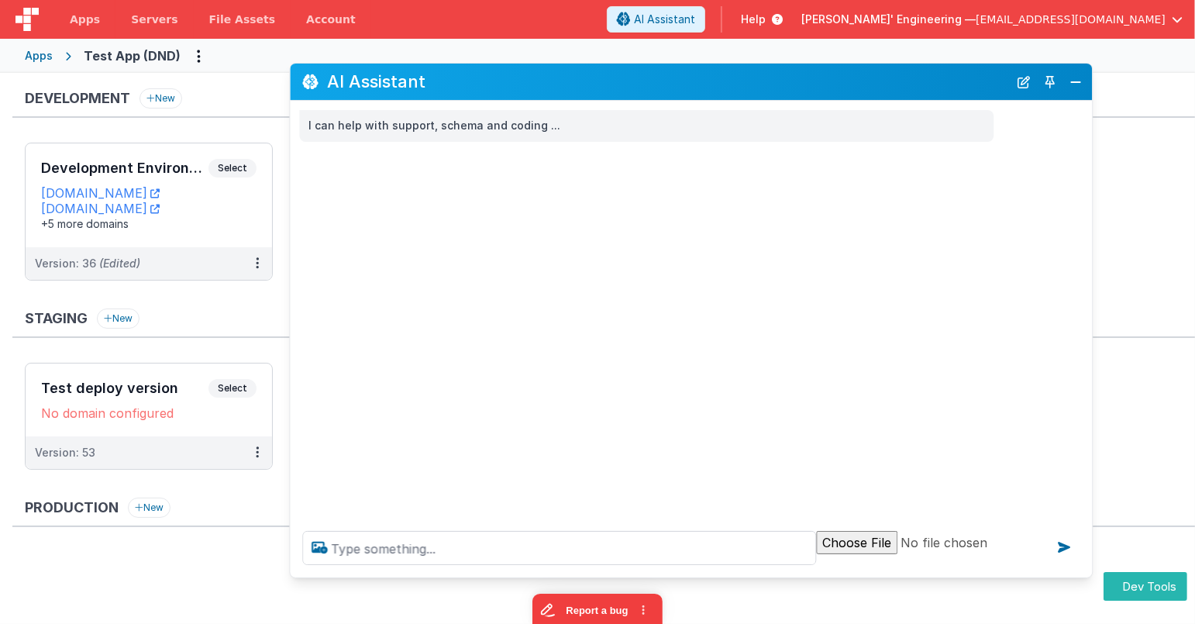
drag, startPoint x: 707, startPoint y: 408, endPoint x: 767, endPoint y: 564, distance: 167.1
click at [1084, 574] on div at bounding box center [691, 548] width 802 height 59
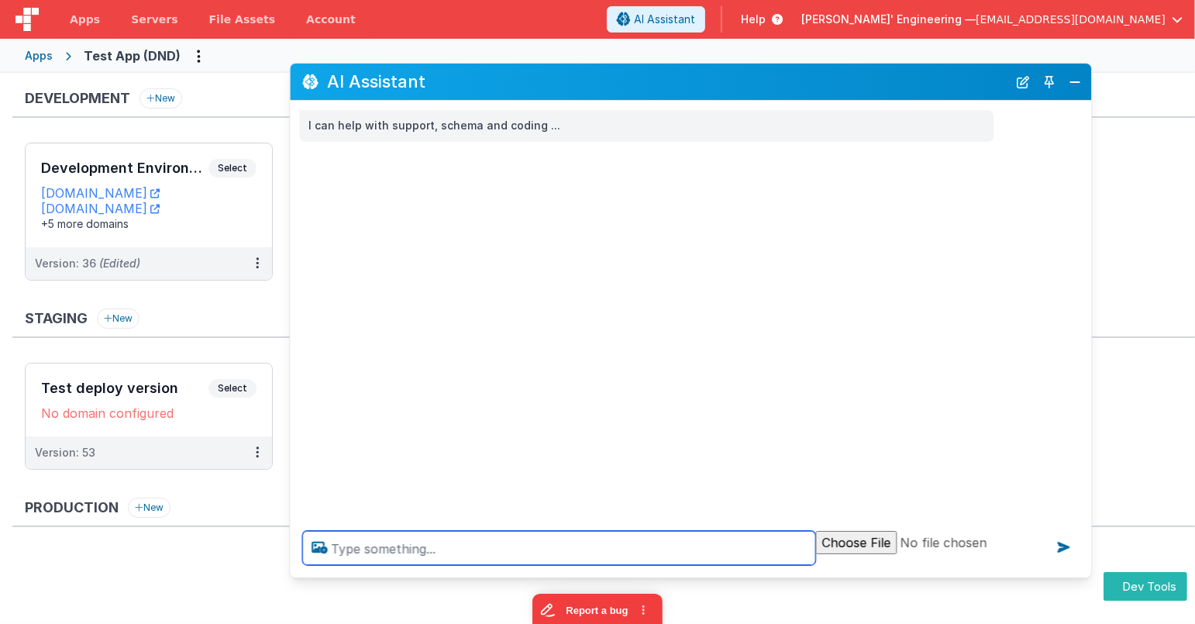
click at [716, 552] on textarea at bounding box center [558, 548] width 513 height 34
type textarea "get a dog pic"
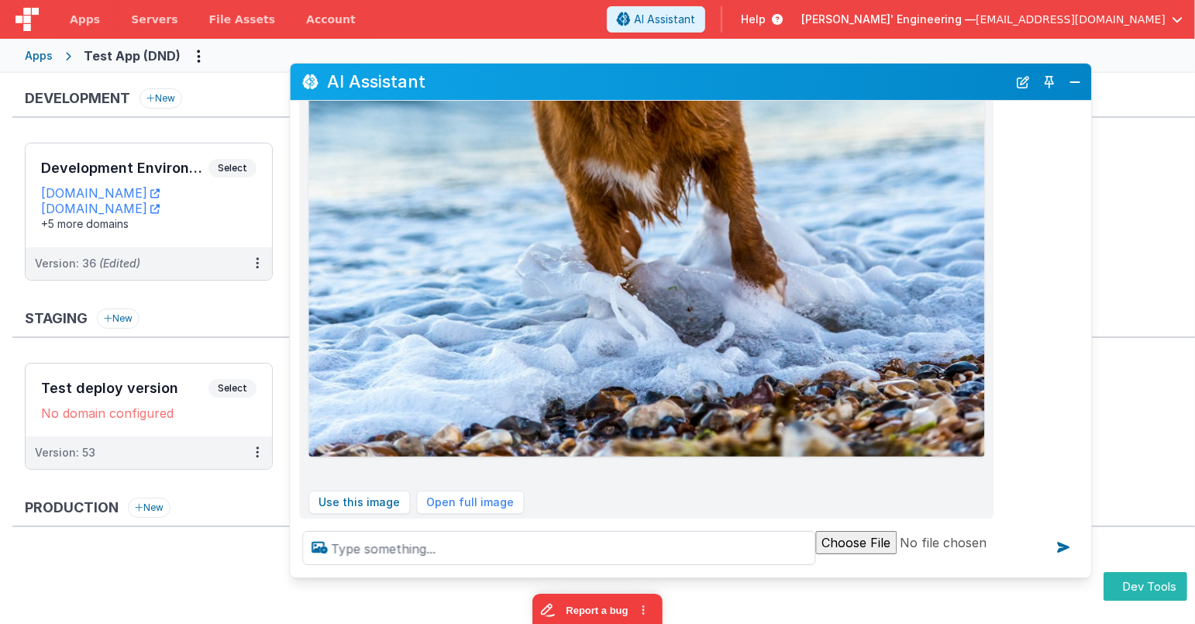
scroll to position [842, 0]
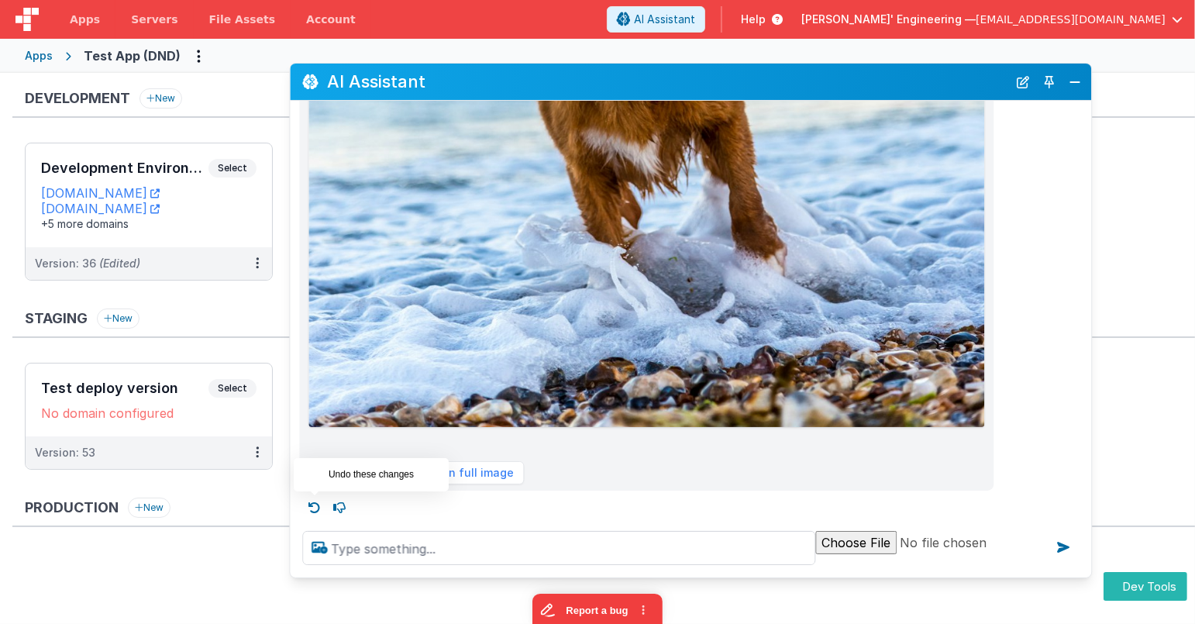
click at [315, 507] on icon at bounding box center [314, 507] width 25 height 25
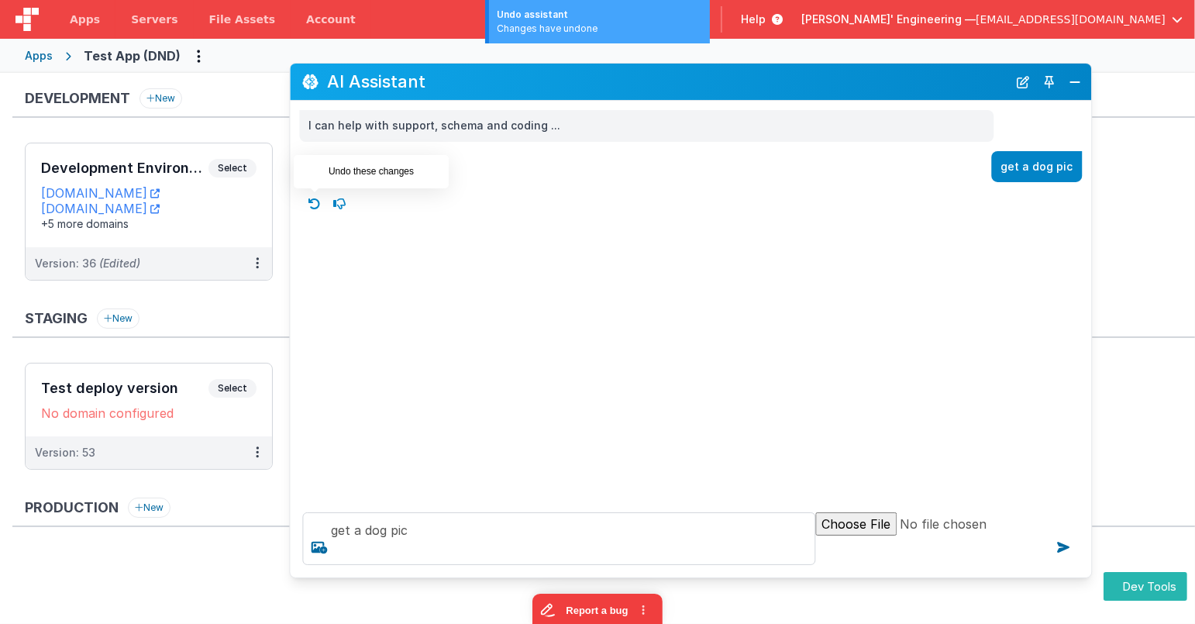
click at [317, 204] on icon at bounding box center [314, 203] width 25 height 25
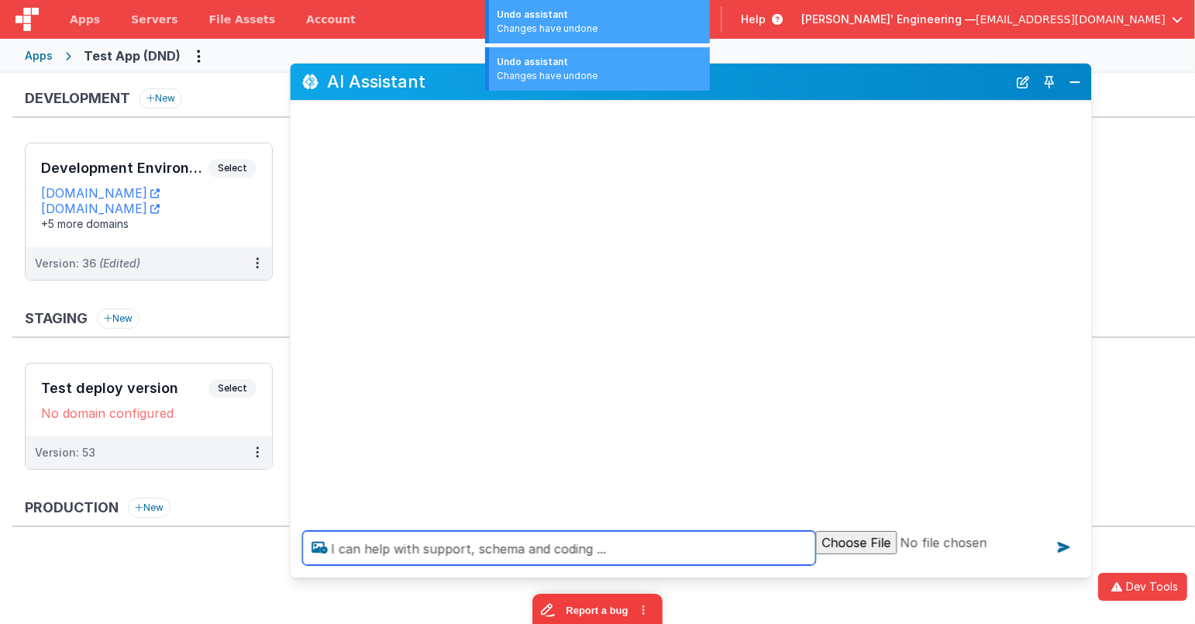
click at [626, 553] on textarea "I can help with support, schema and coding ..." at bounding box center [558, 548] width 513 height 34
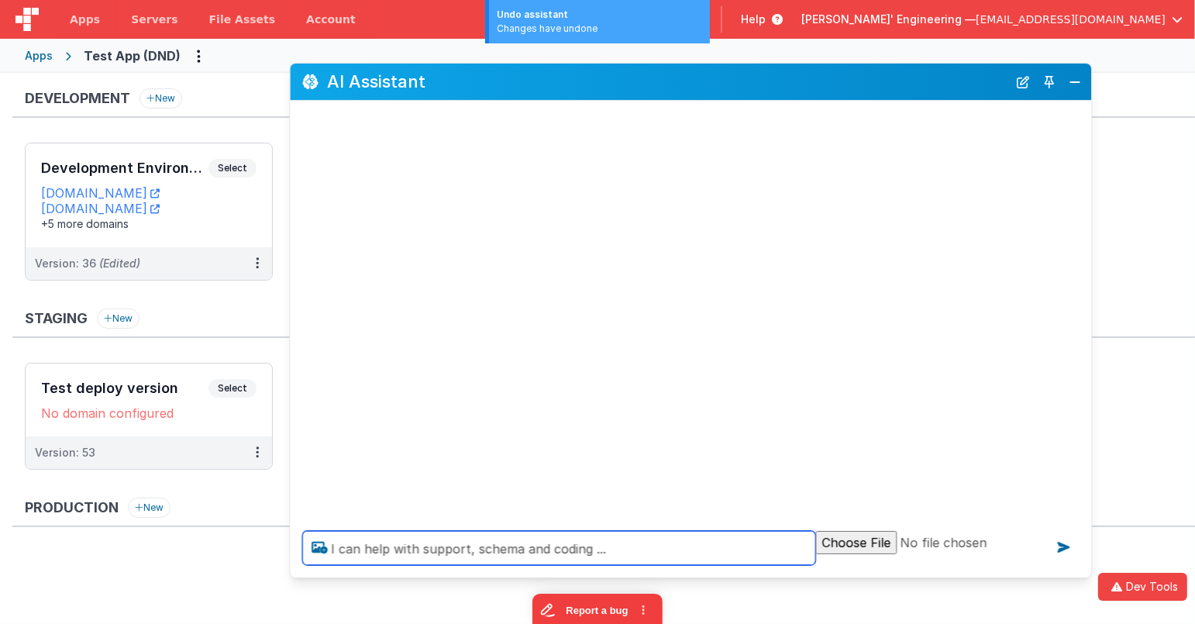
drag, startPoint x: 626, startPoint y: 553, endPoint x: 267, endPoint y: 532, distance: 359.5
click at [267, 532] on section "Development New Development Environment Select URLs [DOMAIN_NAME] [DOMAIN_NAME]…" at bounding box center [597, 348] width 1195 height 551
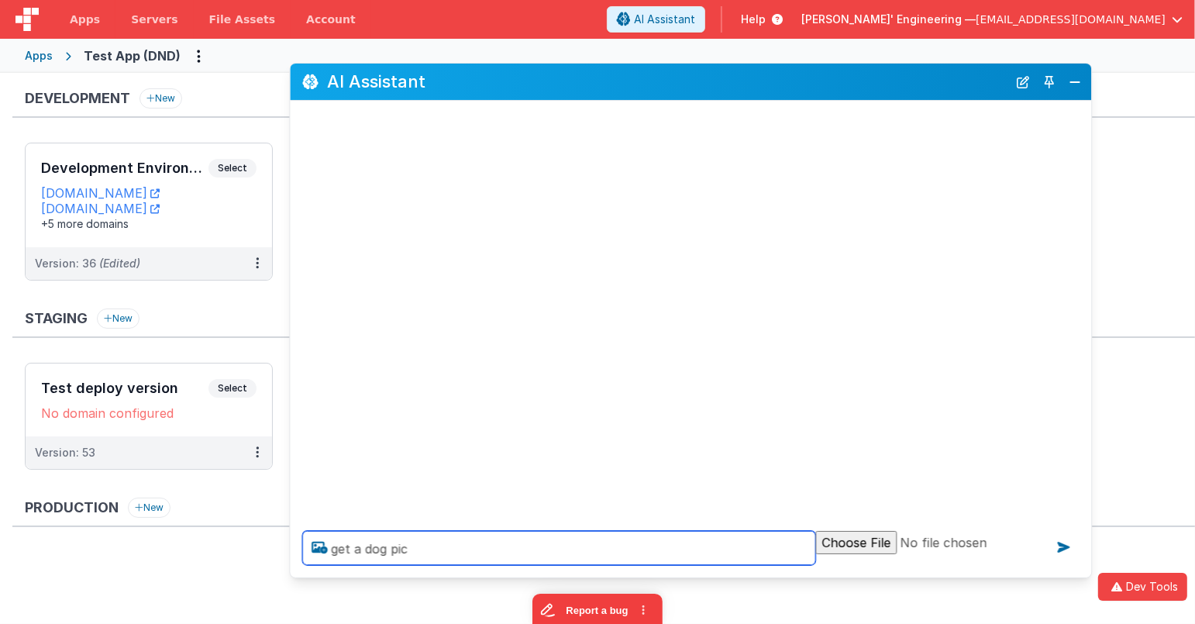
type textarea "get a dog pic"
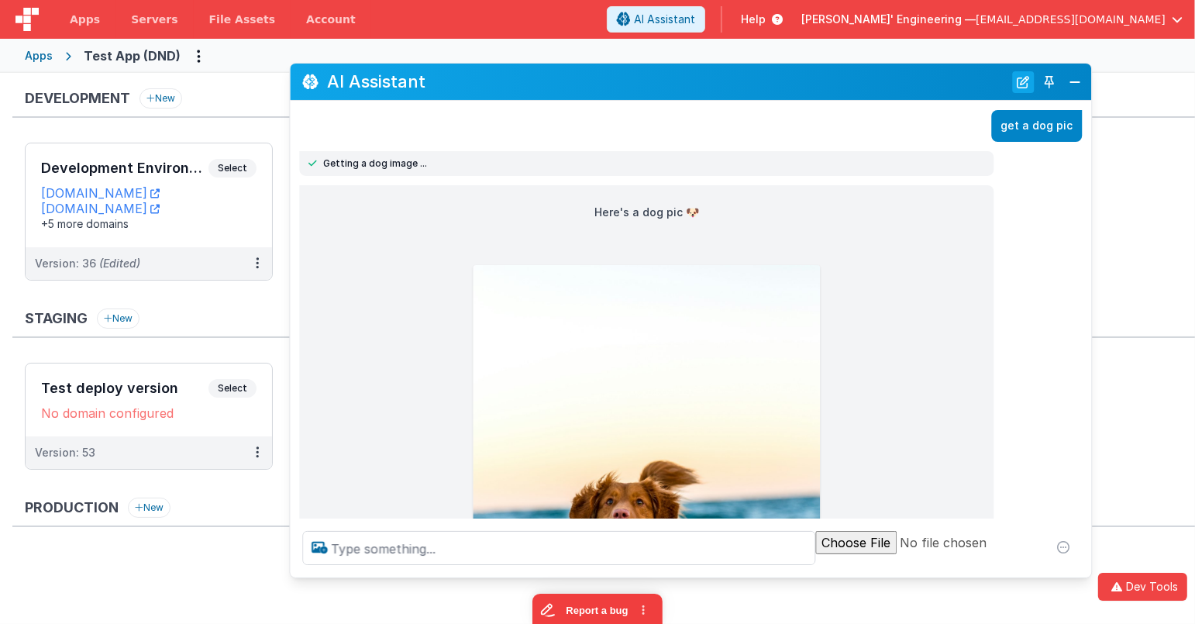
click at [1019, 79] on button "New Chat" at bounding box center [1023, 82] width 22 height 22
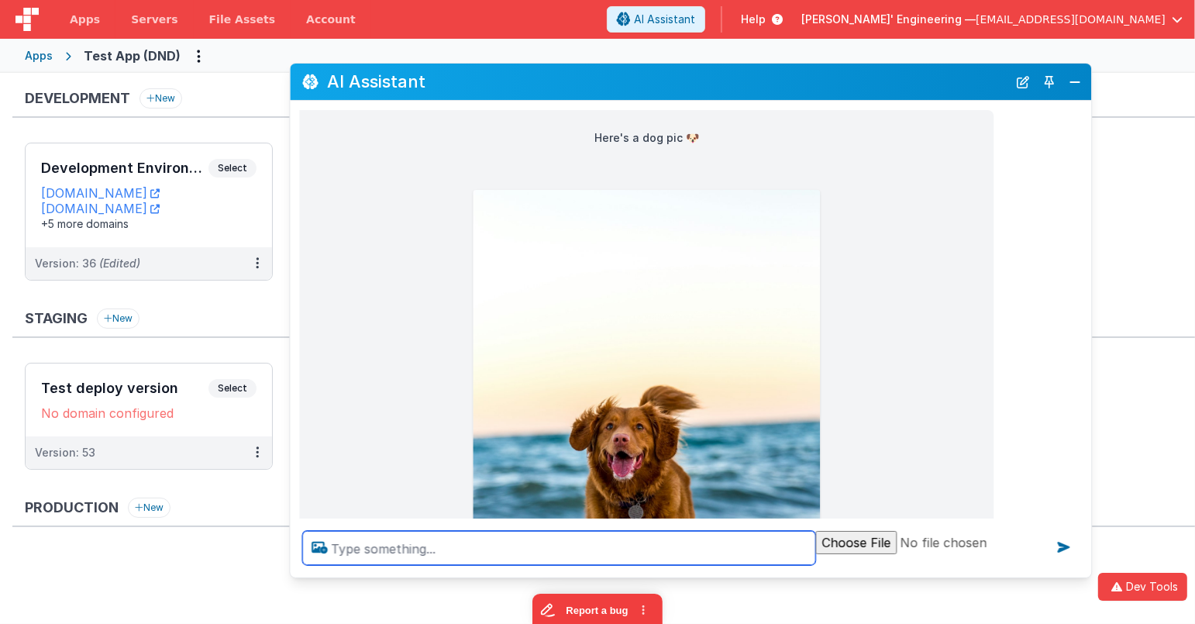
drag, startPoint x: 489, startPoint y: 550, endPoint x: 919, endPoint y: 253, distance: 522.7
click at [488, 550] on textarea at bounding box center [558, 548] width 513 height 34
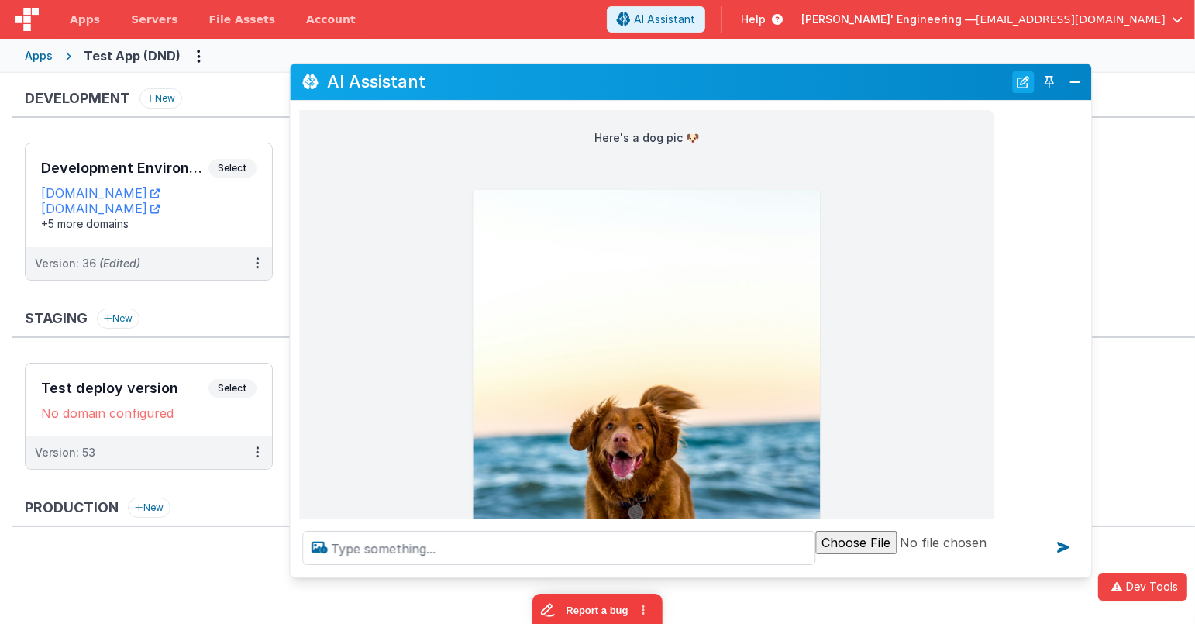
click at [1029, 85] on button "New Chat" at bounding box center [1023, 82] width 22 height 22
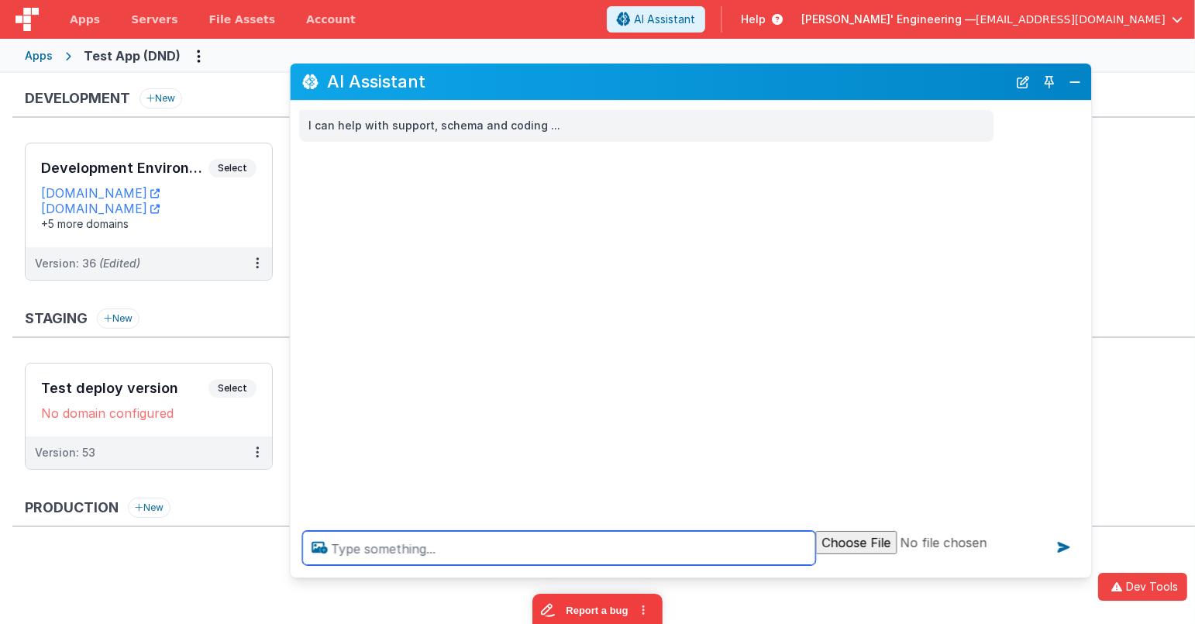
click at [654, 555] on textarea at bounding box center [558, 548] width 513 height 34
type textarea "get a dog pic and a cat pic"
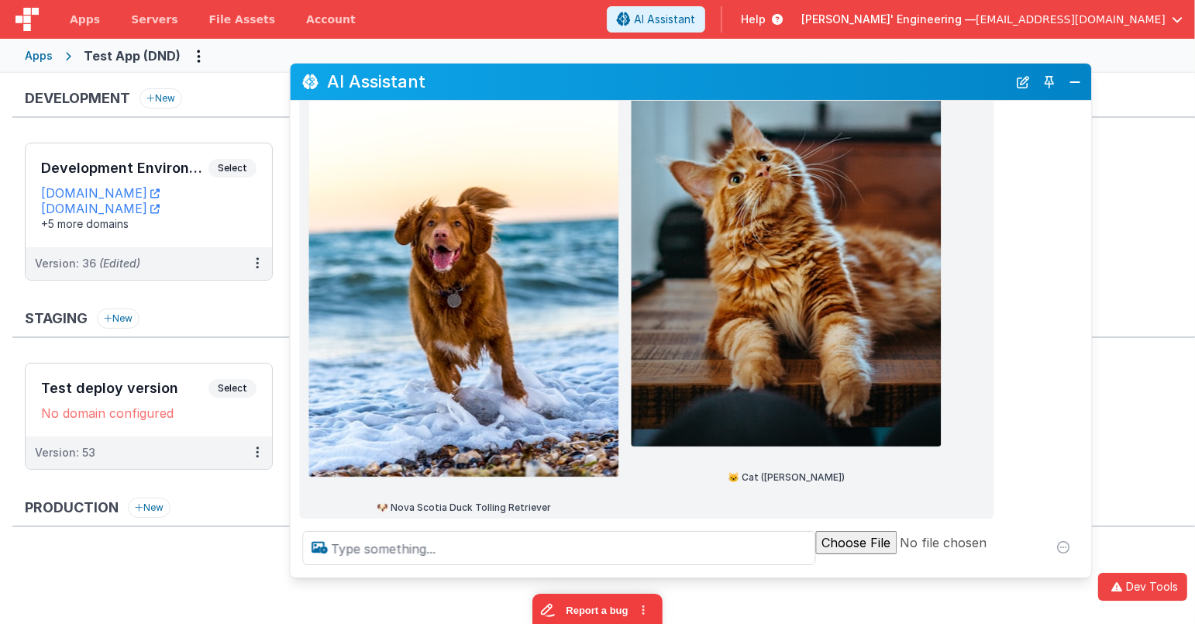
scroll to position [341, 0]
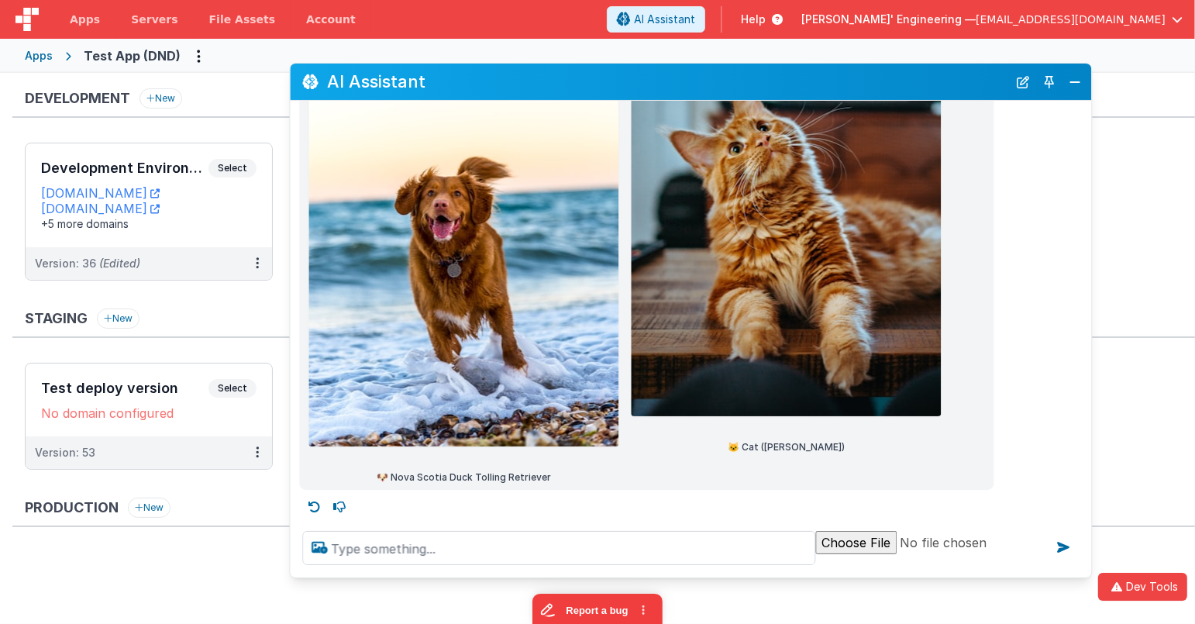
click at [663, 262] on img at bounding box center [786, 199] width 310 height 434
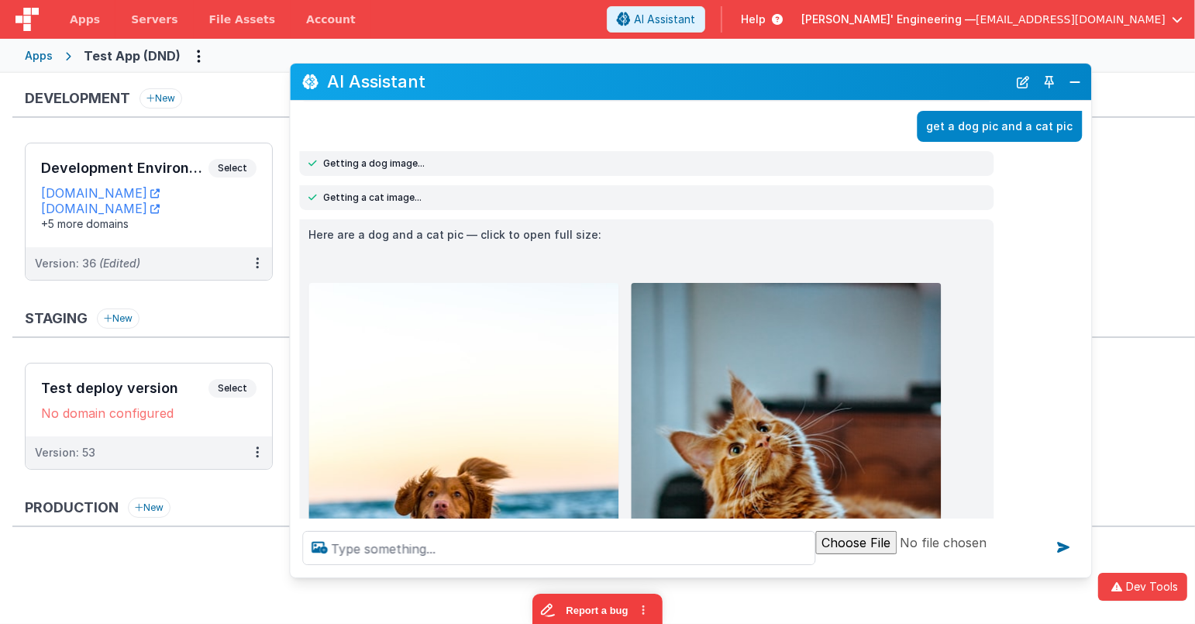
scroll to position [40, 0]
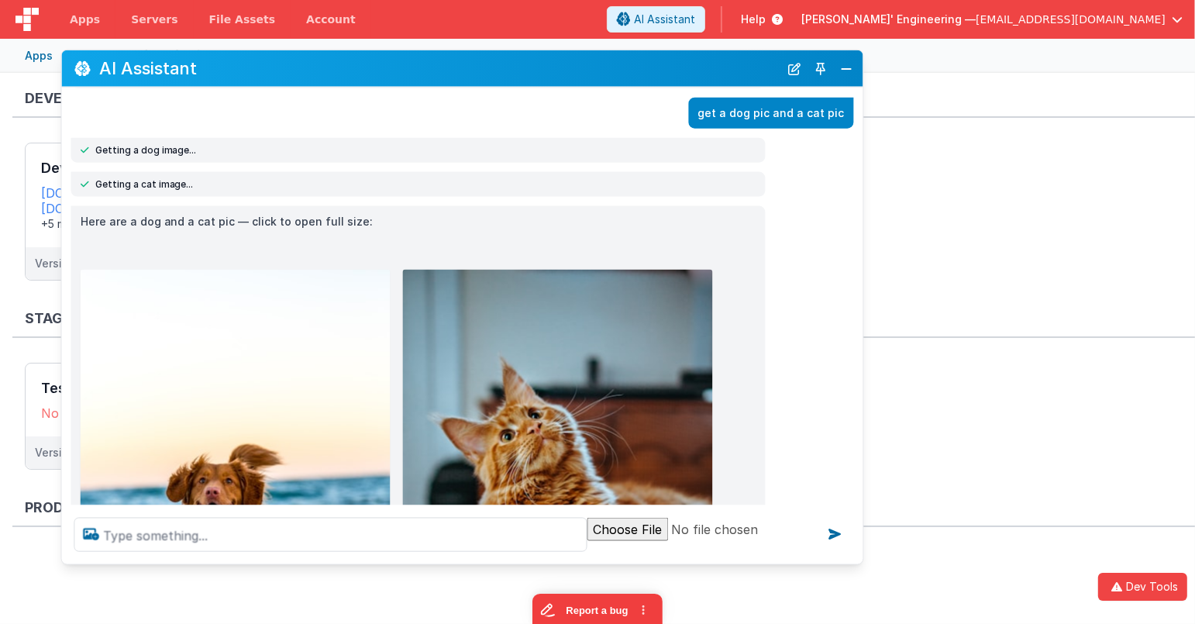
drag, startPoint x: 953, startPoint y: 88, endPoint x: 739, endPoint y: 77, distance: 215.0
click at [739, 77] on h2 "AI Assistant" at bounding box center [439, 68] width 681 height 19
click at [1126, 594] on button "Dev Tools" at bounding box center [1142, 587] width 89 height 28
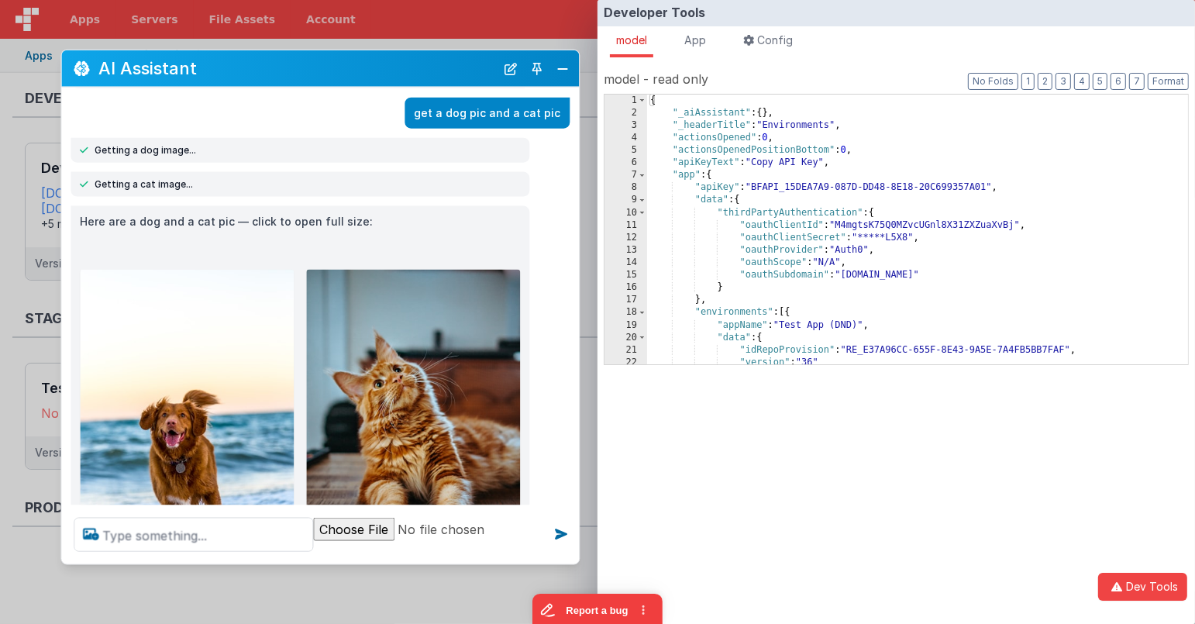
drag, startPoint x: 857, startPoint y: 91, endPoint x: 764, endPoint y: 148, distance: 108.9
click at [560, 91] on div "I can help with support, schema and coding ... get a dog pic and a cat pic Gett…" at bounding box center [320, 297] width 518 height 418
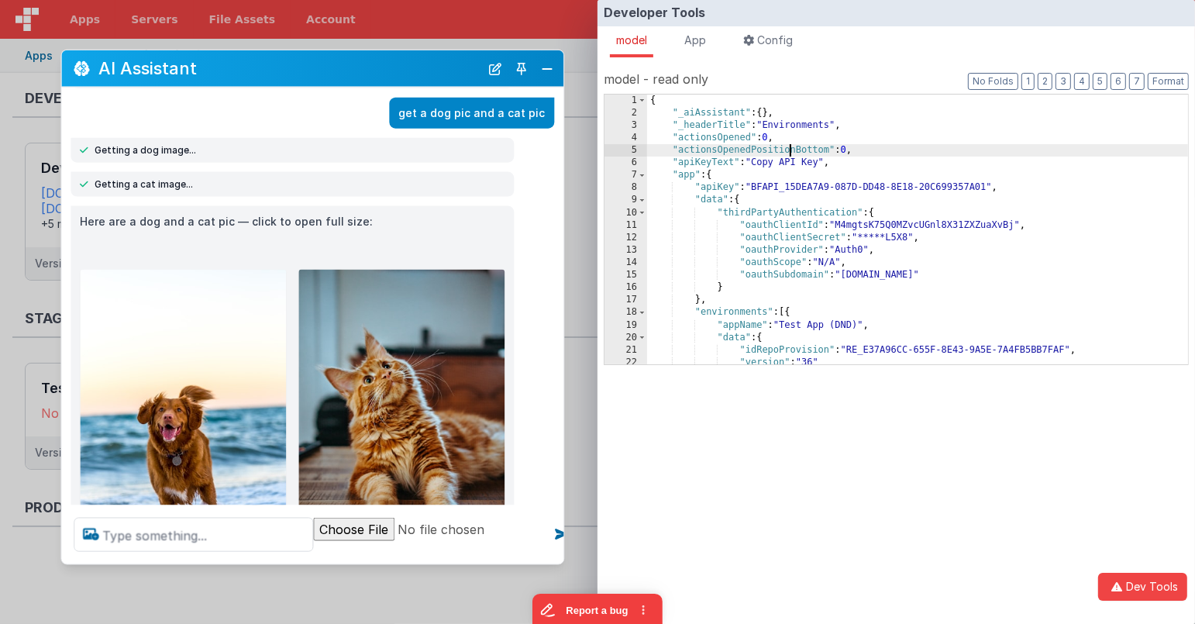
click at [791, 154] on div "{ "_aiAssistant" : { } , "_headerTitle" : "Environments" , "actionsOpened" : 0 …" at bounding box center [918, 242] width 542 height 295
click at [712, 33] on li "App" at bounding box center [695, 41] width 34 height 31
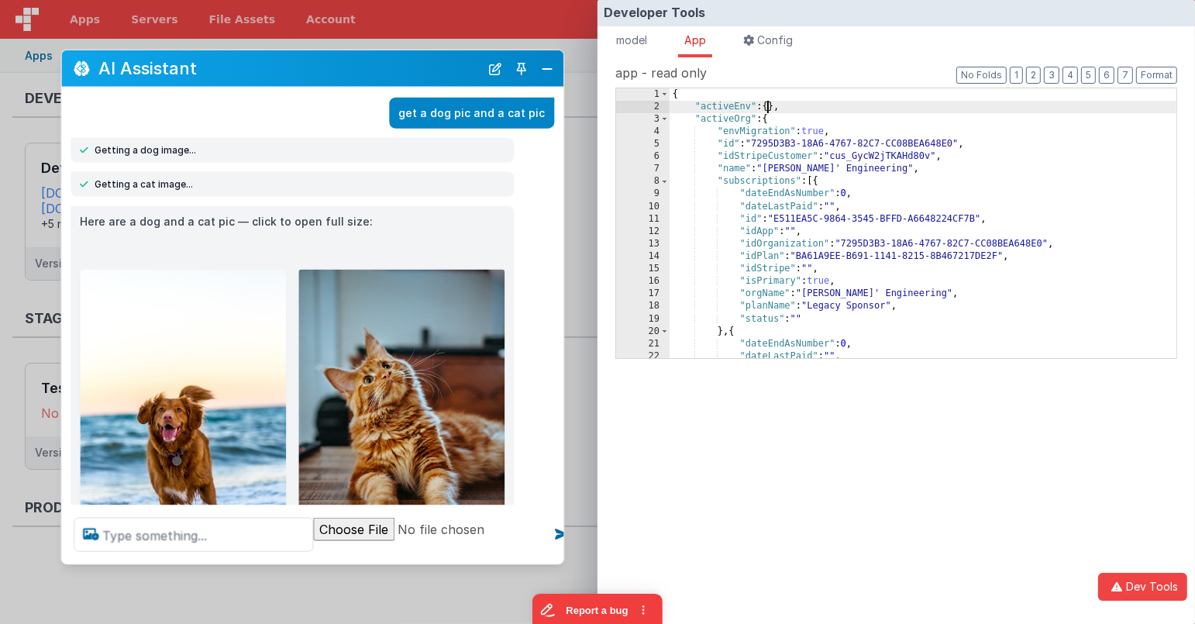
click at [766, 107] on div "{ "activeEnv" : { } , "activeOrg" : { "envMigration" : true , "id" : "7295D3B3-…" at bounding box center [924, 235] width 508 height 295
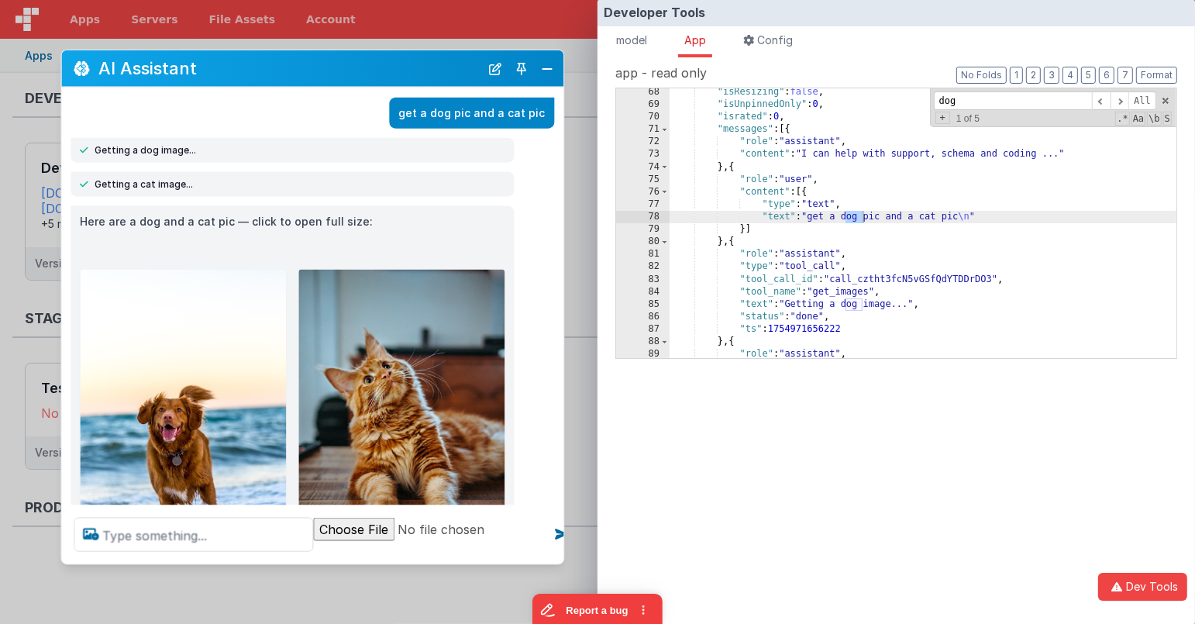
scroll to position [53, 0]
type input "dog"
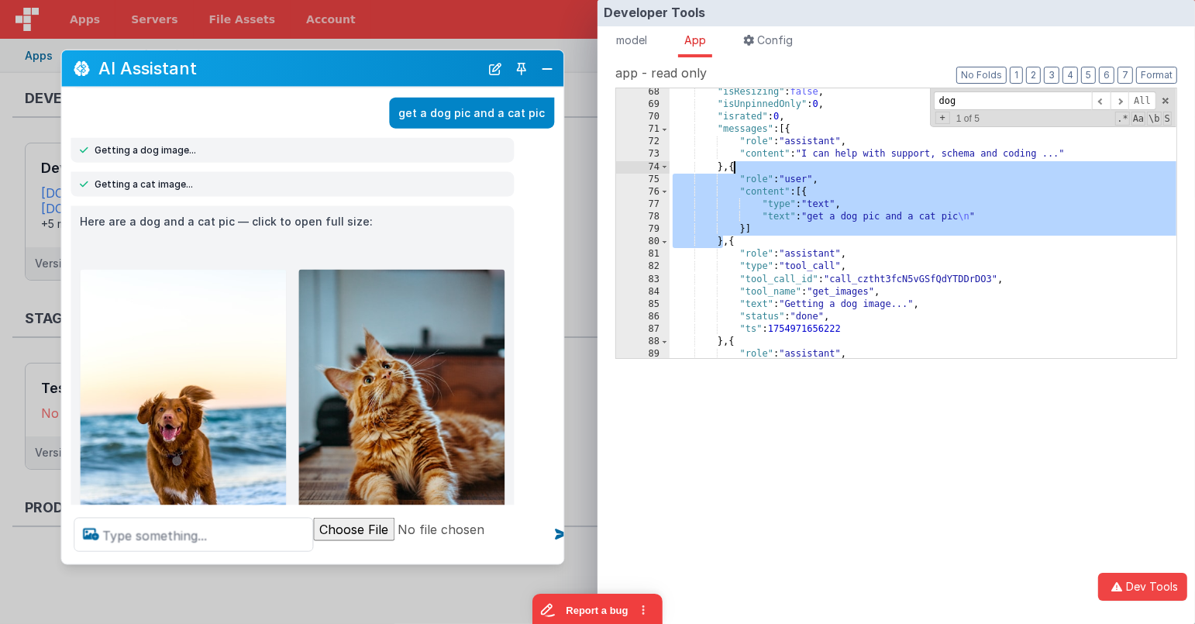
drag, startPoint x: 722, startPoint y: 243, endPoint x: 736, endPoint y: 167, distance: 77.4
click at [736, 167] on div ""isResizing" : false , "isUnpinnedOnly" : 0 , "israted" : 0 , "messages" : [{ "…" at bounding box center [924, 233] width 508 height 295
click at [1121, 98] on span at bounding box center [1120, 100] width 19 height 19
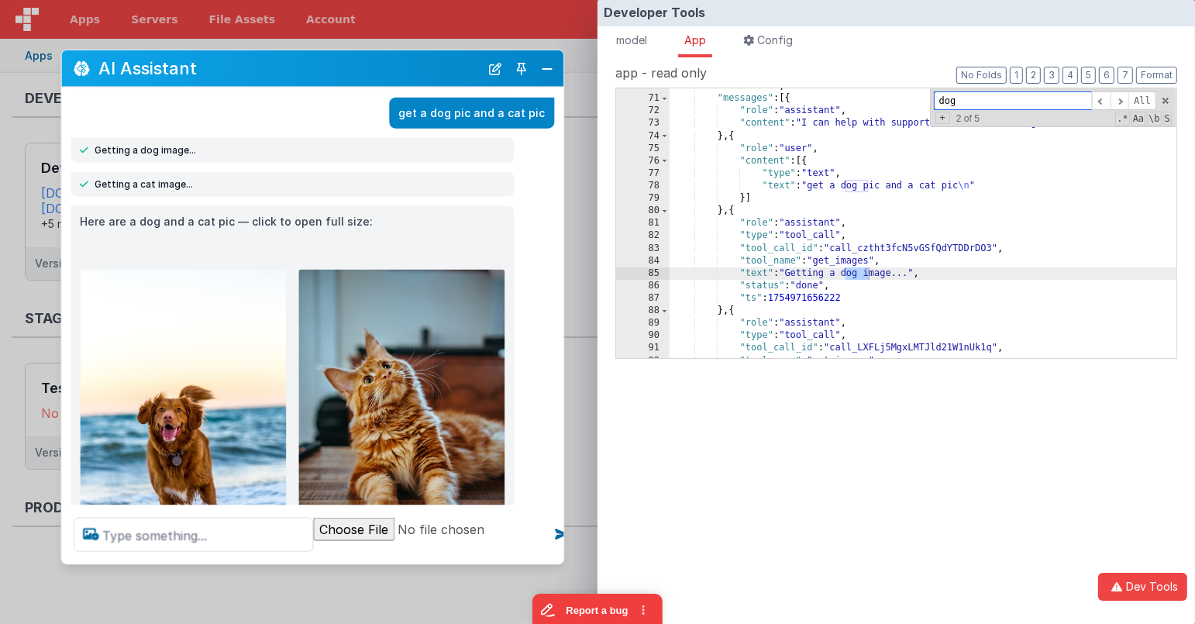
scroll to position [56, 0]
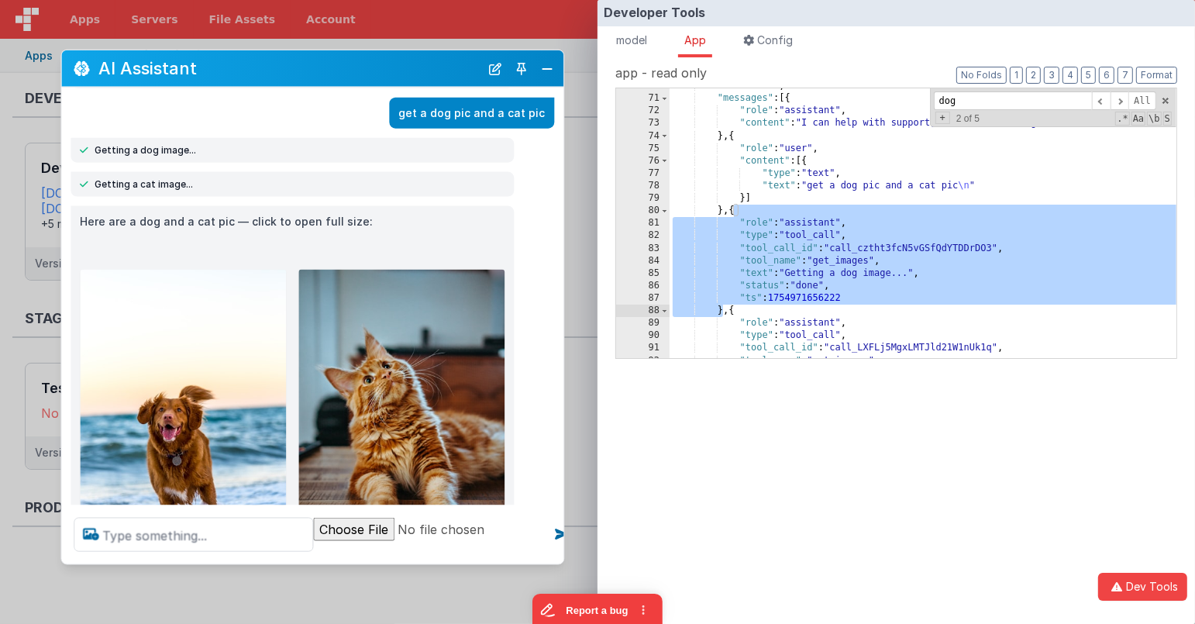
drag, startPoint x: 736, startPoint y: 210, endPoint x: 723, endPoint y: 309, distance: 100.1
click at [723, 309] on div ""israted" : 0 , "messages" : [{ "role" : "assistant" , "content" : "I can help …" at bounding box center [924, 227] width 508 height 295
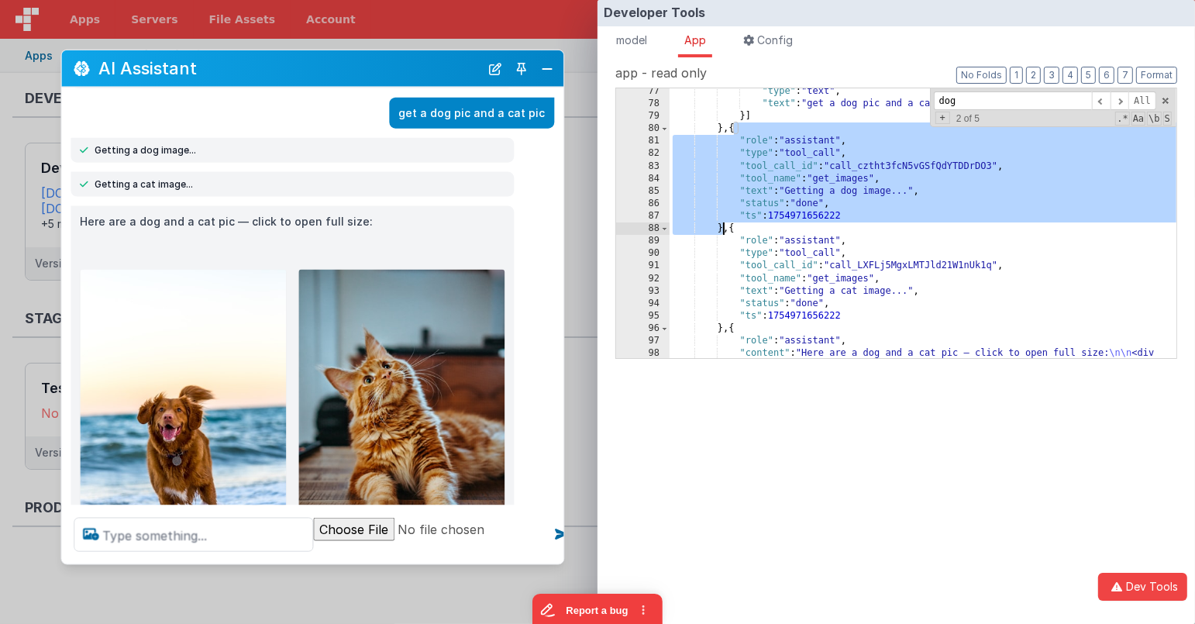
scroll to position [63, 0]
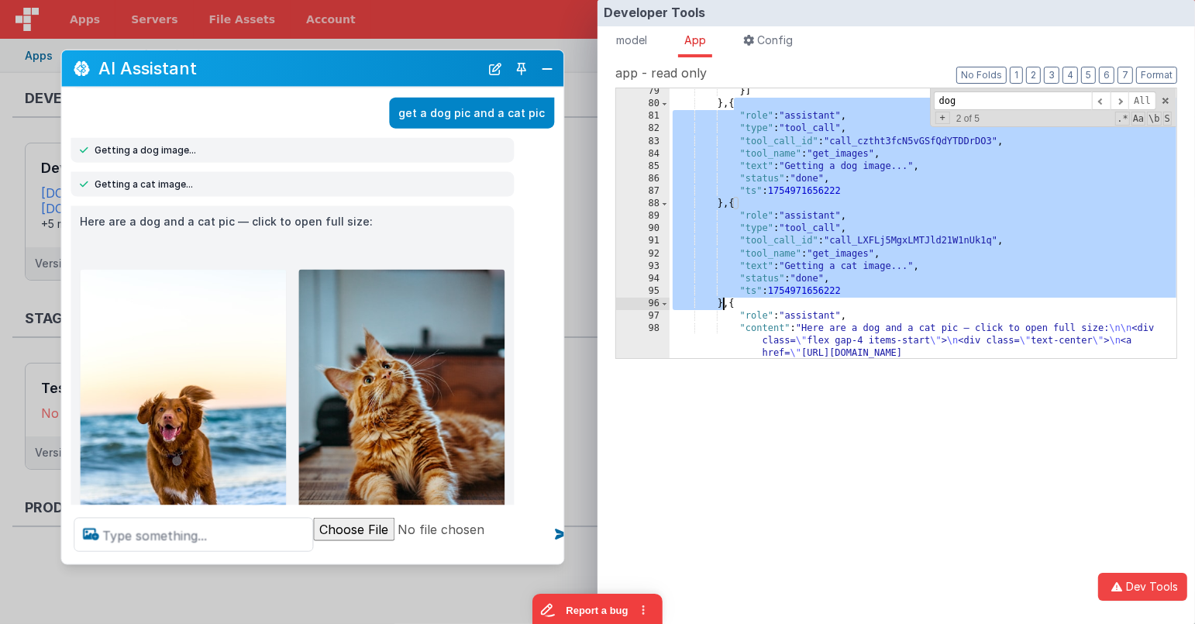
click at [723, 307] on div "}] } , { "role" : "assistant" , "type" : "tool_call" , "tool_call_id" : "call_c…" at bounding box center [924, 364] width 508 height 558
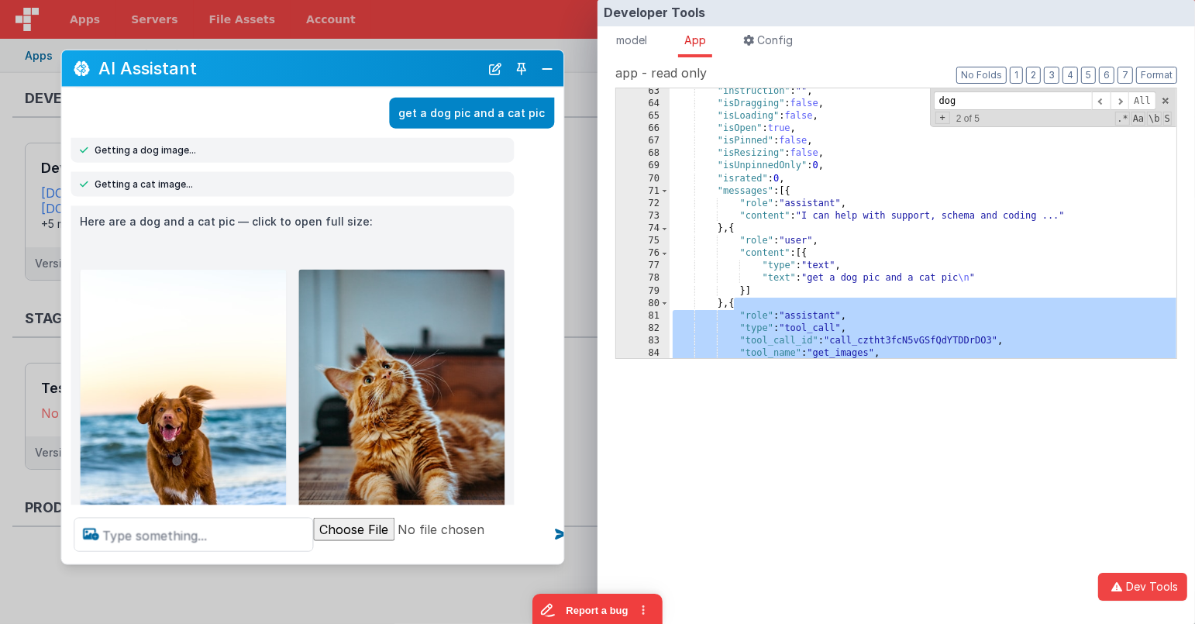
scroll to position [49, 0]
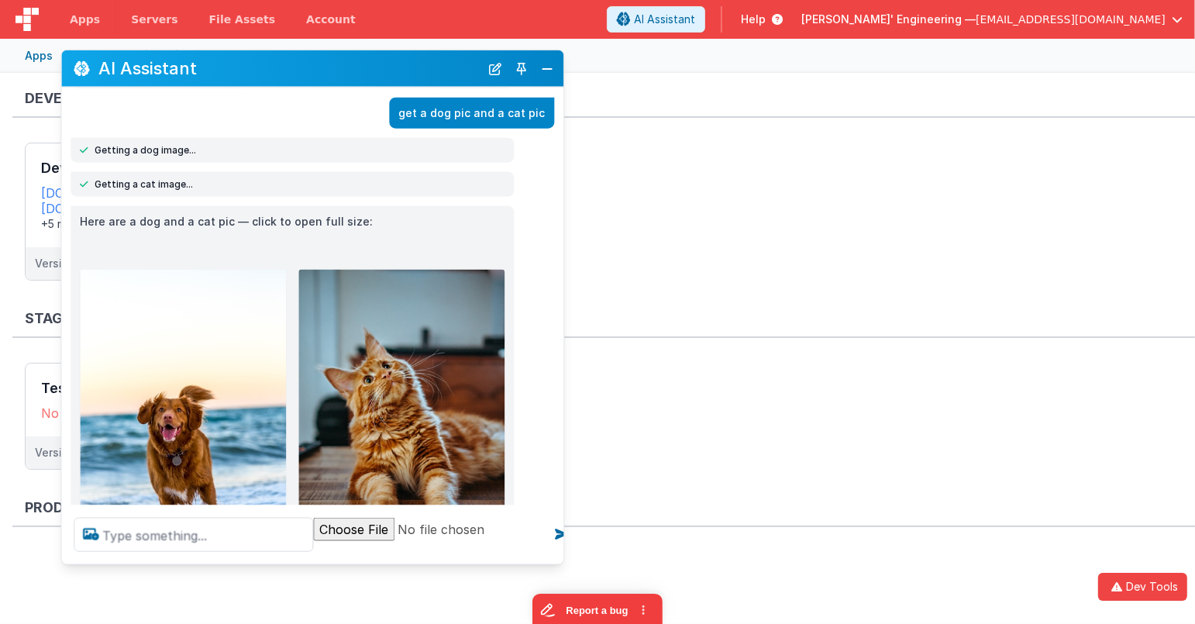
click at [580, 284] on div "Developer Tools model App Params Log (2) Misc Windows Config model - read only …" at bounding box center [597, 312] width 1195 height 624
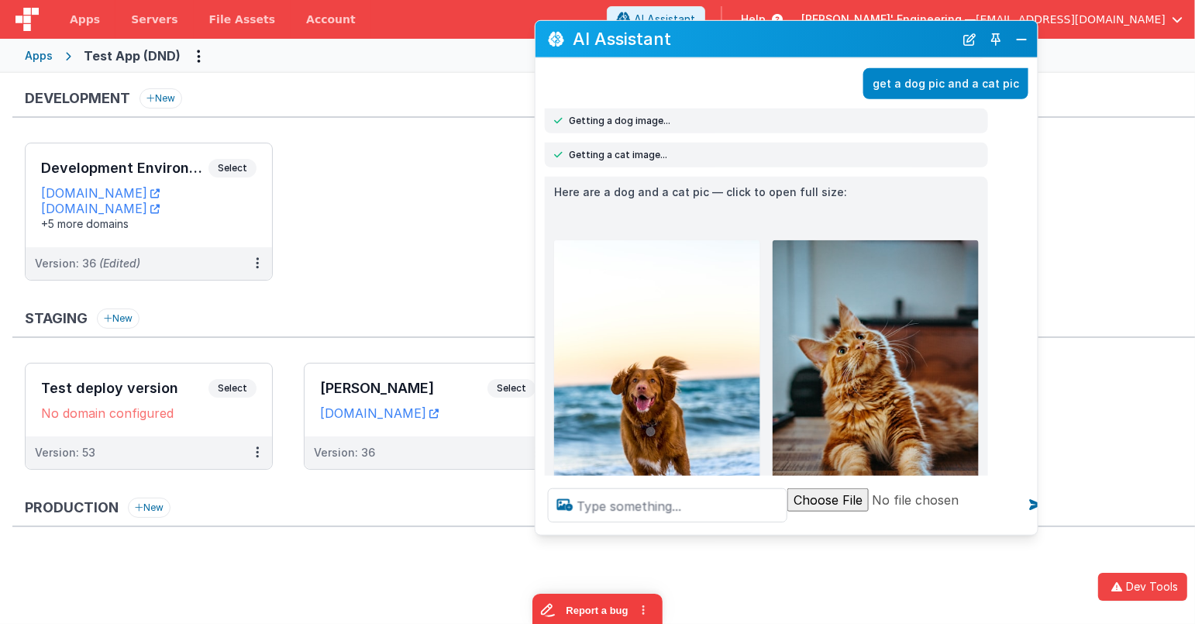
drag, startPoint x: 413, startPoint y: 67, endPoint x: 888, endPoint y: 37, distance: 475.3
click at [888, 37] on h2 "AI Assistant" at bounding box center [763, 38] width 381 height 19
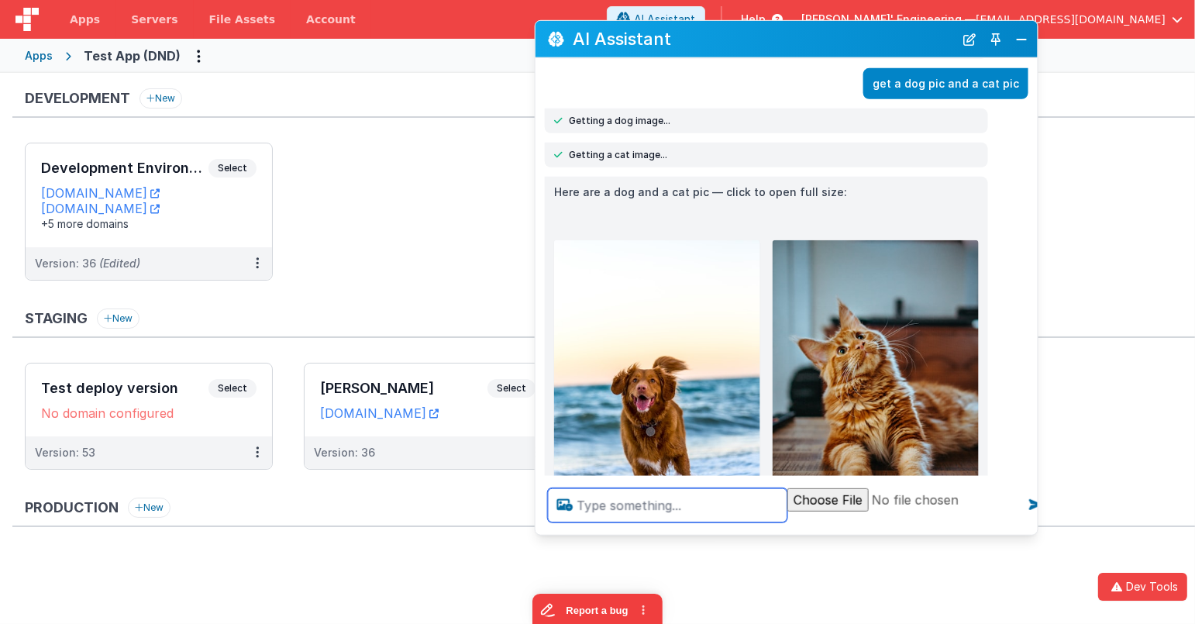
click at [702, 508] on textarea at bounding box center [668, 505] width 240 height 34
type textarea "nice"
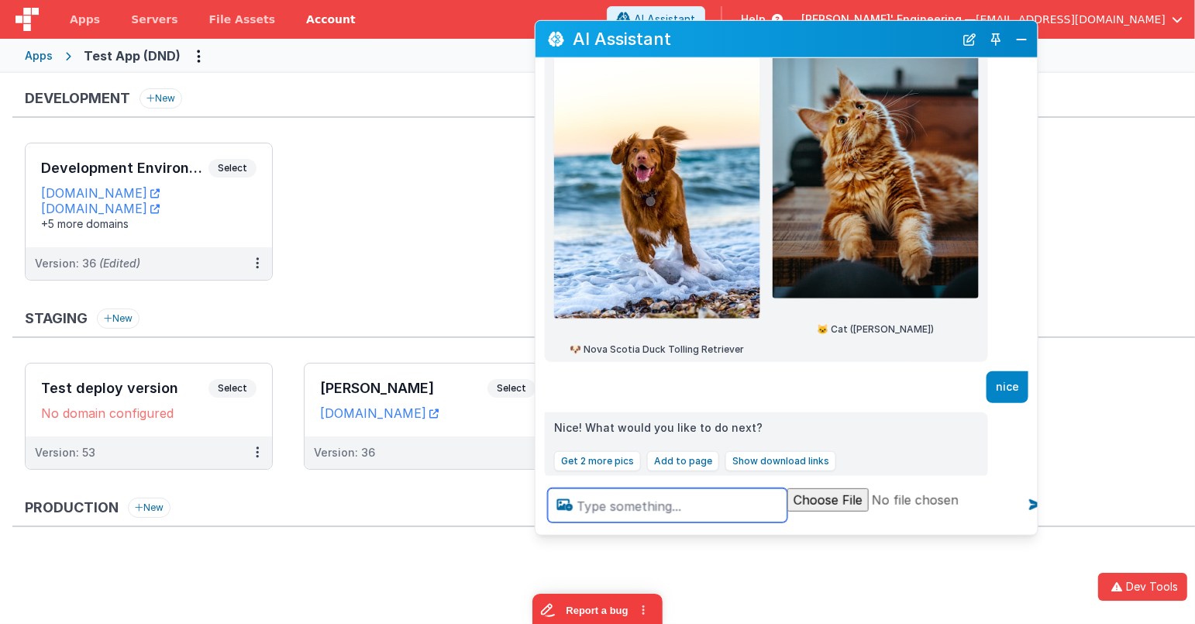
scroll to position [300, 0]
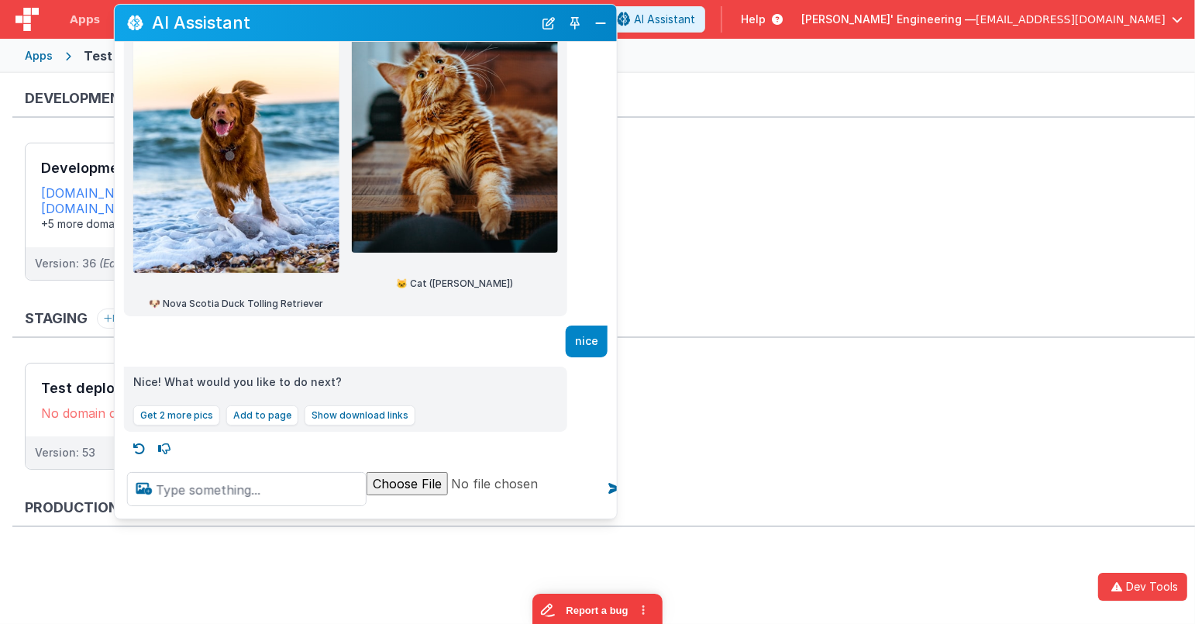
drag, startPoint x: 850, startPoint y: 36, endPoint x: 622, endPoint y: 83, distance: 231.8
click at [460, 19] on h2 "AI Assistant" at bounding box center [342, 22] width 381 height 19
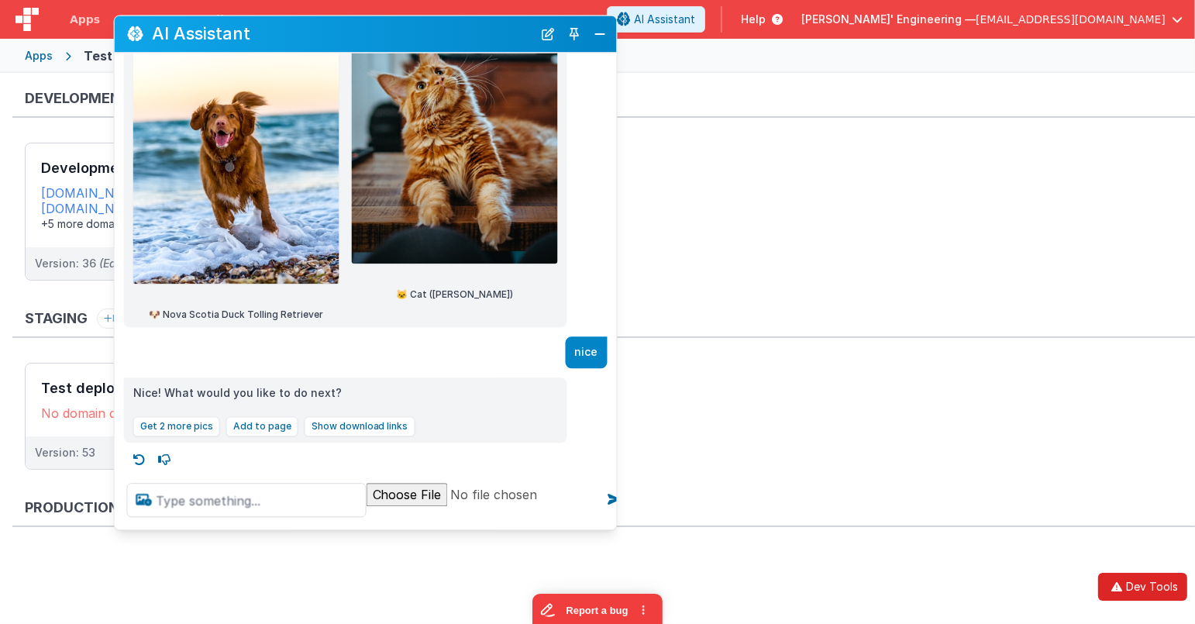
click at [1158, 584] on button "Dev Tools" at bounding box center [1142, 587] width 89 height 28
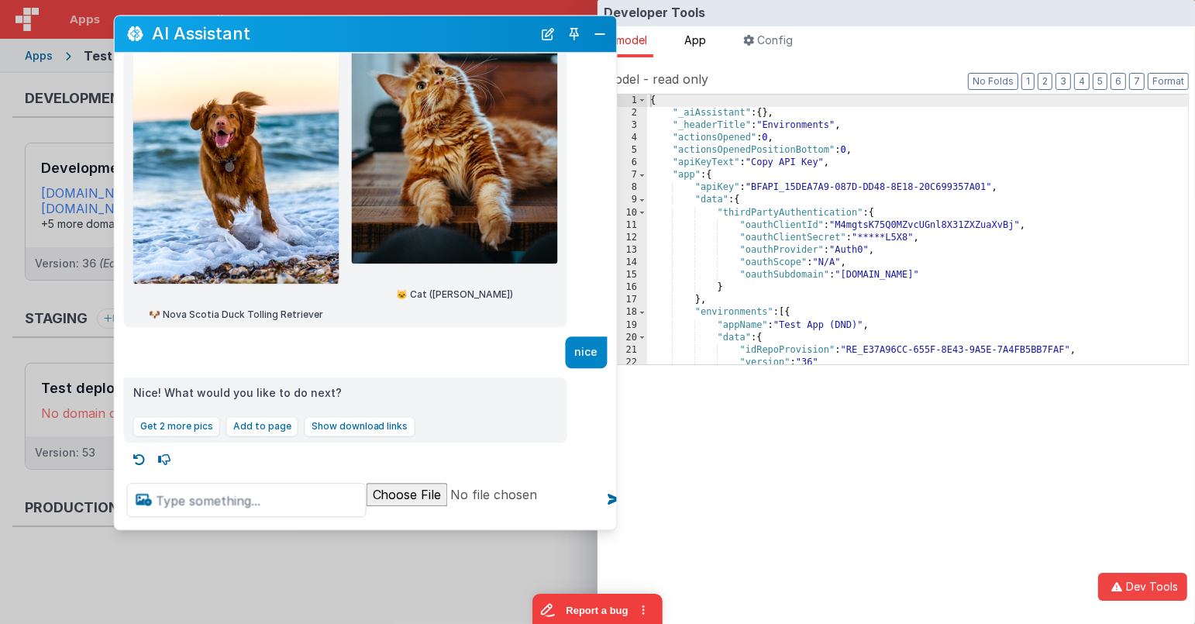
click at [706, 46] on span "App" at bounding box center [695, 39] width 22 height 13
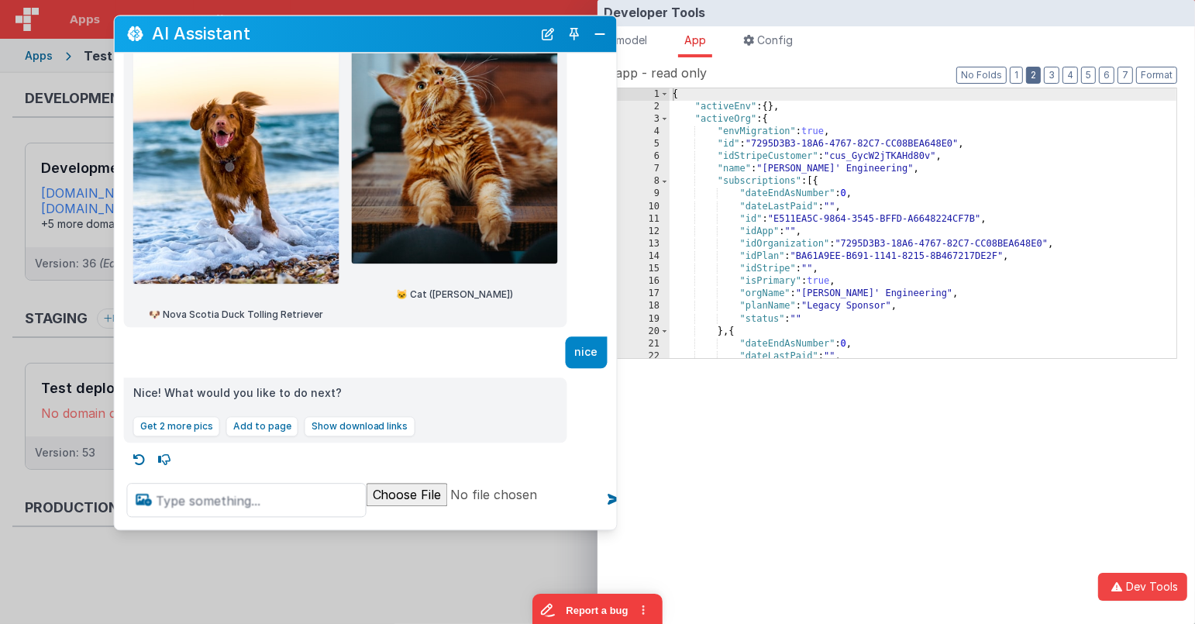
click at [1041, 78] on button "2" at bounding box center [1033, 75] width 15 height 17
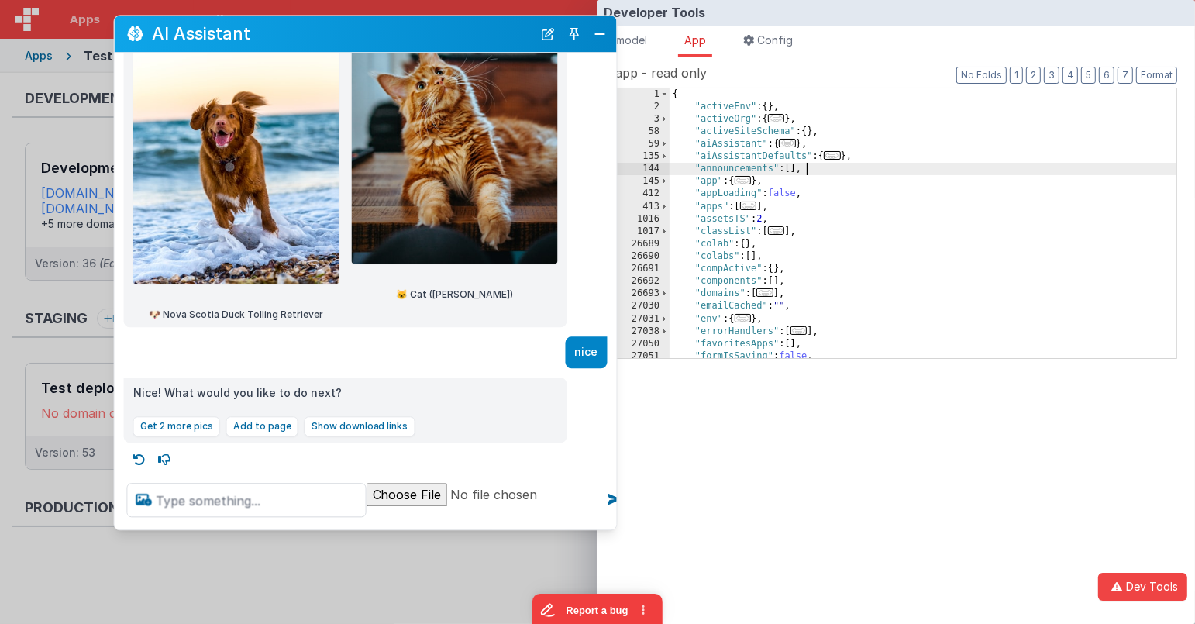
click at [893, 166] on div "{ "activeEnv" : { } , "activeOrg" : { ... } , "activeSiteSchema" : { } , "aiAss…" at bounding box center [924, 235] width 508 height 295
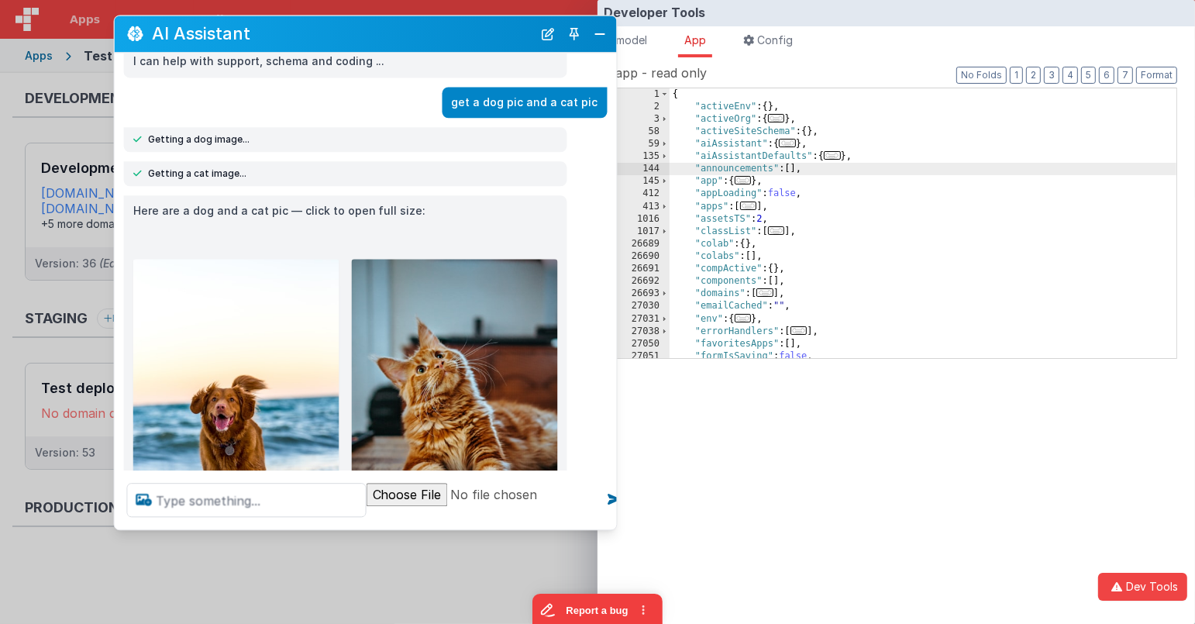
scroll to position [4, 0]
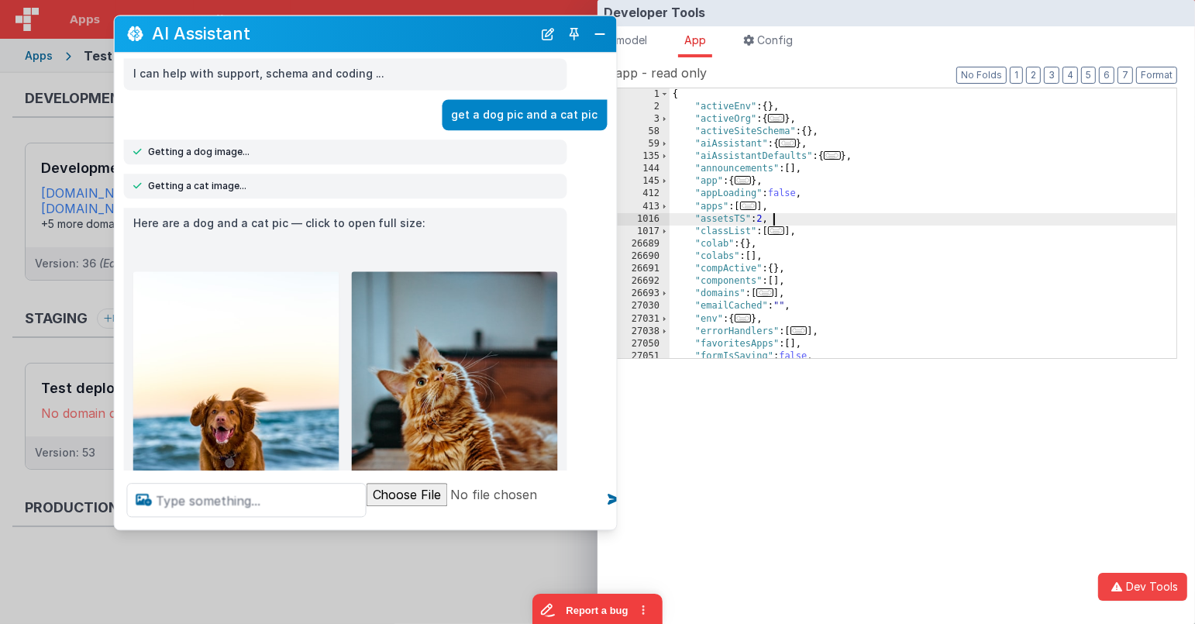
click at [915, 219] on div "{ "activeEnv" : { } , "activeOrg" : { ... } , "activeSiteSchema" : { } , "aiAss…" at bounding box center [924, 235] width 508 height 295
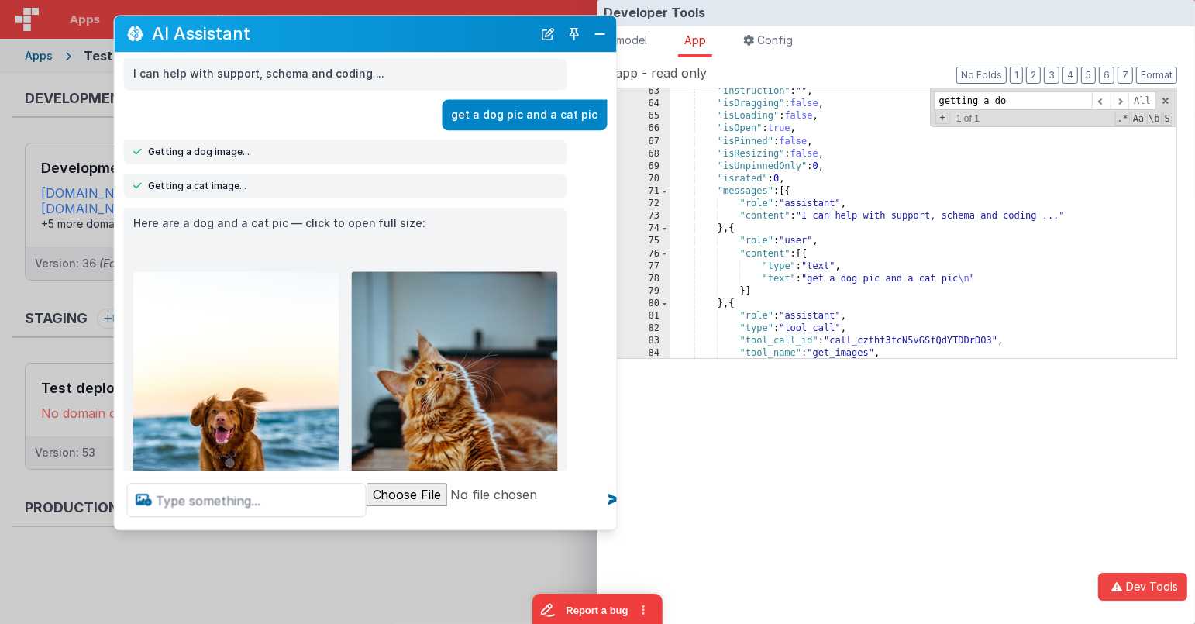
scroll to position [6, 0]
type input "getting a do"
click at [791, 192] on div ""instruction" : "" , "isDragging" : false , "isLoading" : false , "isOpen" : tr…" at bounding box center [924, 232] width 508 height 295
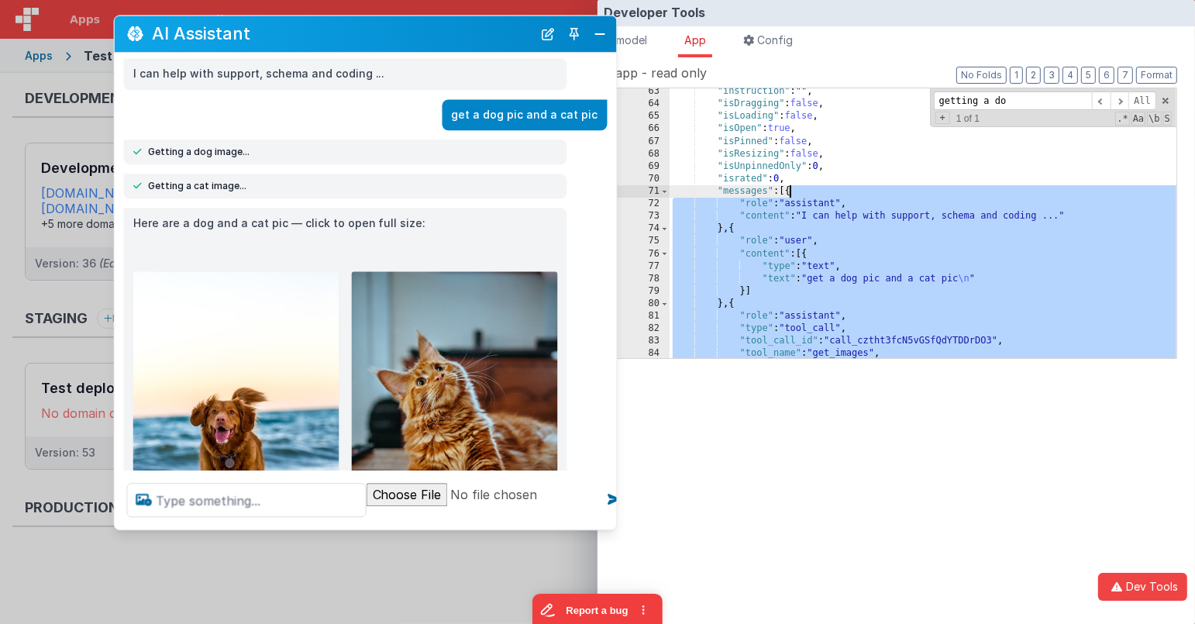
click at [808, 191] on div ""instruction" : "" , "isDragging" : false , "isLoading" : false , "isOpen" : tr…" at bounding box center [923, 223] width 507 height 270
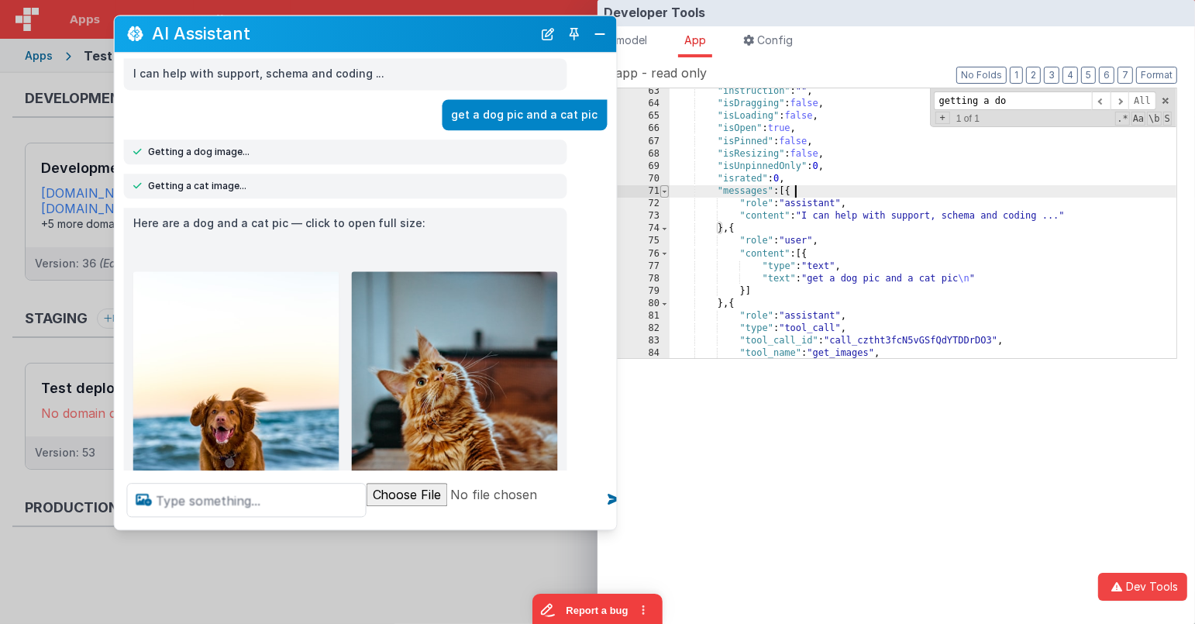
click at [662, 191] on span at bounding box center [664, 191] width 9 height 12
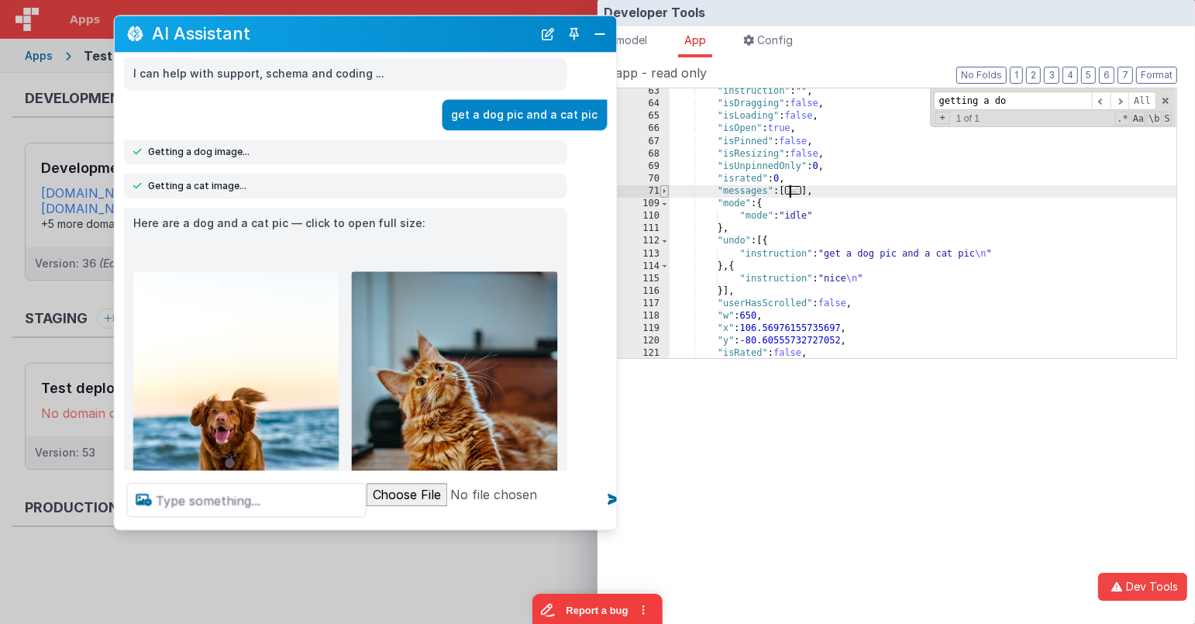
click at [662, 191] on span at bounding box center [664, 191] width 9 height 12
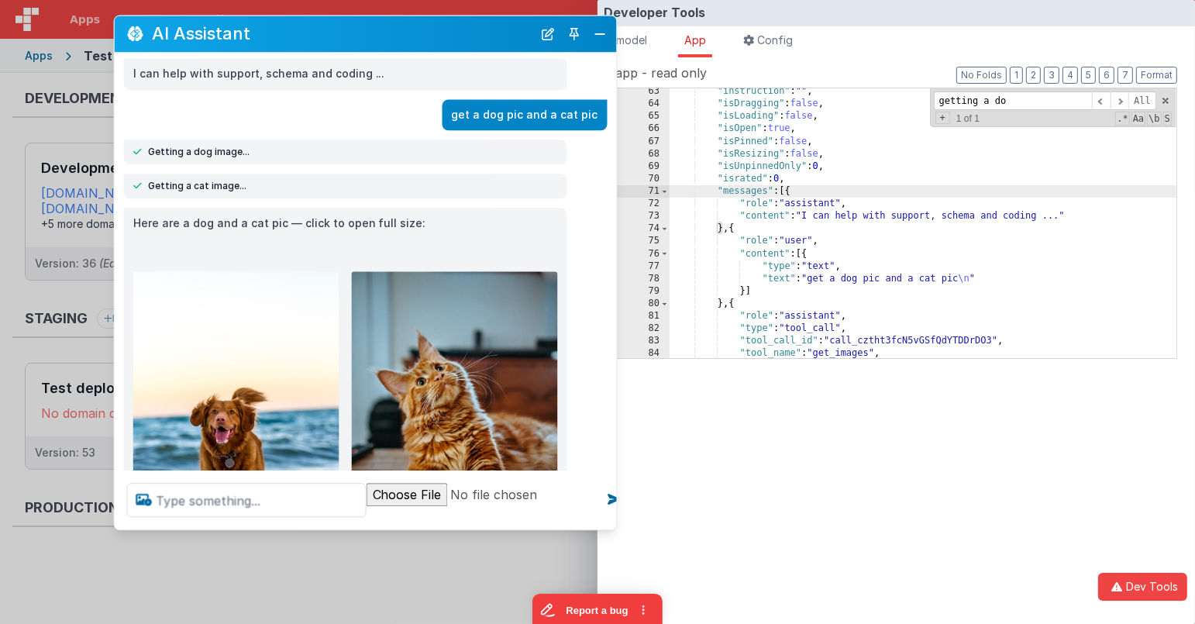
click at [805, 191] on div ""instruction" : "" , "isDragging" : false , "isLoading" : false , "isOpen" : tr…" at bounding box center [924, 232] width 508 height 295
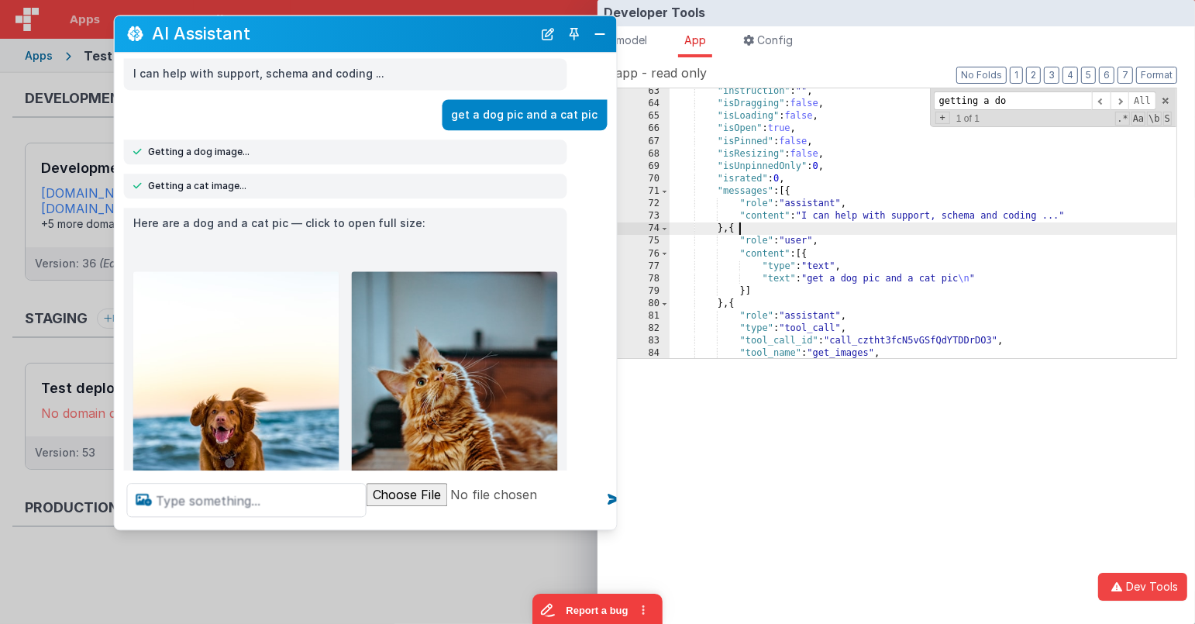
click at [750, 226] on div ""instruction" : "" , "isDragging" : false , "isLoading" : false , "isOpen" : tr…" at bounding box center [924, 232] width 508 height 295
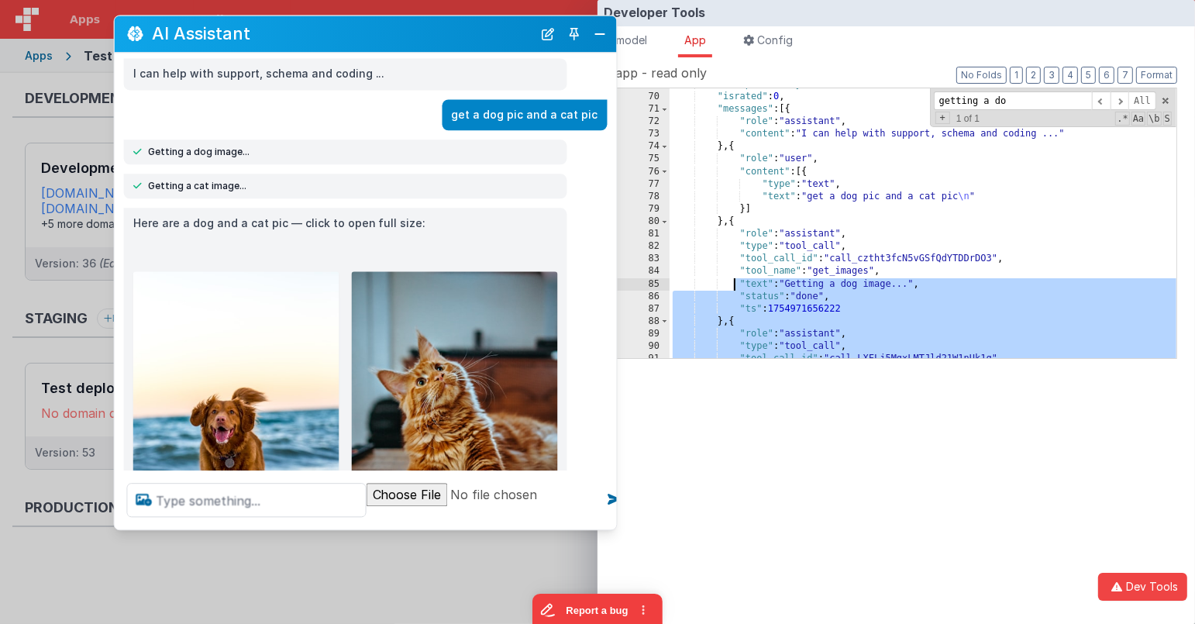
scroll to position [12, 0]
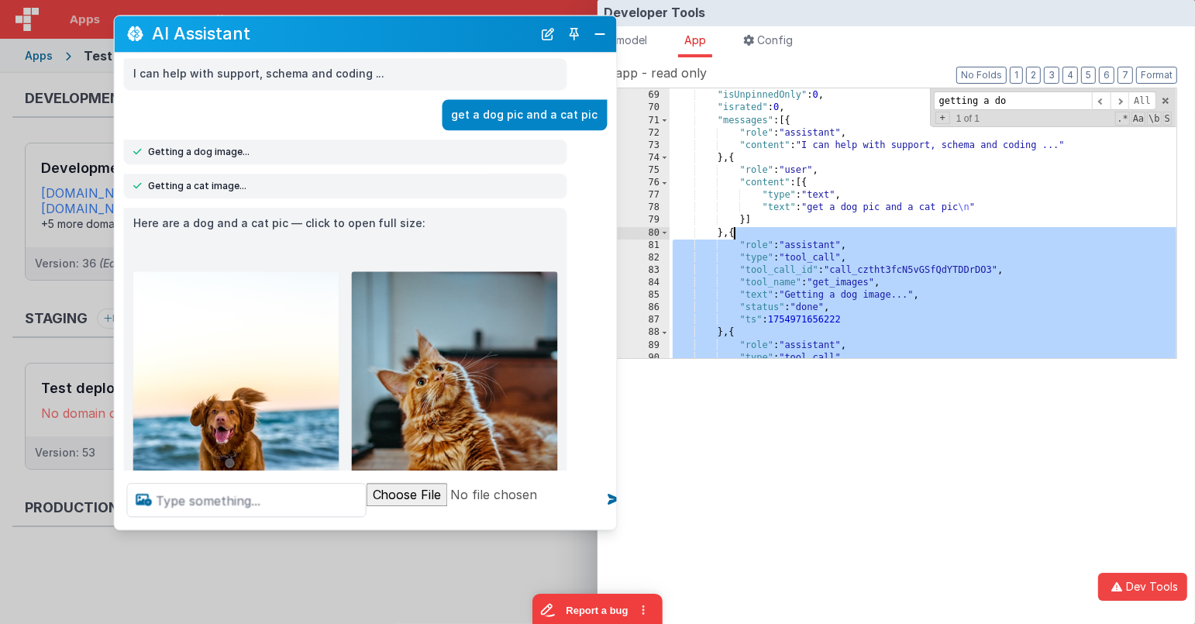
drag, startPoint x: 732, startPoint y: 316, endPoint x: 735, endPoint y: 236, distance: 80.7
click at [734, 234] on div ""isResizing" : false , "isUnpinnedOnly" : 0 , "israted" : 0 , "messages" : [{ "…" at bounding box center [924, 224] width 508 height 295
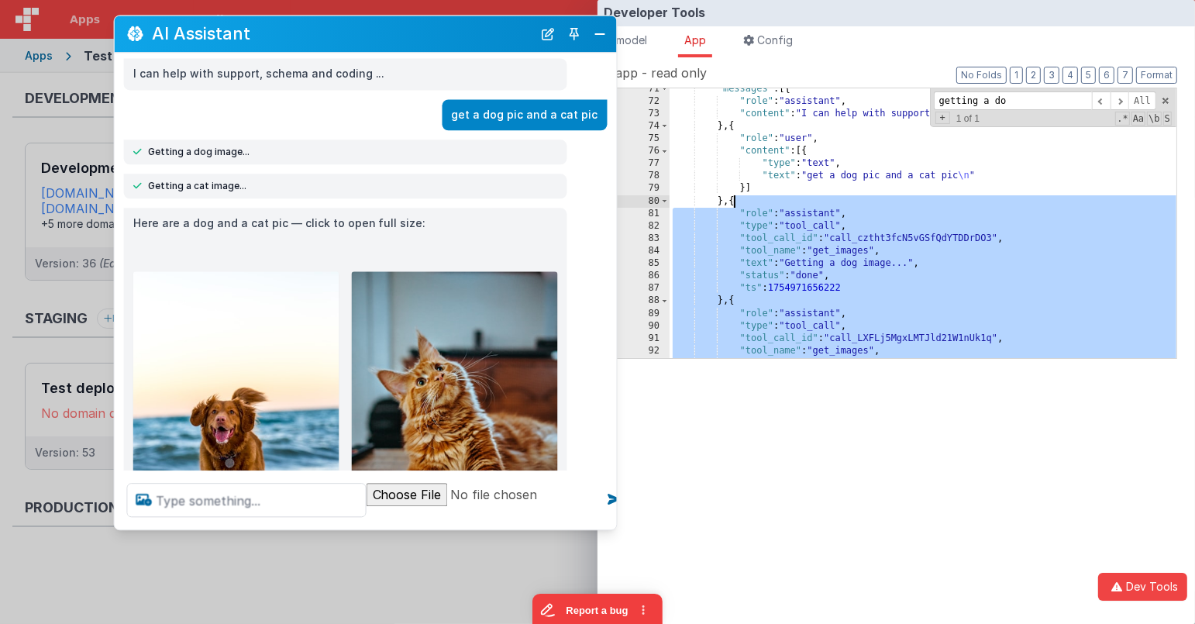
scroll to position [13, 0]
click at [765, 74] on label "app - read only" at bounding box center [896, 73] width 562 height 19
click at [602, 28] on button "Close" at bounding box center [601, 34] width 20 height 22
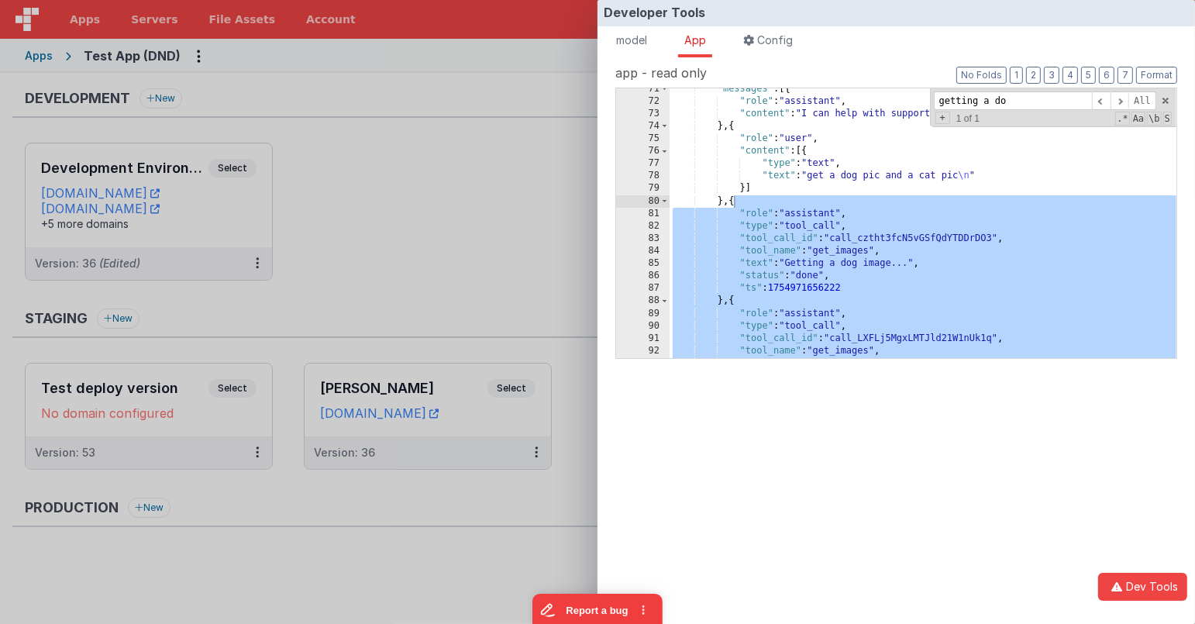
click at [526, 53] on div "Developer Tools model App Params Log (3) Misc Windows Config model - read only …" at bounding box center [597, 312] width 1195 height 624
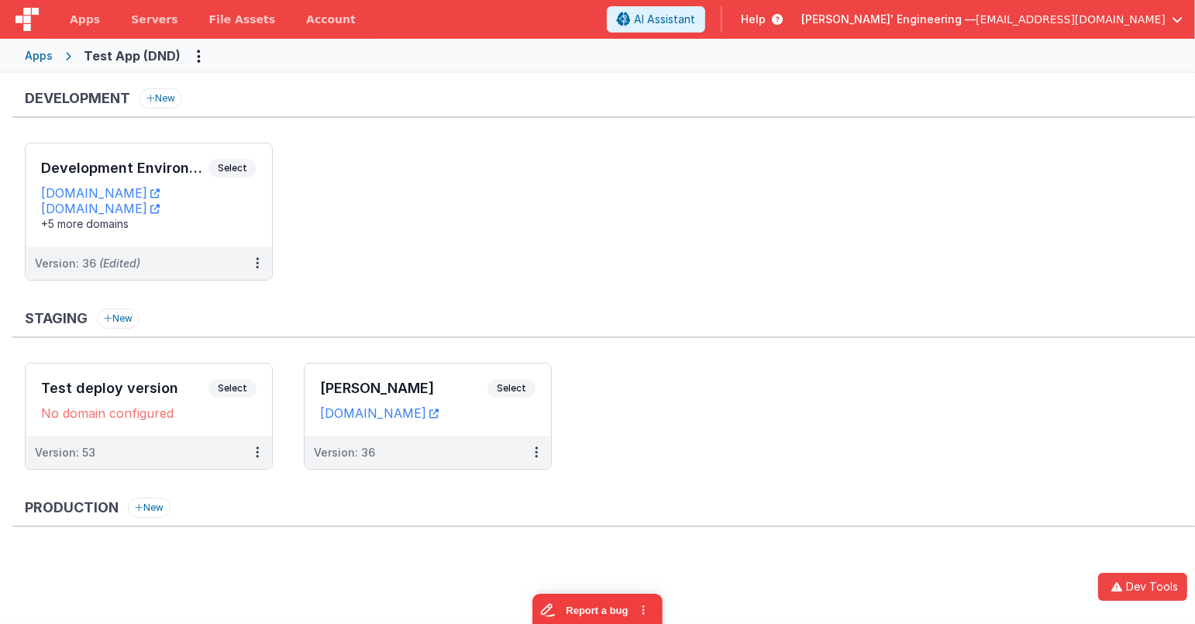
click at [526, 53] on div "Apps Test App (DND)" at bounding box center [597, 56] width 1195 height 34
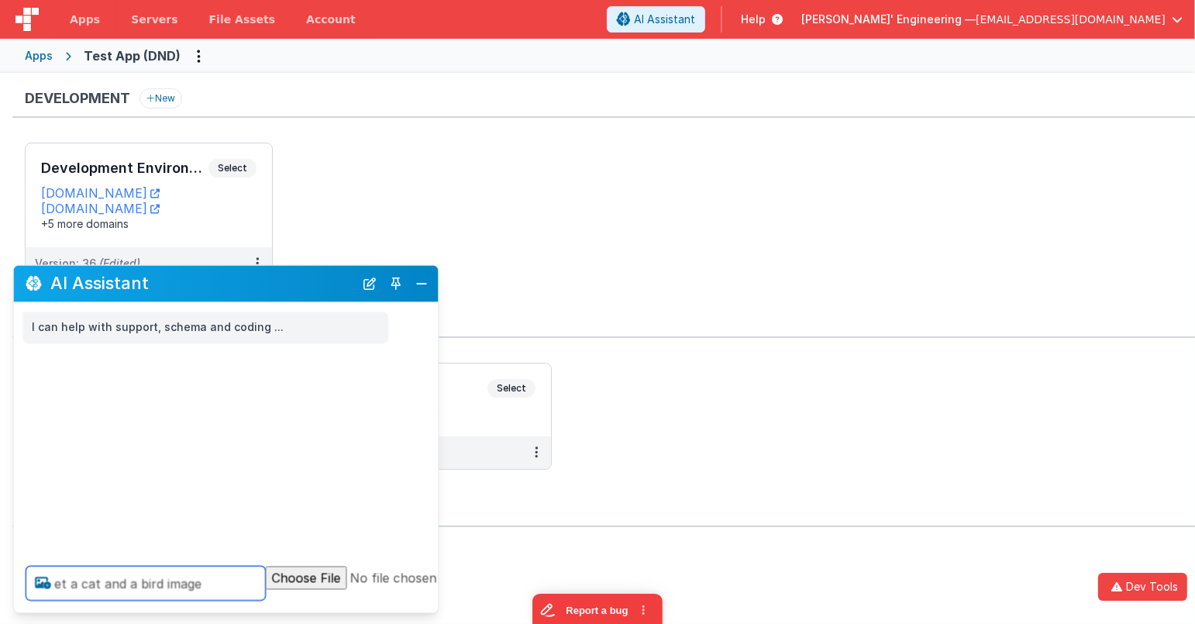
type textarea "et a cat and a bird image"
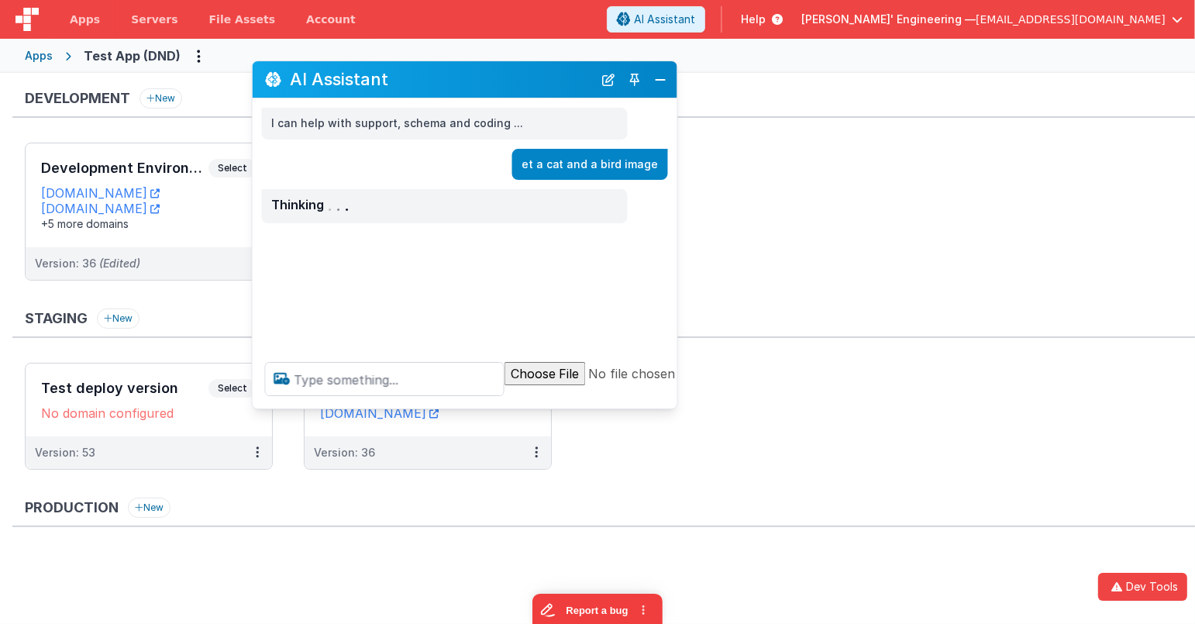
drag, startPoint x: 329, startPoint y: 253, endPoint x: 536, endPoint y: 81, distance: 269.8
click at [536, 82] on h2 "AI Assistant" at bounding box center [442, 79] width 304 height 19
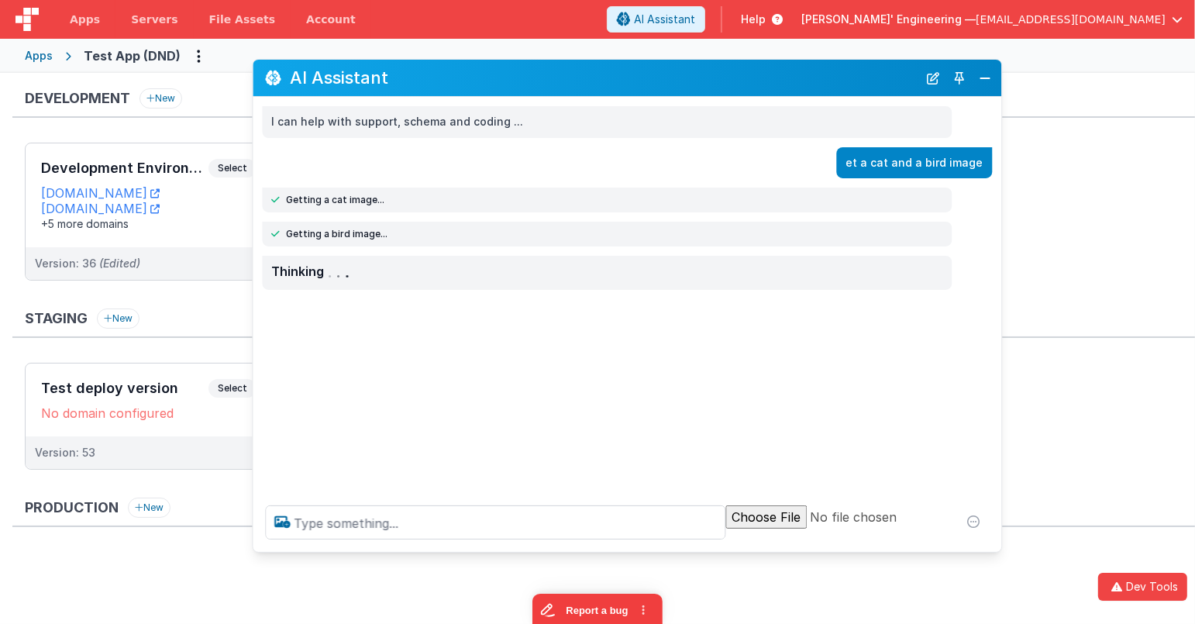
drag, startPoint x: 671, startPoint y: 402, endPoint x: 995, endPoint y: 547, distance: 355.0
click at [995, 547] on div at bounding box center [627, 522] width 749 height 59
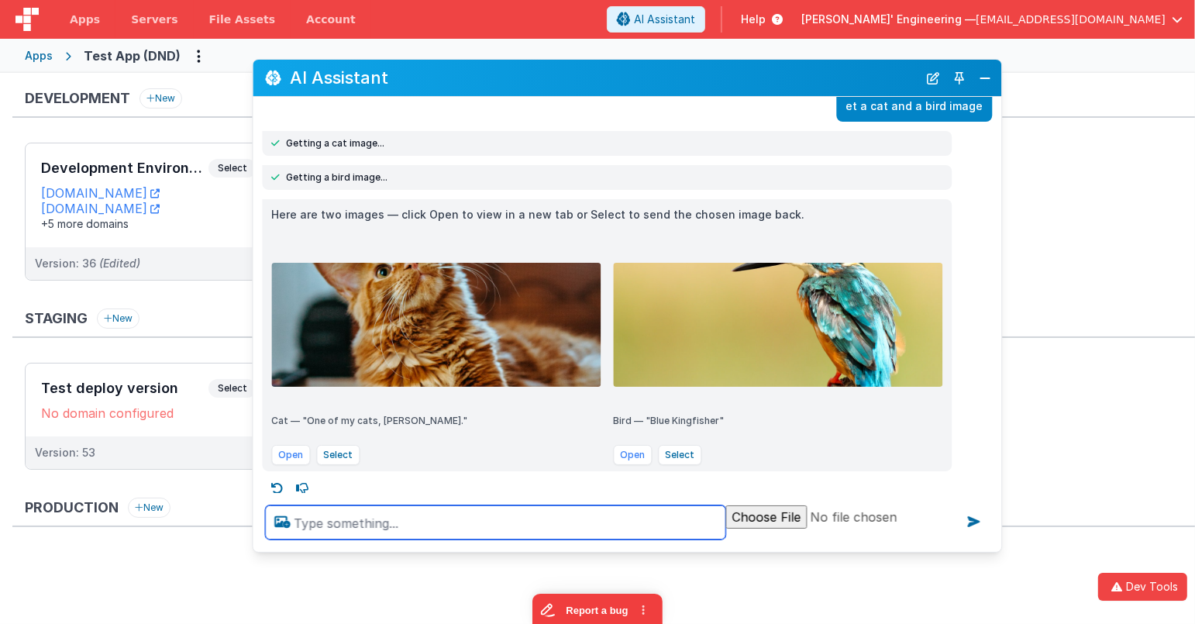
scroll to position [63, 0]
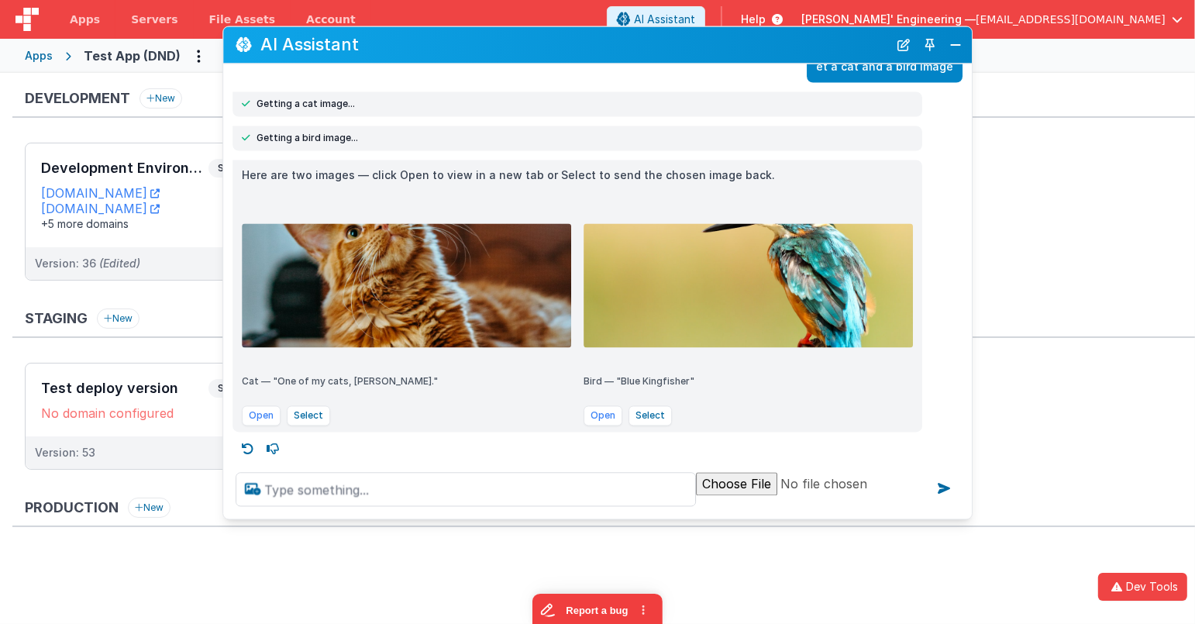
drag, startPoint x: 774, startPoint y: 80, endPoint x: 744, endPoint y: 47, distance: 43.9
click at [744, 47] on h2 "AI Assistant" at bounding box center [574, 45] width 628 height 19
